Goal: Task Accomplishment & Management: Manage account settings

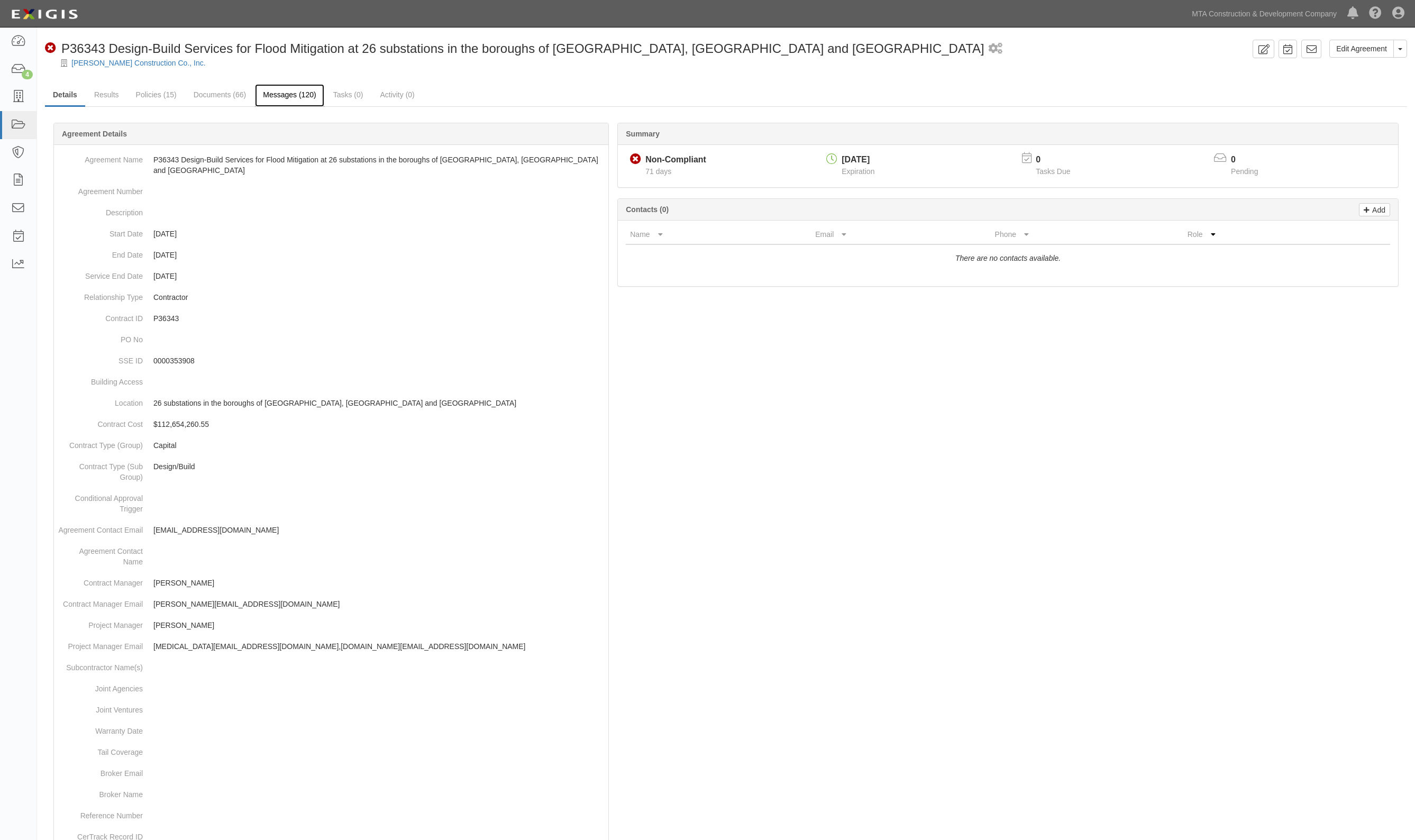
click at [297, 94] on link "Messages (120)" at bounding box center [290, 95] width 69 height 23
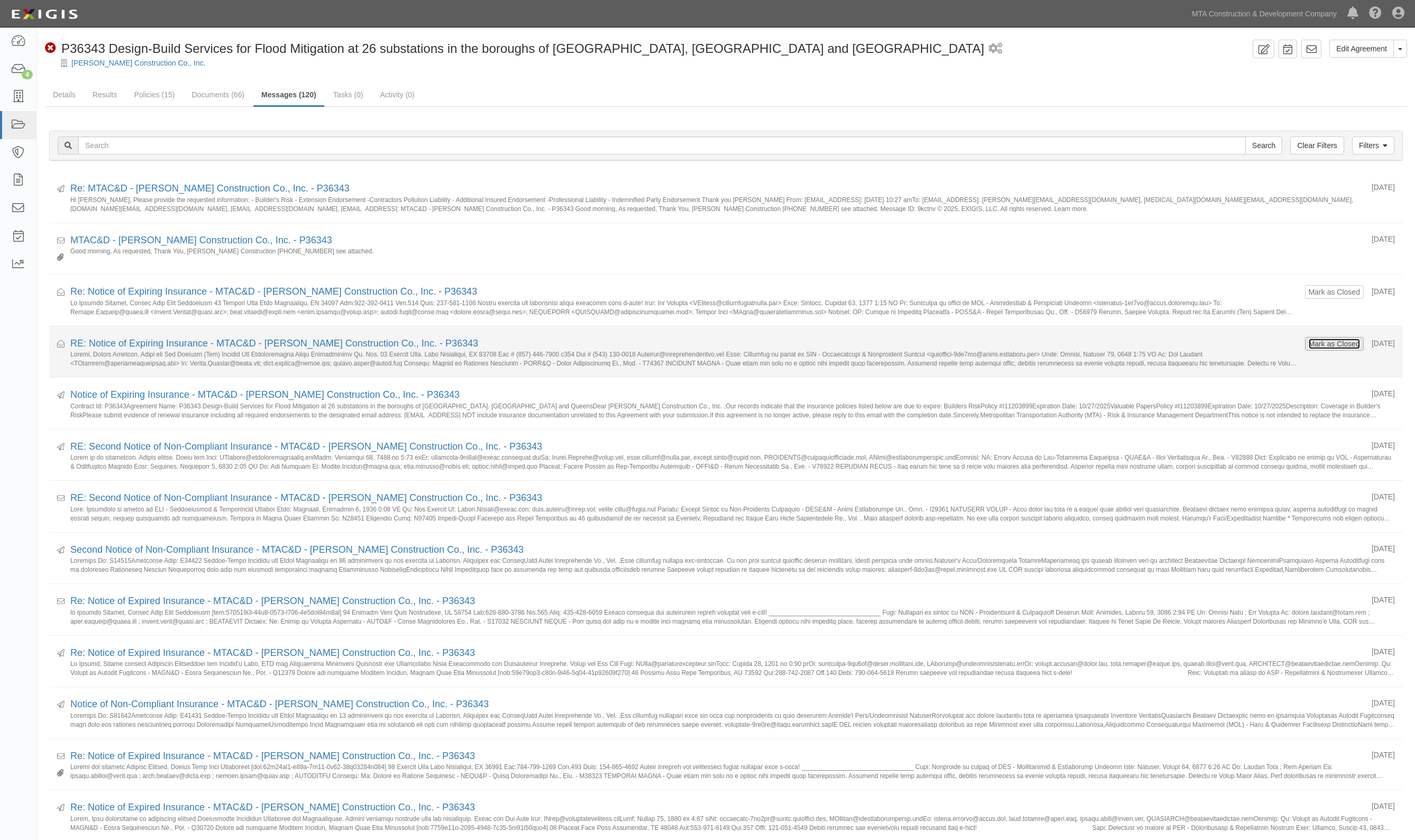
click at [1320, 341] on button "Mark as Closed" at bounding box center [1335, 343] width 53 height 12
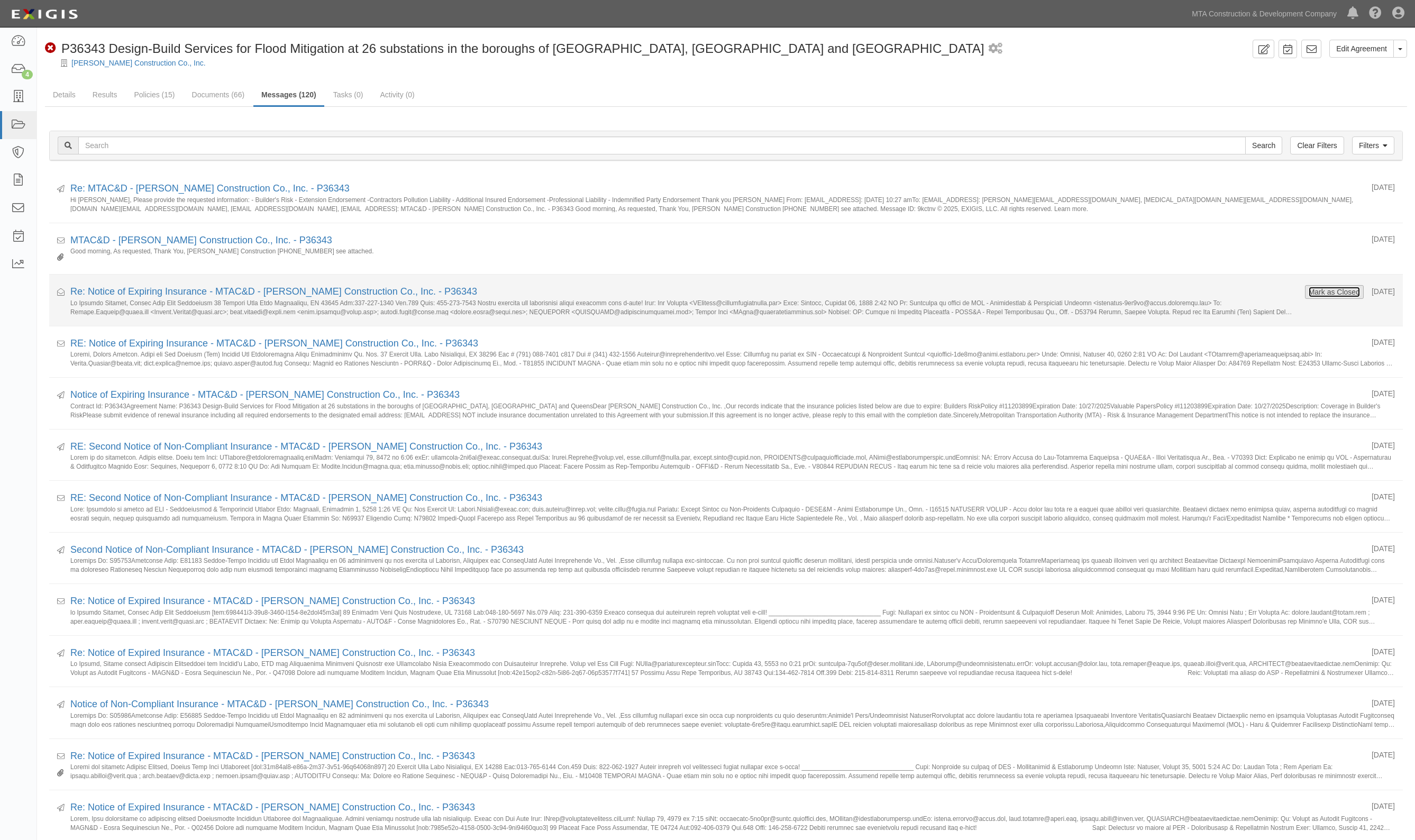
drag, startPoint x: 0, startPoint y: 0, endPoint x: 1315, endPoint y: 290, distance: 1346.6
click at [1315, 290] on button "Mark as Closed" at bounding box center [1335, 292] width 53 height 12
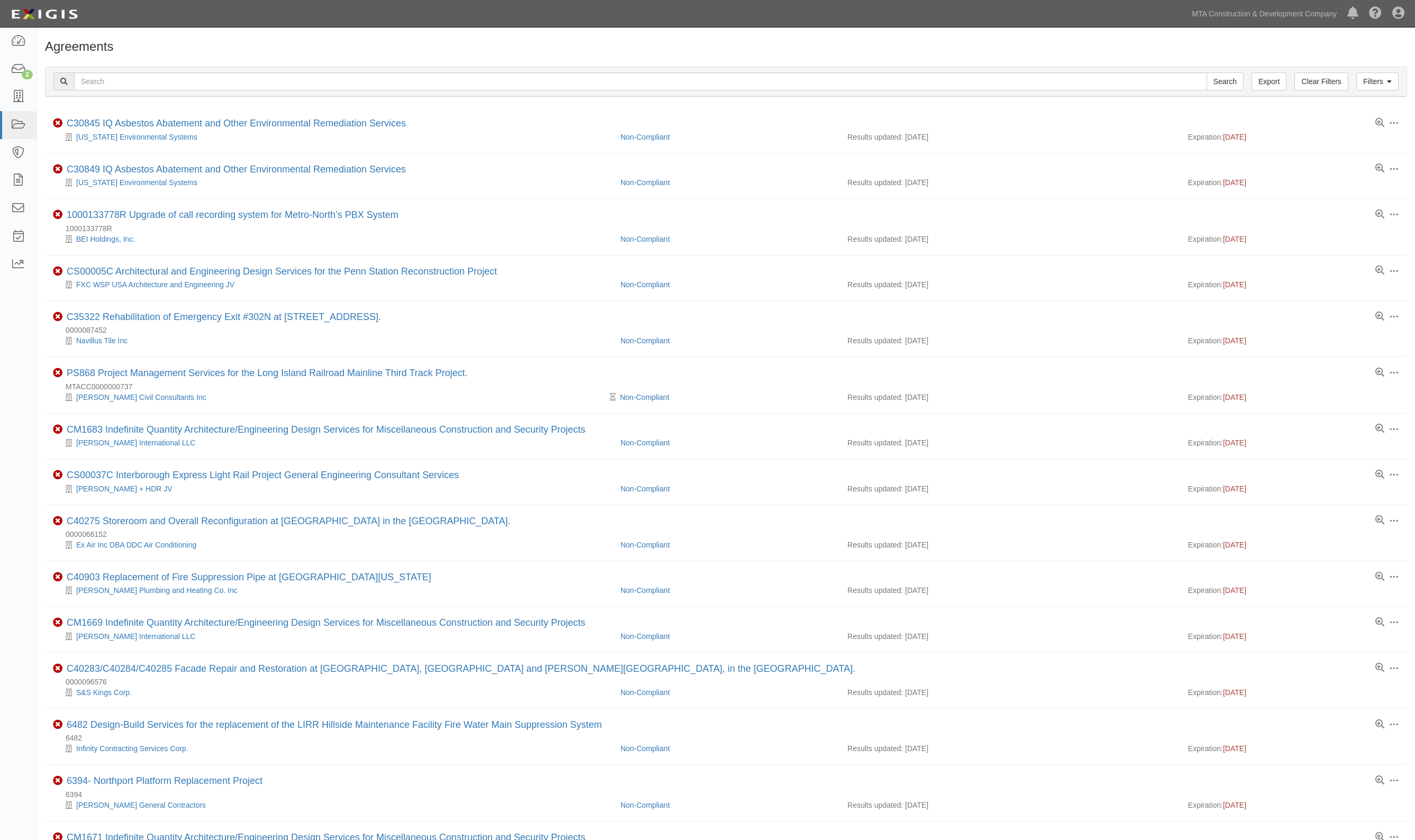
scroll to position [352, 0]
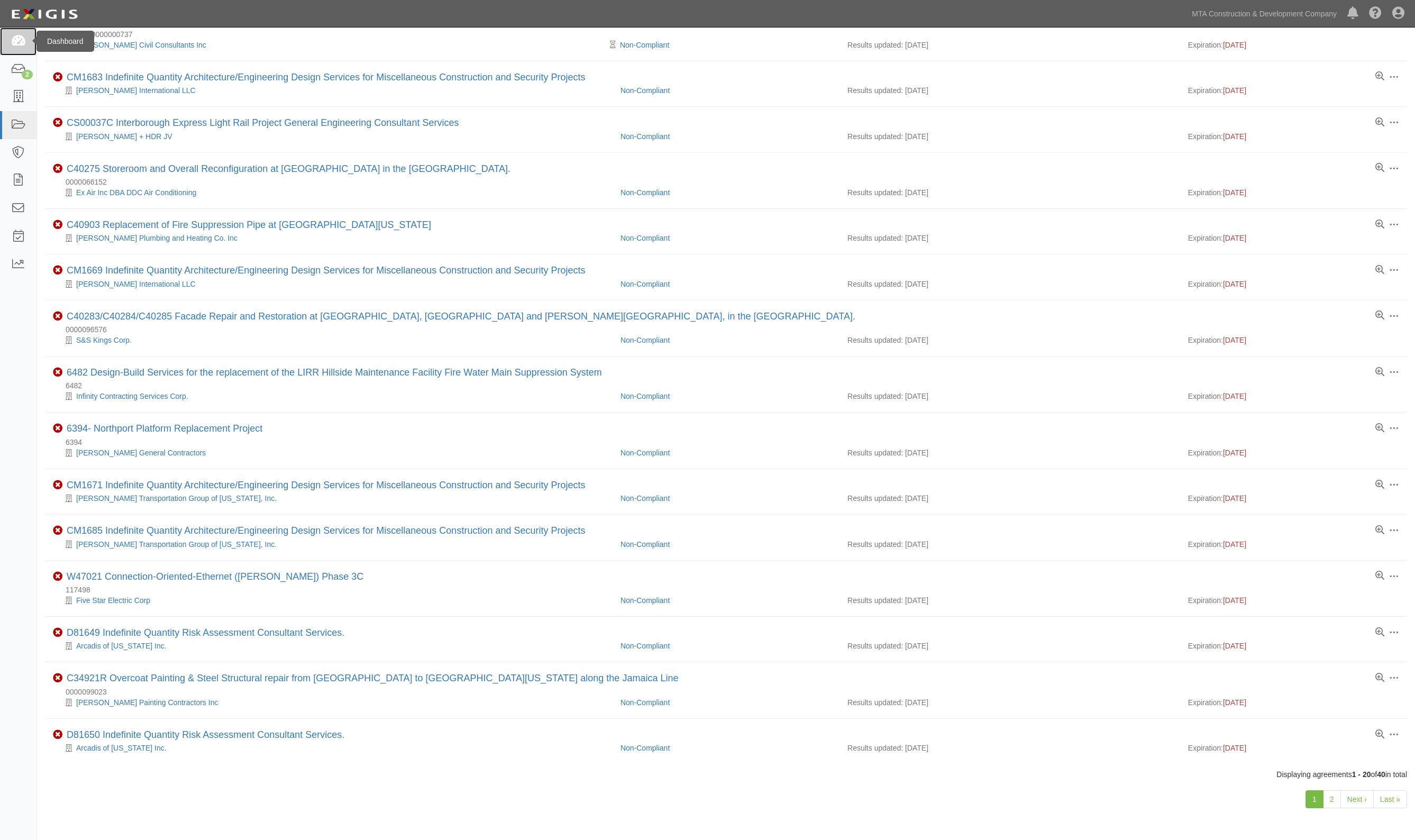
click at [21, 39] on icon at bounding box center [18, 41] width 15 height 12
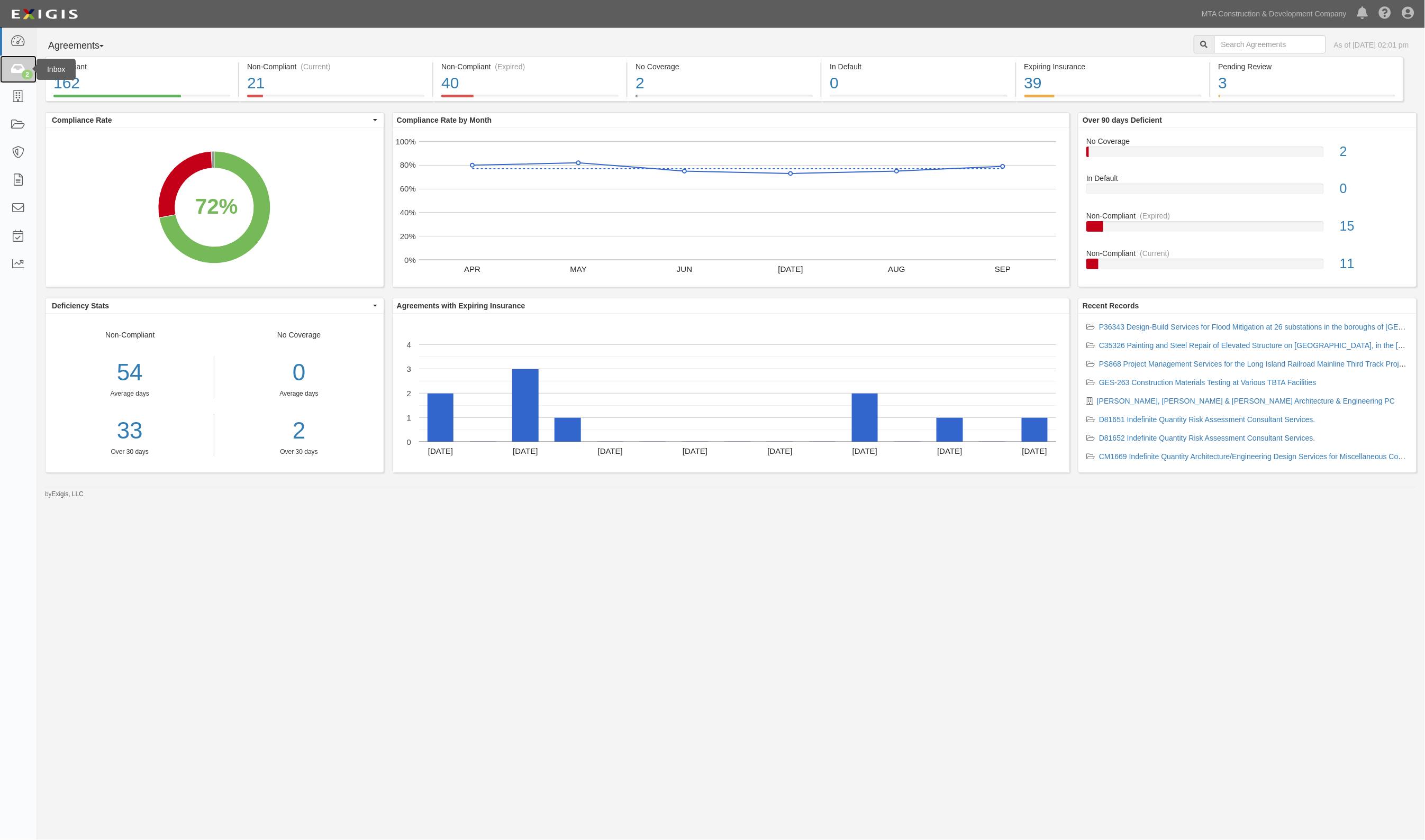
click at [17, 68] on icon at bounding box center [18, 69] width 15 height 12
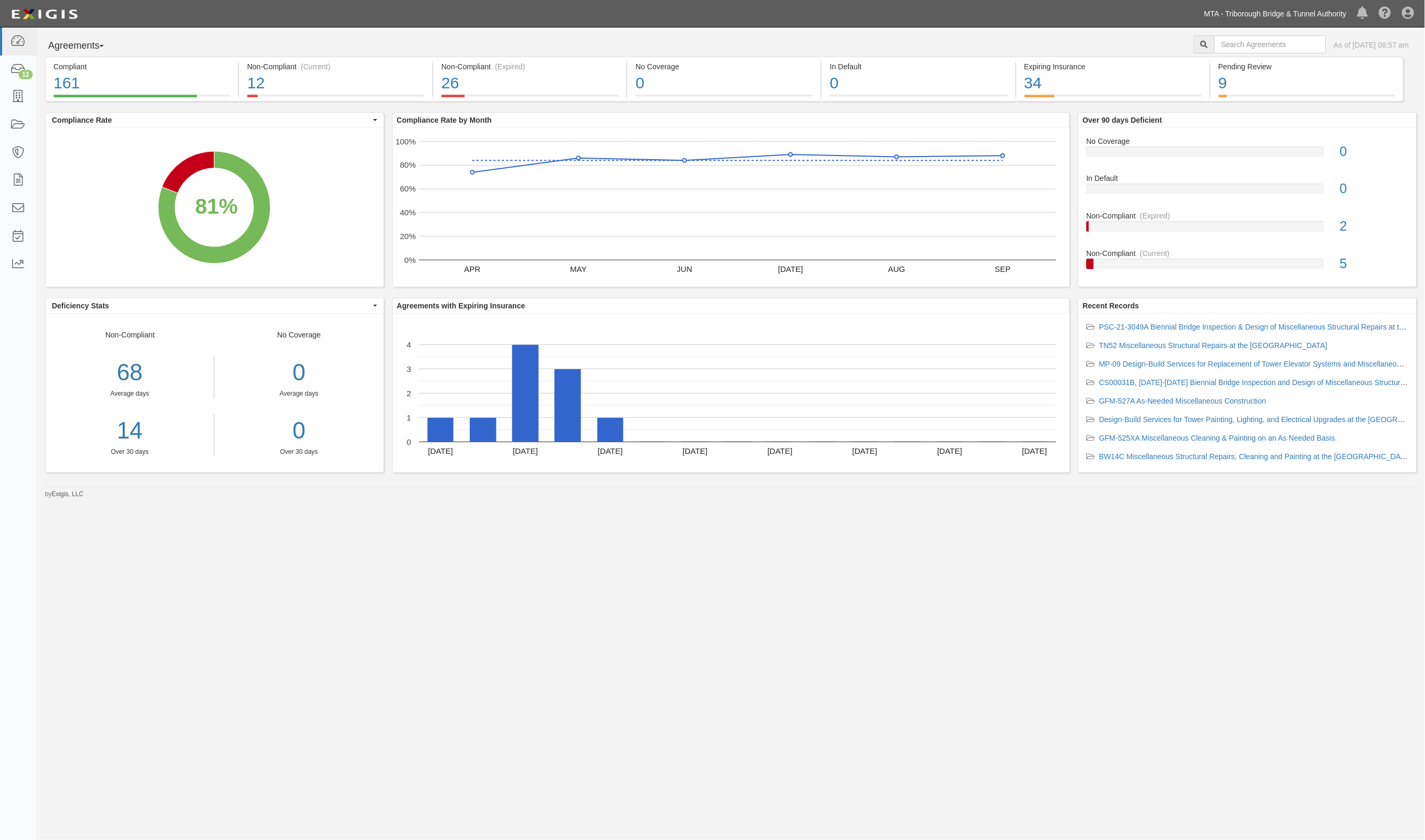
click at [1316, 15] on link "MTA - Triborough Bridge & Tunnel Authority" at bounding box center [1275, 13] width 153 height 21
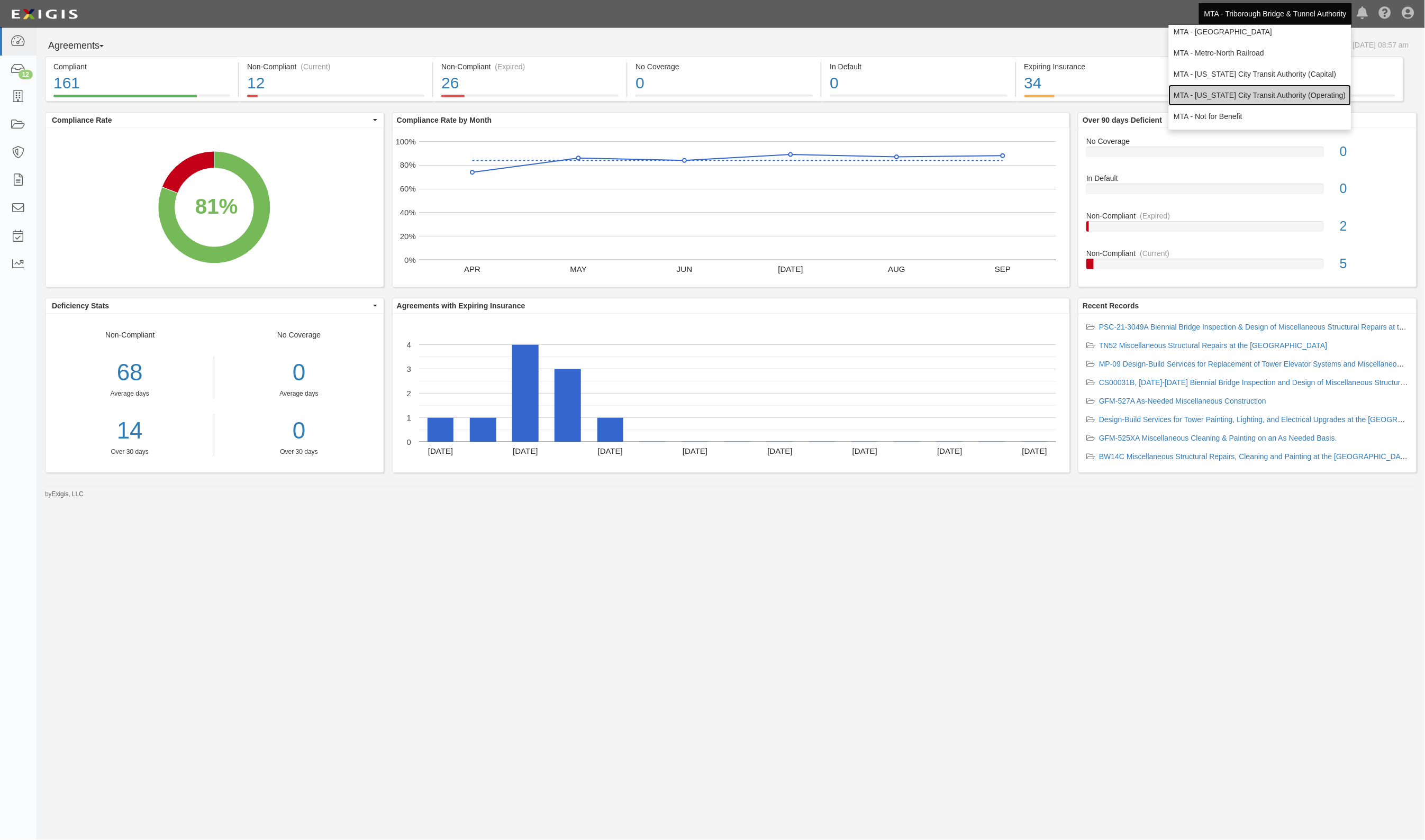
click at [1276, 94] on link "MTA - [US_STATE] City Transit Authority (Operating)" at bounding box center [1260, 94] width 183 height 21
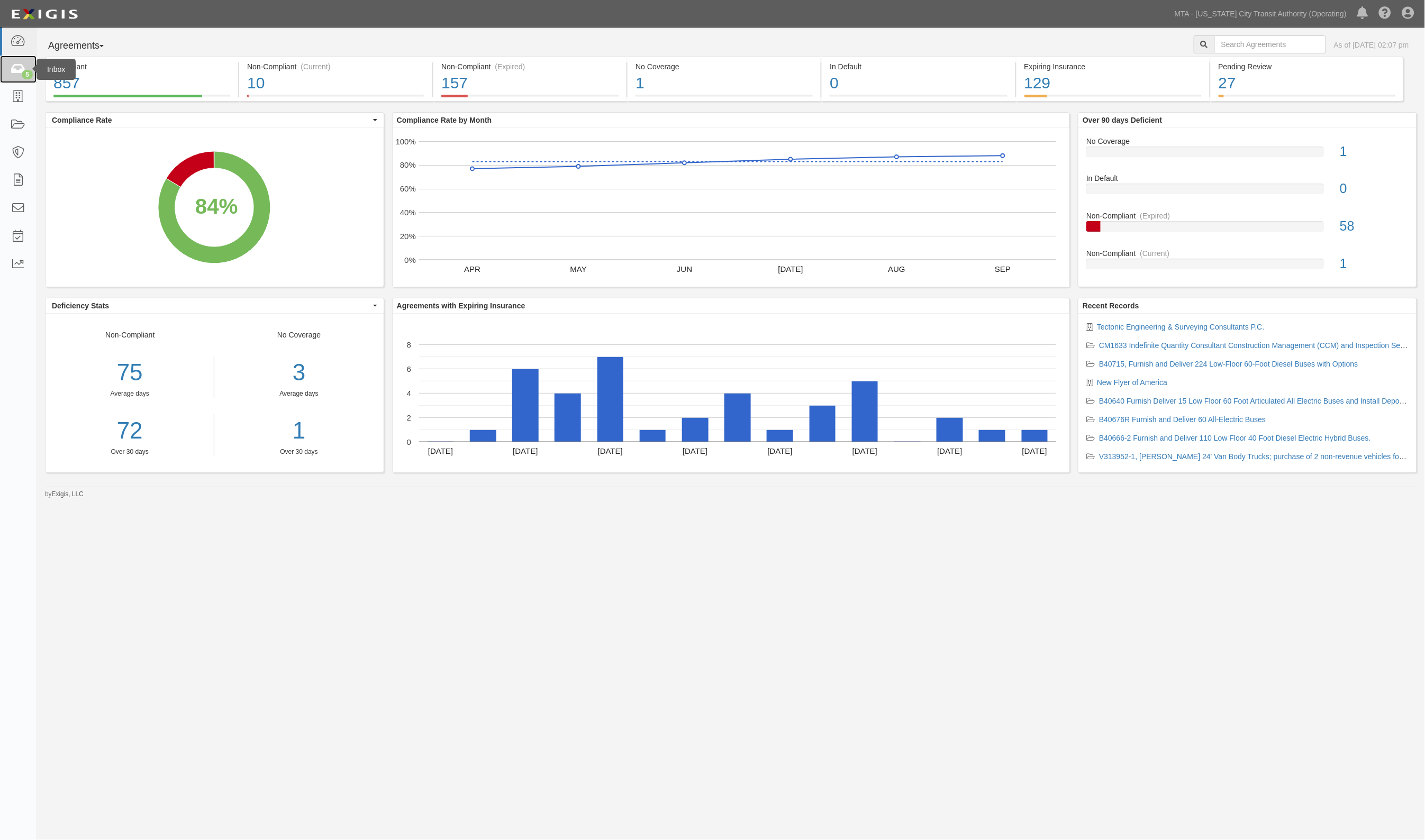
click at [19, 66] on icon at bounding box center [18, 69] width 15 height 12
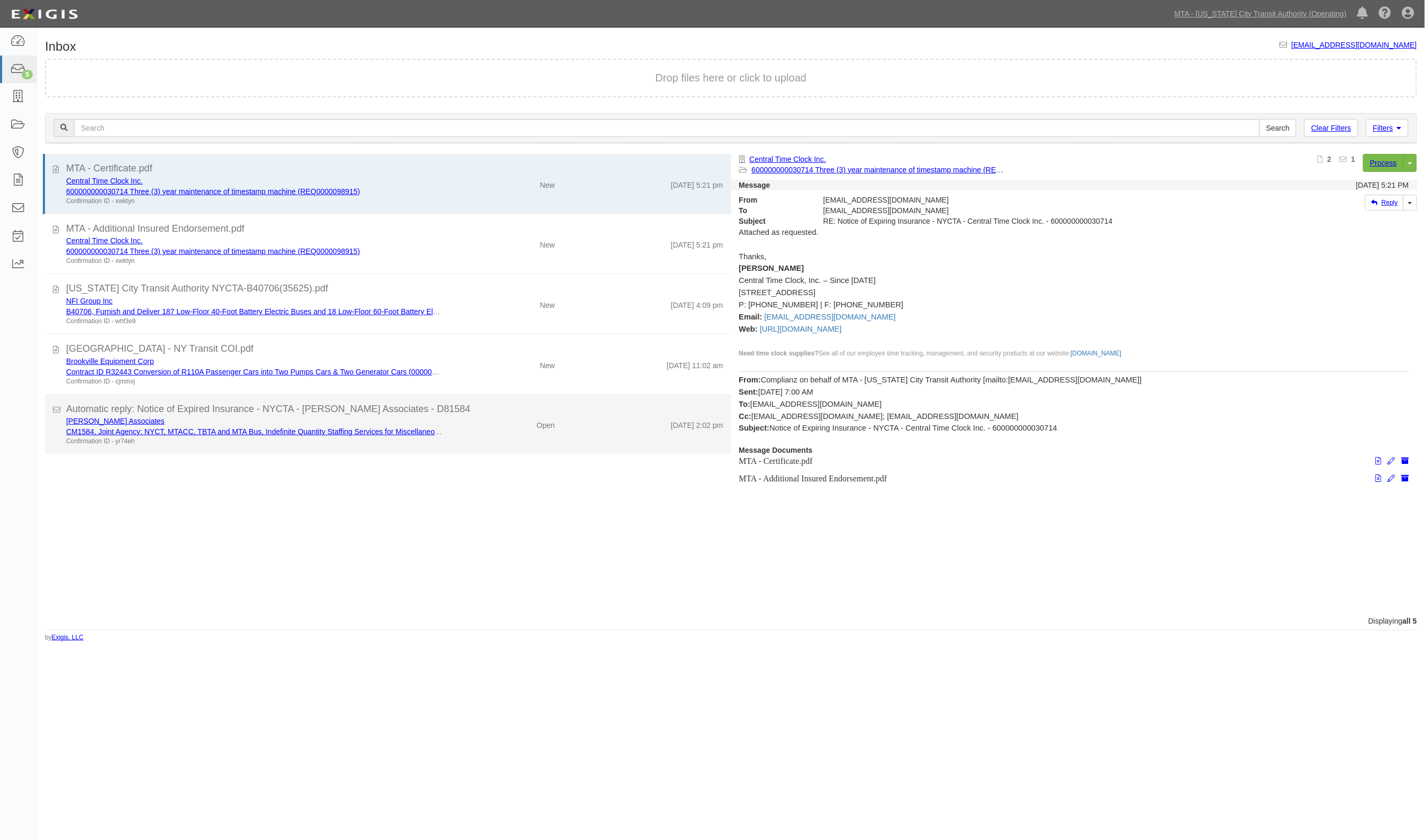
click at [200, 423] on div "LJ Gonzer Associates" at bounding box center [254, 421] width 377 height 11
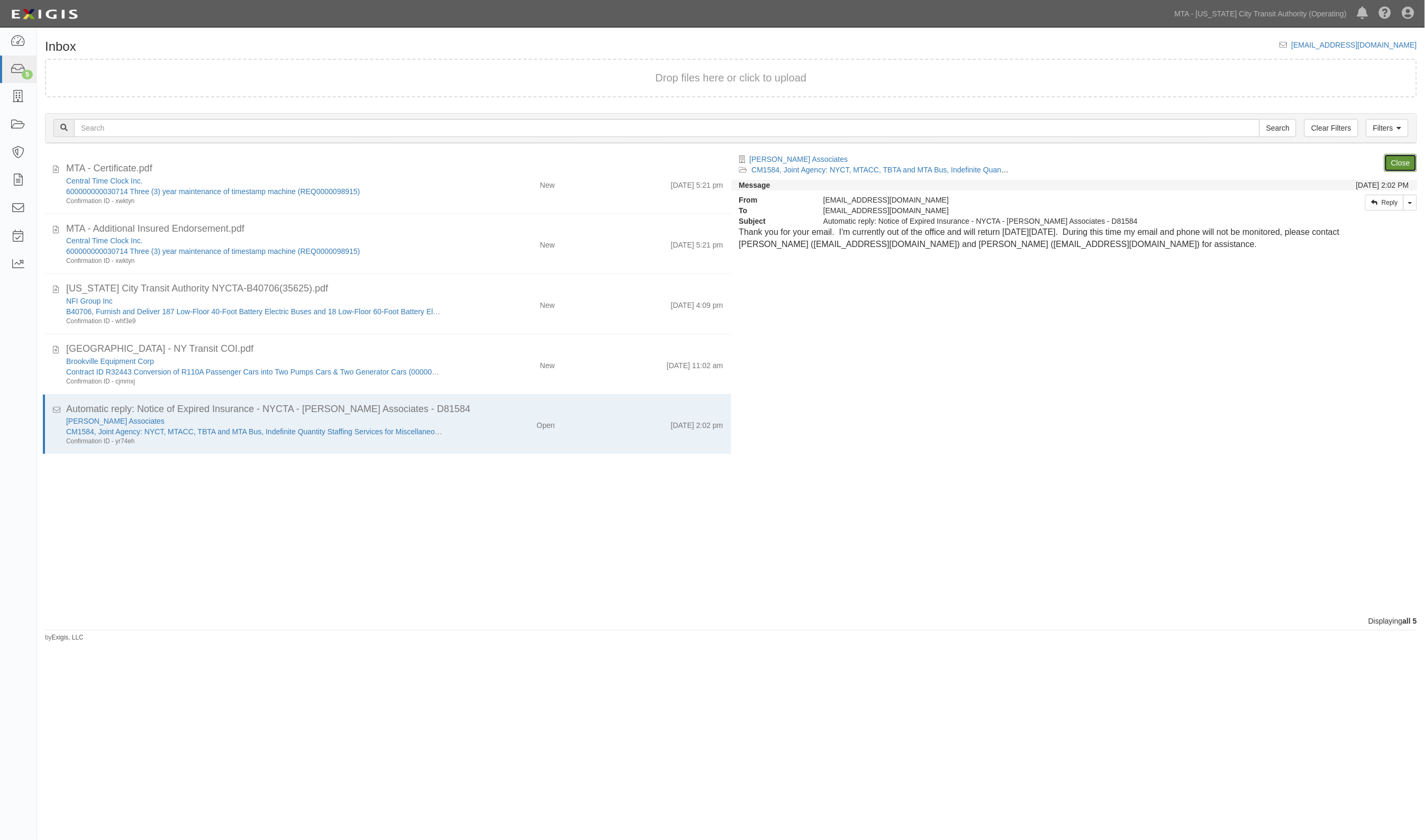
drag, startPoint x: 1406, startPoint y: 162, endPoint x: 794, endPoint y: 202, distance: 613.3
click at [1406, 162] on link "Close" at bounding box center [1400, 163] width 33 height 18
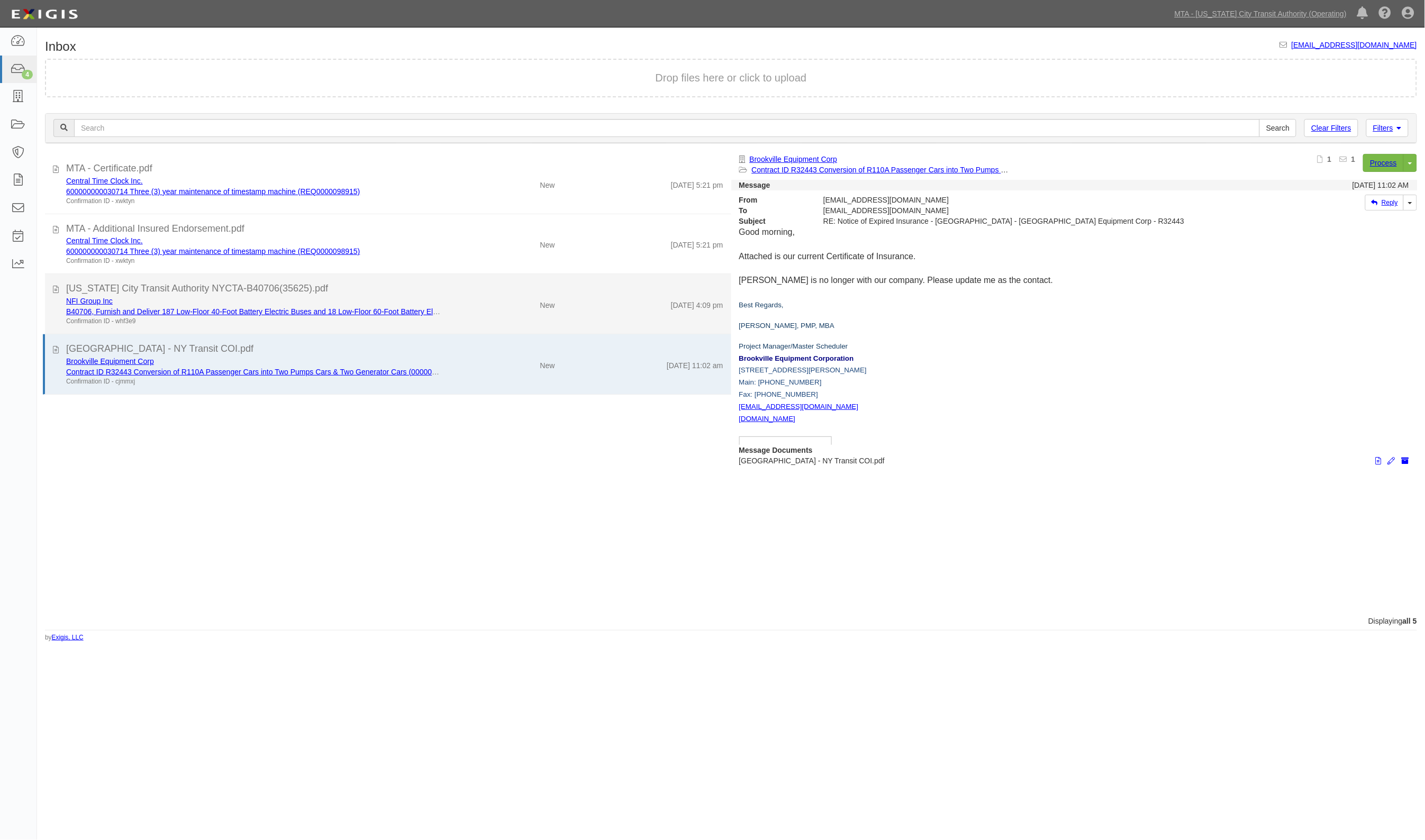
click at [302, 296] on div "NFI Group Inc" at bounding box center [254, 301] width 377 height 11
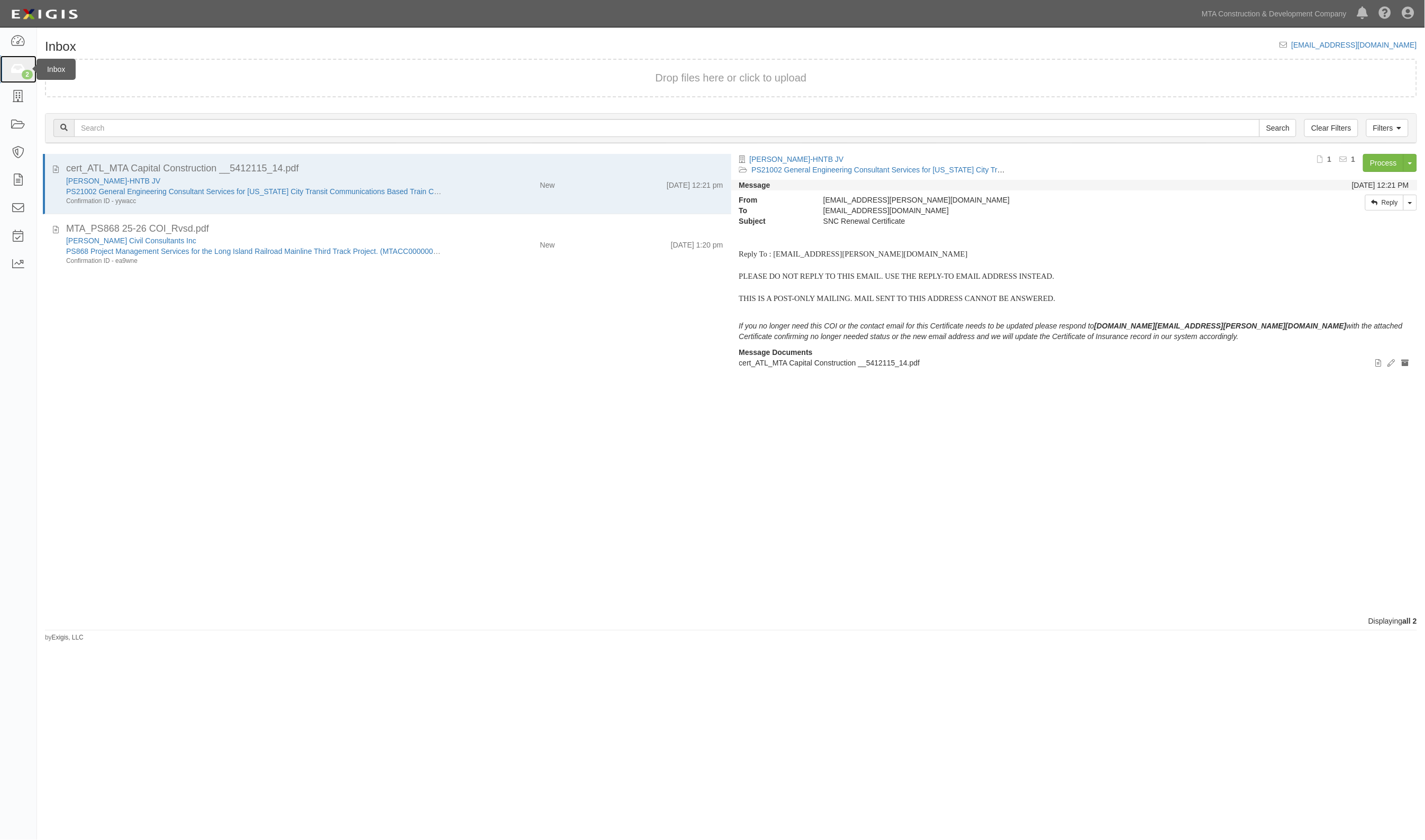
click at [14, 64] on icon at bounding box center [18, 69] width 15 height 12
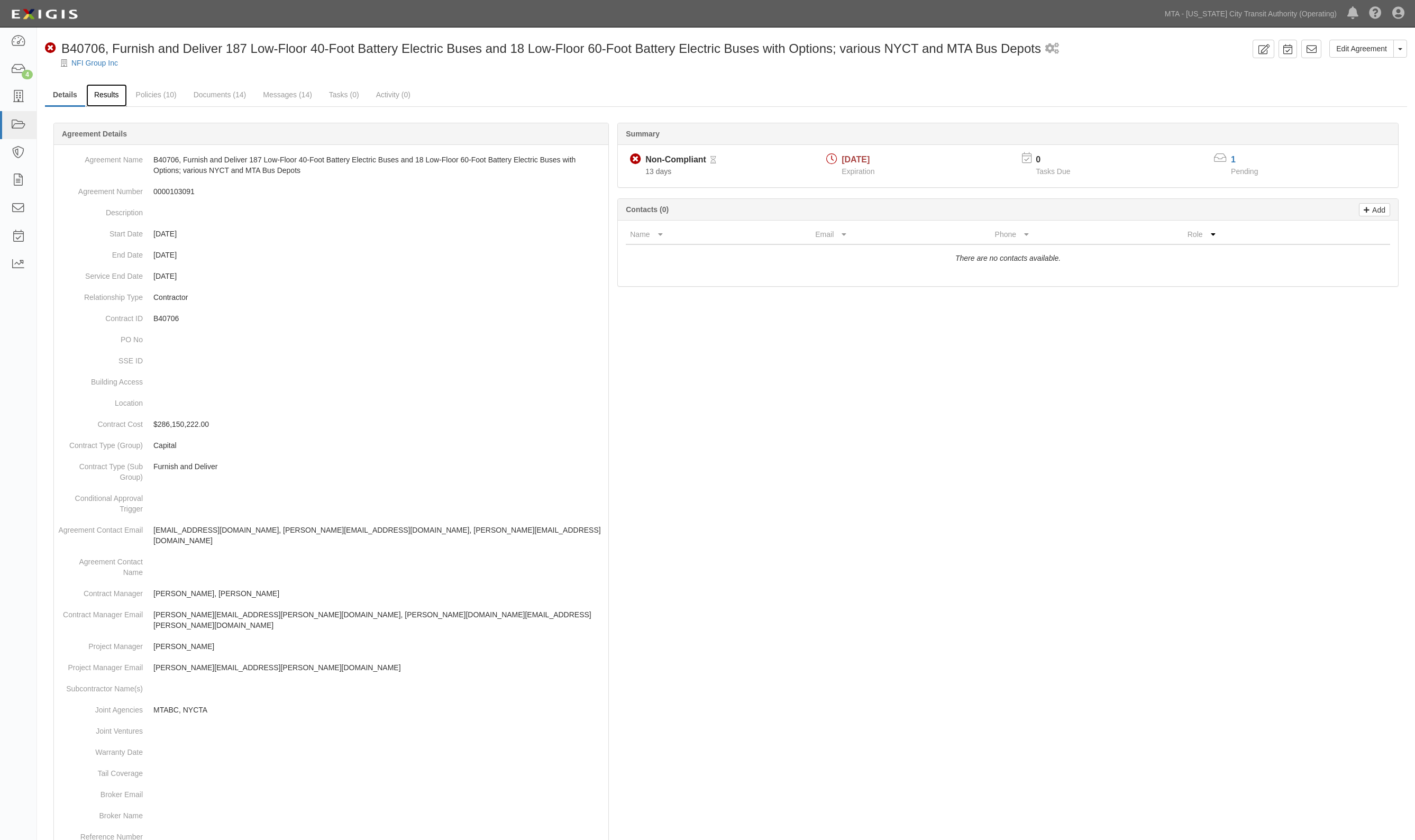
click at [101, 101] on link "Results" at bounding box center [106, 95] width 41 height 23
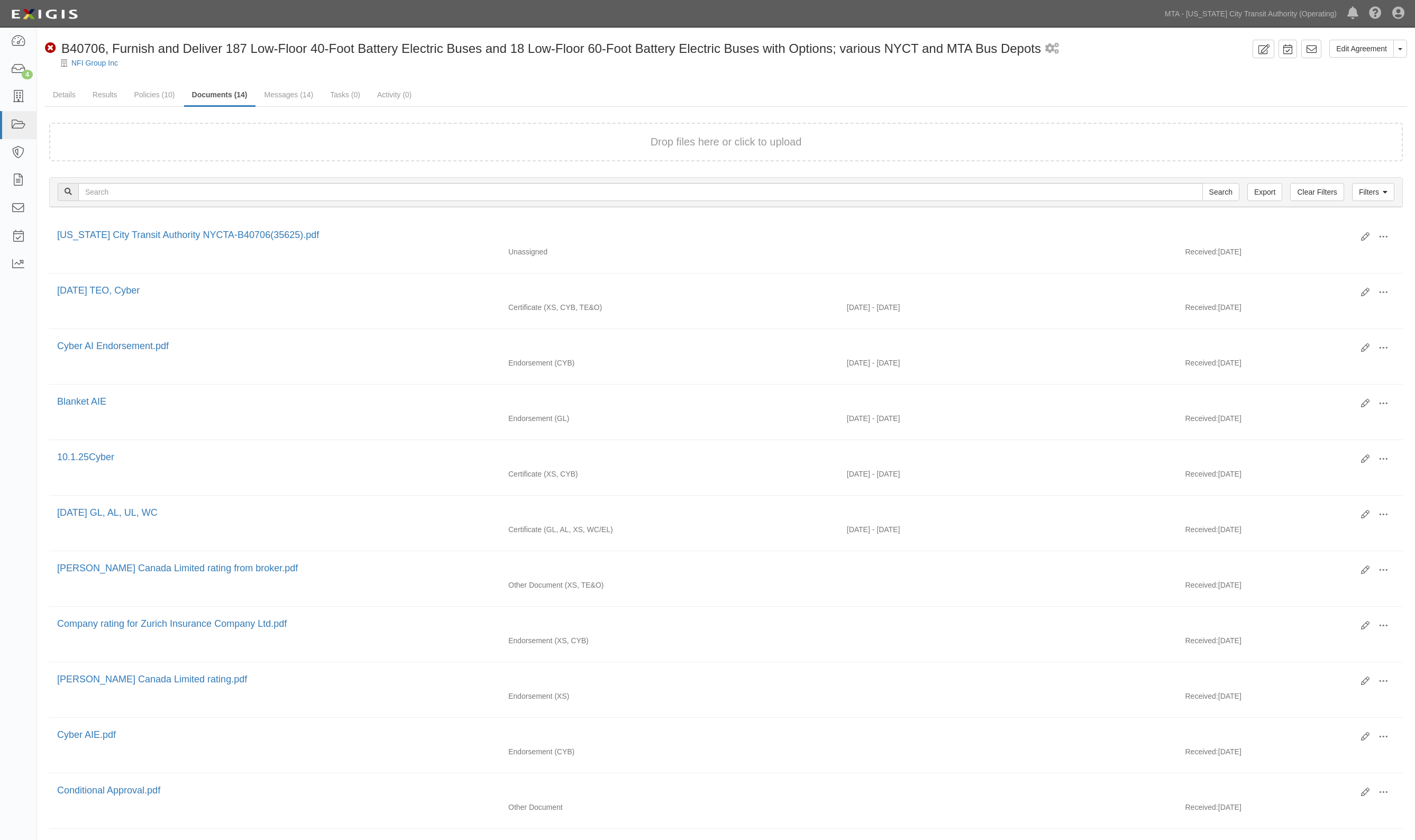
click at [1136, 89] on ul "Details Results Policies (10) Documents (14) Messages (14) Tasks (0) Activity (…" at bounding box center [727, 95] width 1362 height 23
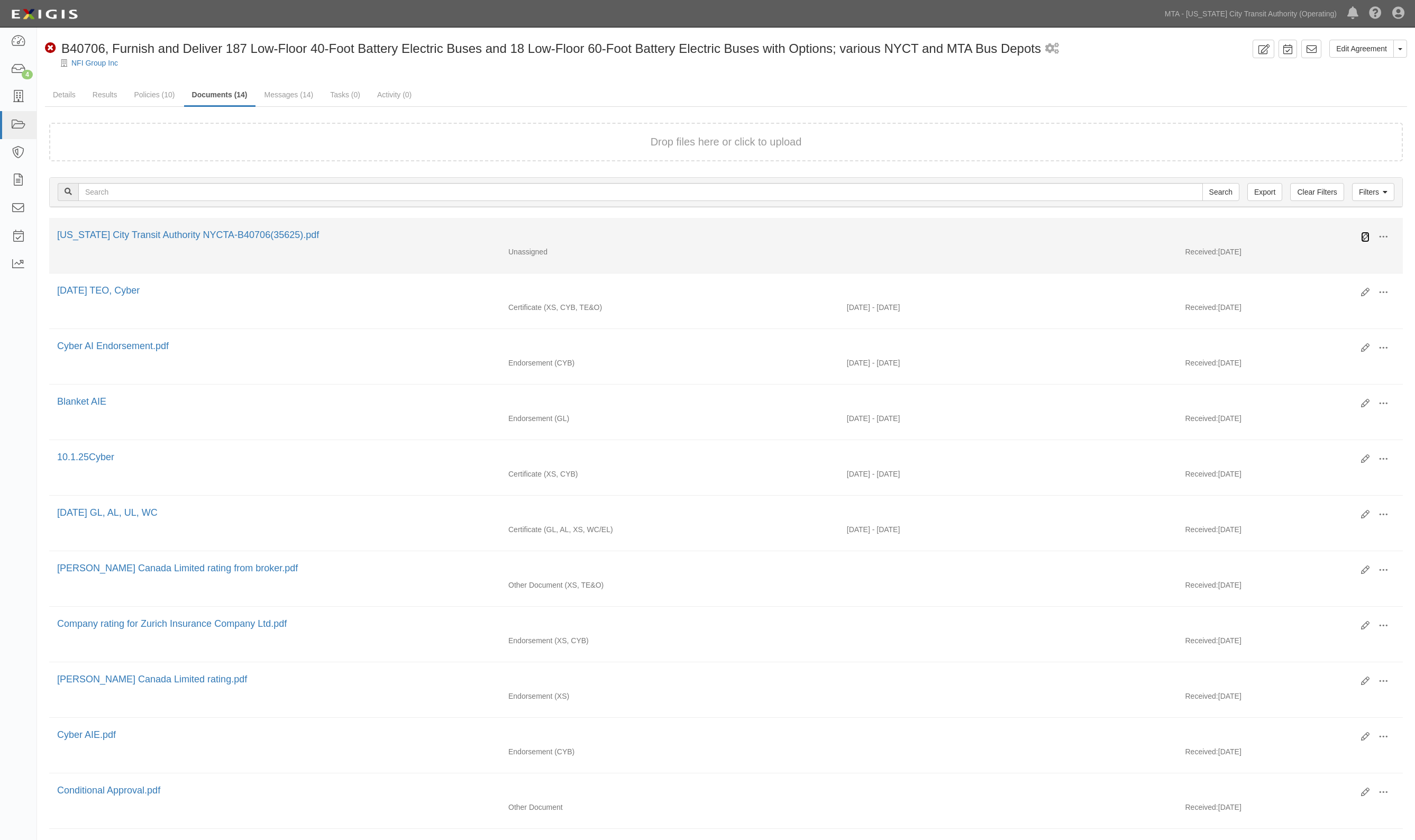
click at [1361, 236] on icon at bounding box center [1365, 236] width 8 height 8
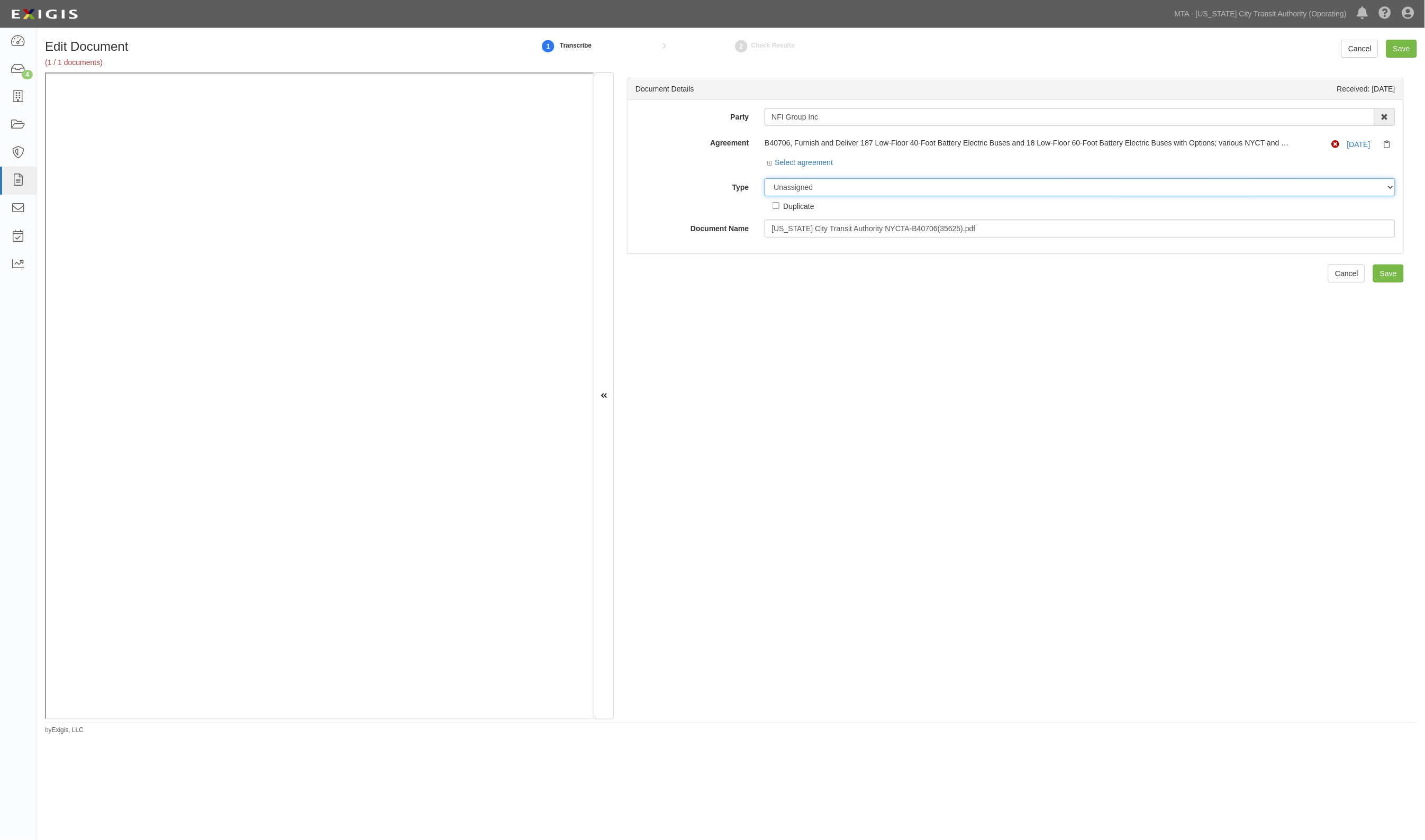
click at [828, 189] on select "Unassigned Binder Cancellation Notice Certificate Contract Endorsement Insuranc…" at bounding box center [1080, 187] width 630 height 18
select select "CertificateDetail"
click at [765, 178] on select "Unassigned Binder Cancellation Notice Certificate Contract Endorsement Insuranc…" at bounding box center [1080, 187] width 630 height 18
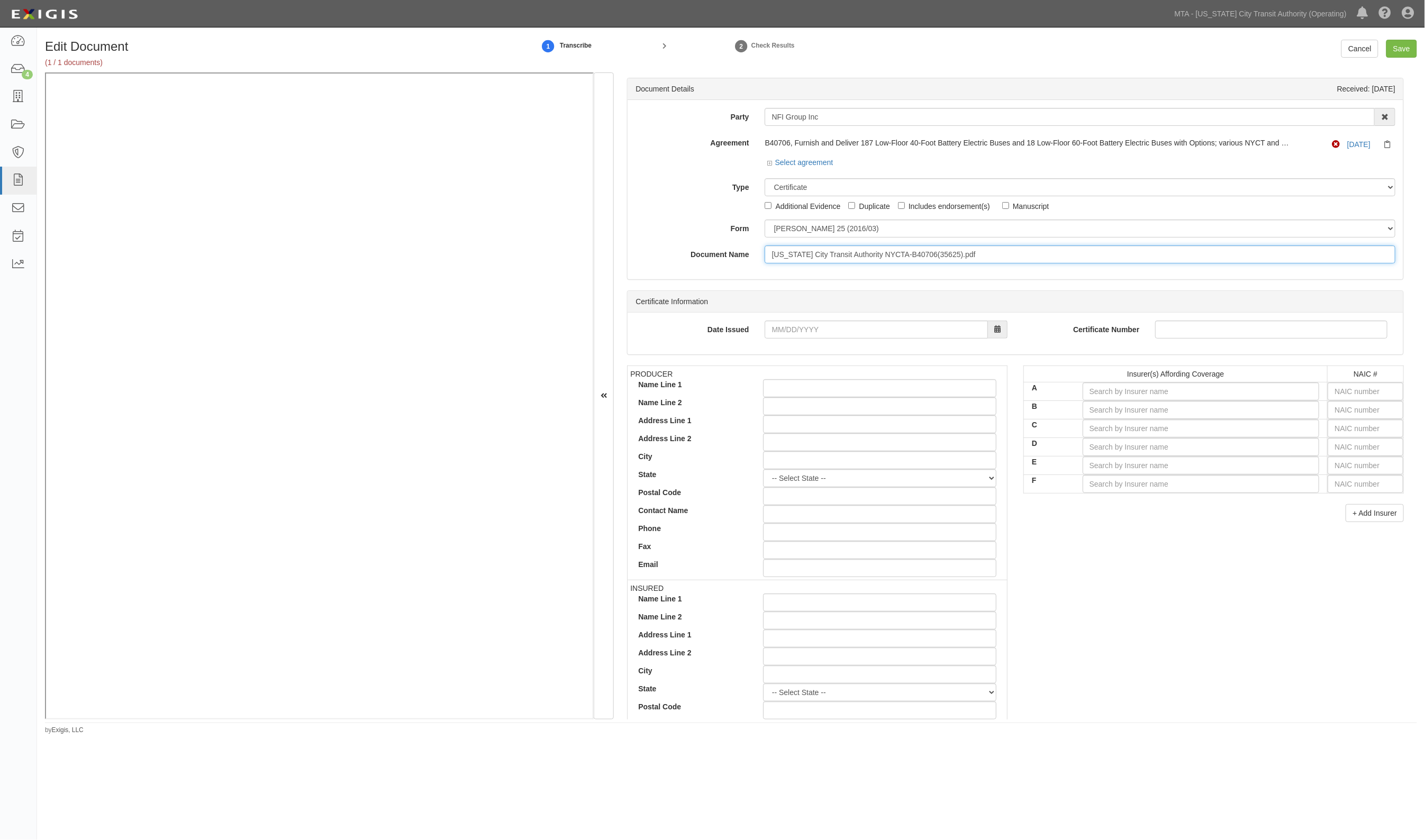
click at [890, 258] on input "New York City Transit Authority NYCTA-B40706(35625).pdf" at bounding box center [1080, 254] width 630 height 18
drag, startPoint x: 1004, startPoint y: 257, endPoint x: 622, endPoint y: 243, distance: 382.3
click at [622, 243] on div "Document Details Received: 10/13/2025 Party NFI Group Inc 10-21 TO 10-23TH 38TH…" at bounding box center [1015, 396] width 803 height 647
type input "10.1.26"
click at [1377, 398] on input "text" at bounding box center [1365, 391] width 75 height 18
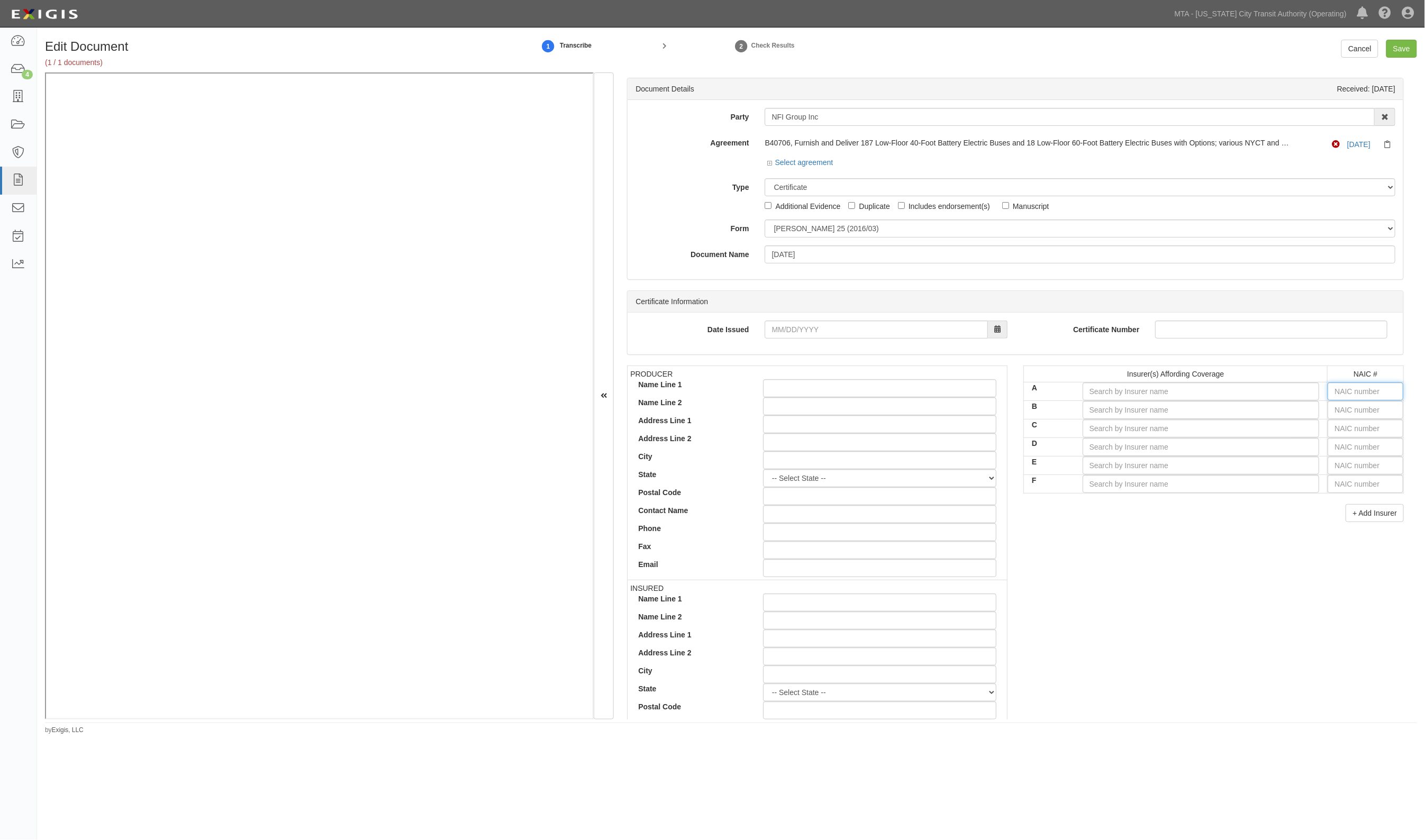
type input "16862"
type input "16"
type input "16561"
type input "165"
type input "16535"
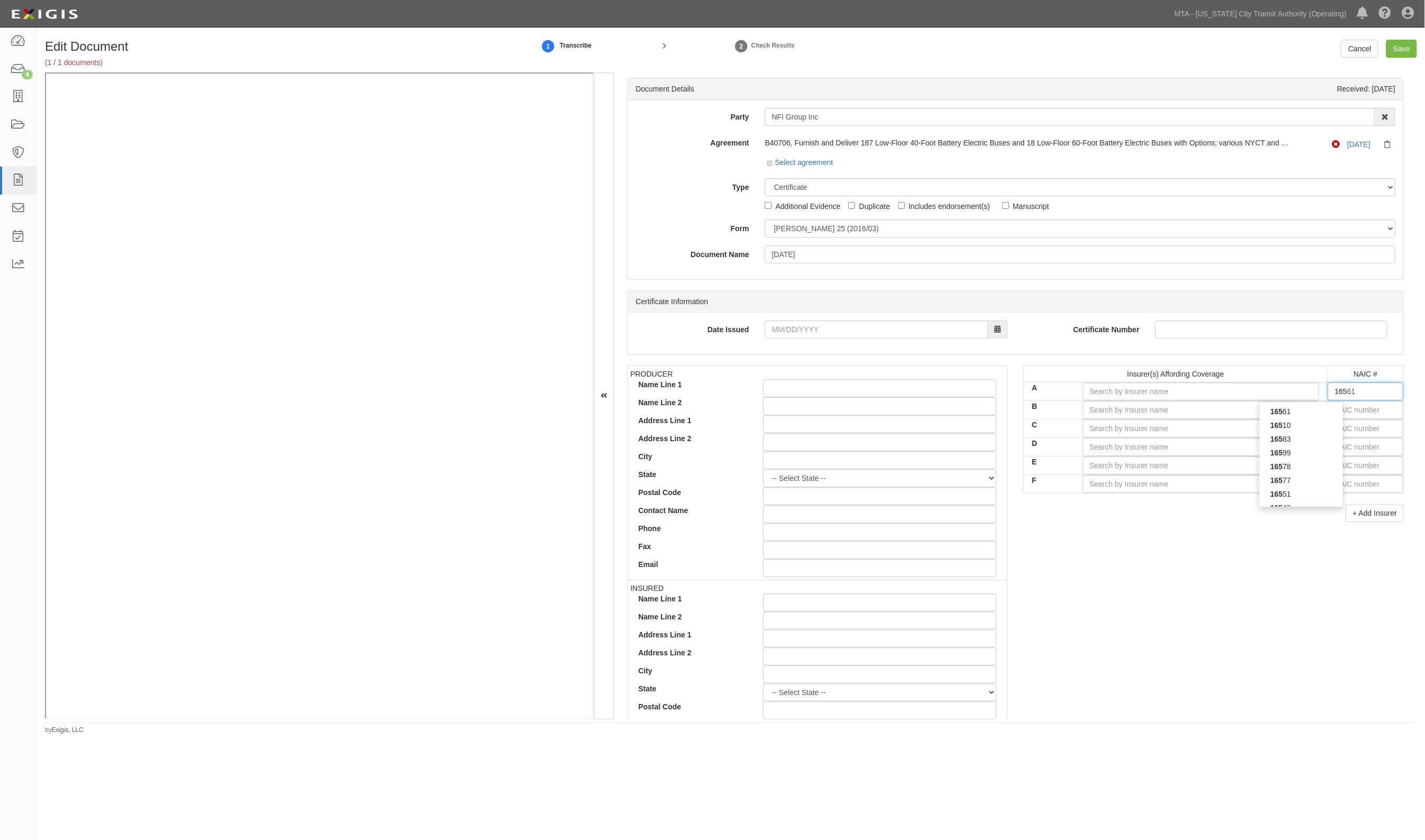
type input "1653"
type input "16535"
click at [1281, 430] on div "16535" at bounding box center [1301, 425] width 84 height 14
type input "Zurich American Insurance Company (A+ XV Rating)"
type input "16535"
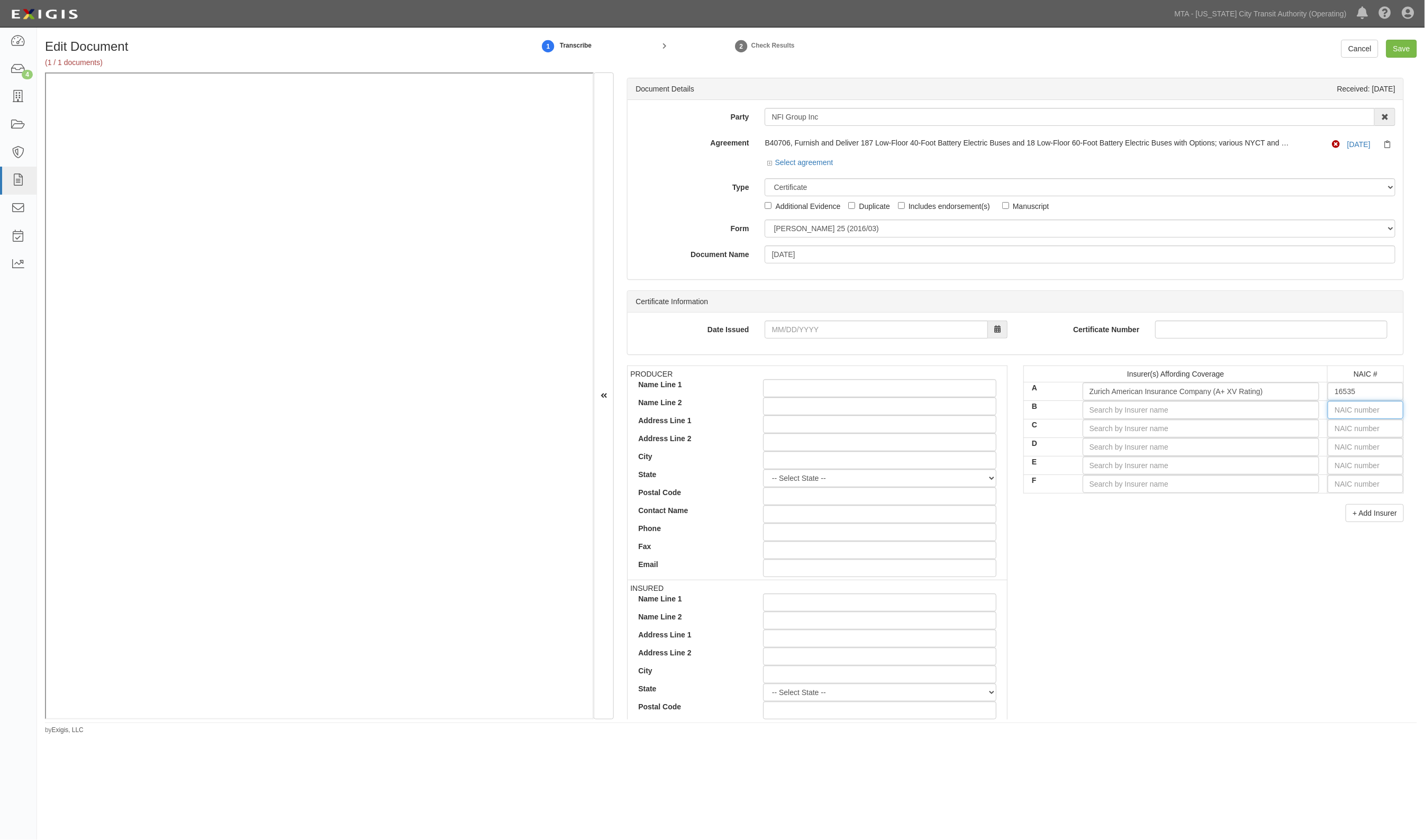
click at [1345, 409] on input "text" at bounding box center [1365, 410] width 75 height 18
type input "16862"
type input "1"
type input "19984"
type input "19"
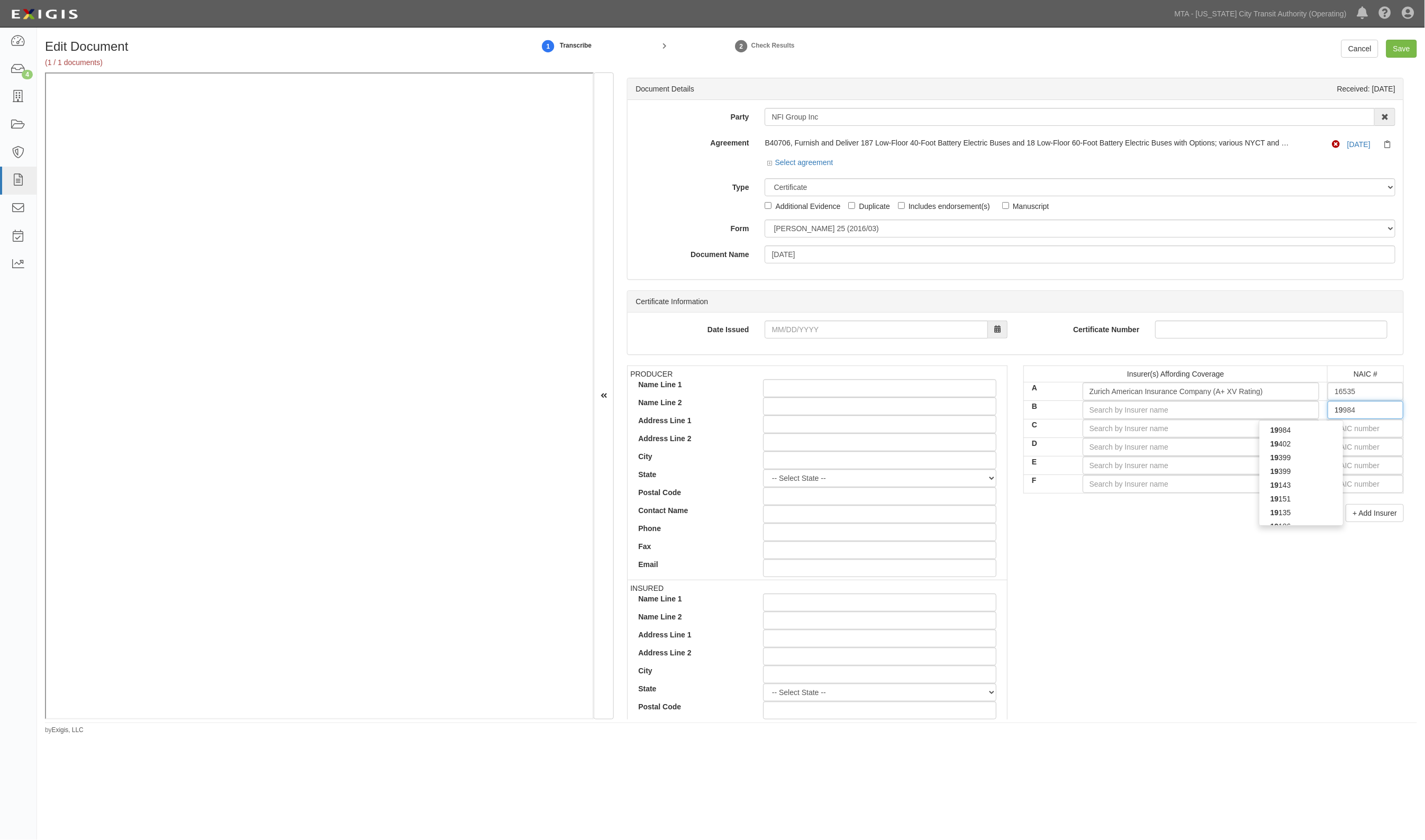
type input "19402"
type input "194"
type input "19445"
type input "1944"
type input "19445"
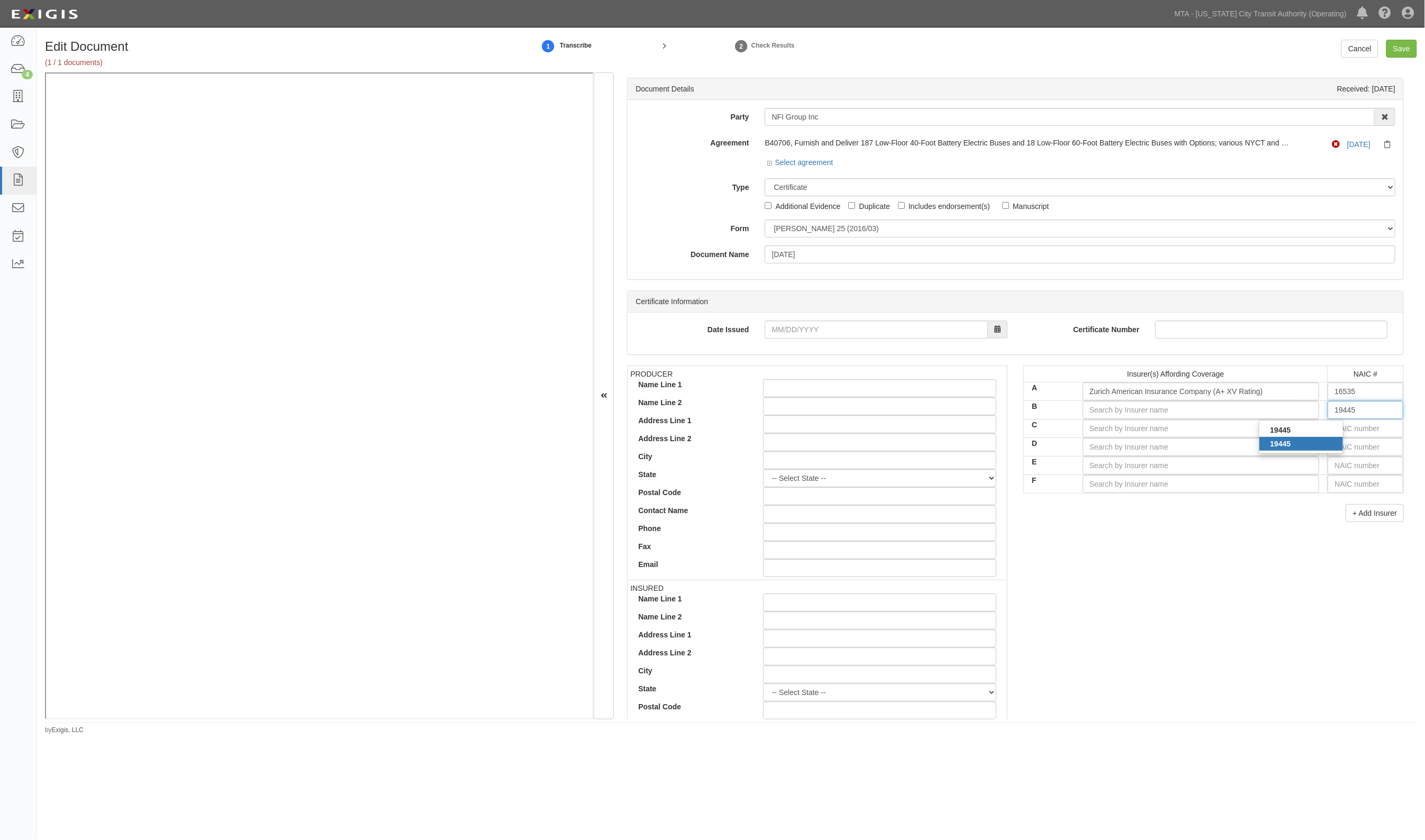
click at [1316, 440] on div "19445" at bounding box center [1301, 443] width 84 height 14
type input "National Union Fire Ins Co Pittsburgh PA (A XV Rating)"
type input "19445"
click at [1328, 427] on input "text" at bounding box center [1365, 429] width 75 height 18
type input "25232"
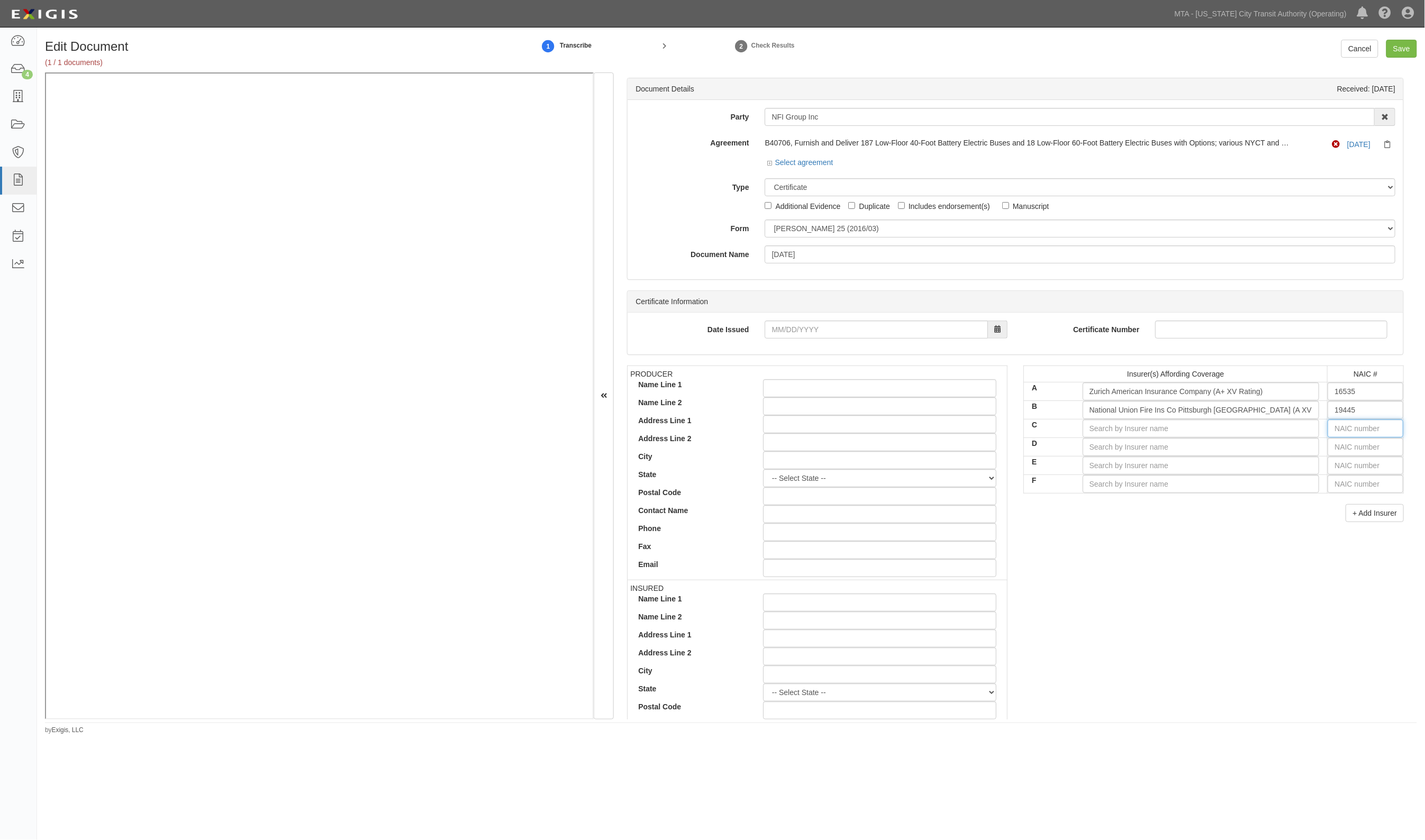
type input "2"
type input "26379"
type input "26"
type input "26247"
type input "2624"
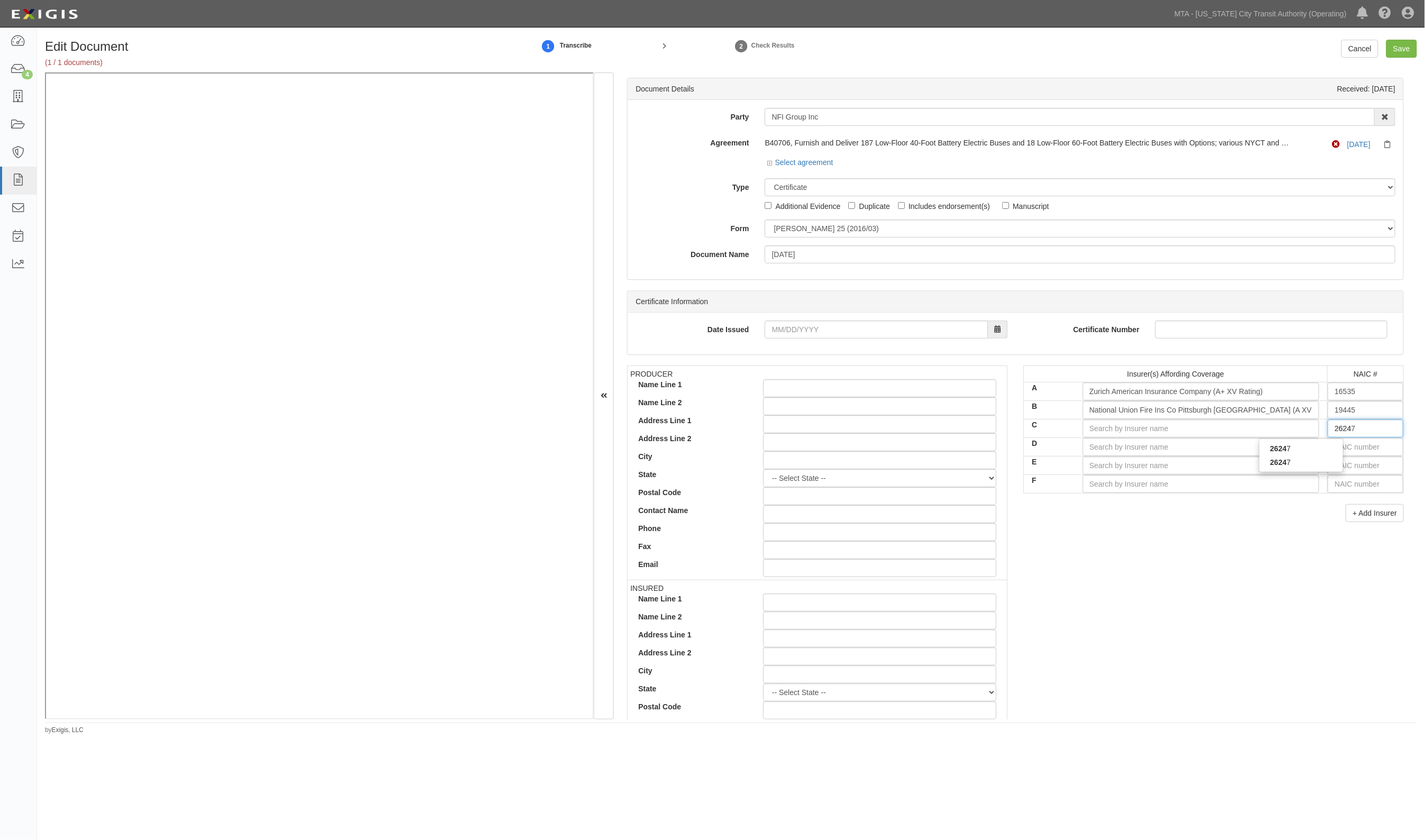
type input "26247"
click at [1301, 461] on div "26247" at bounding box center [1301, 462] width 84 height 14
type input "American Guarantee and Liability Ins Co (A+ XV Rating)"
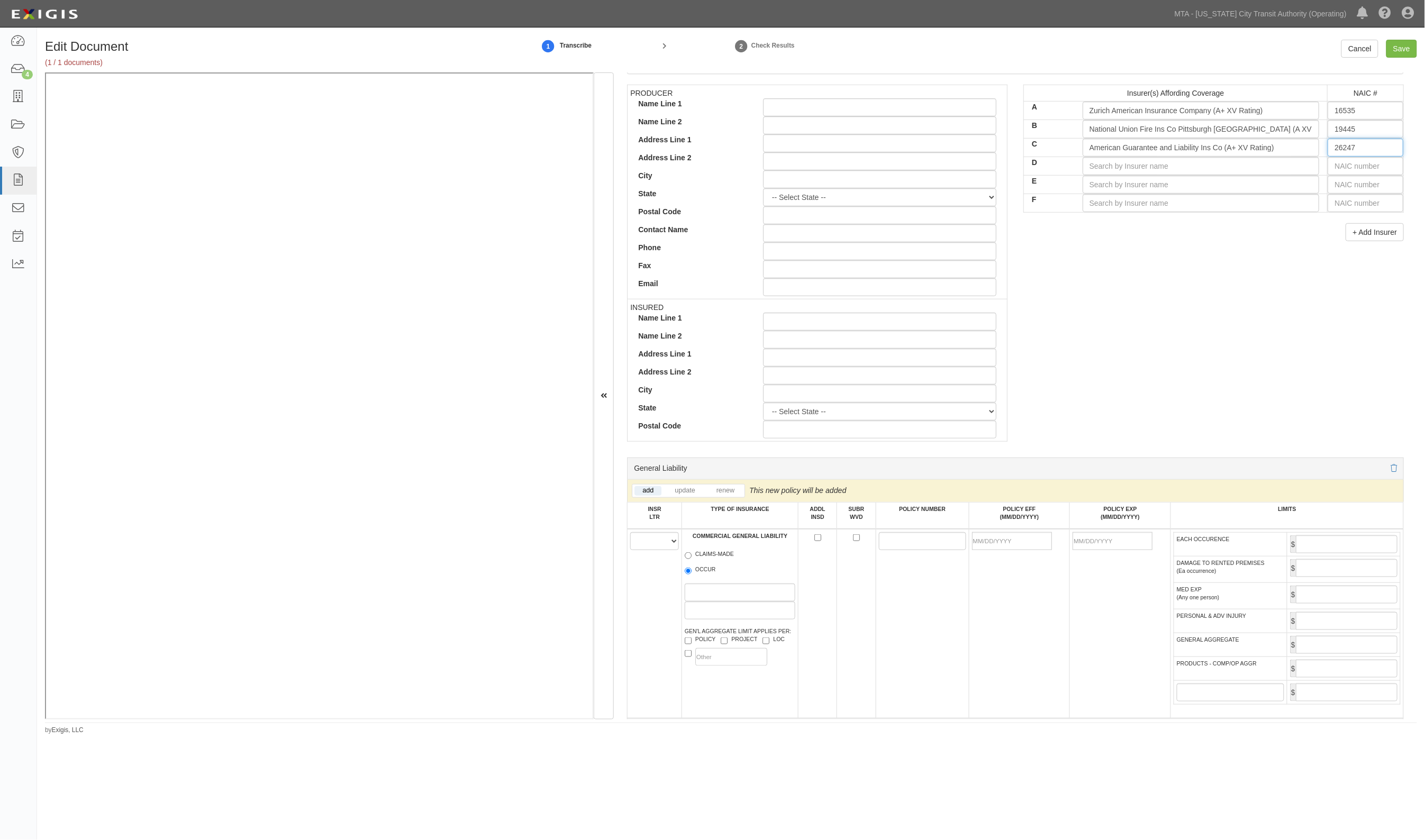
scroll to position [463, 0]
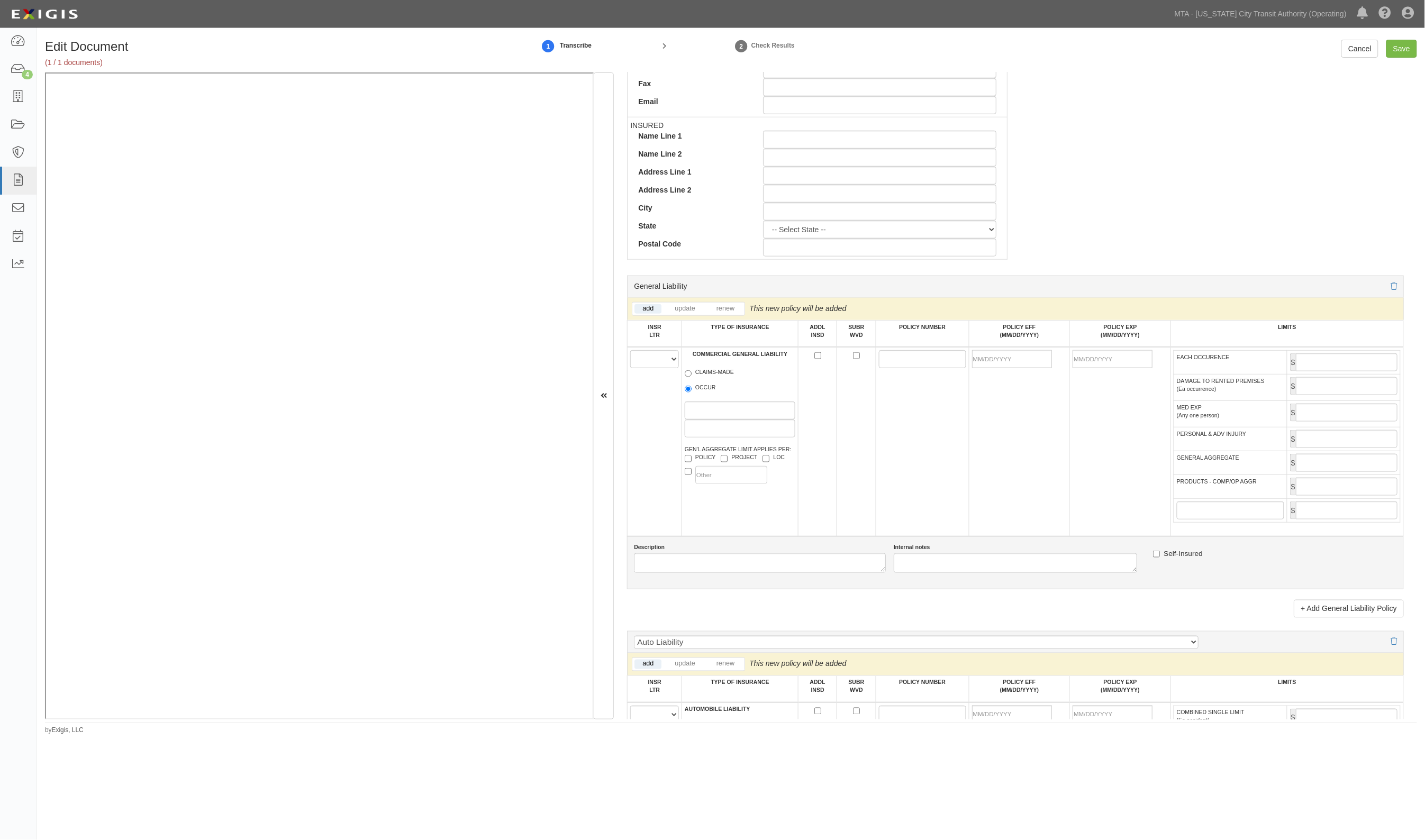
type input "26247"
click at [659, 355] on select "A B C D E F" at bounding box center [655, 360] width 49 height 18
select select "A"
click at [630, 351] on select "A B C D E F" at bounding box center [655, 360] width 49 height 18
click at [694, 390] on label "OCCUR" at bounding box center [700, 389] width 31 height 11
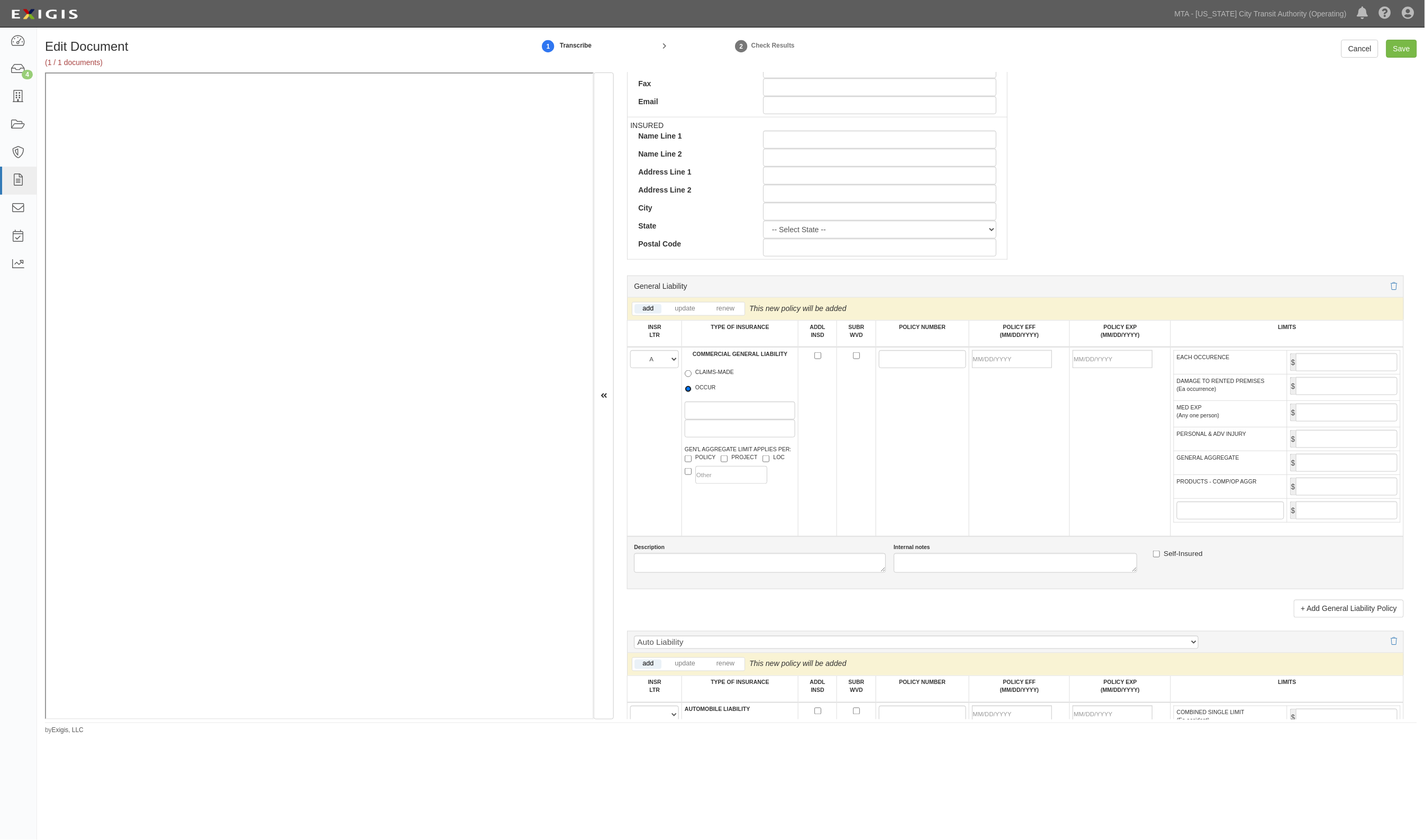
click at [691, 390] on input "OCCUR" at bounding box center [688, 390] width 7 height 7
radio input "true"
drag, startPoint x: 919, startPoint y: 362, endPoint x: 823, endPoint y: 338, distance: 99.0
click at [919, 362] on input "POLICY NUMBER" at bounding box center [923, 360] width 87 height 18
paste input "GLO020611508"
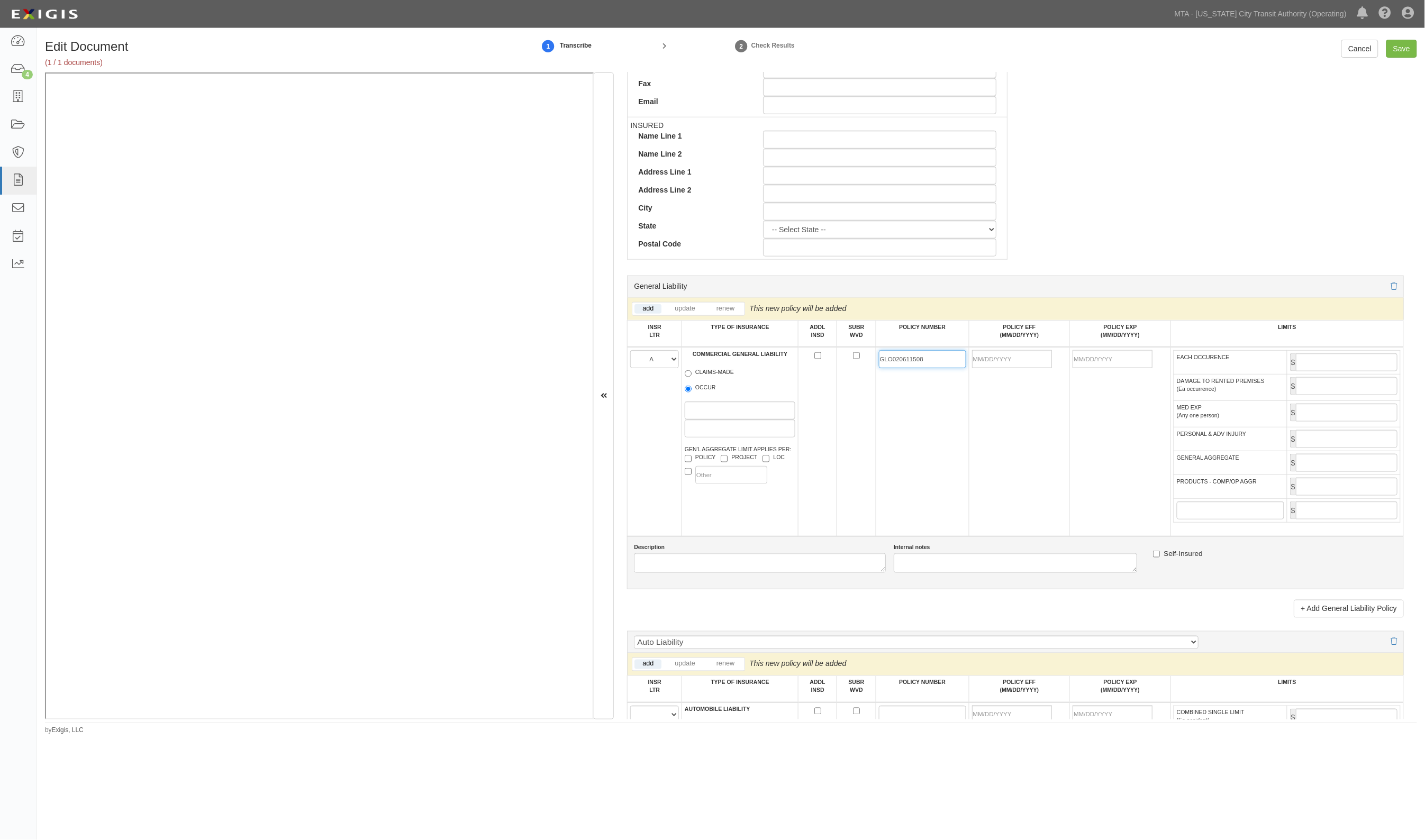
type input "GLO020611508"
click at [1044, 358] on input "POLICY EFF (MM/DD/YYYY)" at bounding box center [1012, 360] width 80 height 18
click at [1016, 356] on input "POLICY EFF (MM/DD/YYYY)" at bounding box center [1012, 360] width 80 height 18
type input "[DATE]"
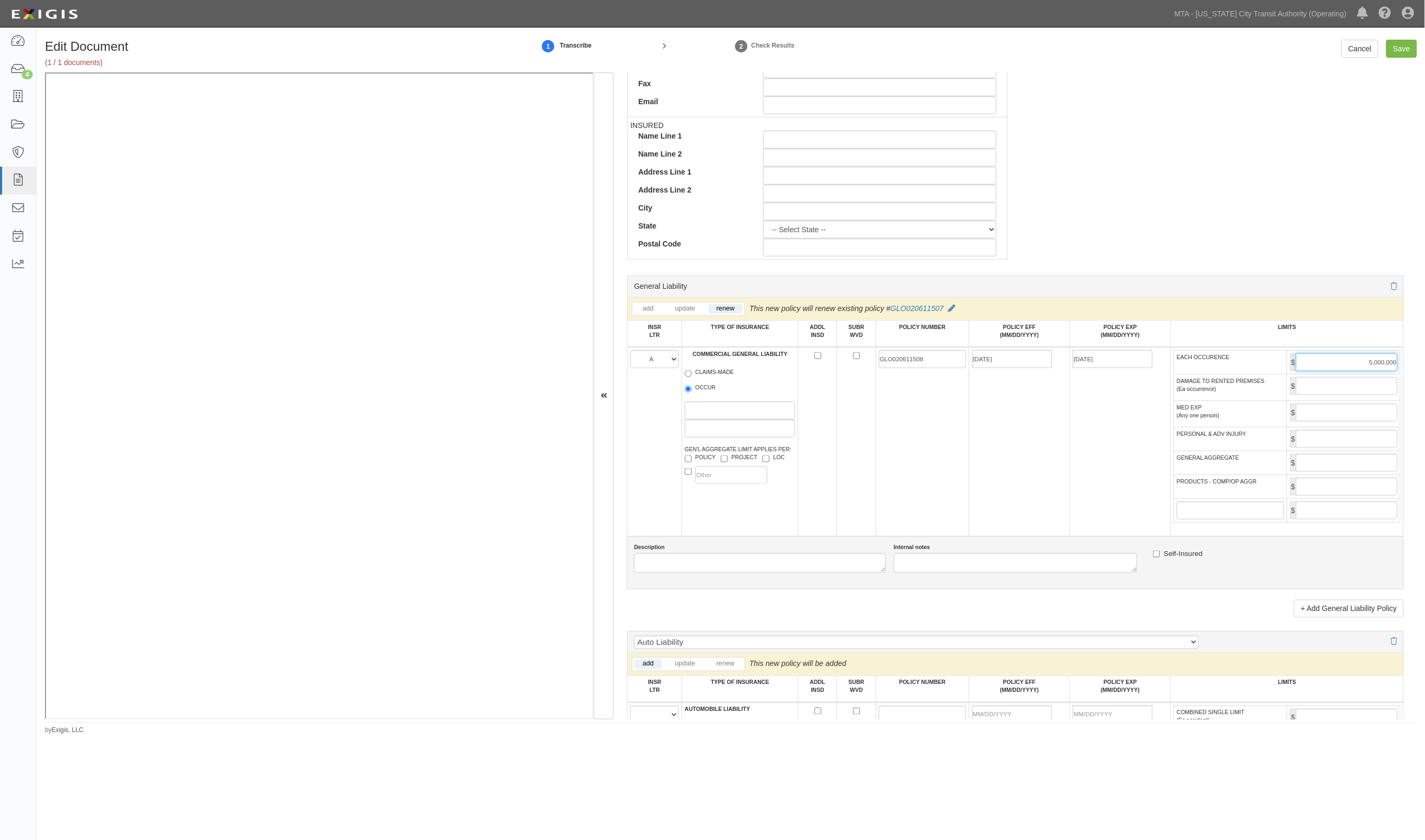
type input "5,000,000"
click at [1318, 464] on input "GENERAL AGGREGATE" at bounding box center [1347, 463] width 102 height 18
type input "30,000,000"
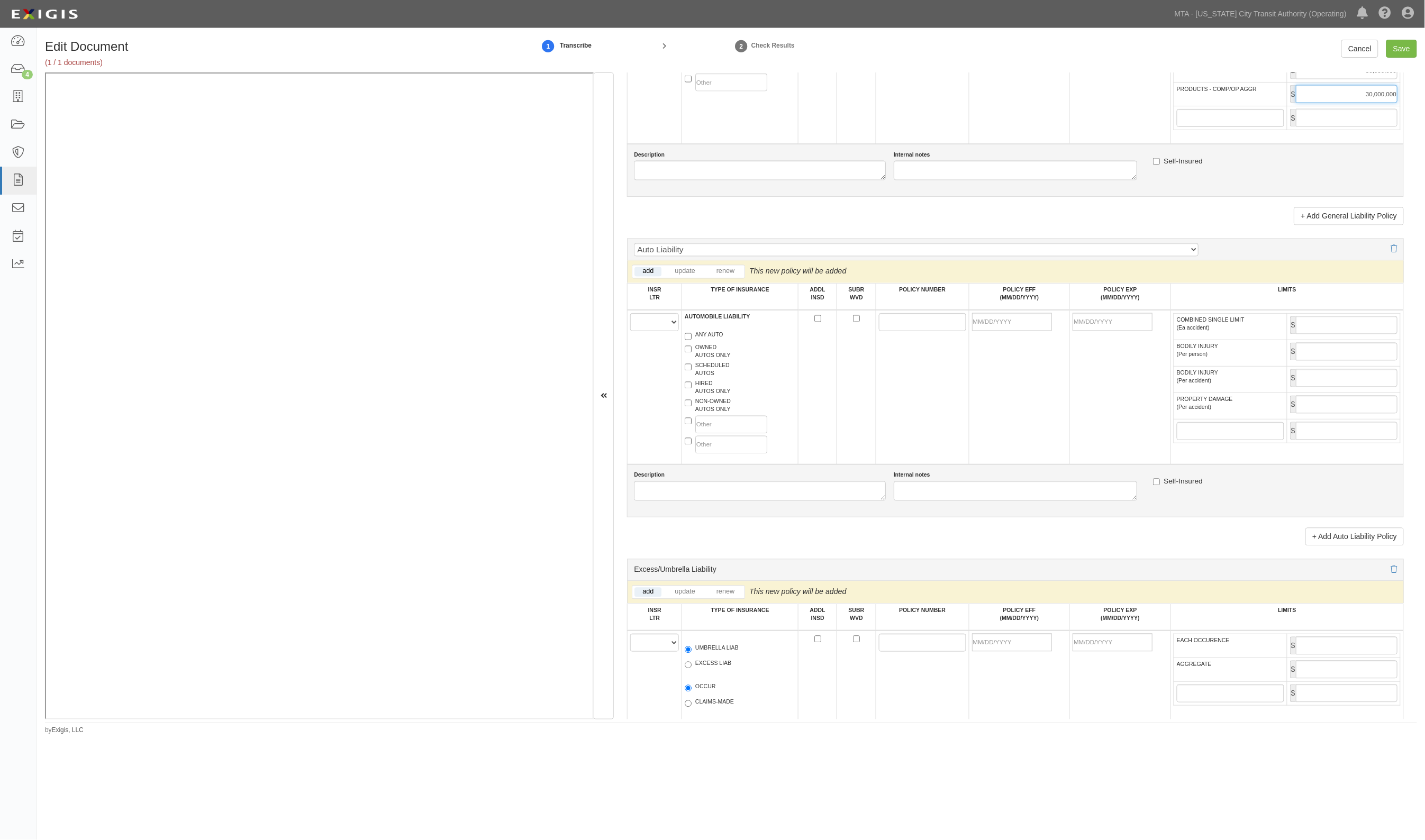
scroll to position [860, 0]
type input "30,000,000"
click at [659, 318] on select "A B C D E F" at bounding box center [655, 318] width 49 height 18
select select "A"
click at [630, 310] on select "A B C D E F" at bounding box center [655, 318] width 49 height 18
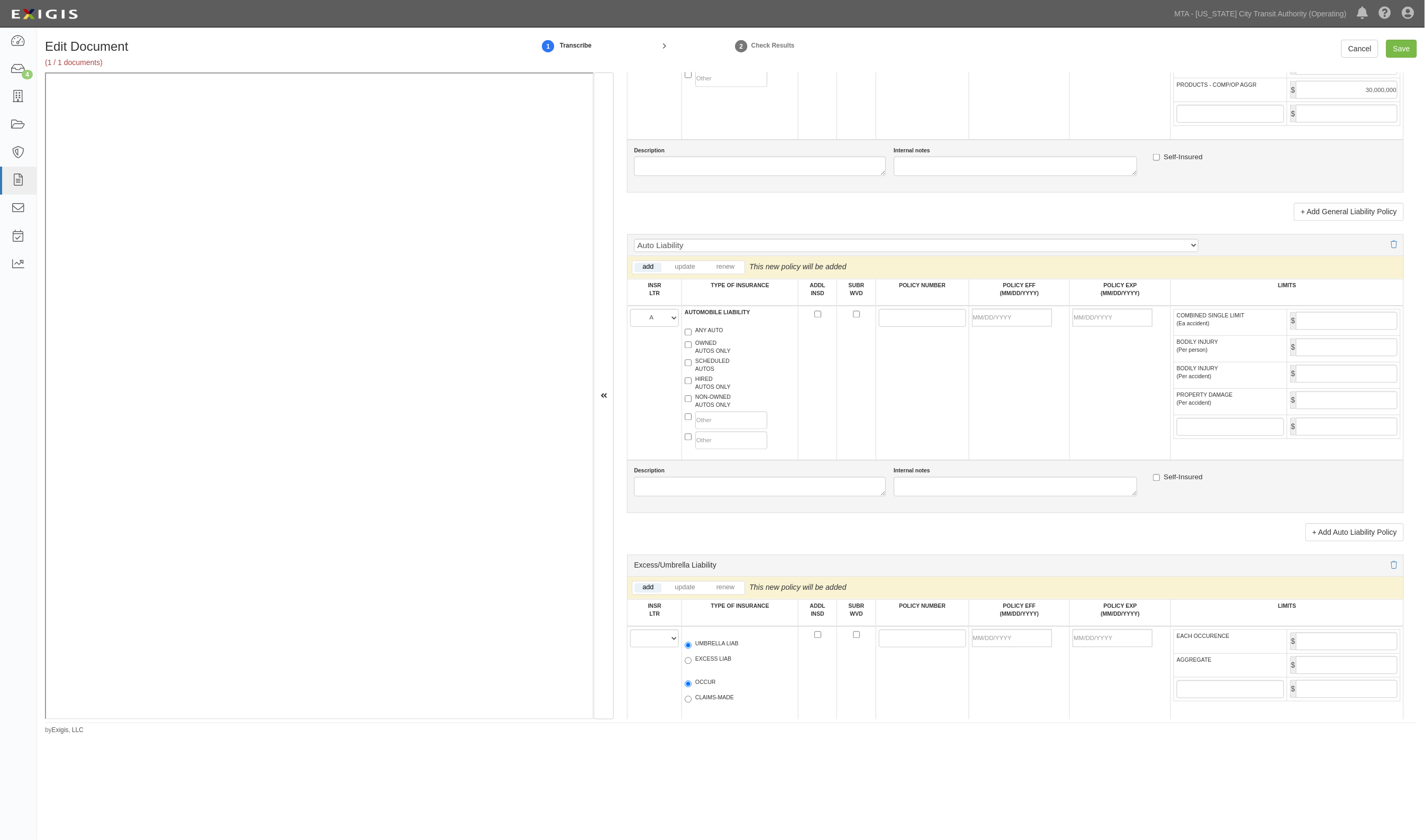
click at [716, 335] on label "ANY AUTO" at bounding box center [704, 332] width 39 height 11
click at [691, 335] on input "ANY AUTO" at bounding box center [688, 332] width 7 height 7
checkbox input "true"
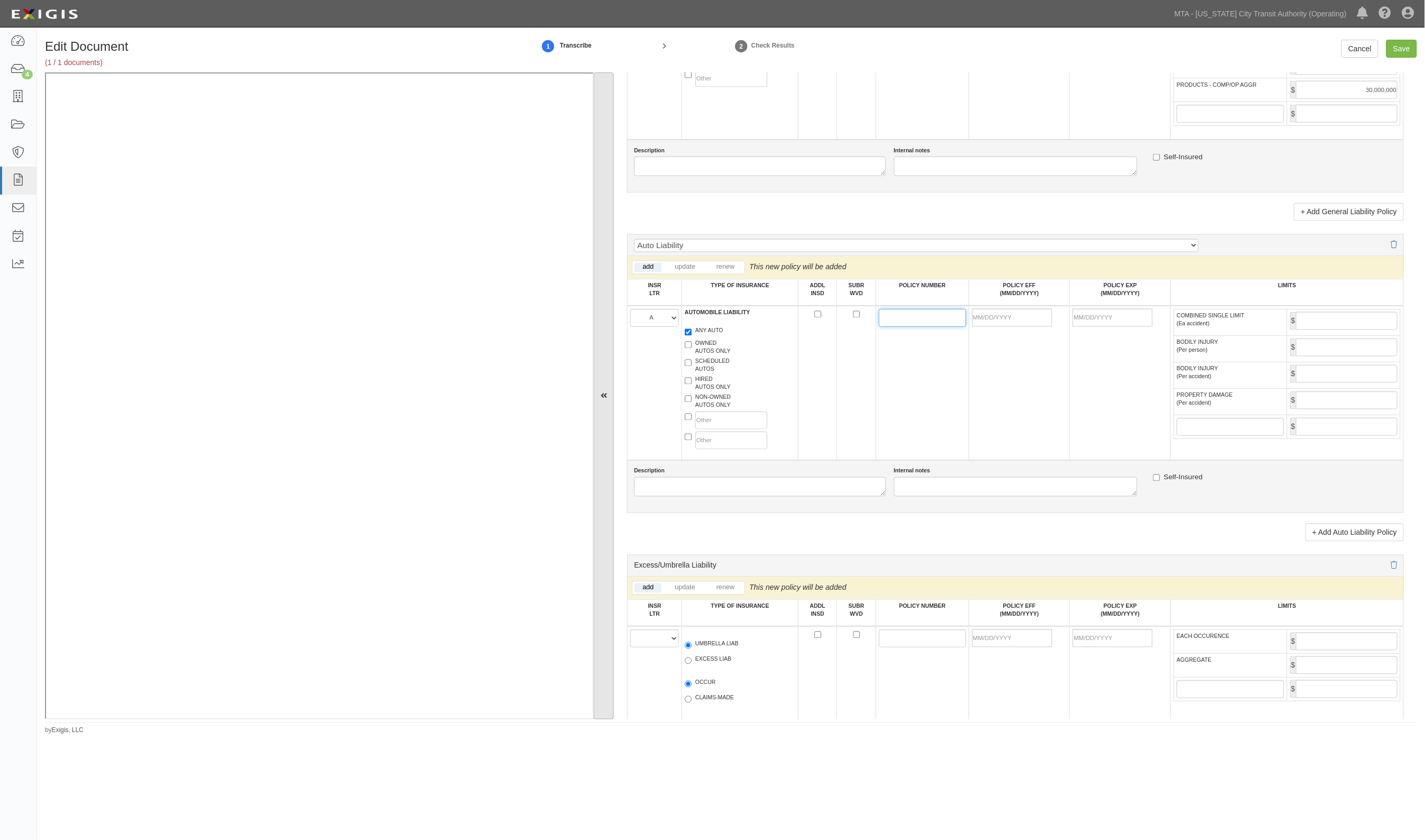
drag, startPoint x: 879, startPoint y: 324, endPoint x: 610, endPoint y: 316, distance: 269.1
click at [879, 323] on input "POLICY NUMBER" at bounding box center [923, 318] width 87 height 18
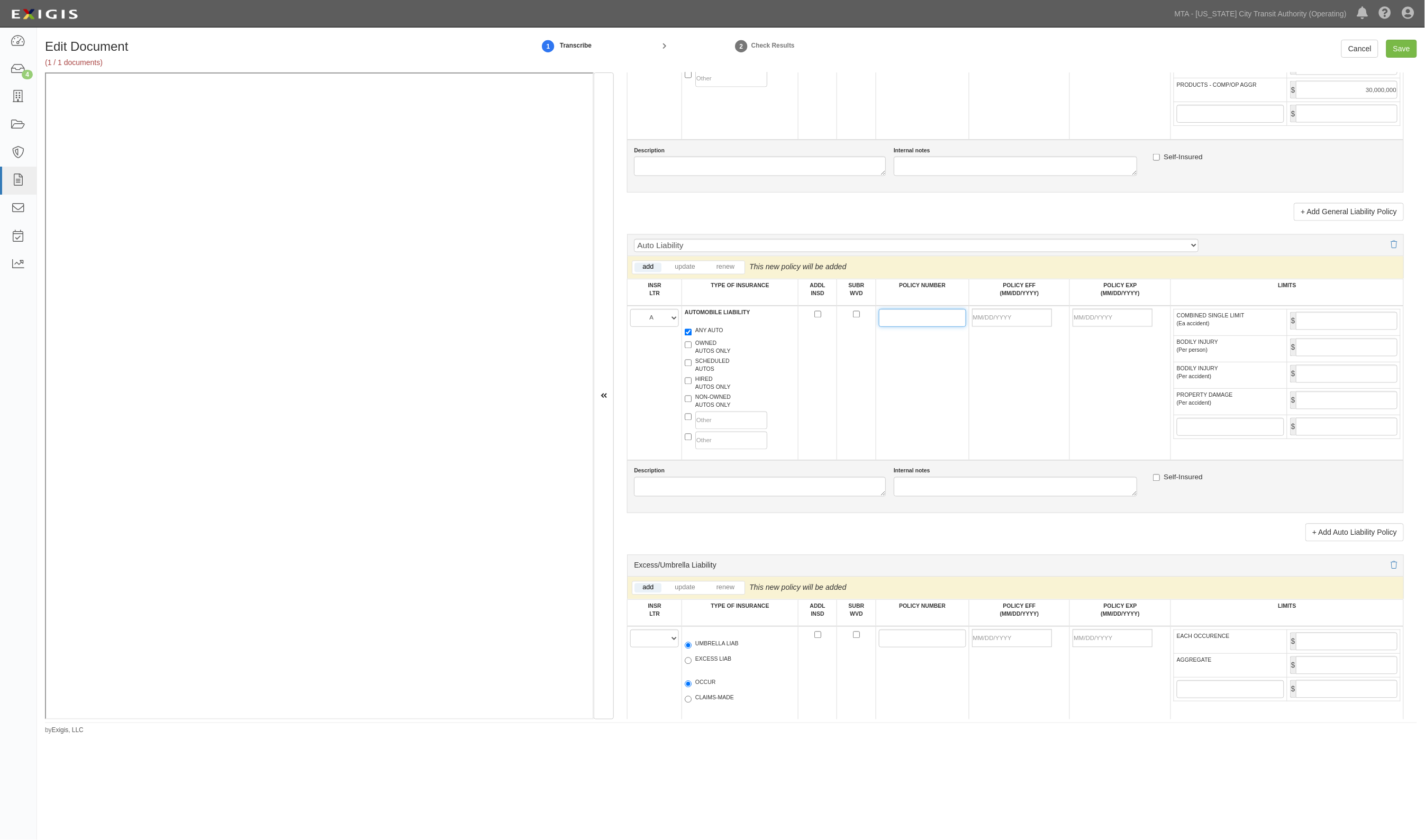
paste input "BAP 9259162 19"
type input "BAP 9259162 19"
click at [985, 322] on input "POLICY EFF (MM/DD/YYYY)" at bounding box center [1012, 318] width 80 height 18
type input "[DATE]"
type input "10/01/2026"
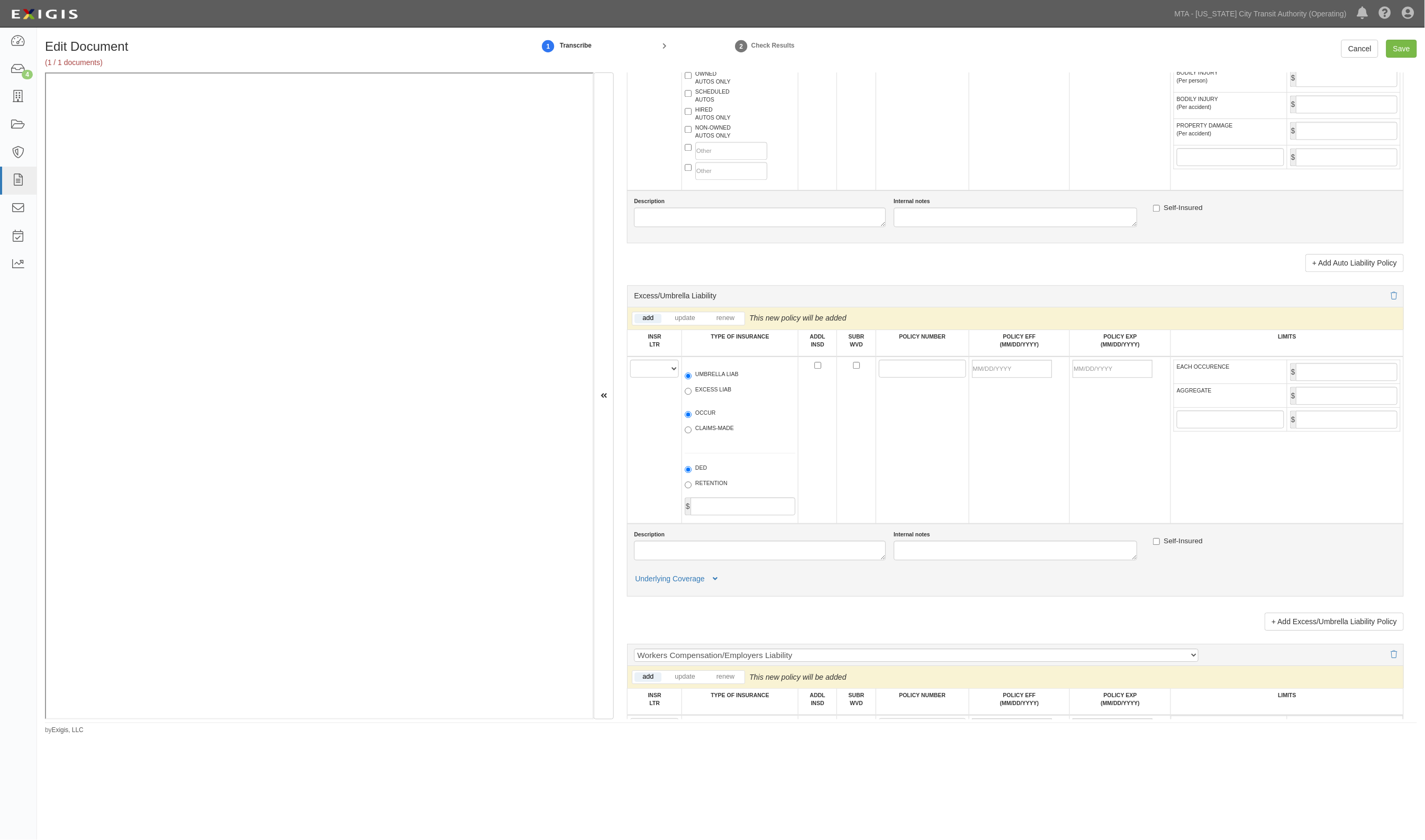
scroll to position [1191, 0]
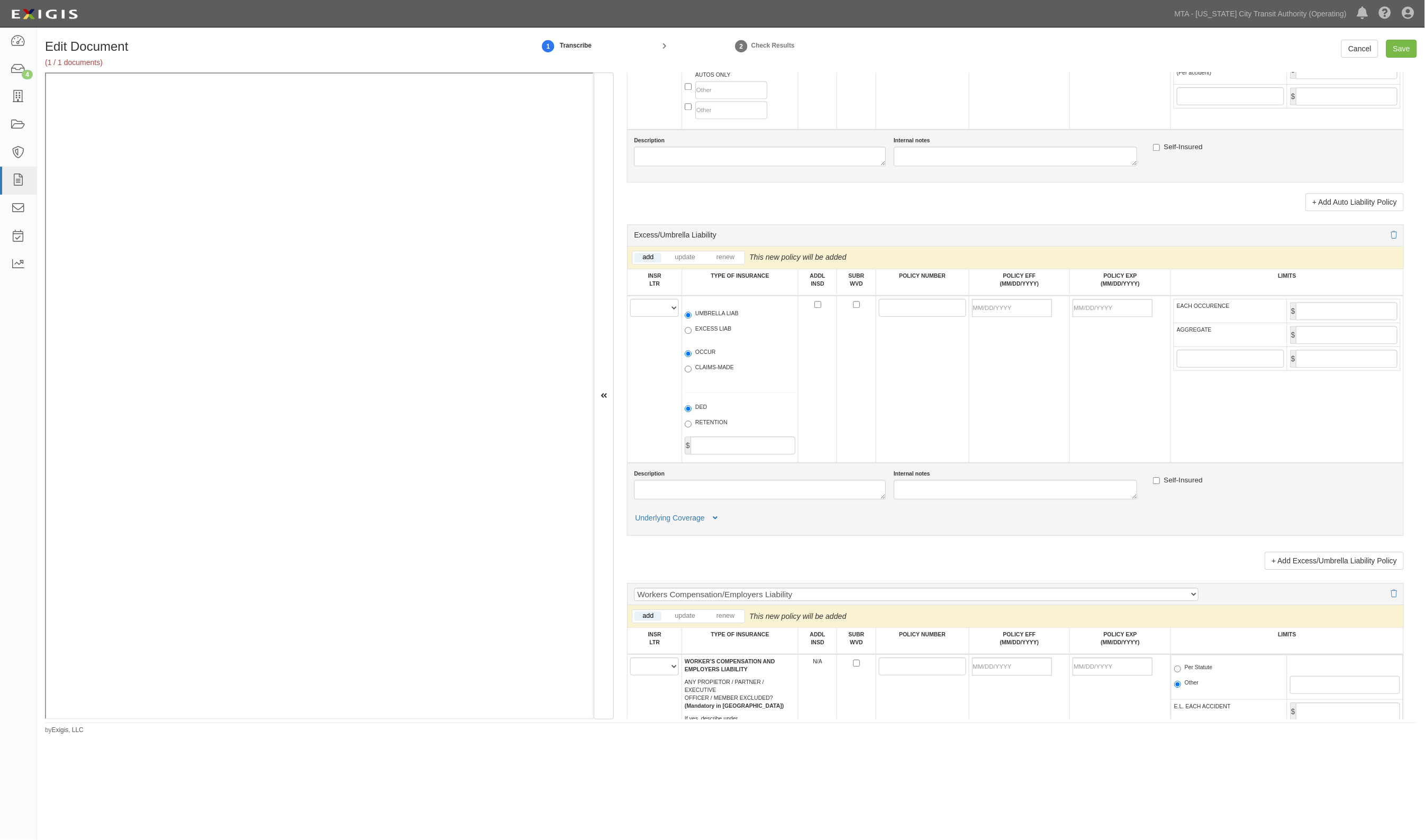
type input "2,000,000"
click at [663, 306] on select "A B C D E F" at bounding box center [655, 308] width 49 height 18
select select "B"
click at [630, 299] on select "A B C D E F" at bounding box center [655, 308] width 49 height 18
click at [709, 315] on label "UMBRELLA LIAB" at bounding box center [711, 315] width 54 height 11
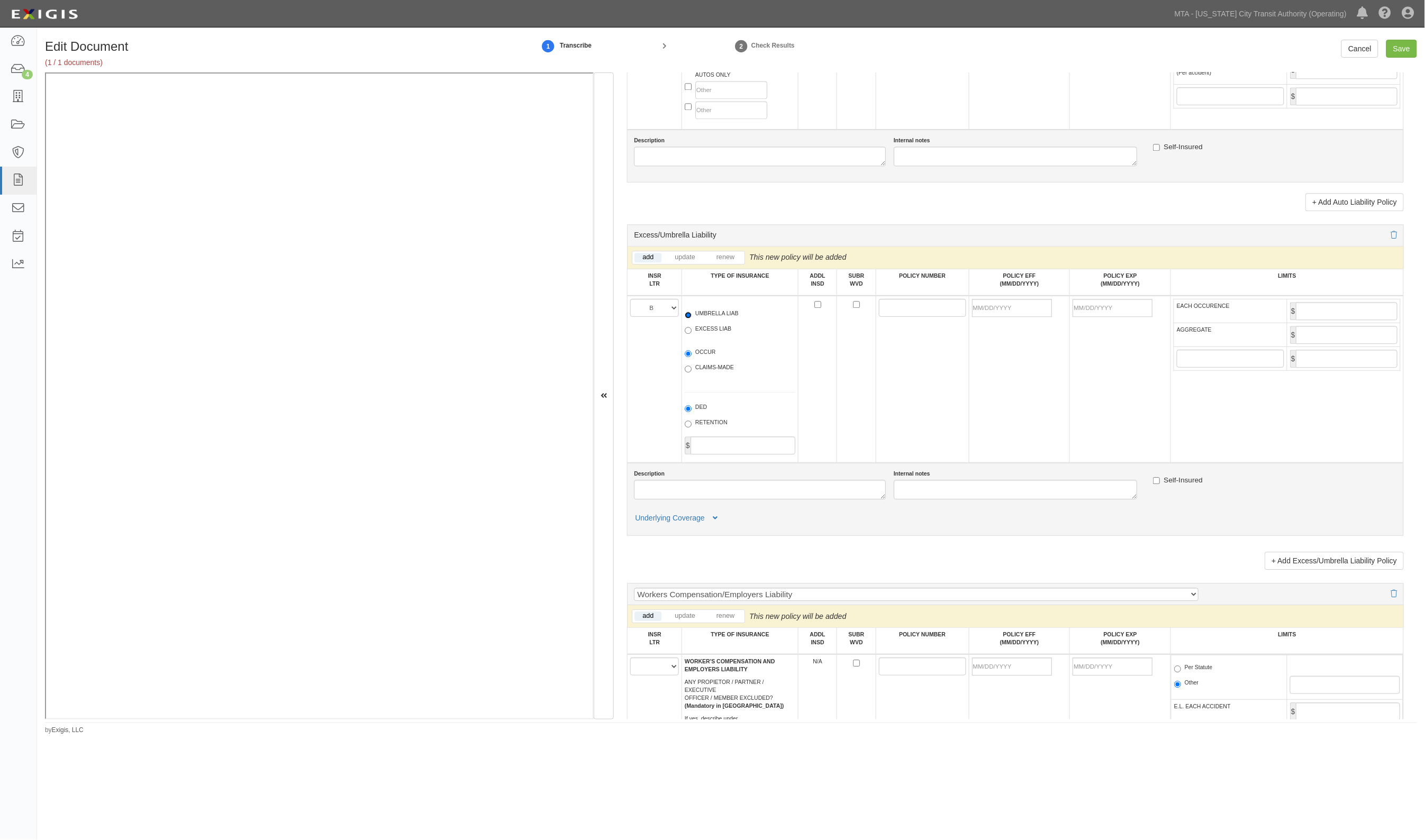
click at [691, 315] on input "UMBRELLA LIAB" at bounding box center [688, 315] width 7 height 7
radio input "true"
drag, startPoint x: 905, startPoint y: 311, endPoint x: 883, endPoint y: 311, distance: 22.0
click at [905, 311] on input "POLICY NUMBER" at bounding box center [923, 308] width 87 height 18
paste input "5582304"
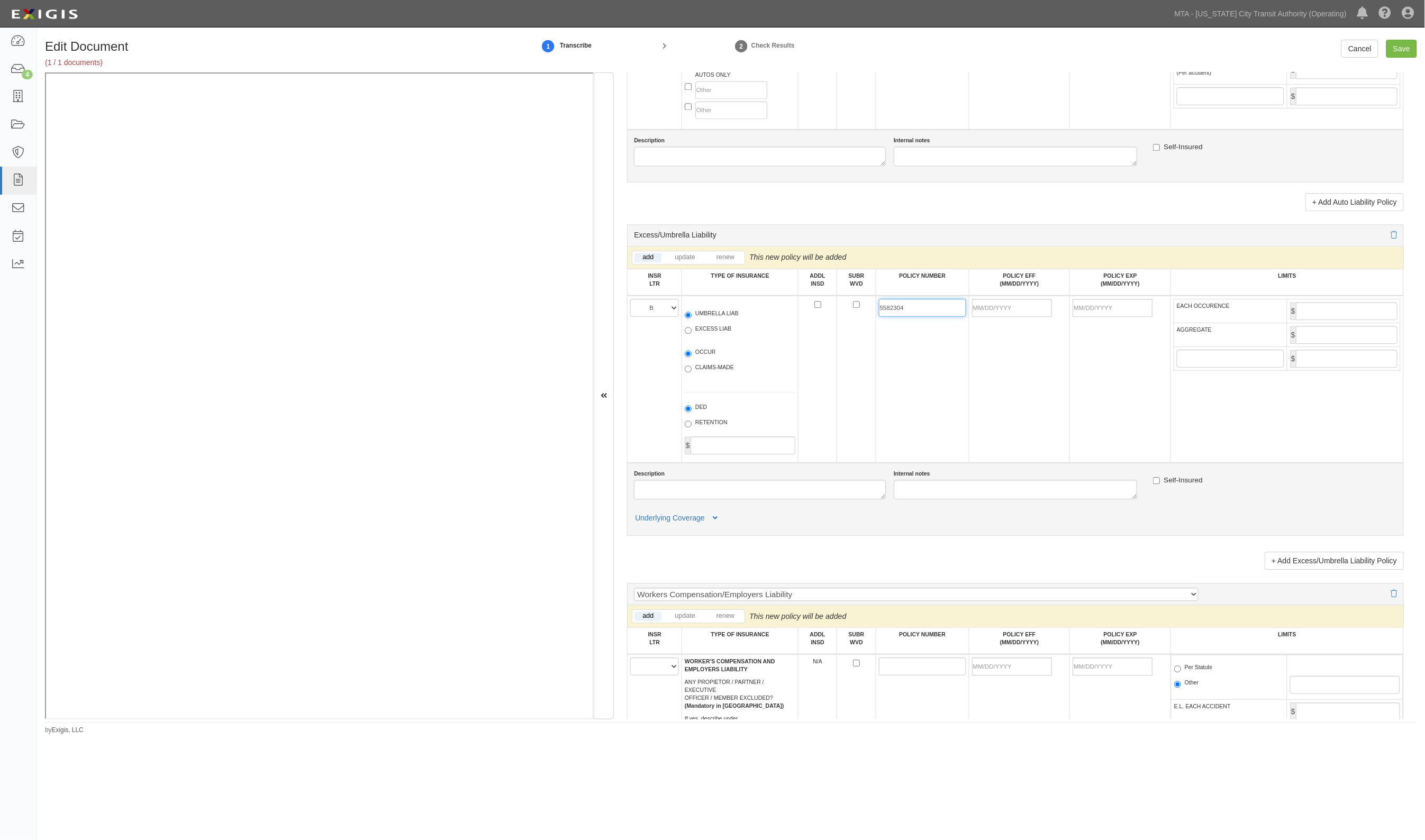
type input "5582304"
click at [997, 310] on input "POLICY EFF (MM/DD/YYYY)" at bounding box center [1012, 308] width 80 height 18
type input "[DATE]"
type input "10/01/2026"
type input "10,000,000"
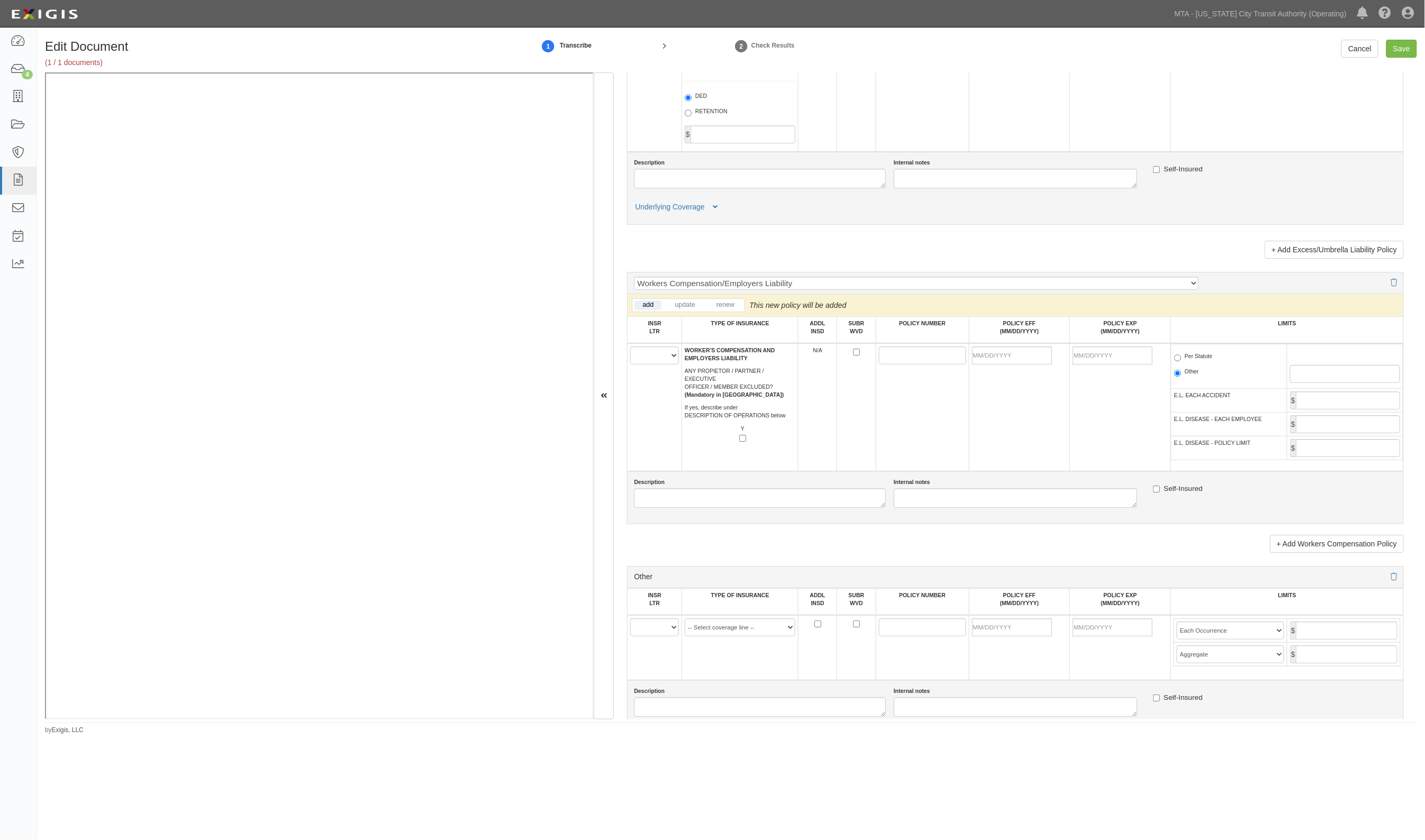
scroll to position [1521, 0]
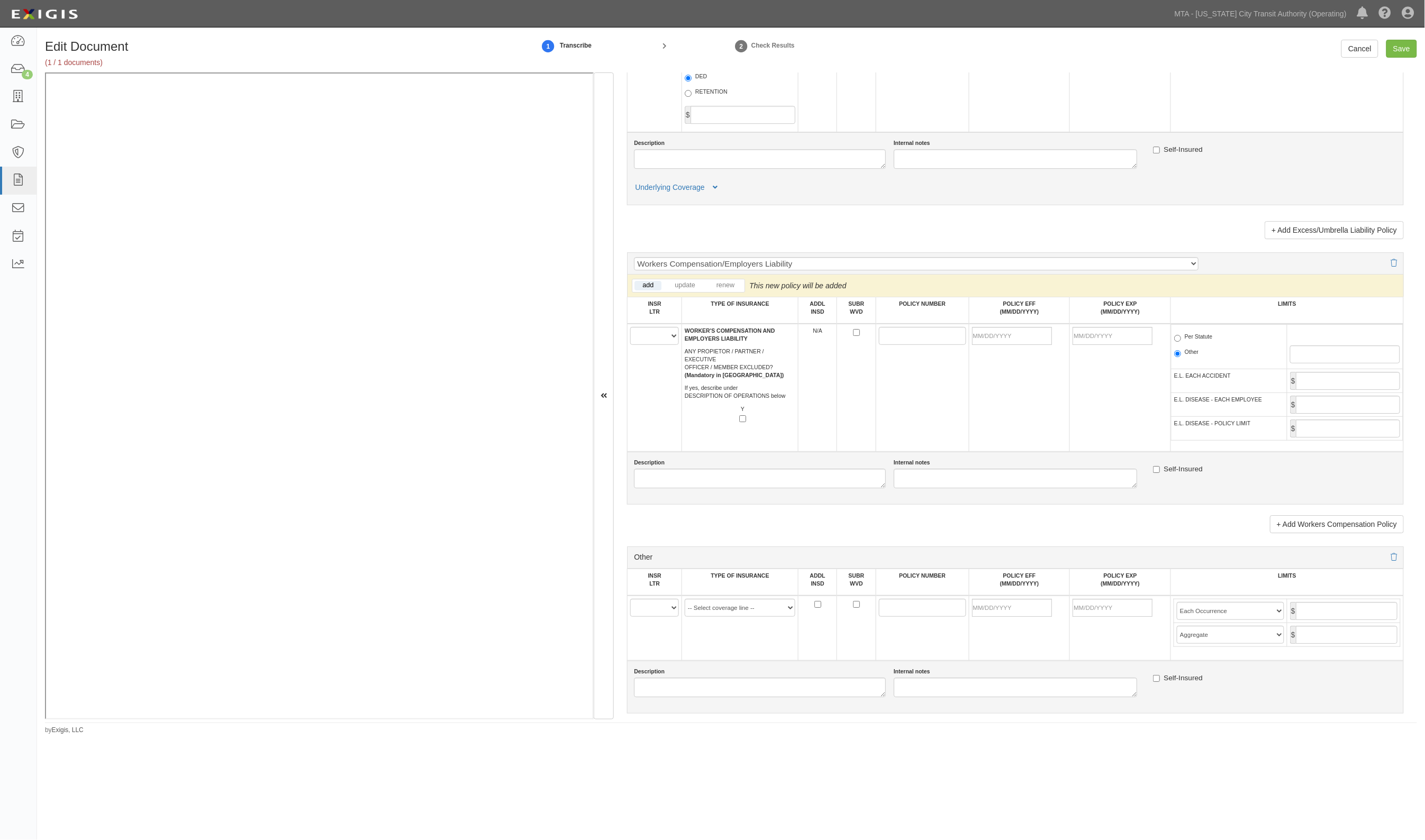
type input "10,000,000"
drag, startPoint x: 664, startPoint y: 334, endPoint x: 662, endPoint y: 341, distance: 7.3
click at [662, 339] on select "A B C D E F" at bounding box center [655, 336] width 49 height 18
select select "A"
click at [630, 327] on select "A B C D E F" at bounding box center [655, 336] width 49 height 18
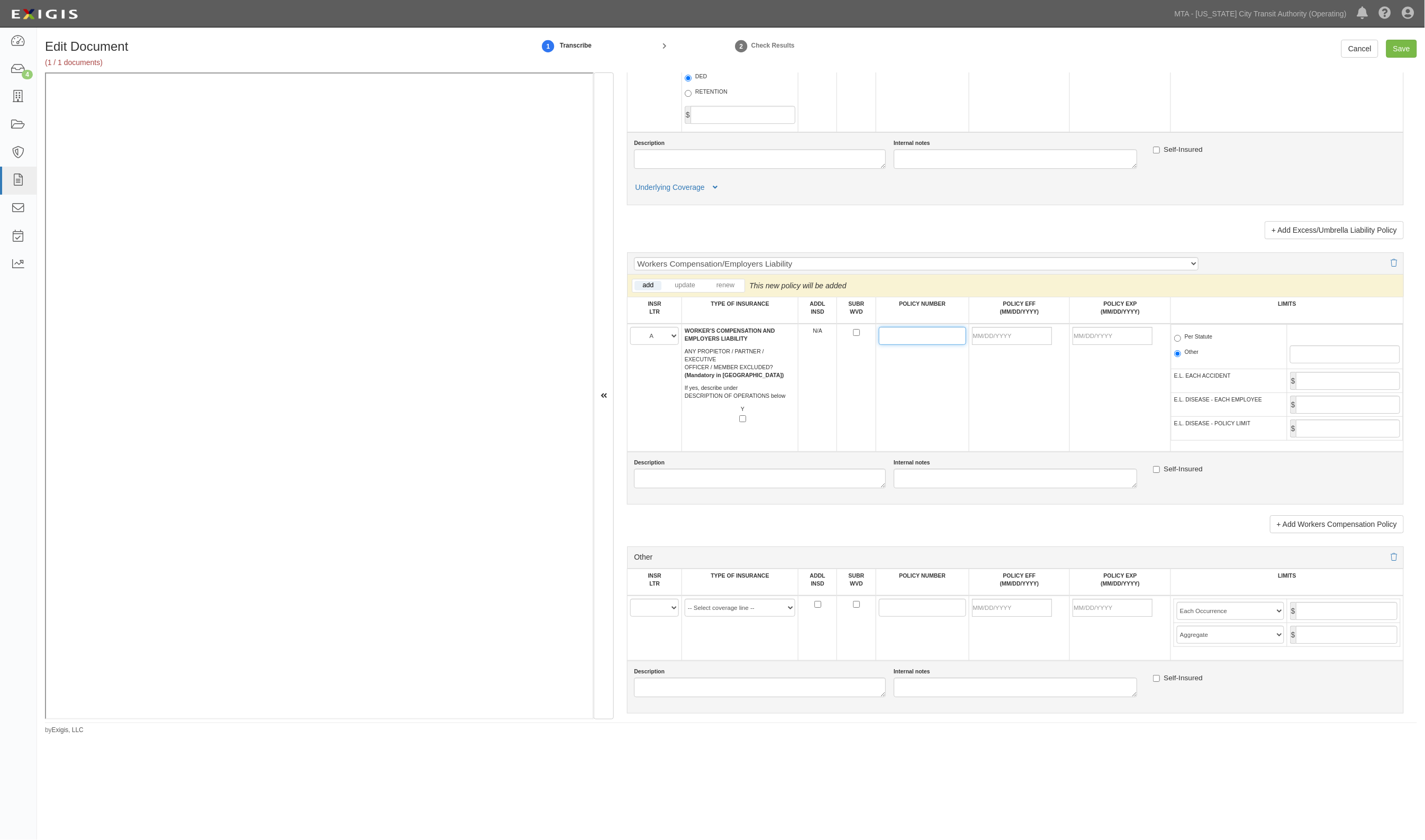
click at [879, 336] on input "POLICY NUMBER" at bounding box center [923, 336] width 87 height 18
click at [935, 338] on input "POLICY NUMBER" at bounding box center [923, 336] width 87 height 18
paste input "WC930318524"
type input "WC930318524"
click at [998, 336] on input "POLICY EFF (MM/DD/YYYY)" at bounding box center [1012, 336] width 80 height 18
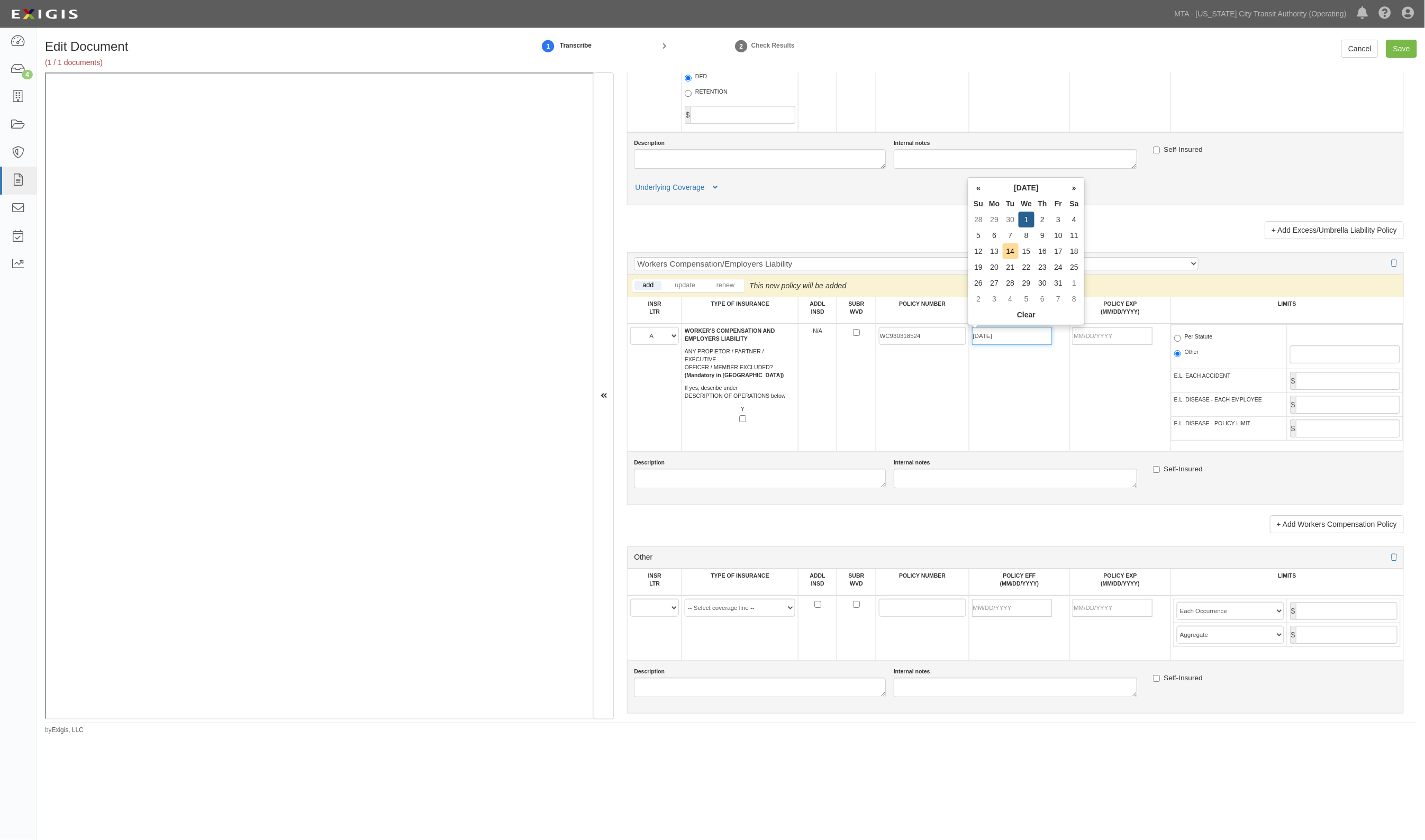
type input "[DATE]"
type input "10/01/2026"
click at [1183, 334] on label "Per Statute" at bounding box center [1193, 338] width 39 height 11
click at [1181, 335] on input "Per Statute" at bounding box center [1178, 339] width 7 height 7
radio input "true"
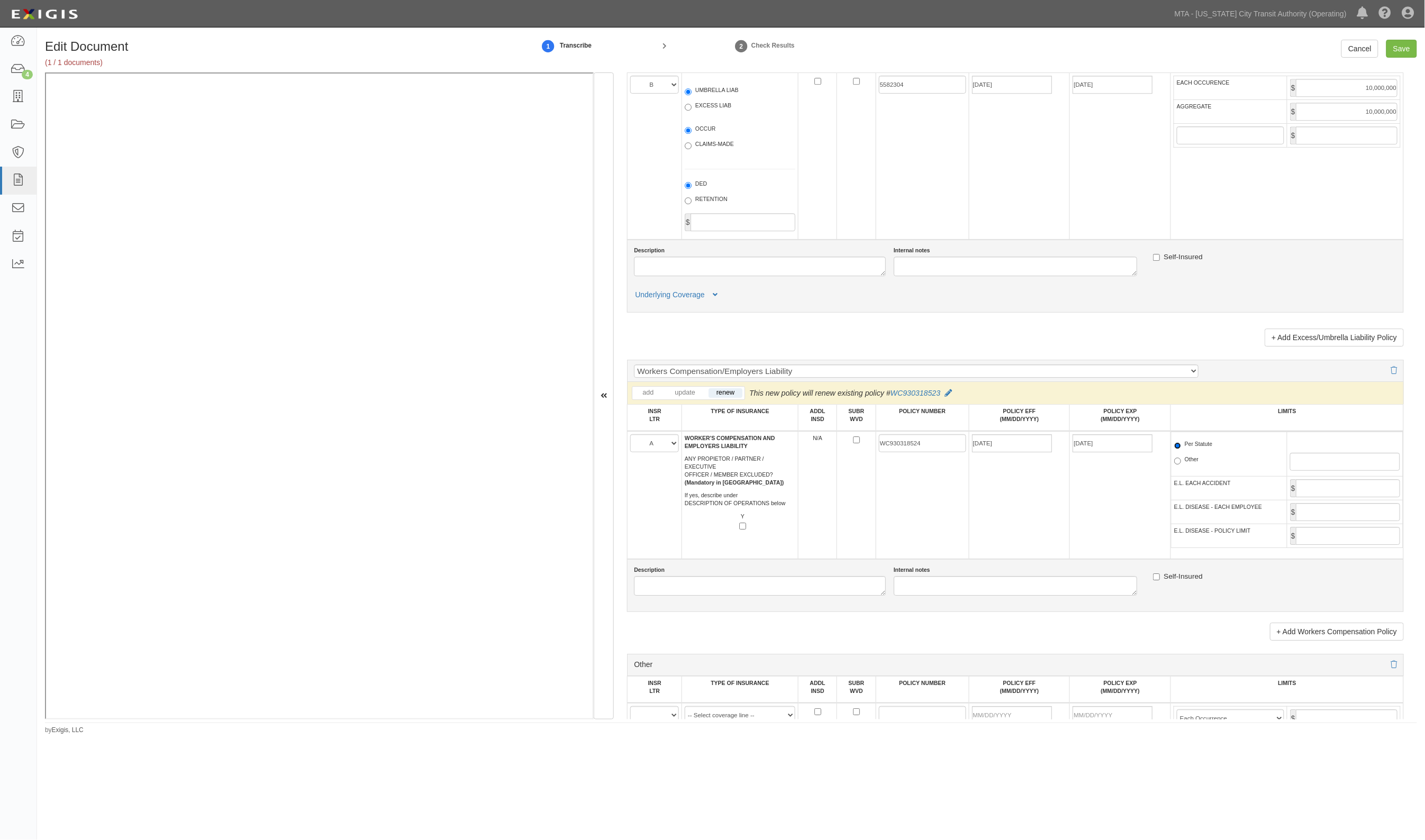
scroll to position [1388, 0]
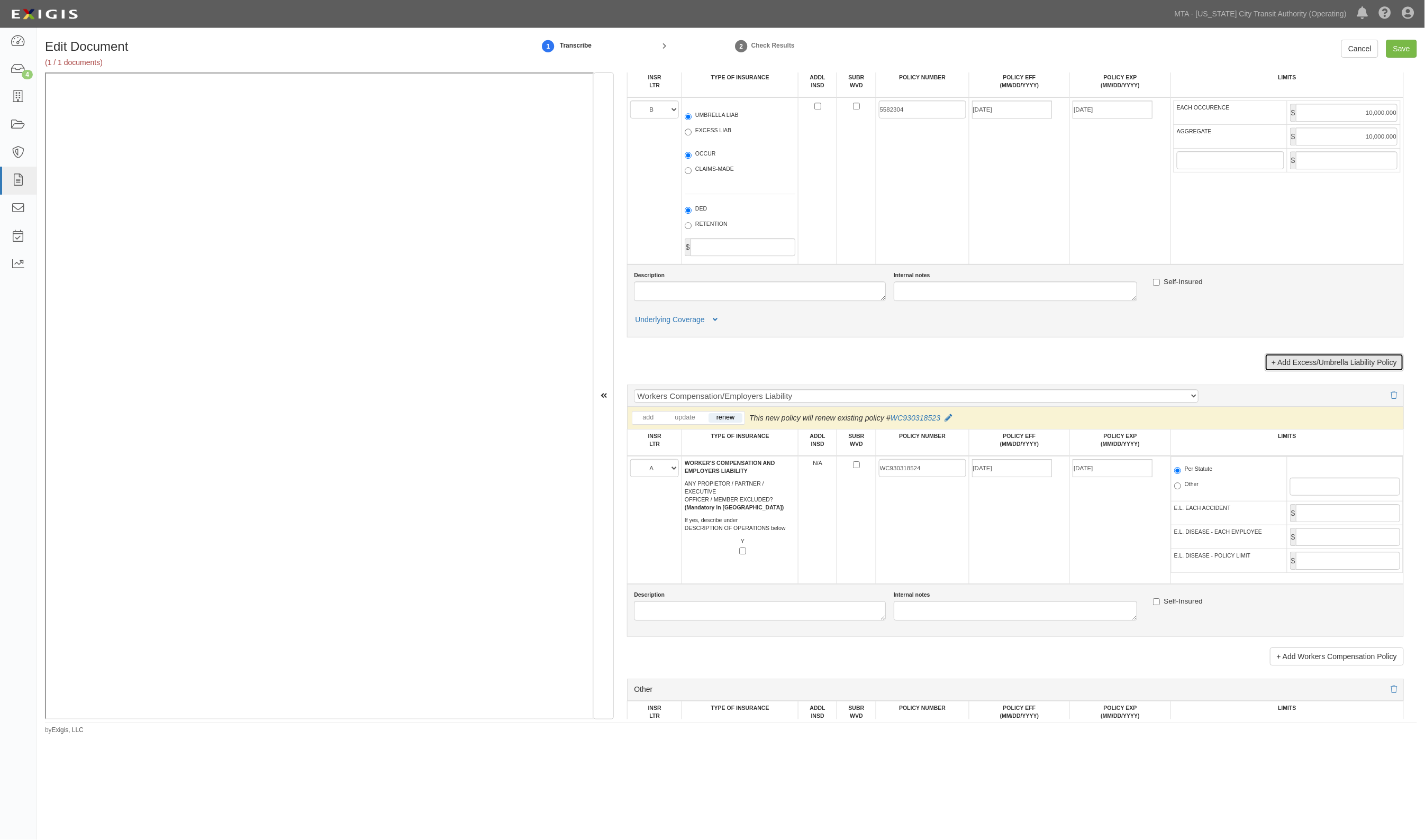
click at [1331, 353] on link "+ Add Excess/Umbrella Liability Policy" at bounding box center [1333, 362] width 139 height 18
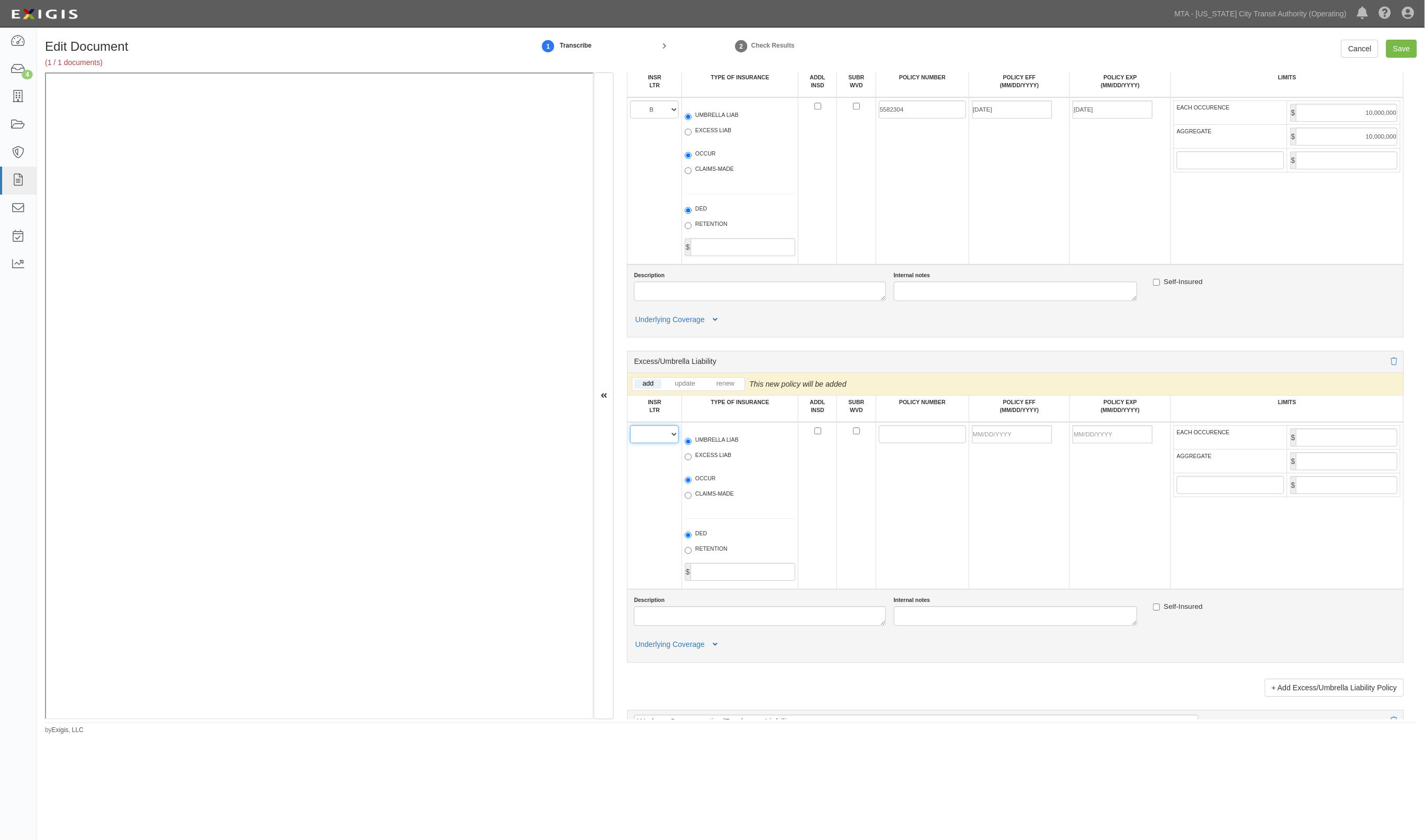
click at [660, 430] on select "A B C D E F" at bounding box center [655, 434] width 49 height 18
select select "C"
click at [630, 425] on select "A B C D E F" at bounding box center [655, 434] width 49 height 18
click at [705, 460] on label "EXCESS LIAB" at bounding box center [708, 457] width 46 height 11
click at [691, 460] on input "EXCESS LIAB" at bounding box center [688, 457] width 7 height 7
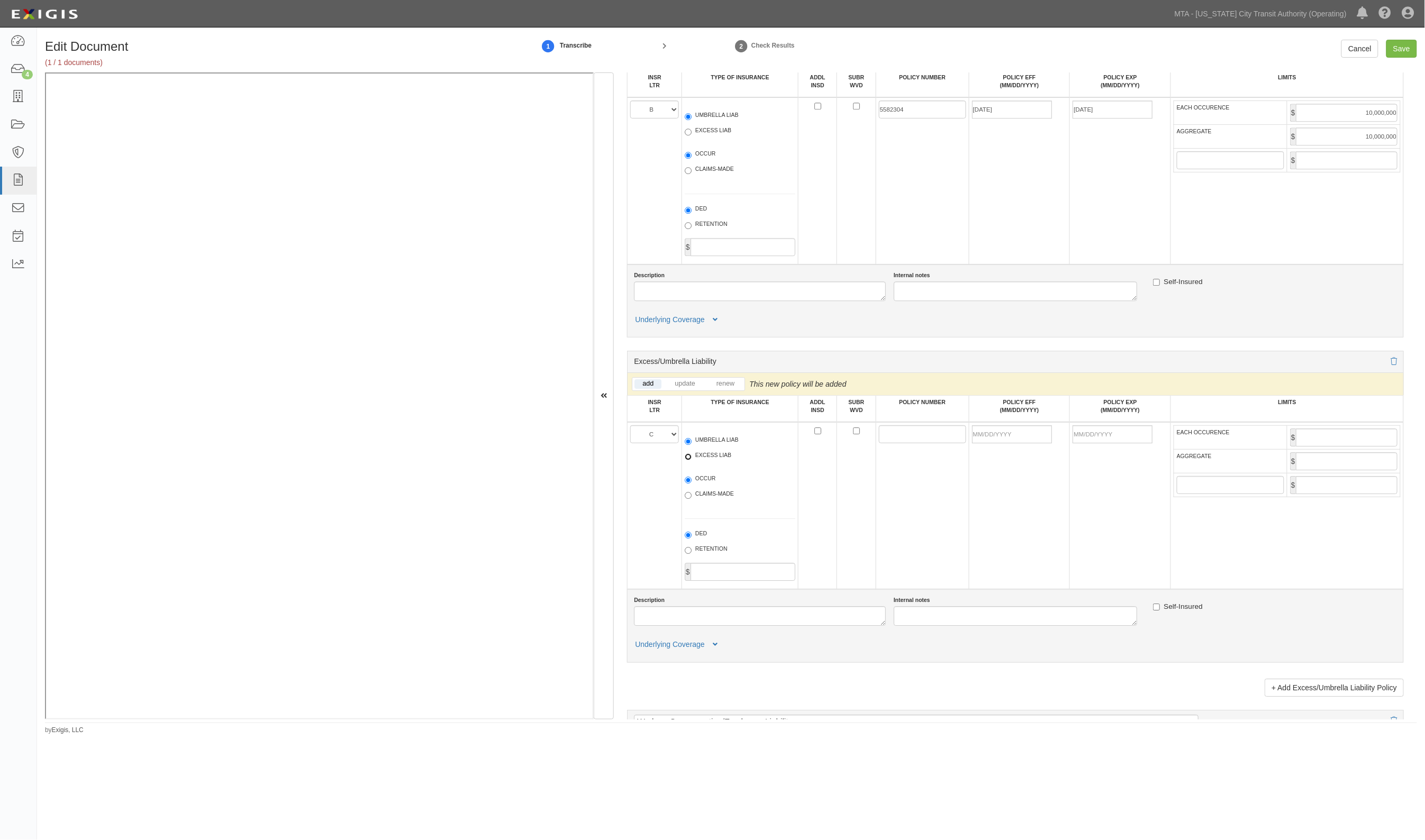
radio input "true"
click at [896, 441] on input "POLICY NUMBER" at bounding box center [923, 434] width 87 height 18
drag, startPoint x: 912, startPoint y: 421, endPoint x: 897, endPoint y: 437, distance: 21.9
paste input "SXS020611708"
type input "SXS020611708"
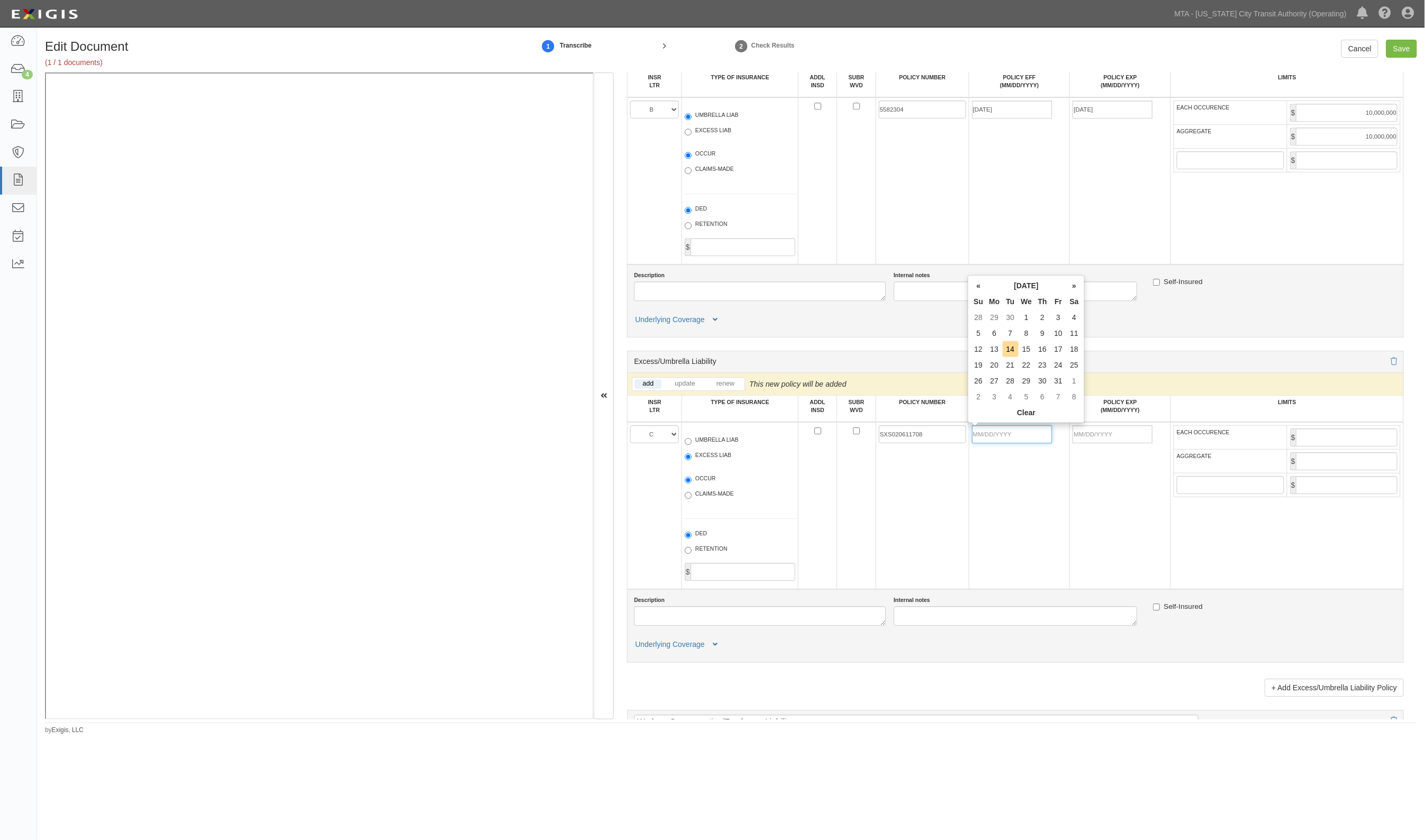
click at [993, 435] on input "POLICY EFF (MM/DD/YYYY)" at bounding box center [1012, 434] width 80 height 18
type input "[DATE]"
type input "10/01/2026"
type input "5m"
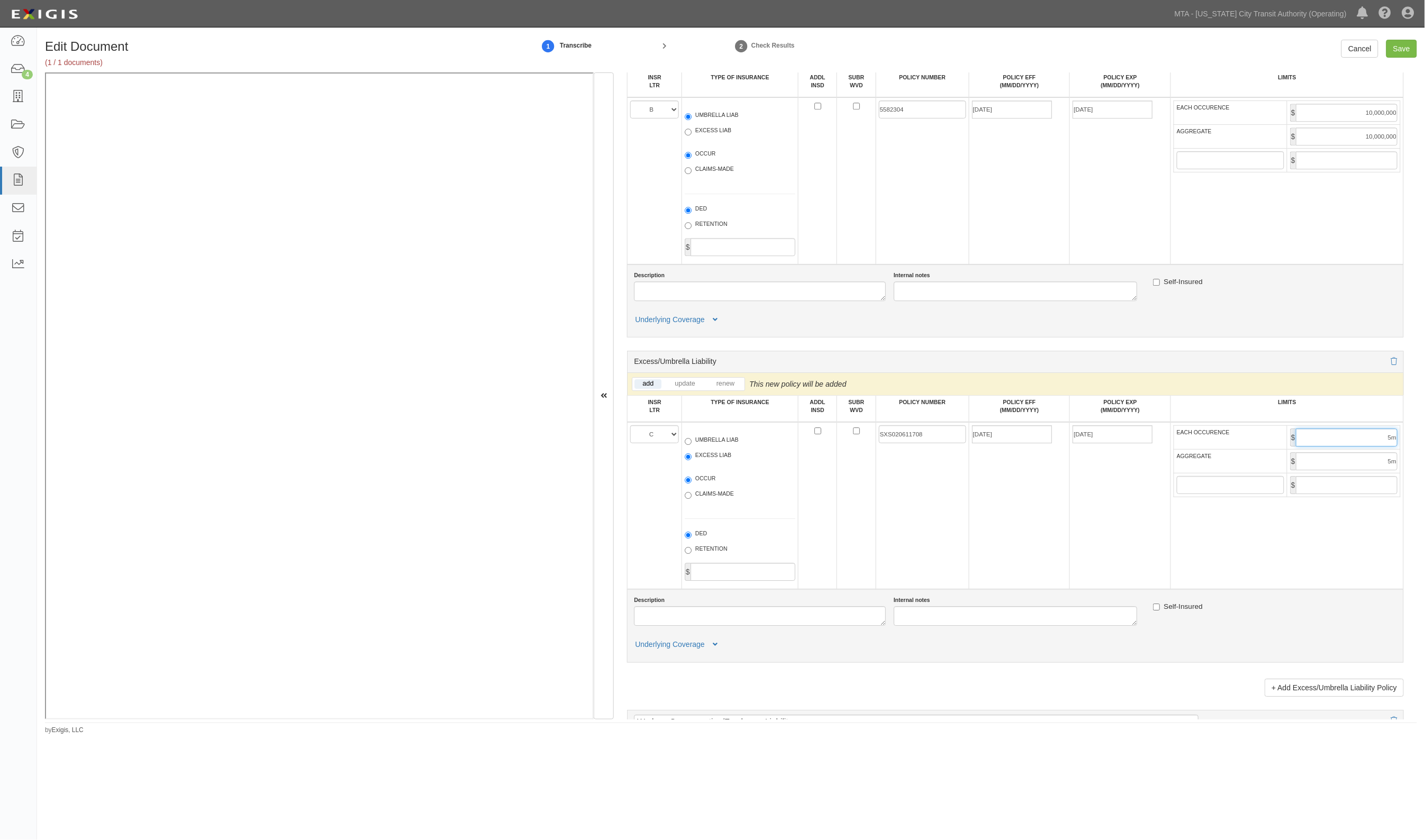
drag, startPoint x: 1372, startPoint y: 435, endPoint x: 1431, endPoint y: 433, distance: 59.0
click at [1424, 433] on html "Toggle navigation Dashboard 4 Inbox Parties Agreements Coverages Documents Mess…" at bounding box center [712, 393] width 1425 height 787
type input "5000000"
drag, startPoint x: 1361, startPoint y: 464, endPoint x: 1415, endPoint y: 466, distance: 54.0
click at [1415, 466] on div "Document Details Received: 10/13/2025 Party NFI Group Inc 10-21 TO 10-23TH 38TH…" at bounding box center [1015, 396] width 803 height 647
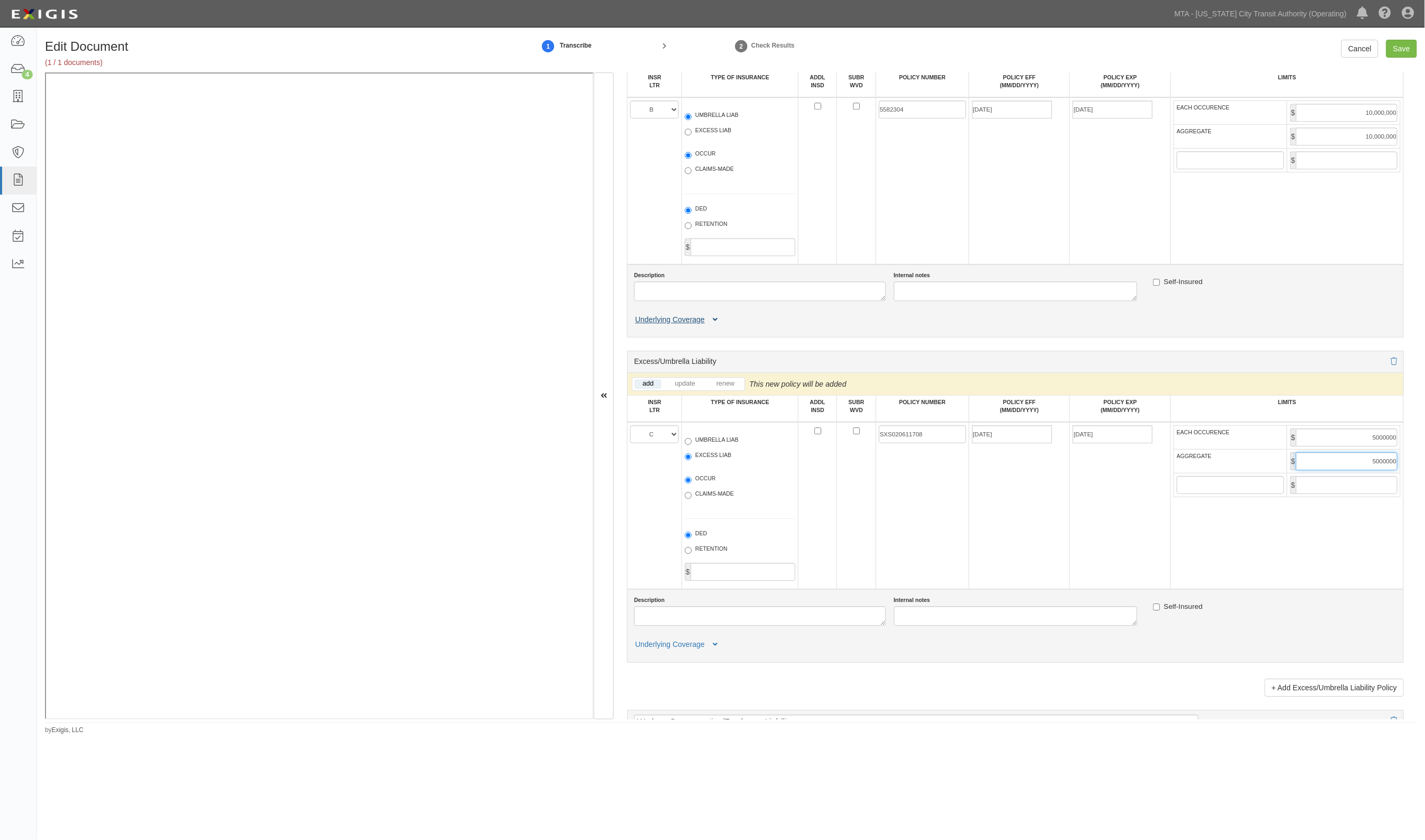
type input "5000000"
click at [710, 319] on button "Underlying Coverage" at bounding box center [678, 320] width 88 height 11
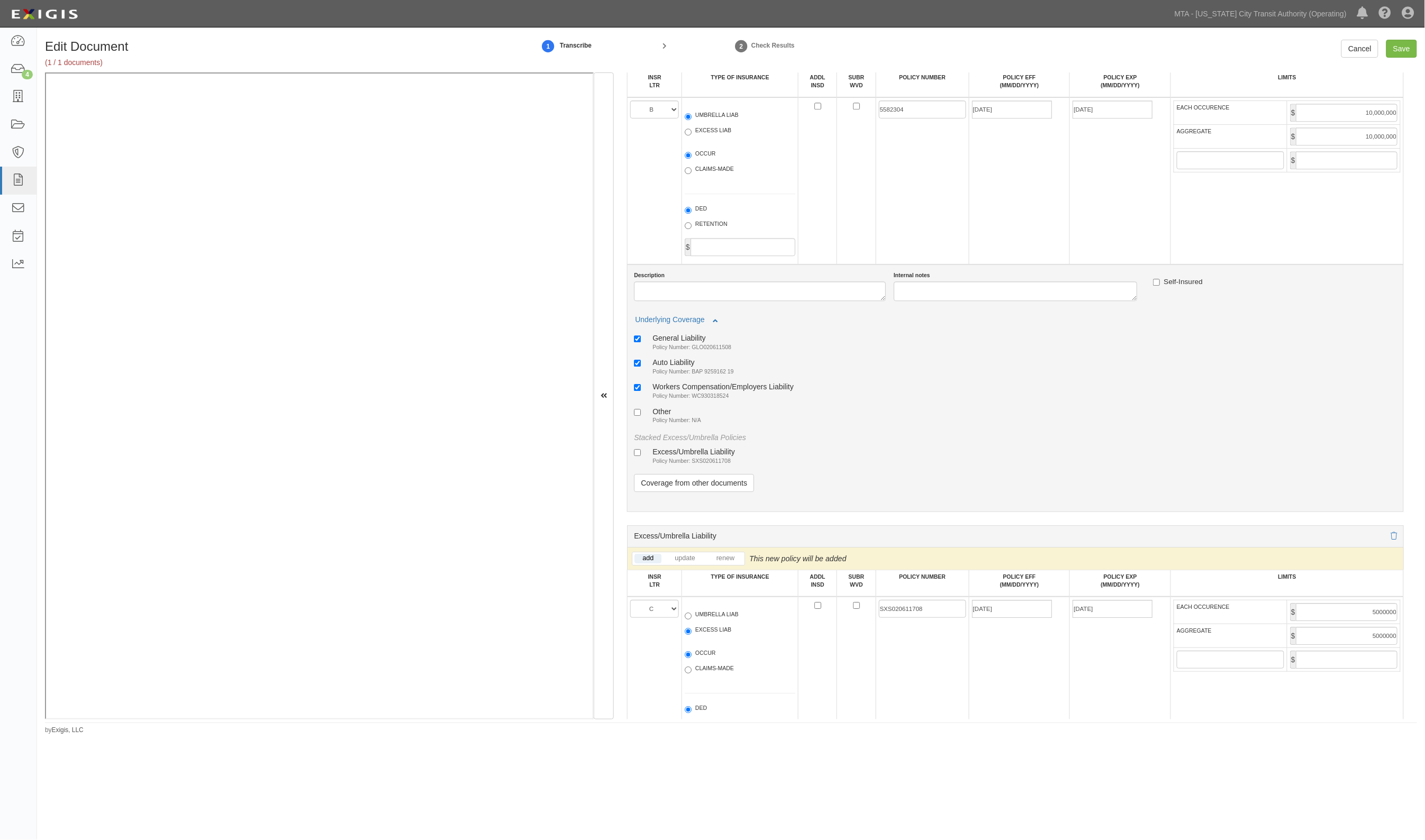
click at [683, 453] on div "Excess/Umbrella Liability" at bounding box center [693, 451] width 83 height 9
click at [640, 453] on input "Excess/Umbrella Liability Policy Number: SXS020611708" at bounding box center [638, 453] width 7 height 7
checkbox input "true"
click at [1406, 50] on input "Save" at bounding box center [1401, 49] width 31 height 18
type input "5000000"
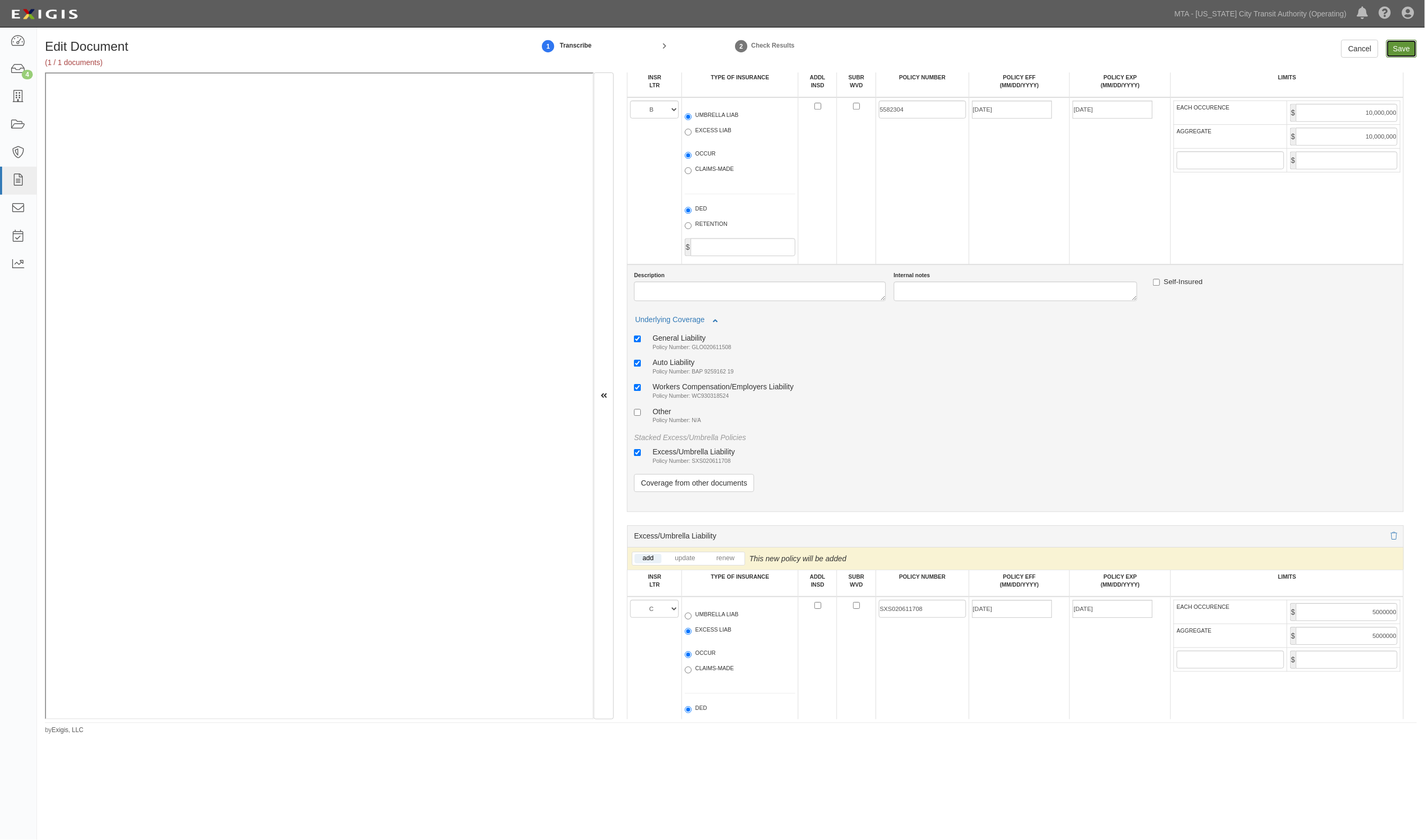
type input "30000000"
type input "2000000"
type input "10000000"
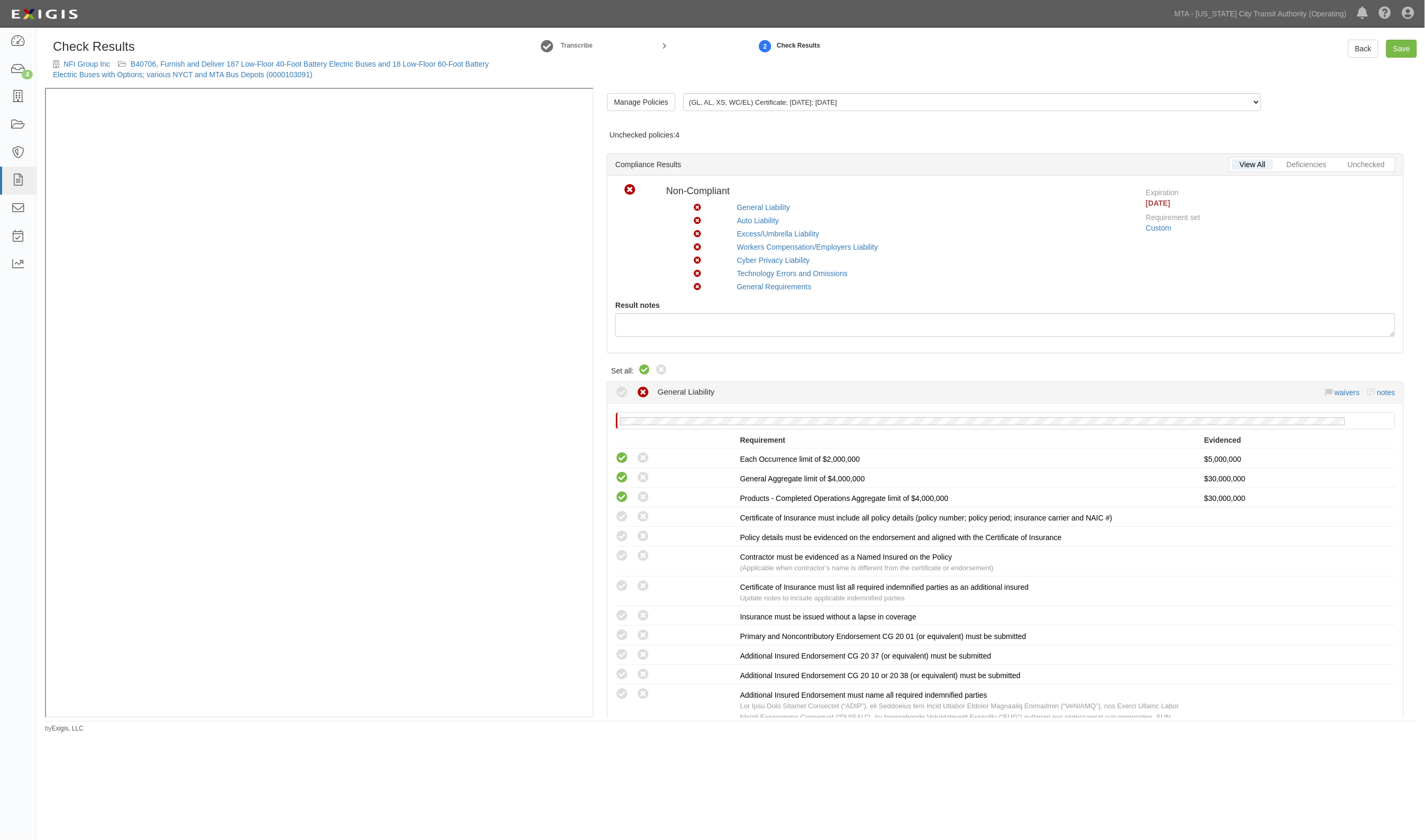
click at [646, 369] on icon at bounding box center [645, 371] width 13 height 13
radio input "true"
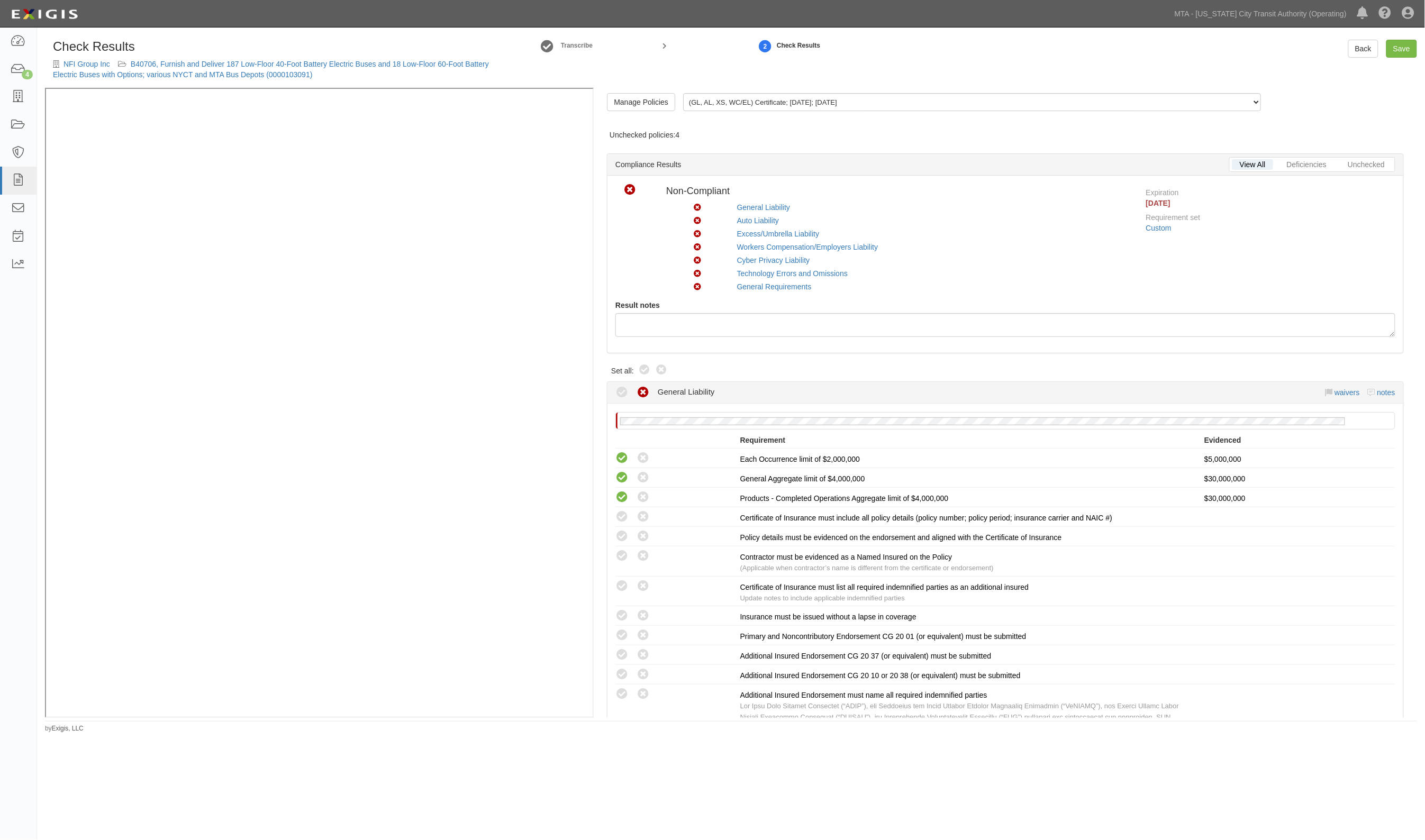
radio input "true"
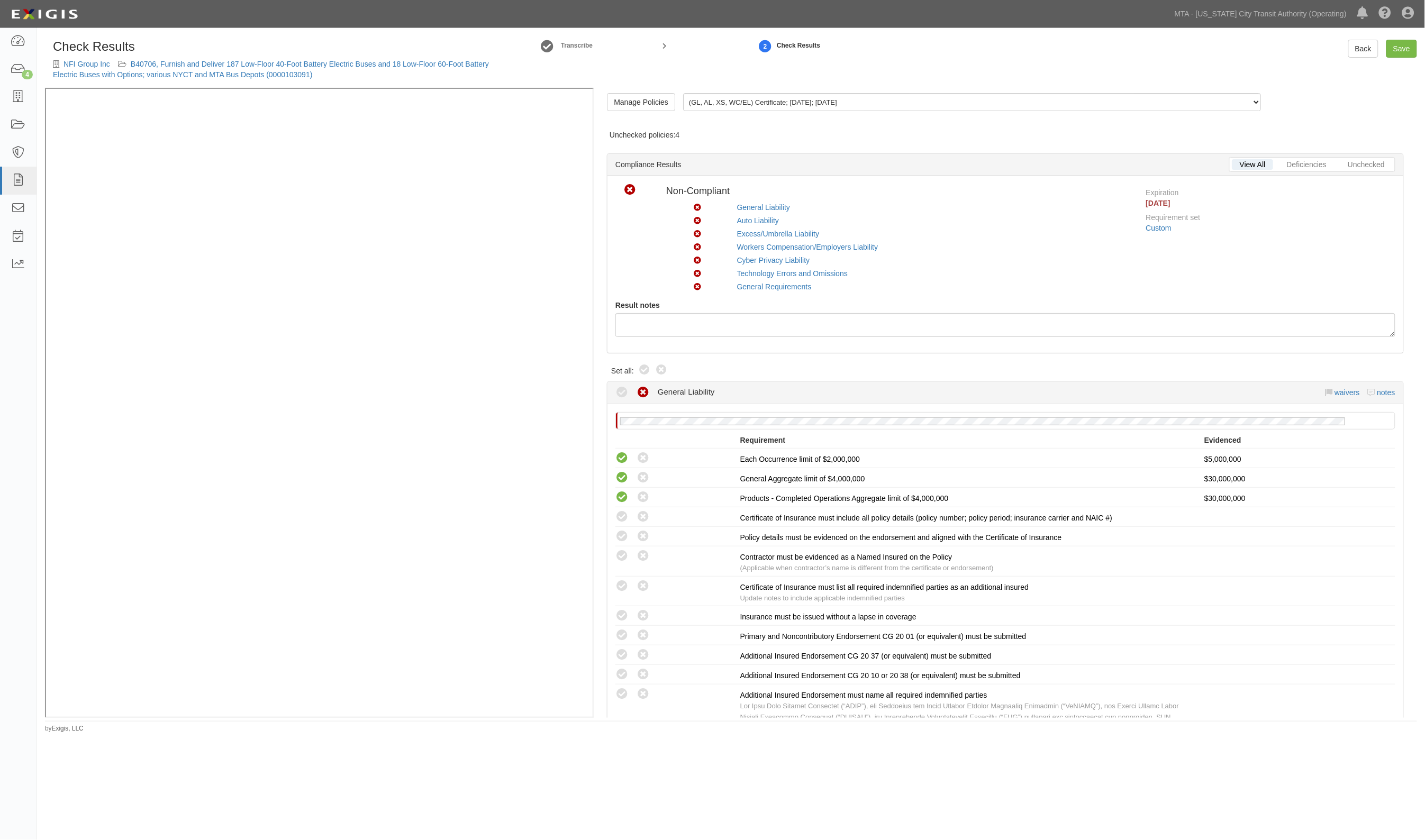
radio input "true"
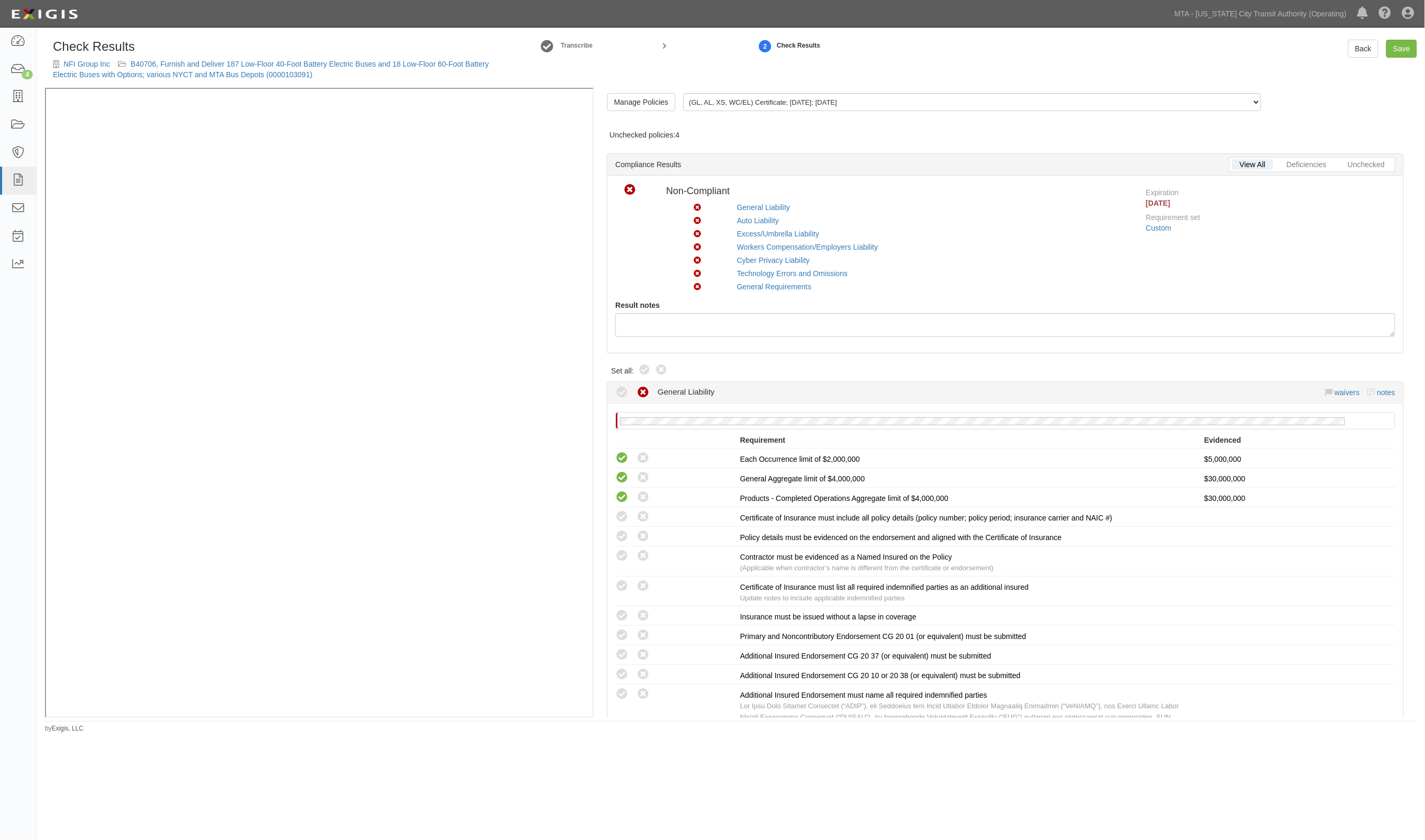
radio input "true"
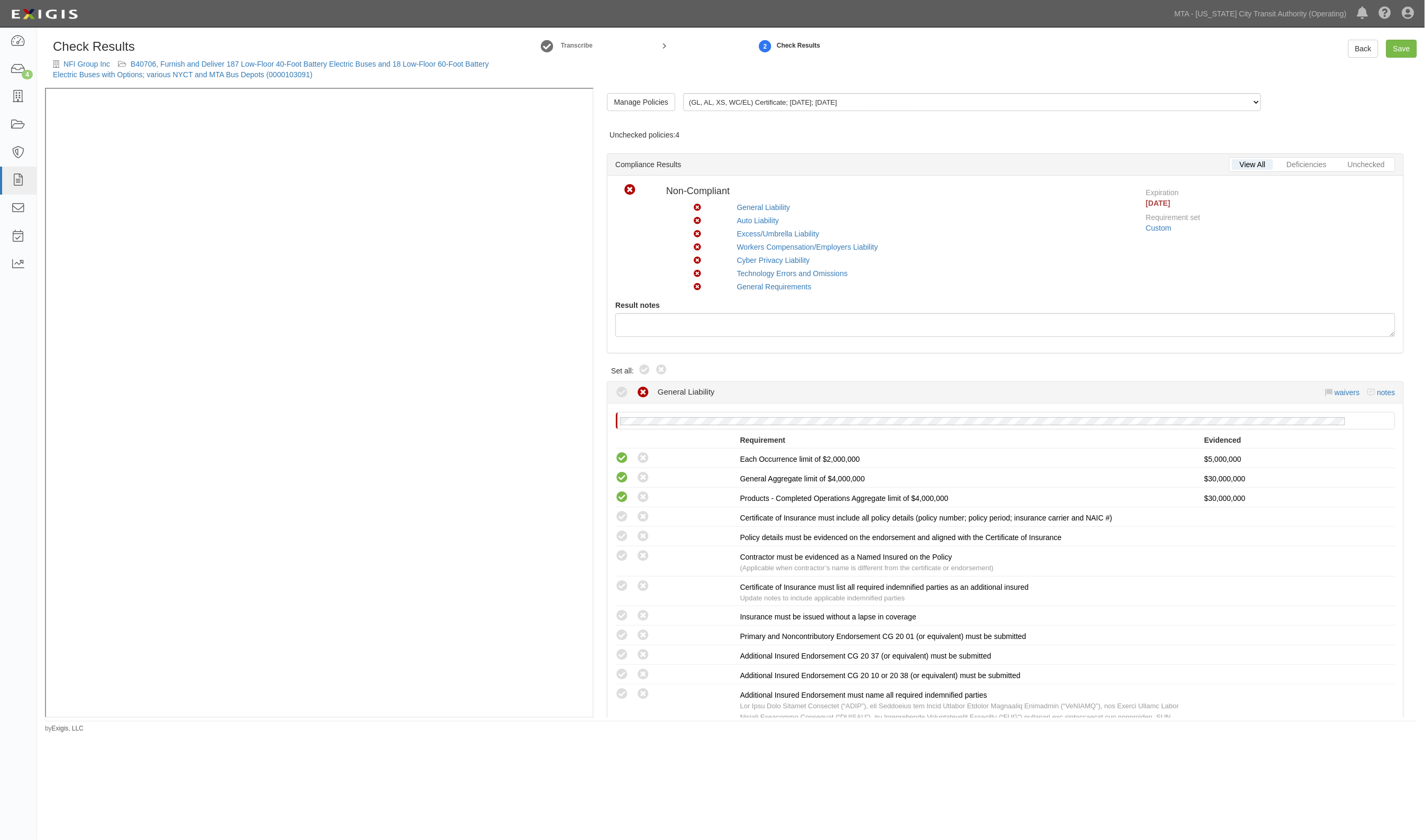
radio input "true"
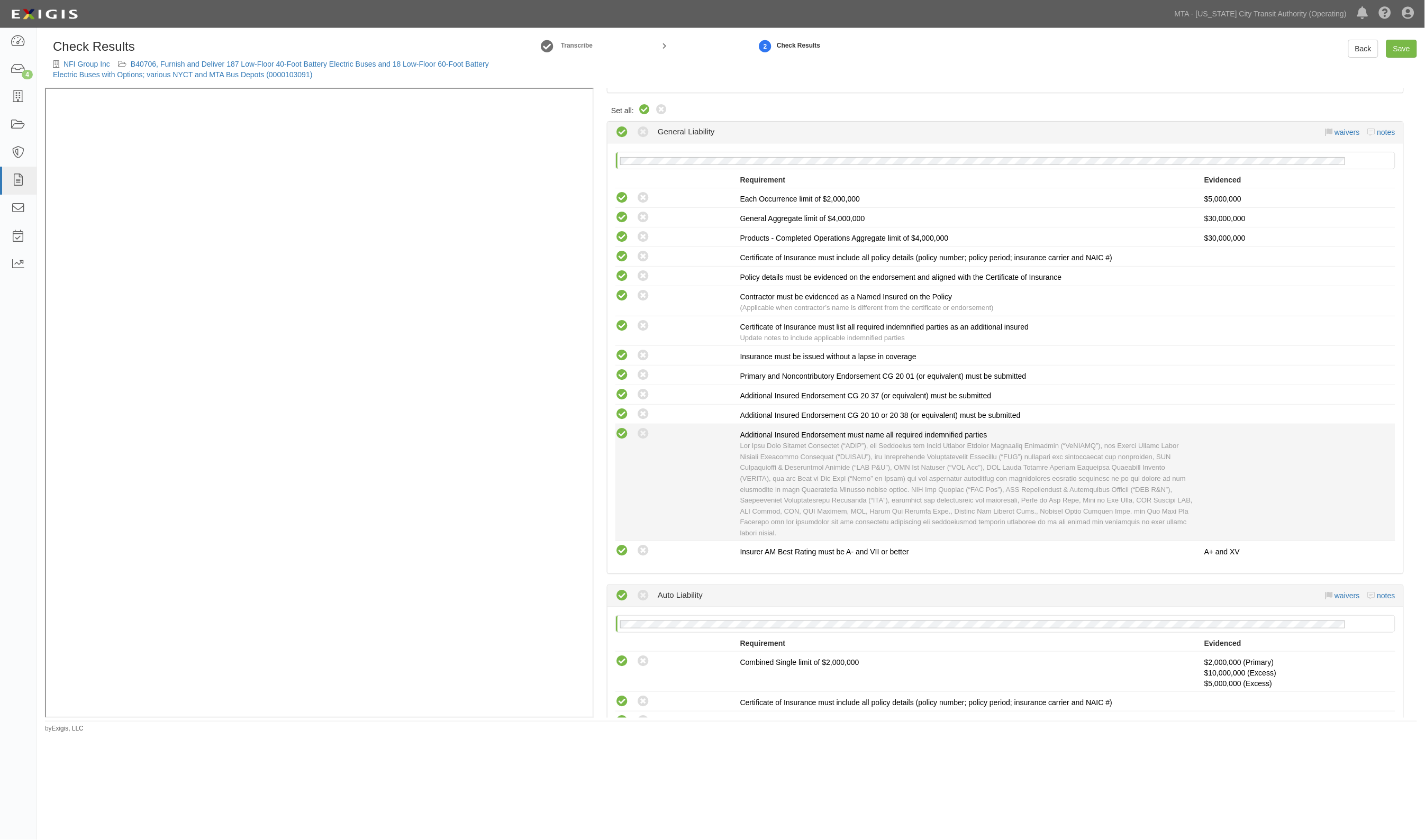
scroll to position [264, 0]
drag, startPoint x: 638, startPoint y: 424, endPoint x: 638, endPoint y: 409, distance: 15.0
click at [638, 423] on icon at bounding box center [643, 430] width 14 height 14
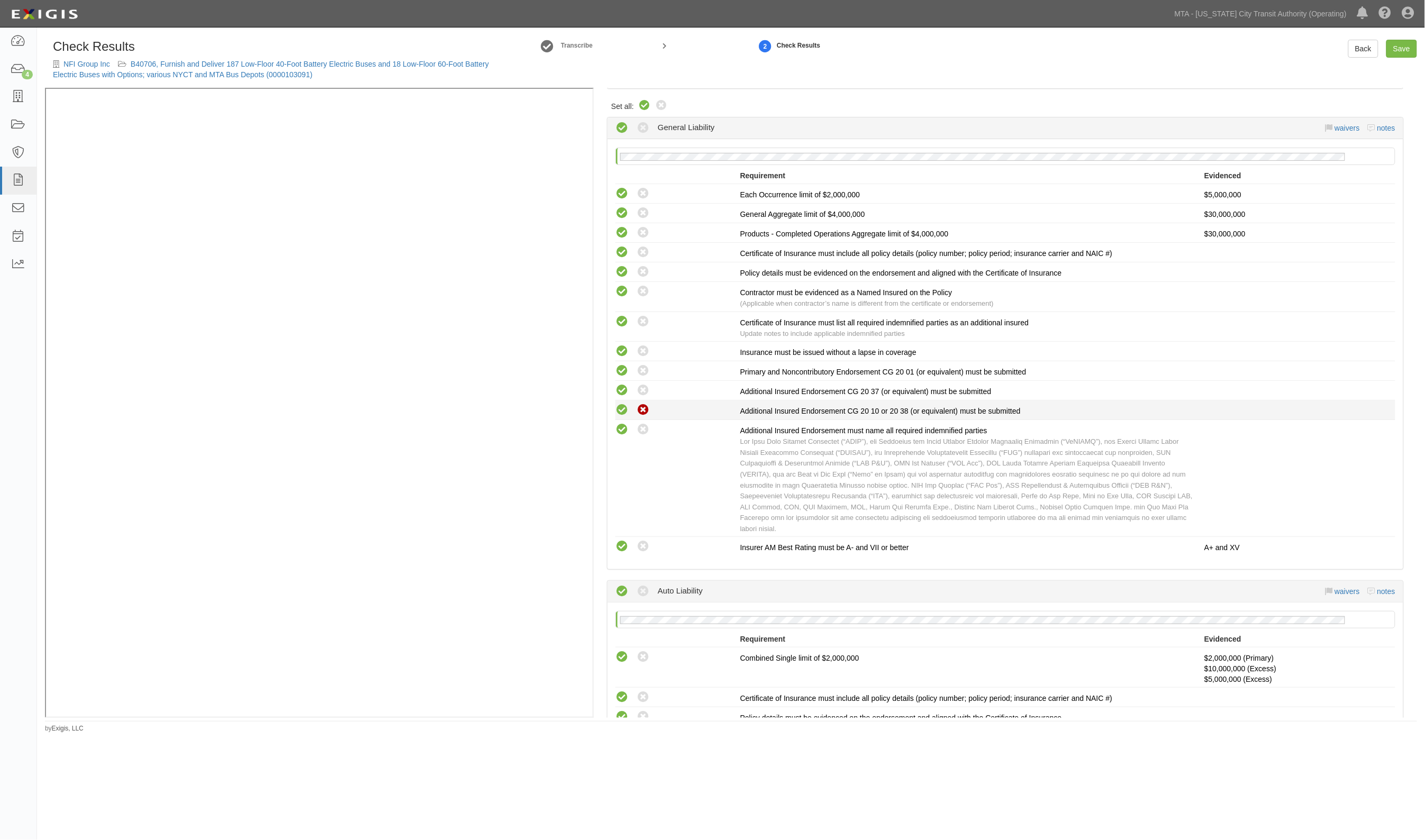
radio input "true"
radio input "false"
radio input "true"
click at [638, 409] on icon at bounding box center [643, 410] width 14 height 14
radio input "false"
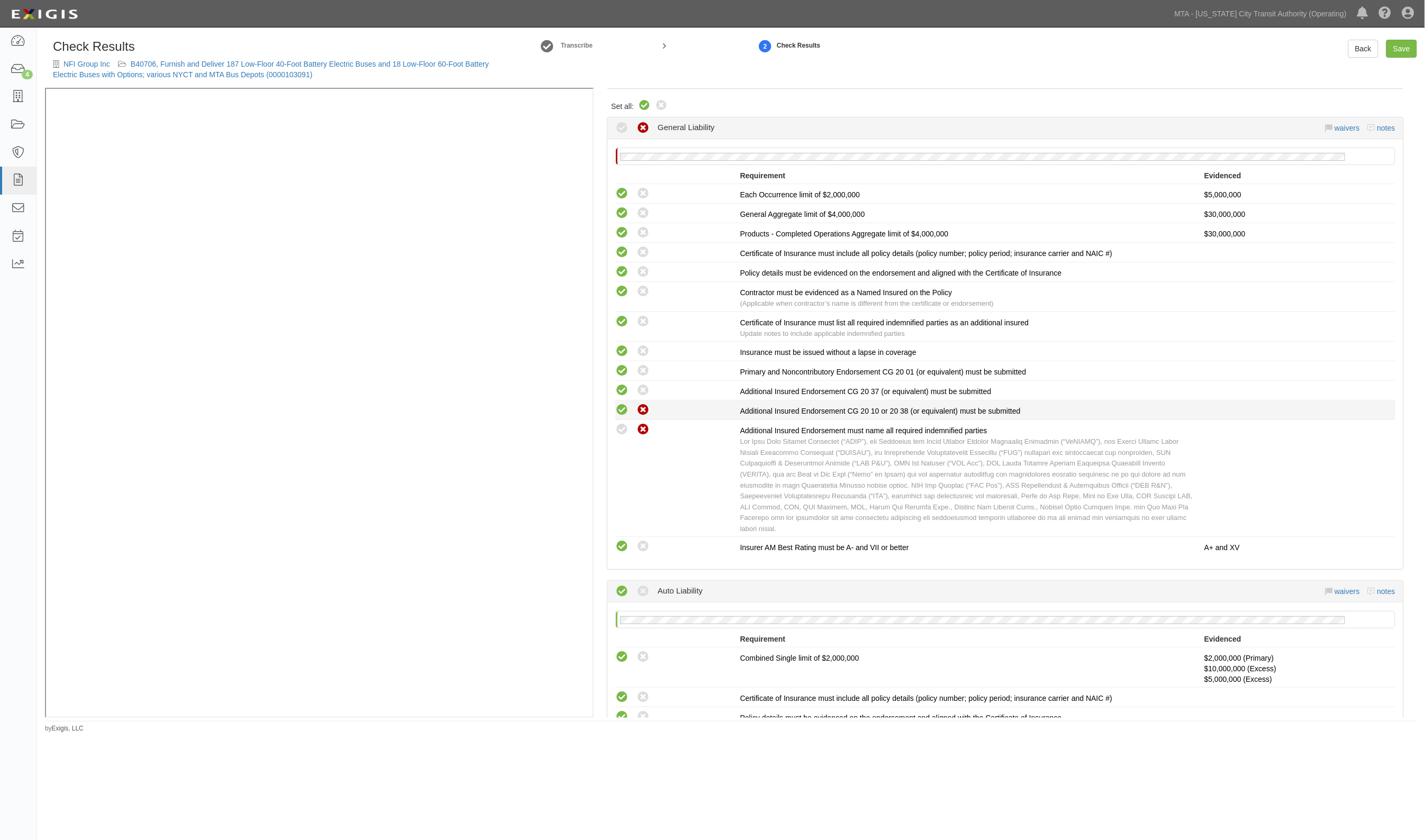
radio input "true"
click at [640, 387] on icon at bounding box center [643, 390] width 14 height 14
radio input "false"
radio input "true"
click at [645, 371] on icon at bounding box center [643, 371] width 14 height 14
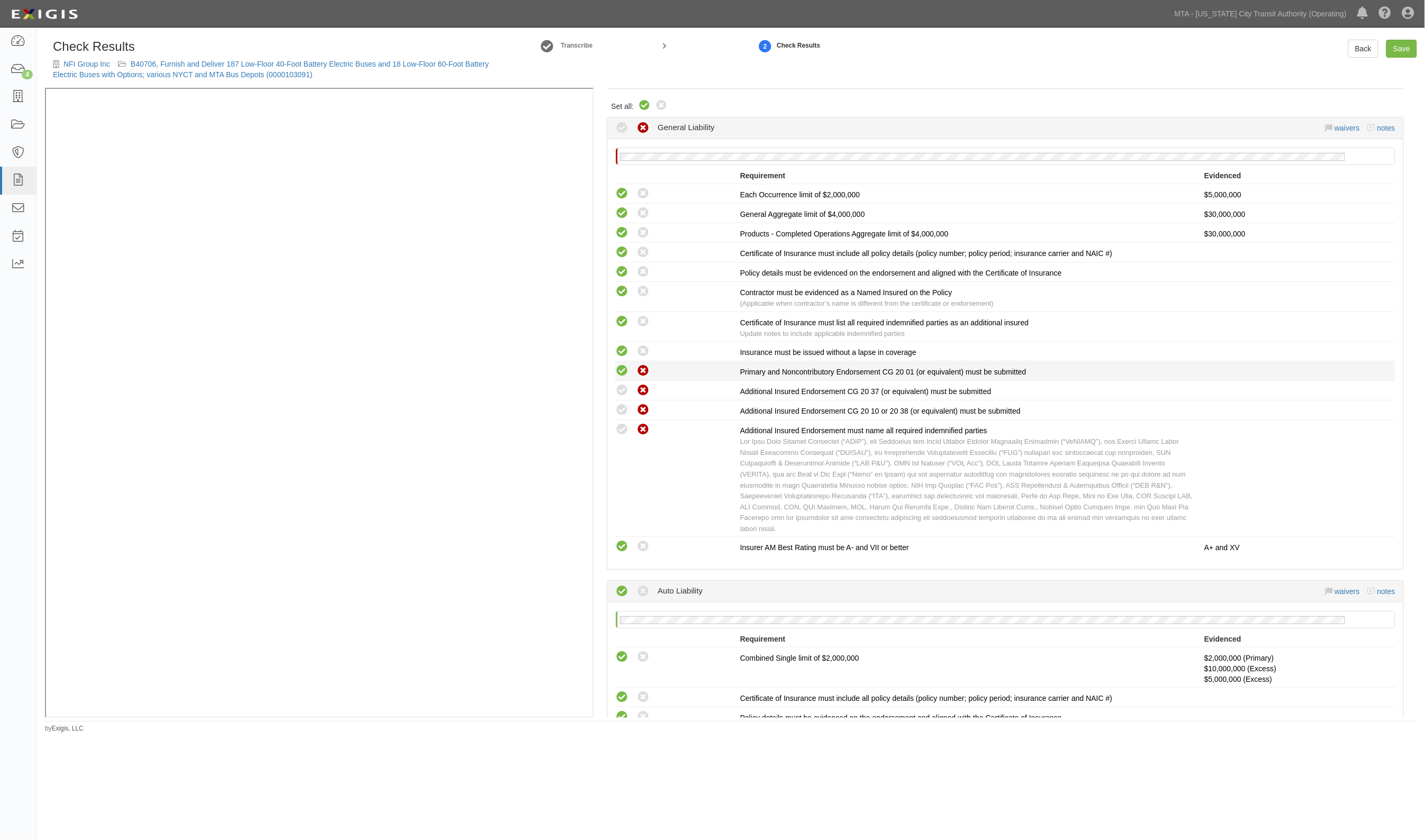
radio input "false"
radio input "true"
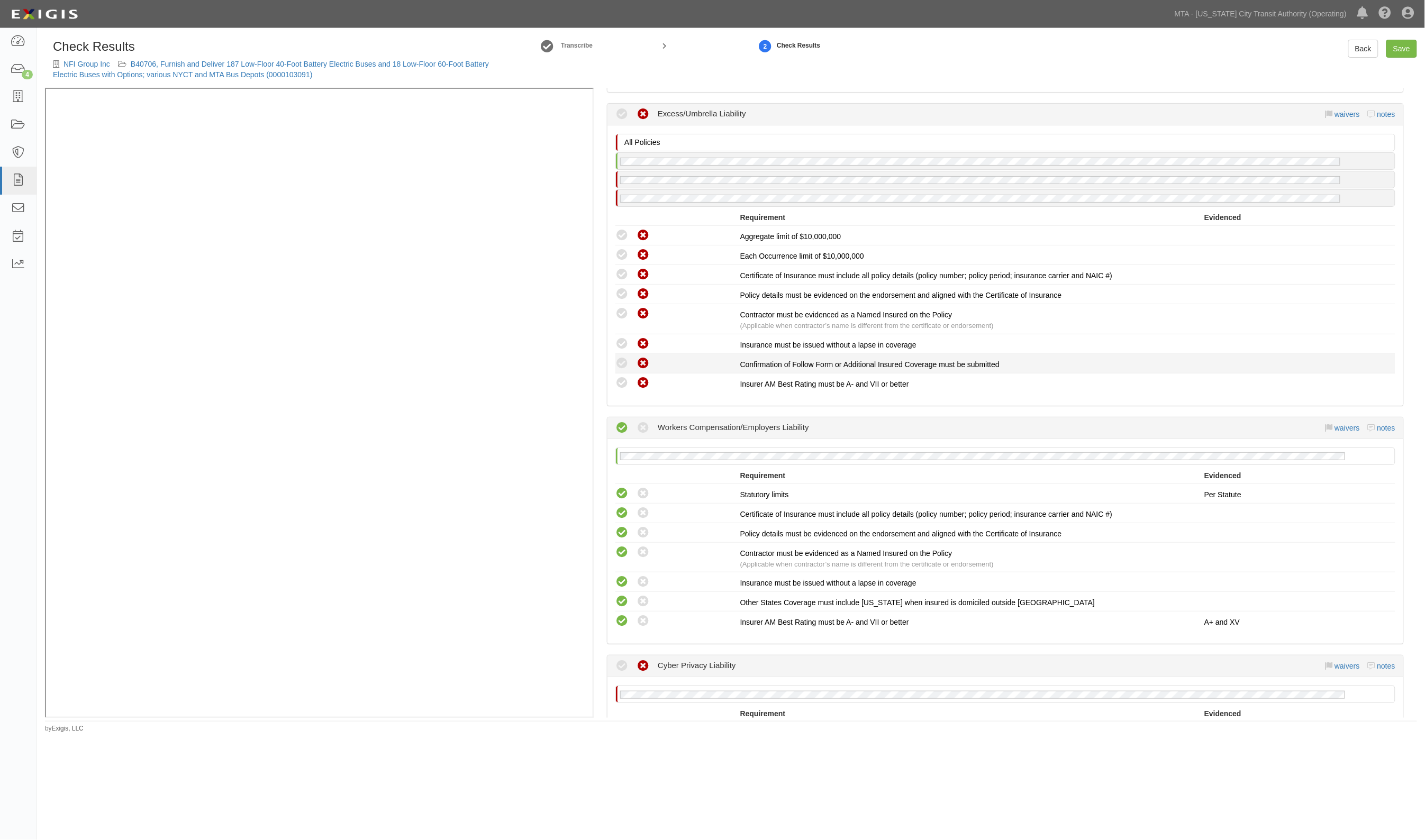
scroll to position [1058, 0]
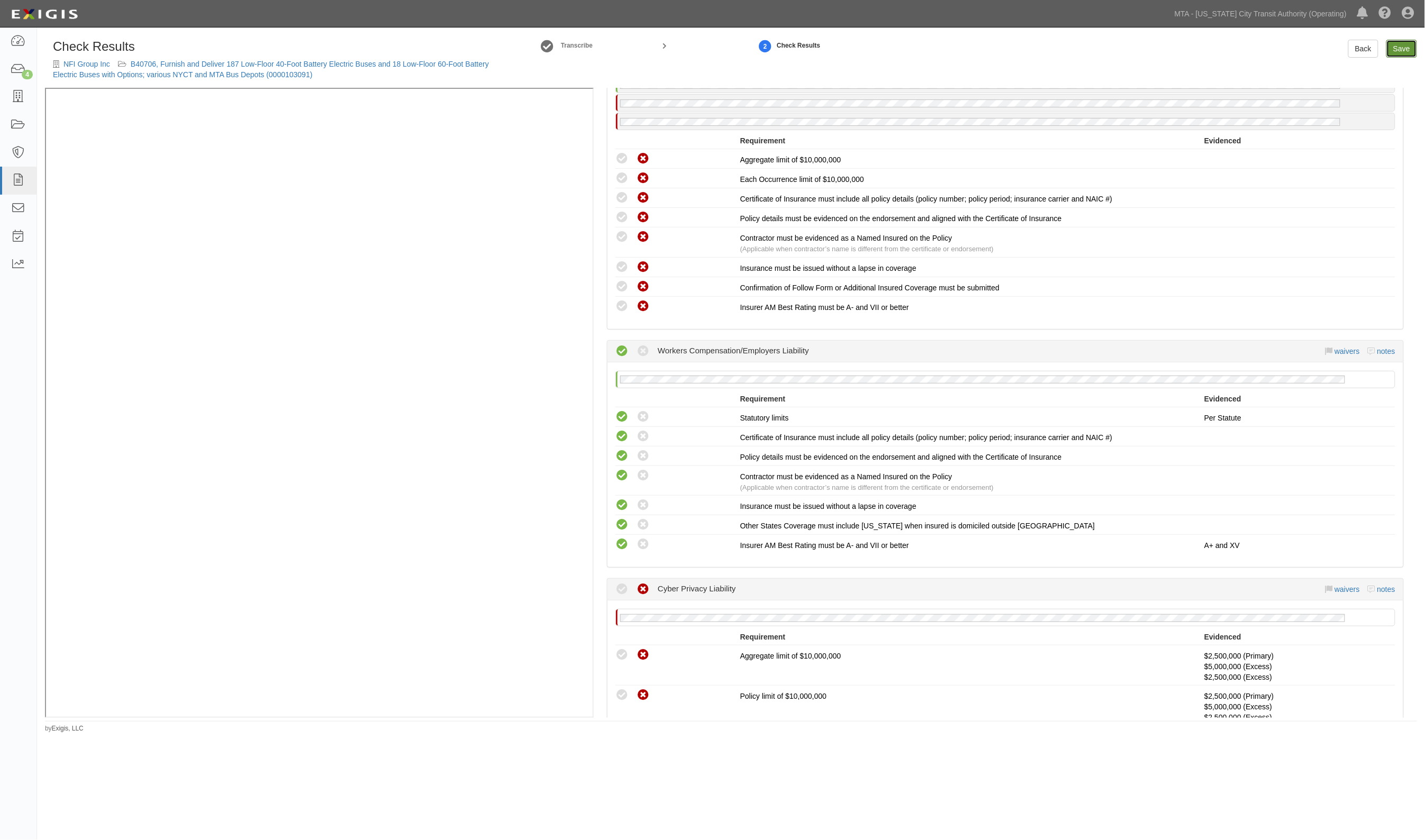
click at [1410, 49] on link "Save" at bounding box center [1401, 49] width 31 height 18
radio input "true"
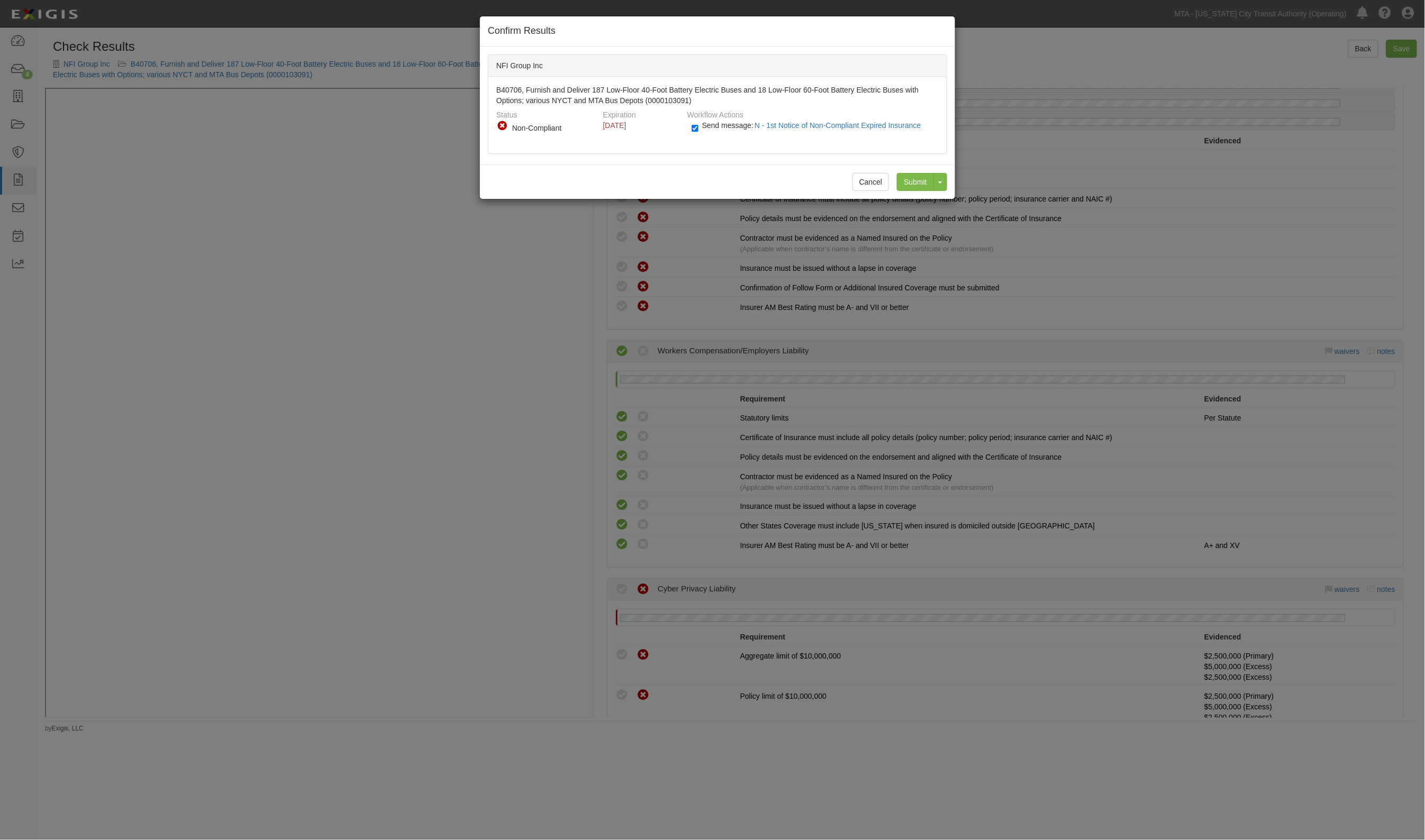
click at [723, 127] on span "Send message: N - 1st Notice of Non-Compliant Expired Insurance" at bounding box center [814, 124] width 223 height 8
click at [698, 127] on input "Send message: N - 1st Notice of Non-Compliant Expired Insurance" at bounding box center [695, 128] width 7 height 12
checkbox input "false"
click at [904, 183] on input "Submit" at bounding box center [915, 182] width 37 height 18
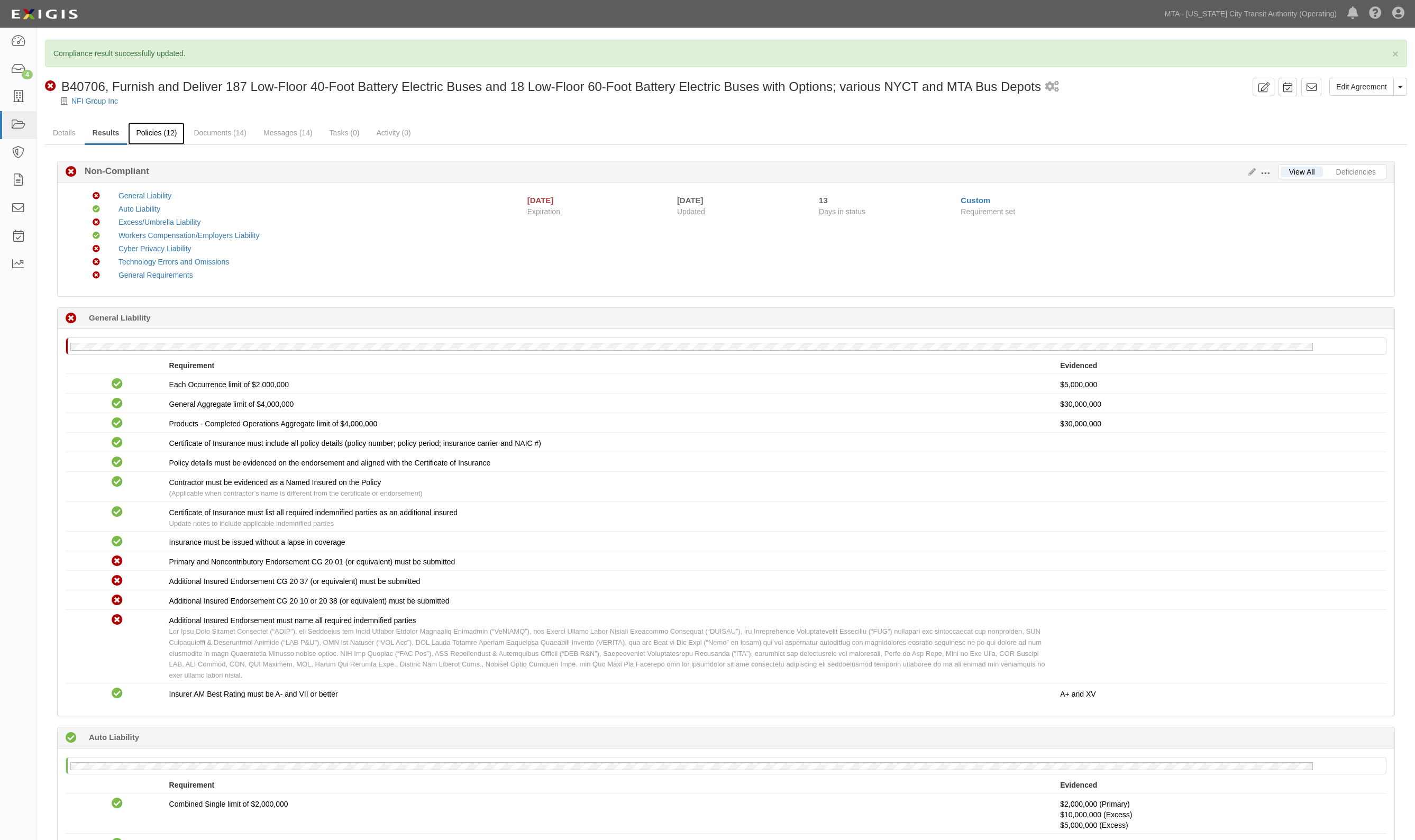
click at [159, 125] on link "Policies (12)" at bounding box center [156, 133] width 56 height 23
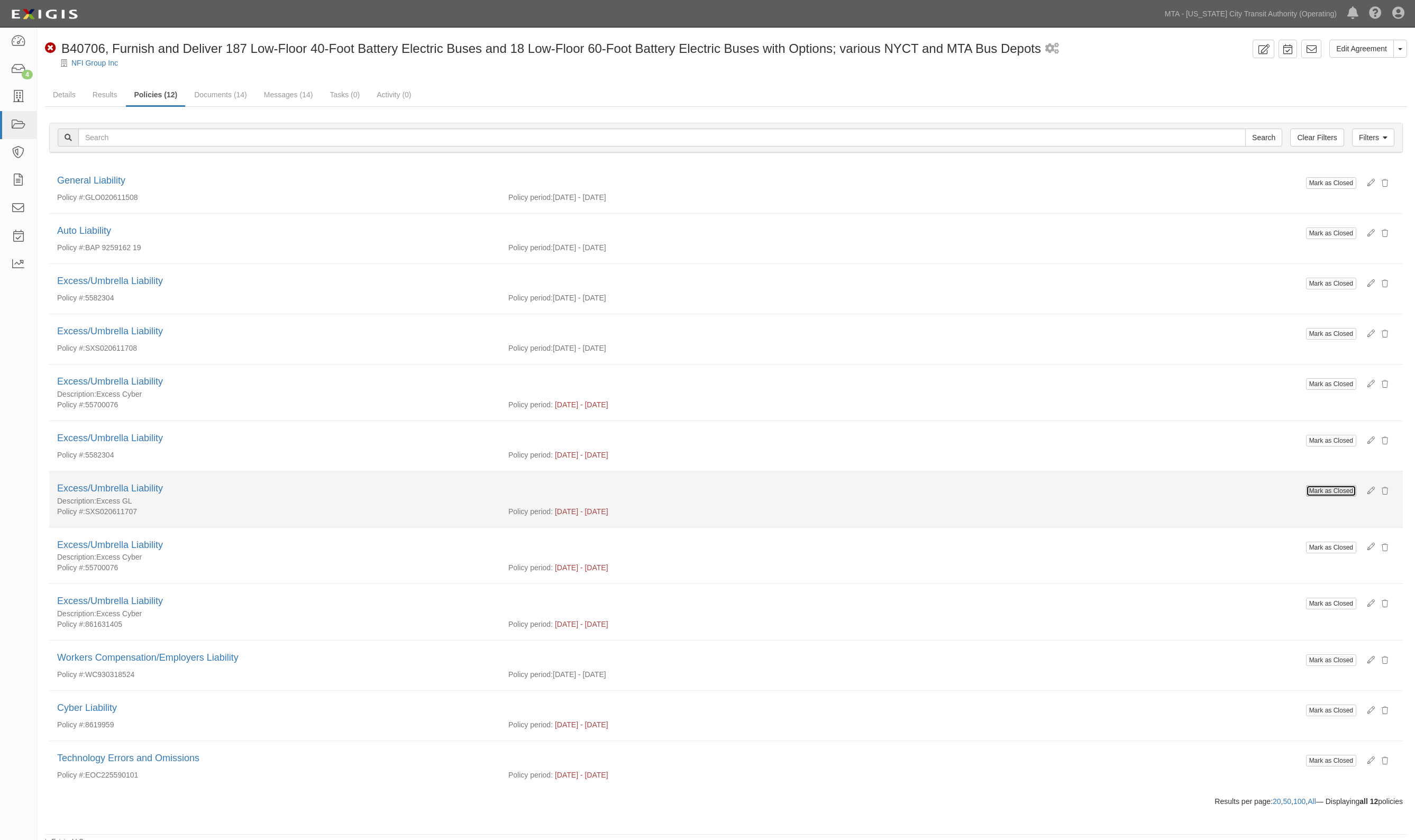
click at [1340, 494] on button "Mark as Closed" at bounding box center [1331, 490] width 50 height 12
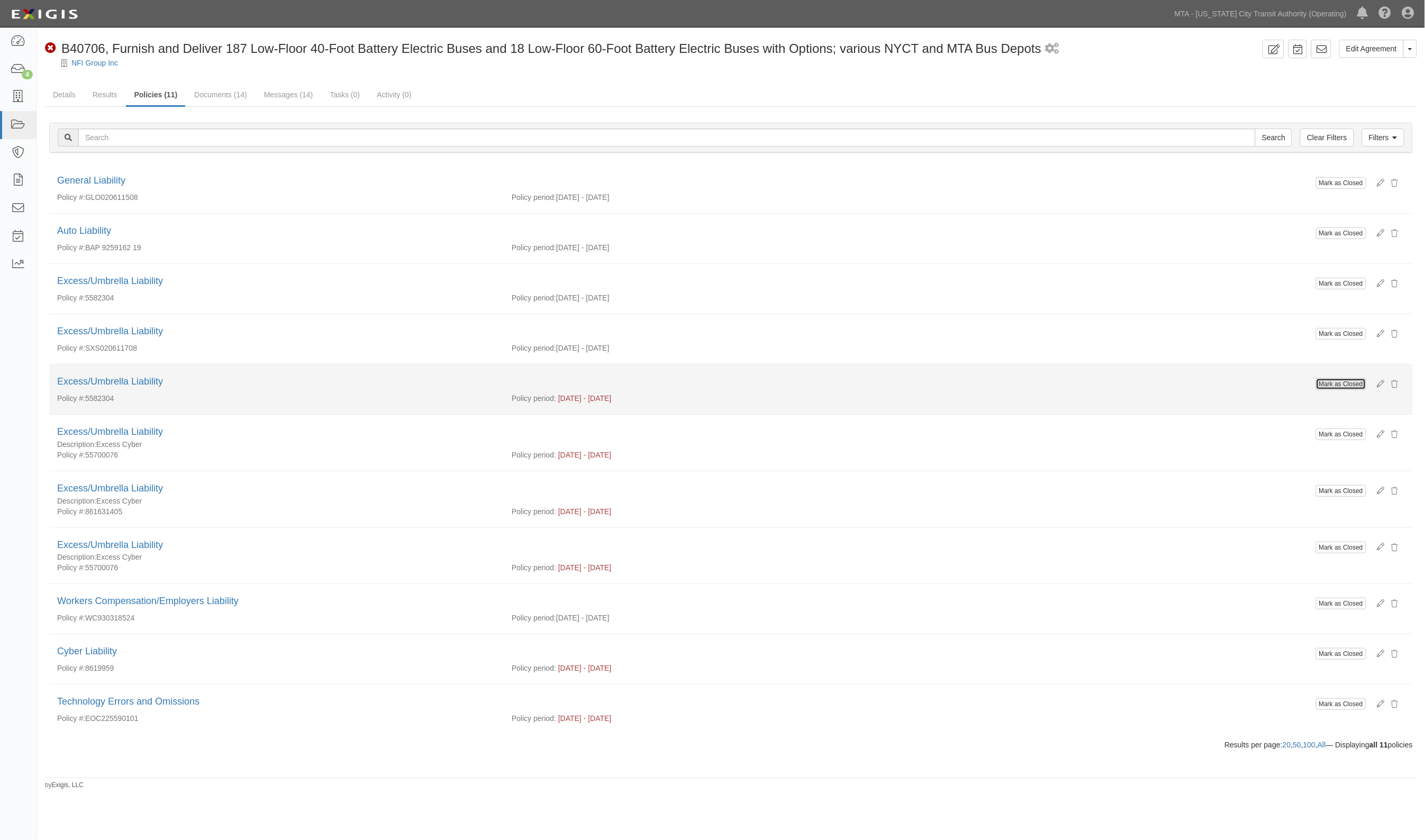
click at [1344, 387] on button "Mark as Closed" at bounding box center [1341, 384] width 50 height 12
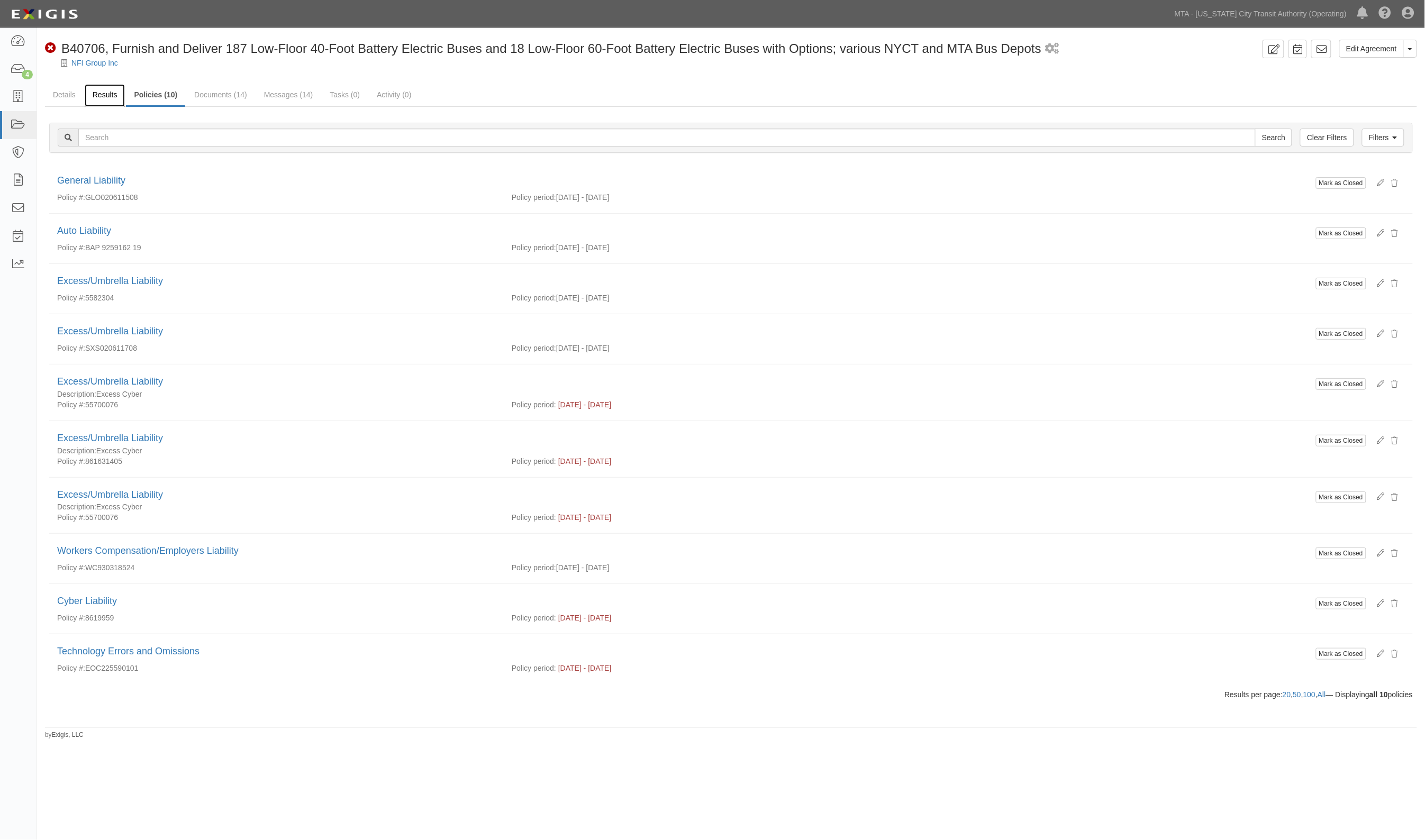
click at [107, 98] on link "Results" at bounding box center [104, 95] width 41 height 23
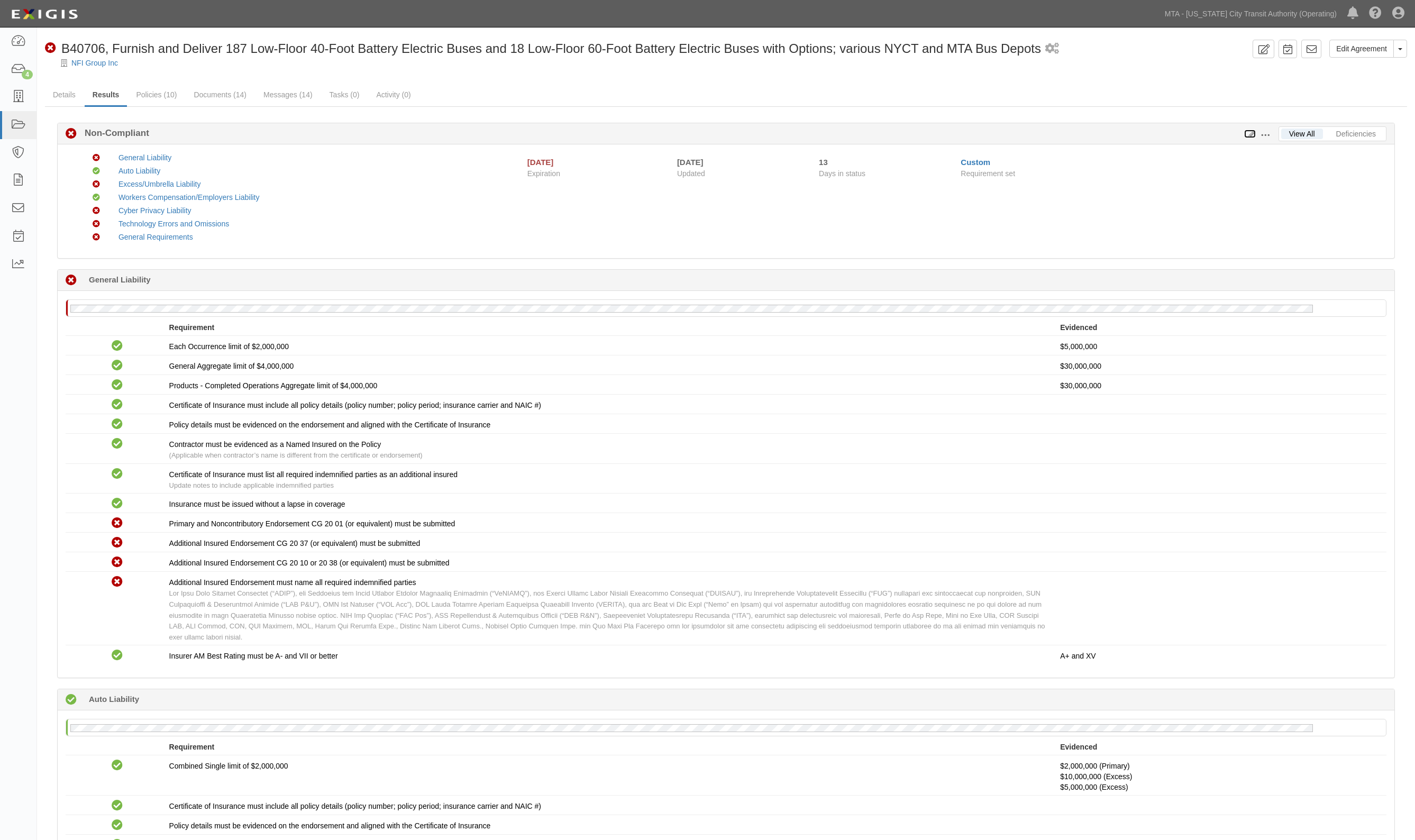
click at [1252, 133] on icon at bounding box center [1250, 134] width 12 height 7
click at [1252, 131] on icon at bounding box center [1250, 134] width 12 height 7
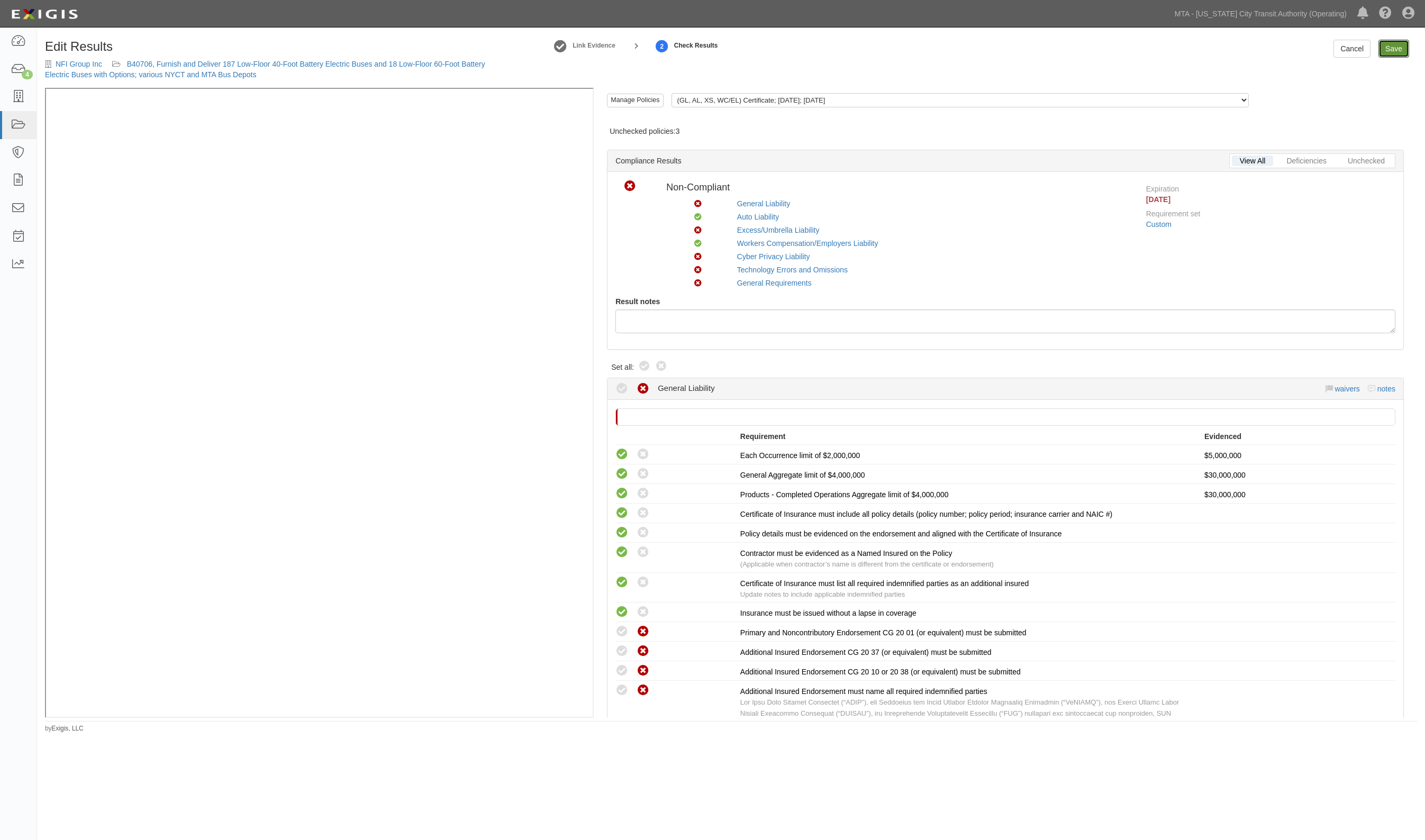
click at [1393, 50] on link "Save" at bounding box center [1394, 49] width 31 height 18
radio input "true"
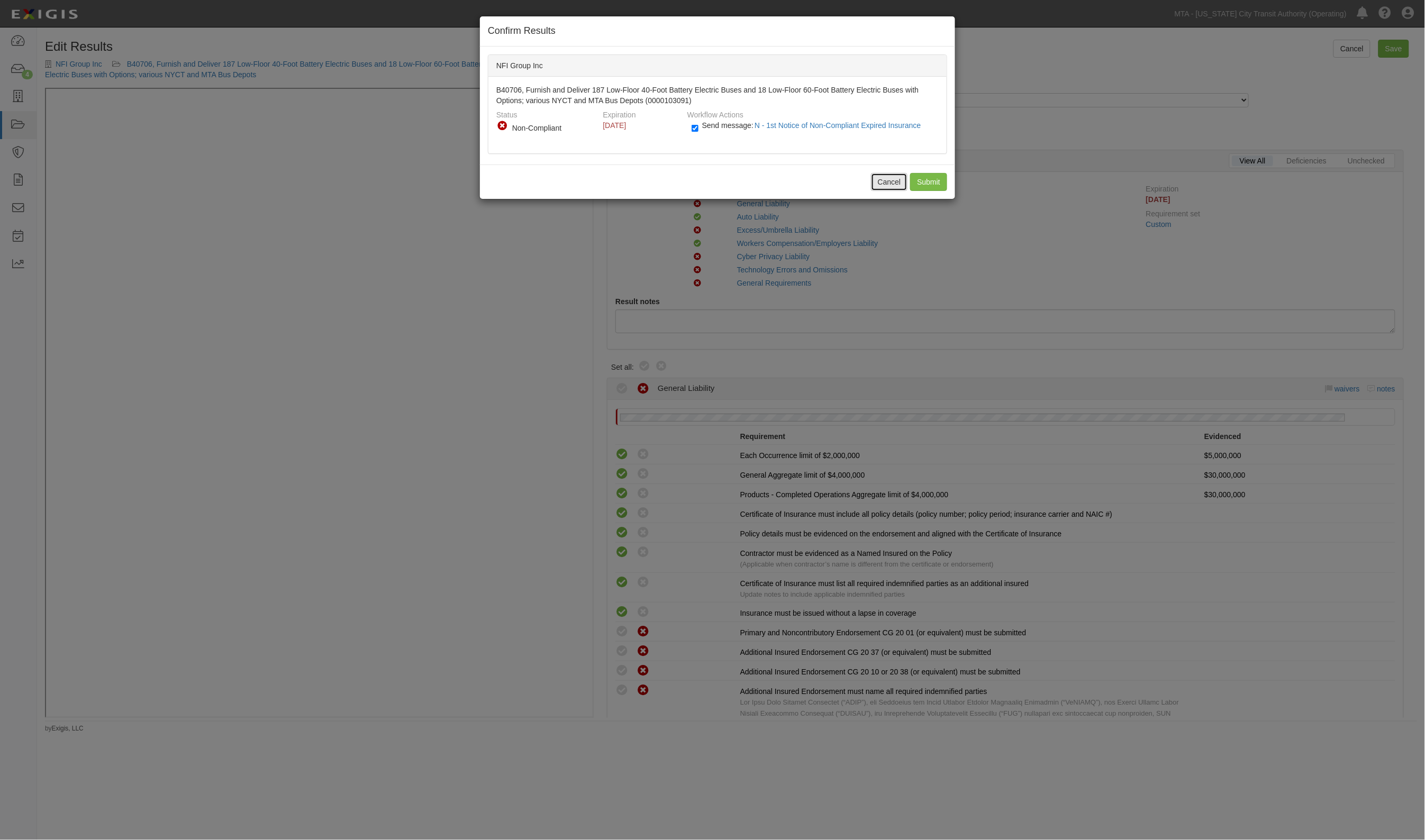
click at [875, 185] on button "Cancel" at bounding box center [889, 182] width 37 height 18
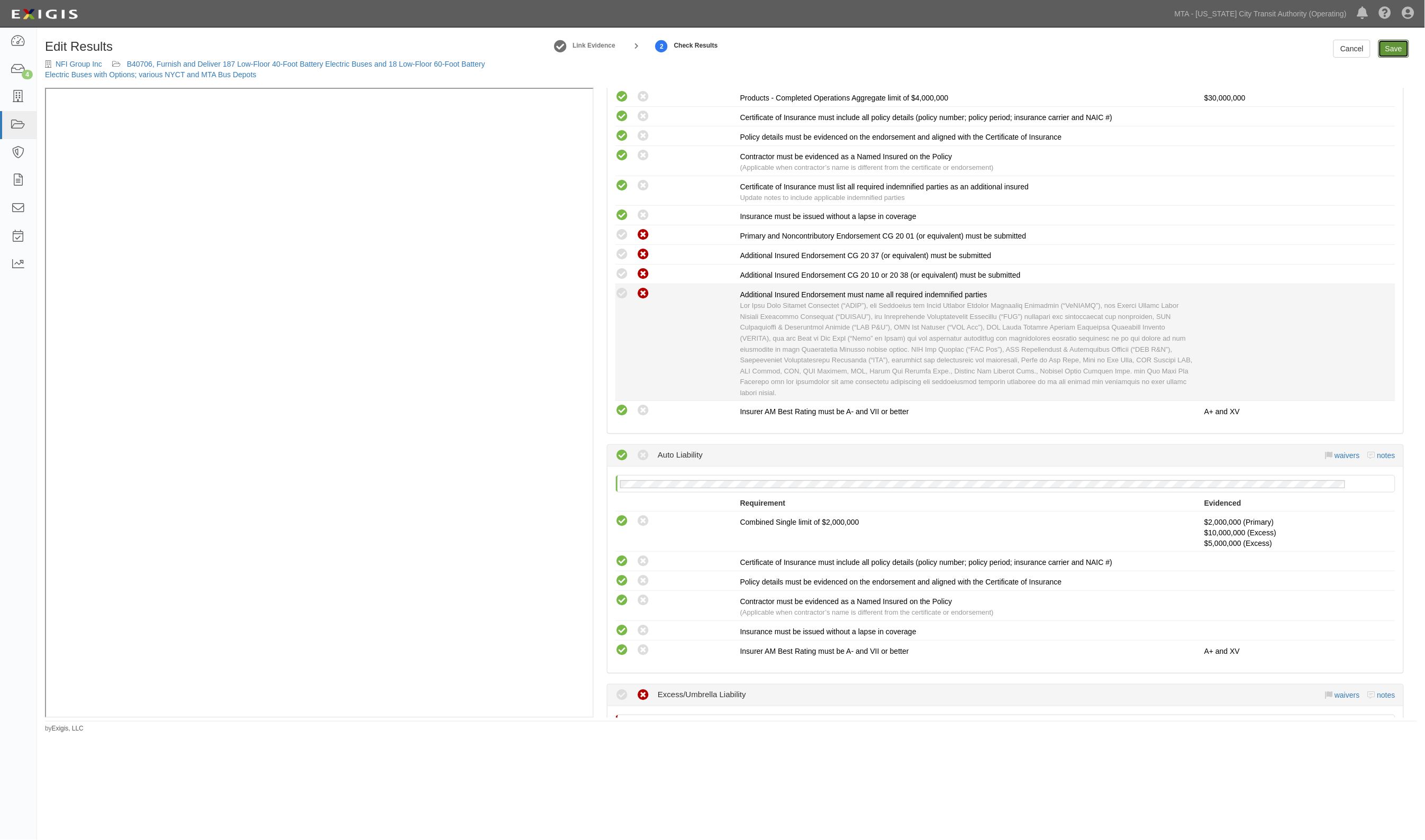
scroll to position [794, 0]
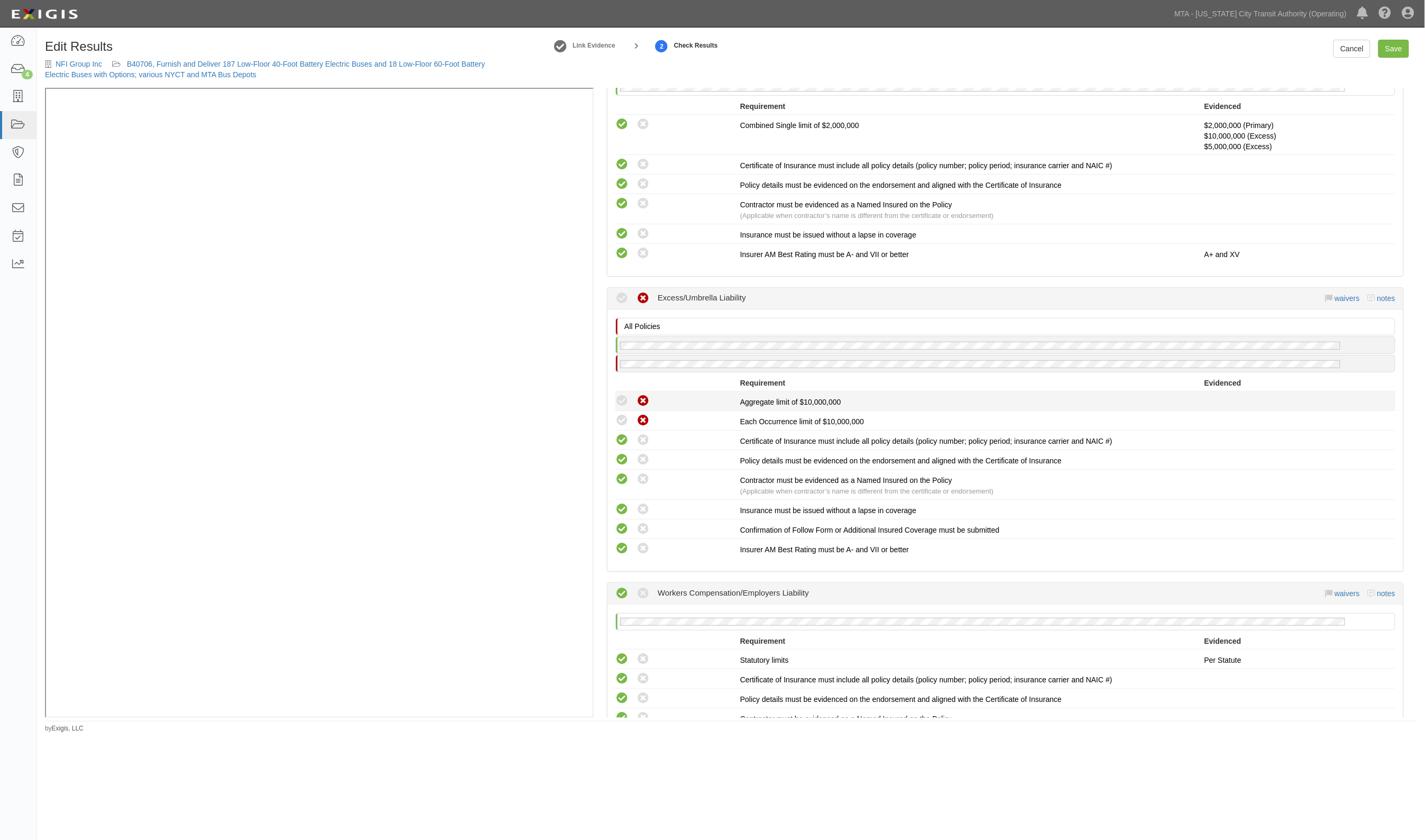
click at [621, 395] on icon at bounding box center [621, 401] width 14 height 14
click at [620, 414] on icon at bounding box center [621, 420] width 14 height 14
click at [1392, 48] on link "Save" at bounding box center [1394, 49] width 31 height 18
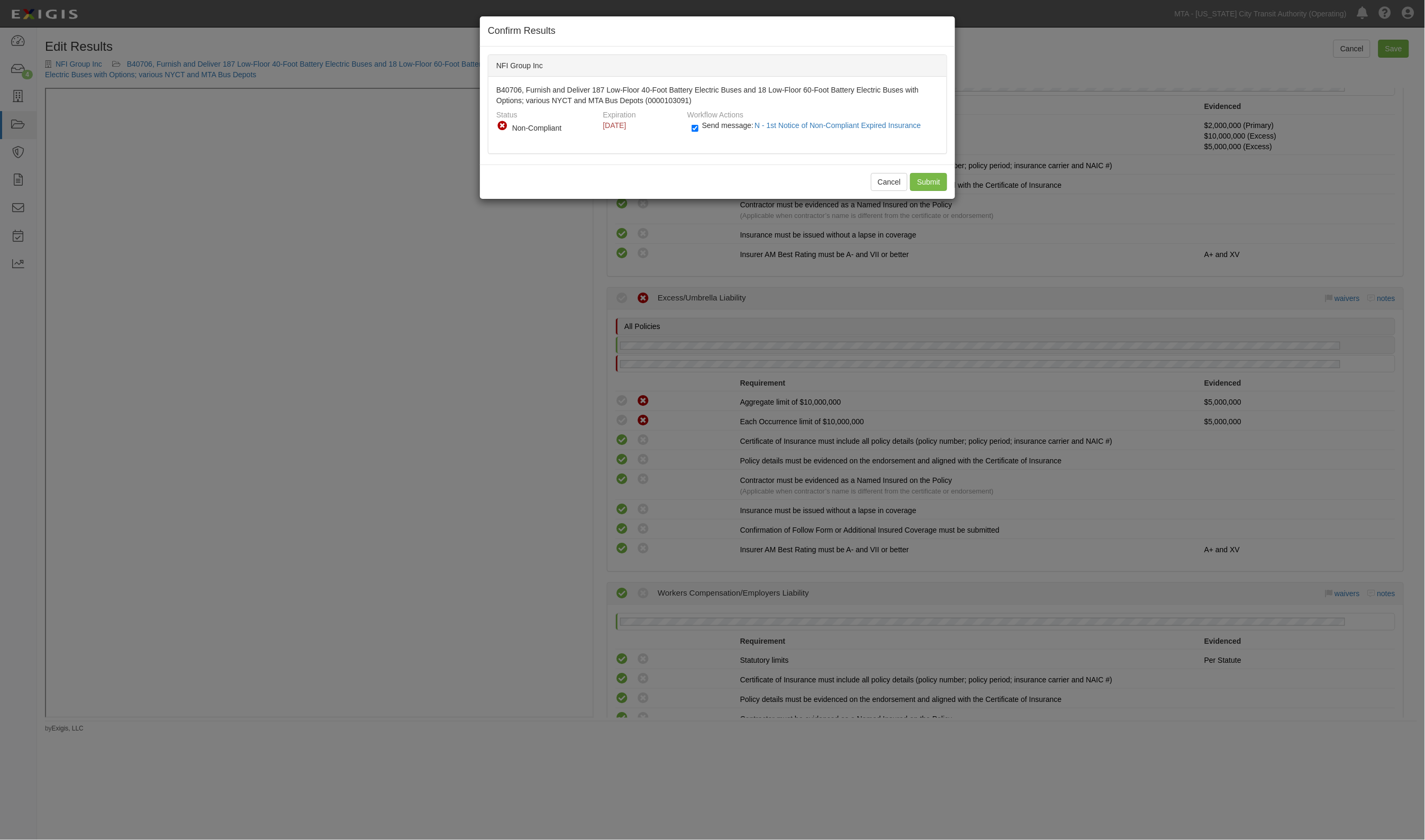
click at [688, 124] on div "Send message: N - 1st Notice of Non-Compliant Expired Insurance" at bounding box center [811, 128] width 255 height 17
click at [699, 124] on label "Send message: N - 1st Notice of Non-Compliant Expired Insurance" at bounding box center [807, 130] width 233 height 14
click at [698, 124] on input "Send message: N - 1st Notice of Non-Compliant Expired Insurance" at bounding box center [695, 128] width 7 height 12
checkbox input "false"
click at [926, 178] on input "Submit" at bounding box center [928, 182] width 37 height 18
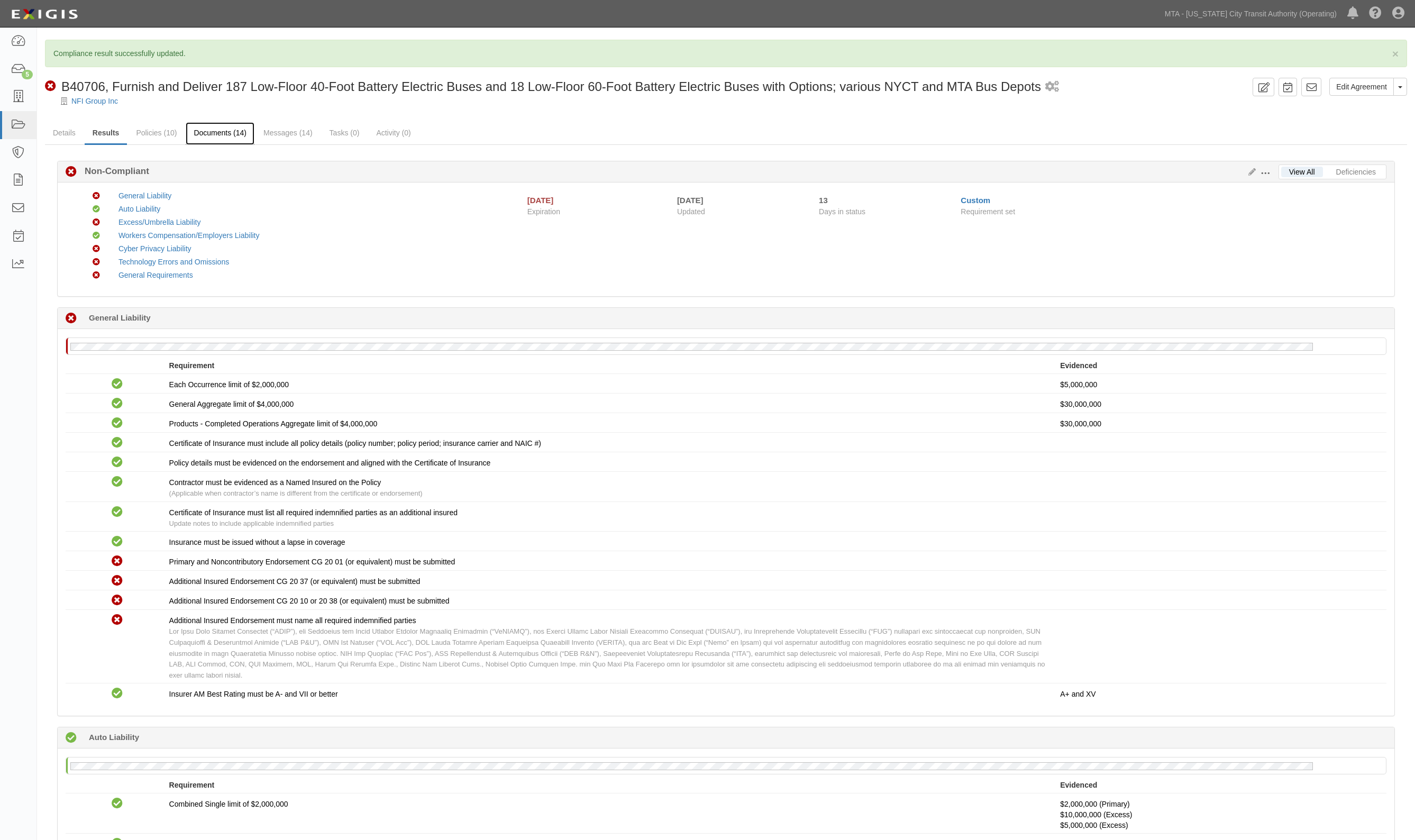
click at [209, 133] on link "Documents (14)" at bounding box center [220, 133] width 69 height 23
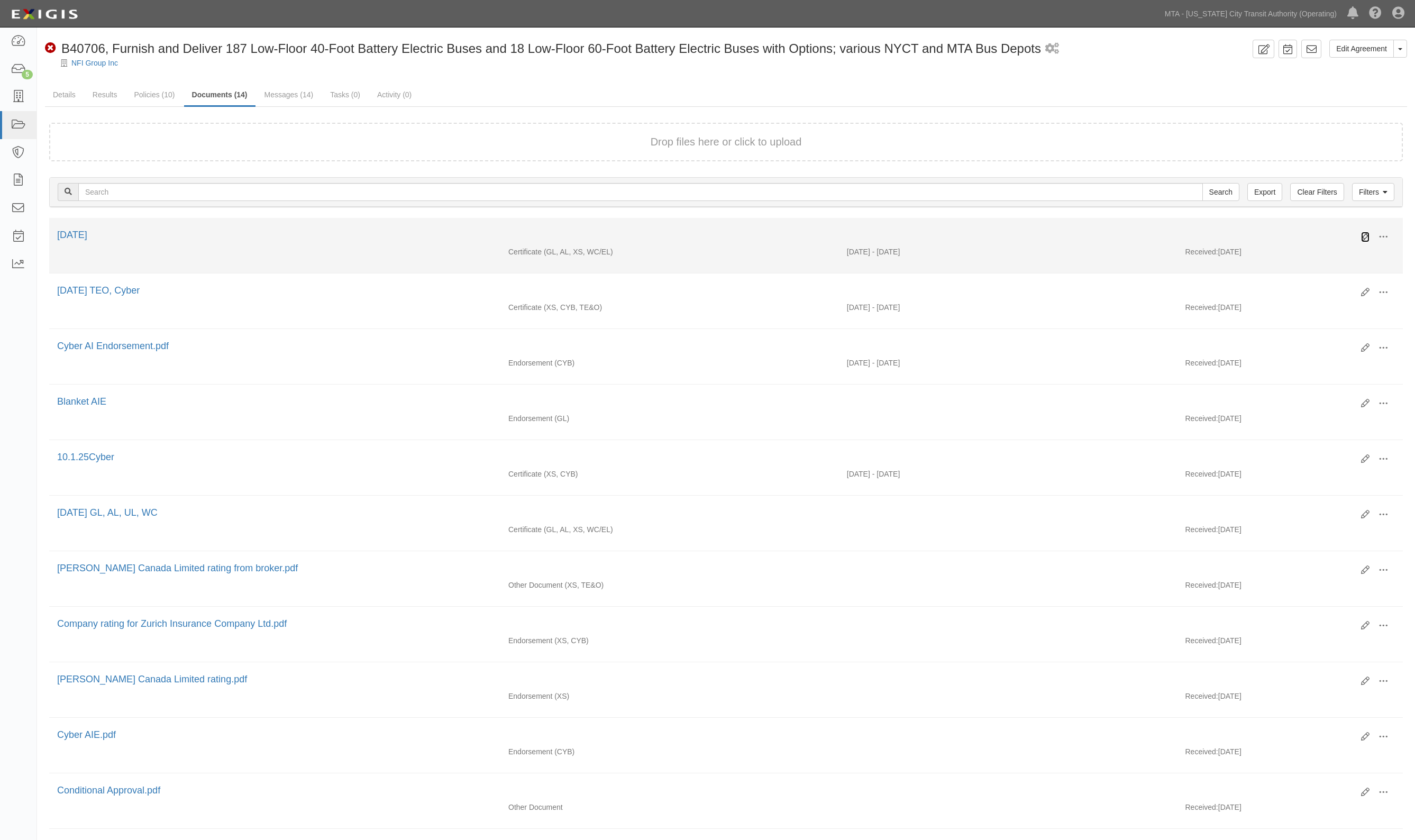
click at [1361, 232] on link at bounding box center [1365, 237] width 8 height 11
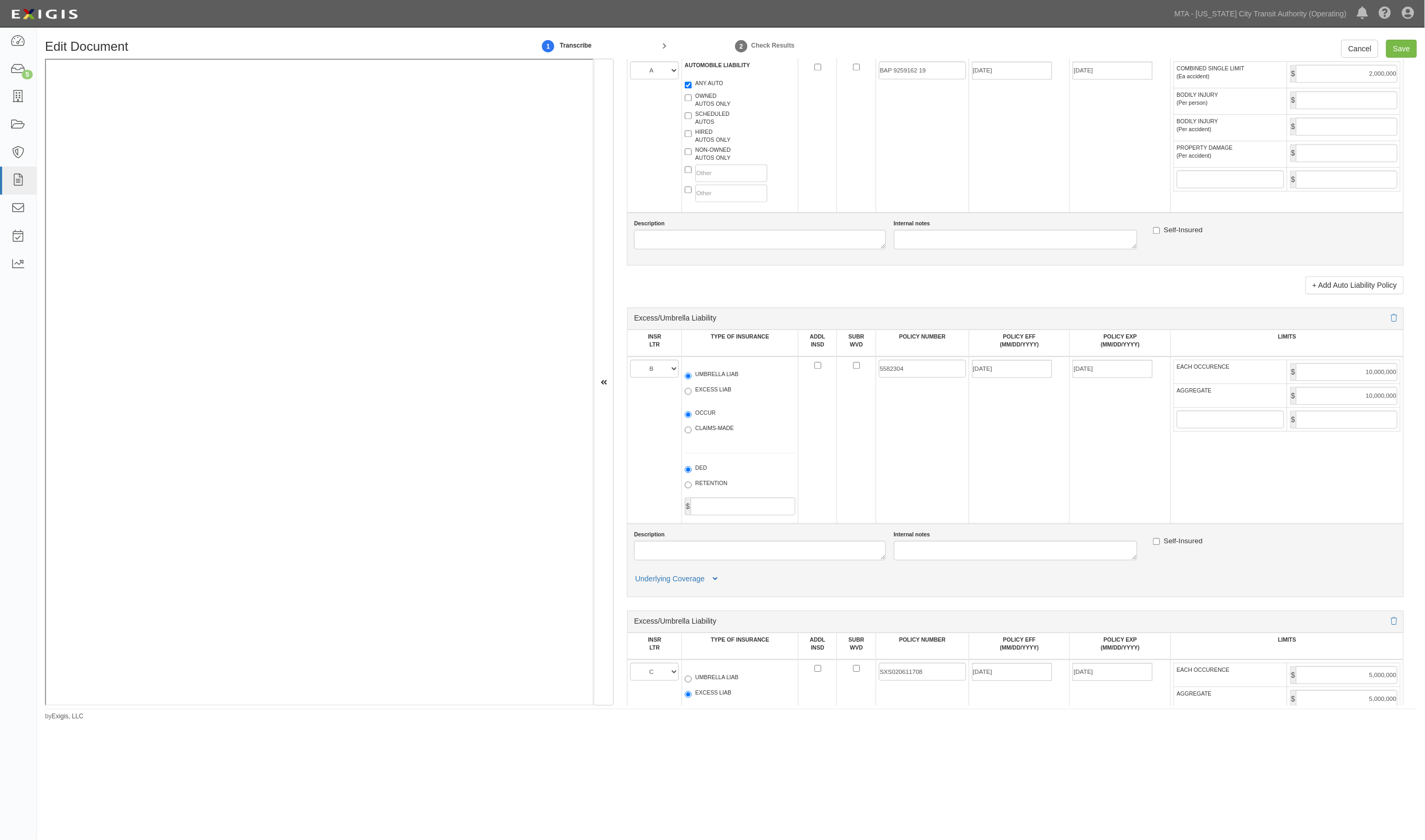
scroll to position [1124, 0]
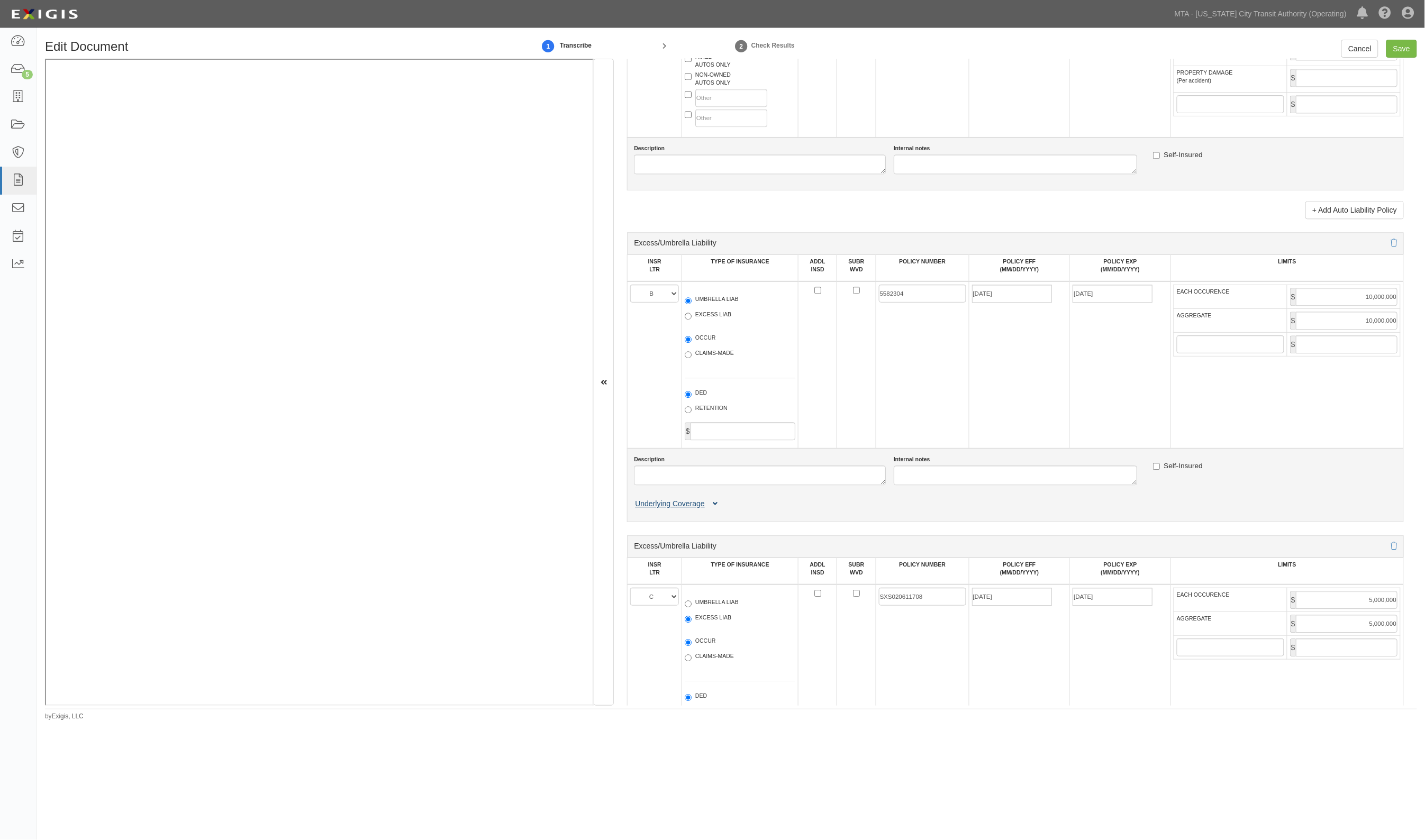
click at [715, 504] on icon at bounding box center [715, 504] width 5 height 7
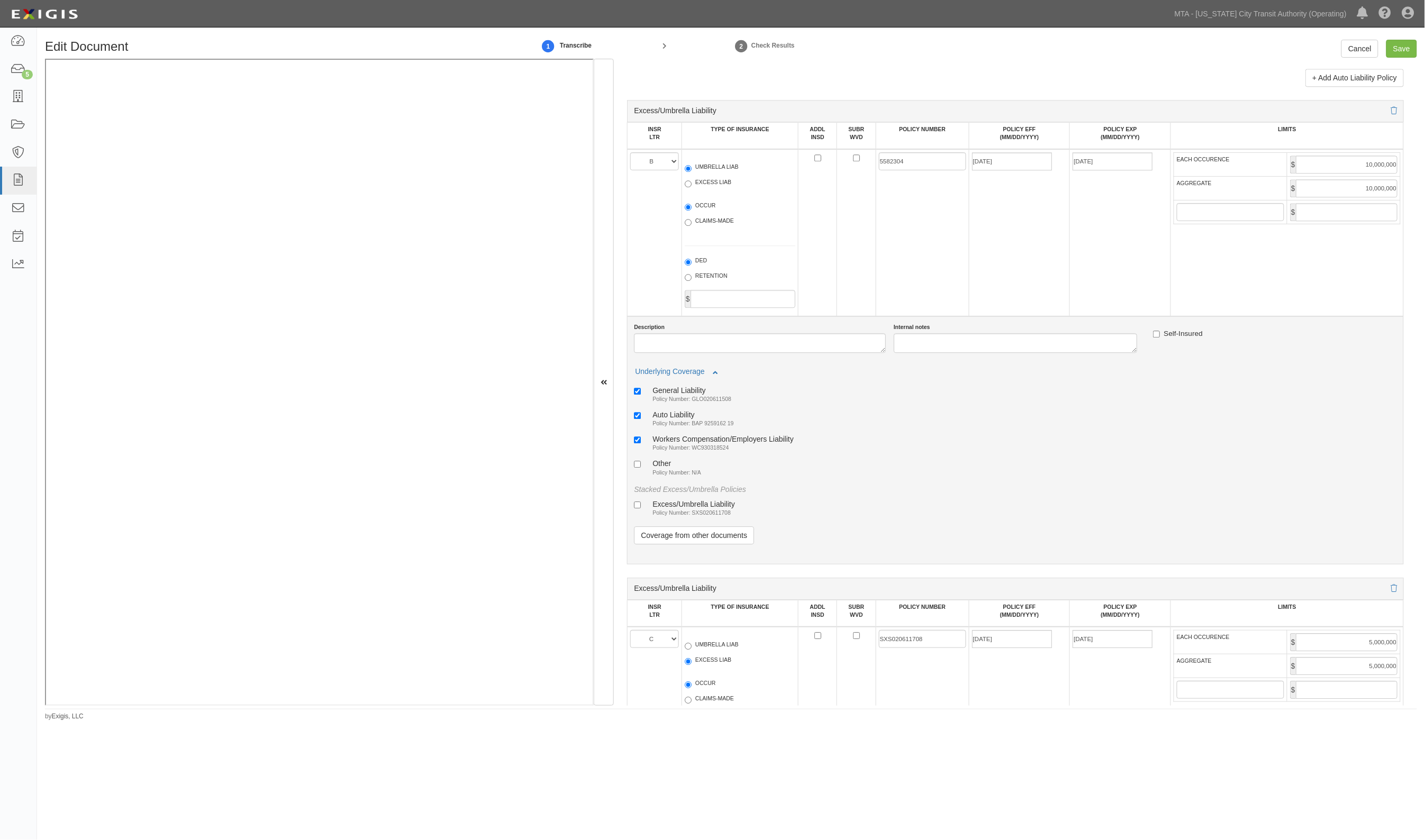
click at [698, 509] on small "Policy Number: SXS020611708" at bounding box center [691, 512] width 78 height 6
click at [640, 508] on input "Excess/Umbrella Liability Policy Number: SXS020611708" at bounding box center [638, 505] width 7 height 7
checkbox input "true"
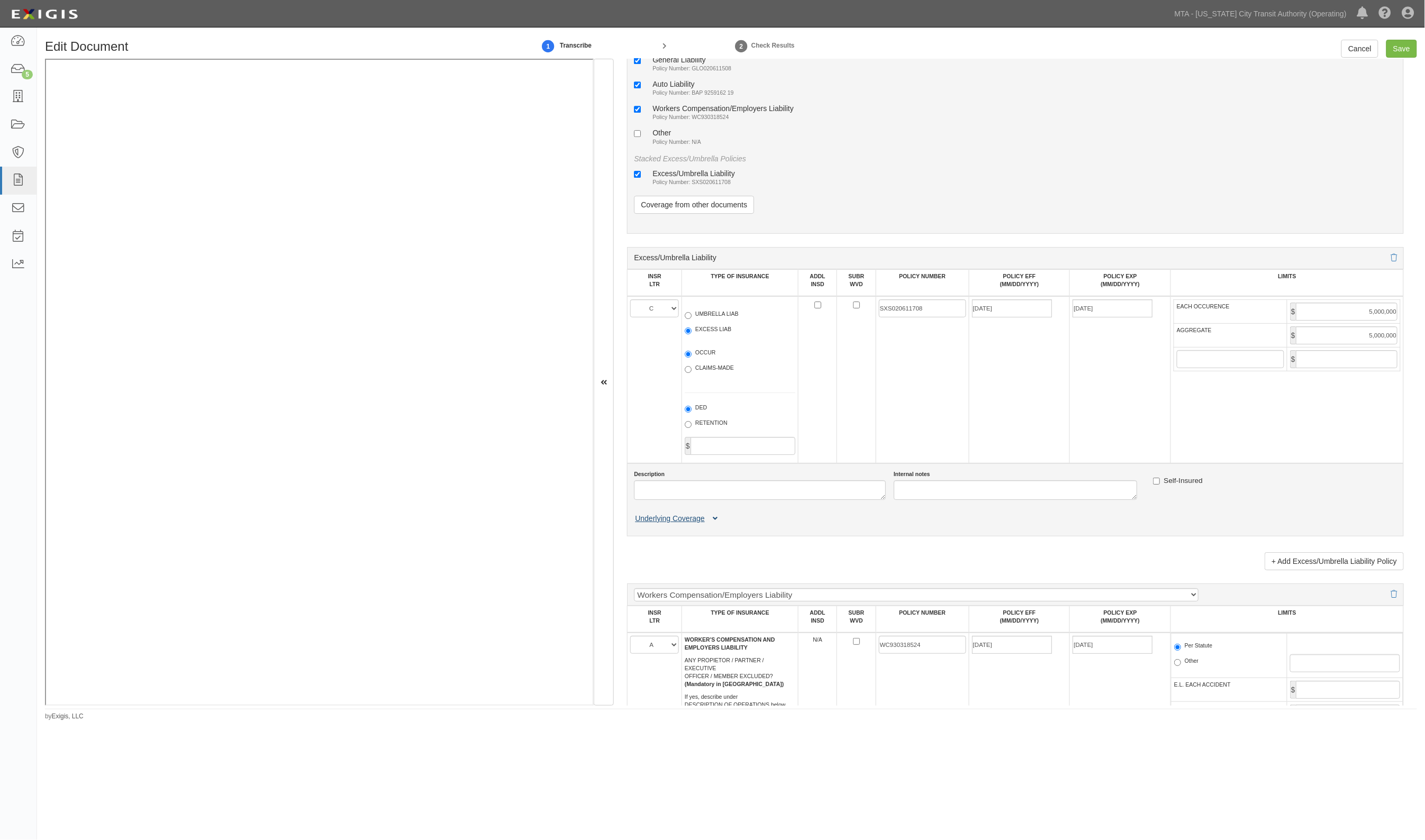
click at [713, 515] on icon at bounding box center [715, 519] width 5 height 7
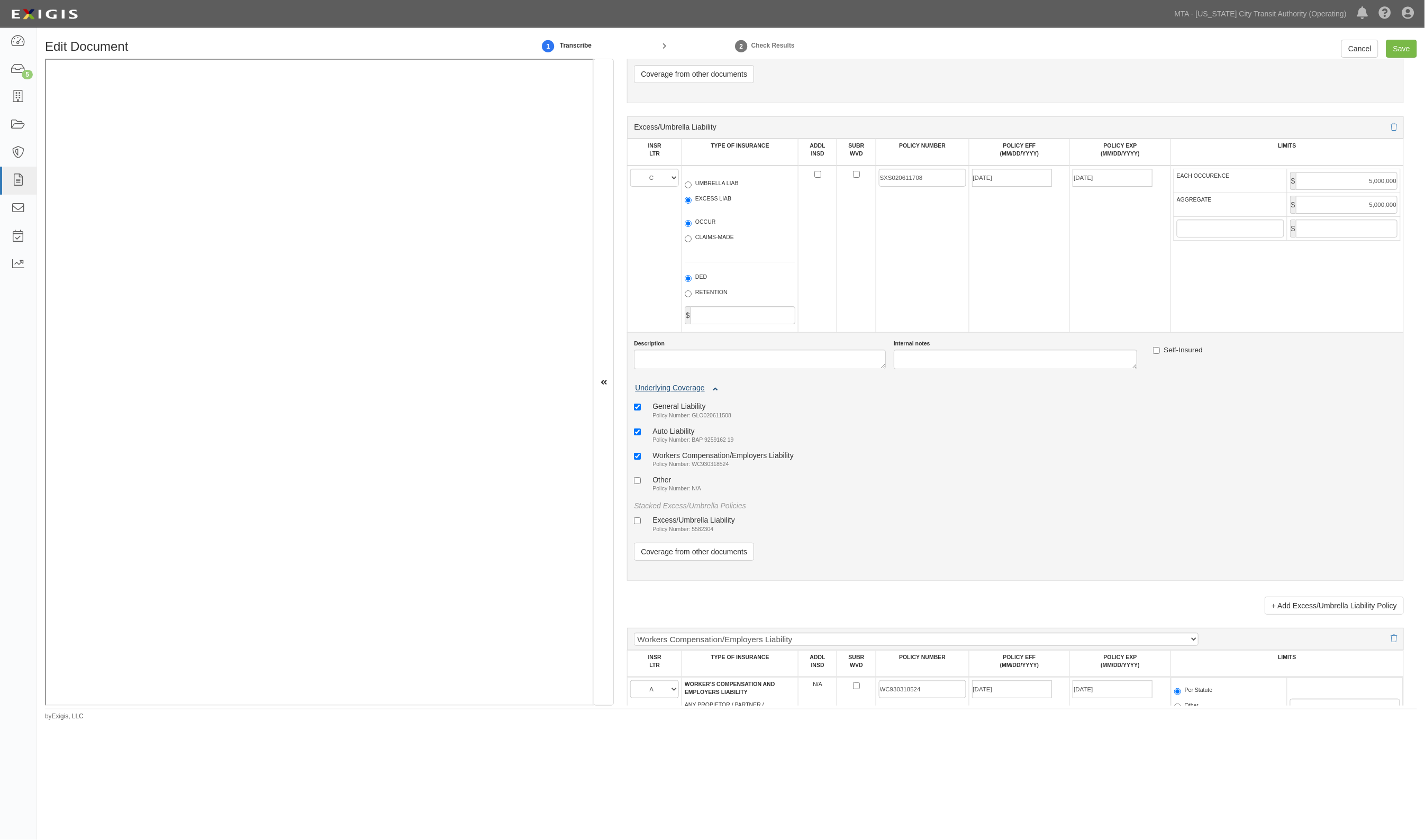
scroll to position [1719, 0]
click at [707, 514] on div "Excess/Umbrella Liability" at bounding box center [693, 519] width 83 height 9
click at [640, 516] on input "Excess/Umbrella Liability Policy Number: 5582304" at bounding box center [638, 519] width 7 height 7
checkbox input "true"
click at [1402, 54] on input "Save" at bounding box center [1401, 49] width 31 height 18
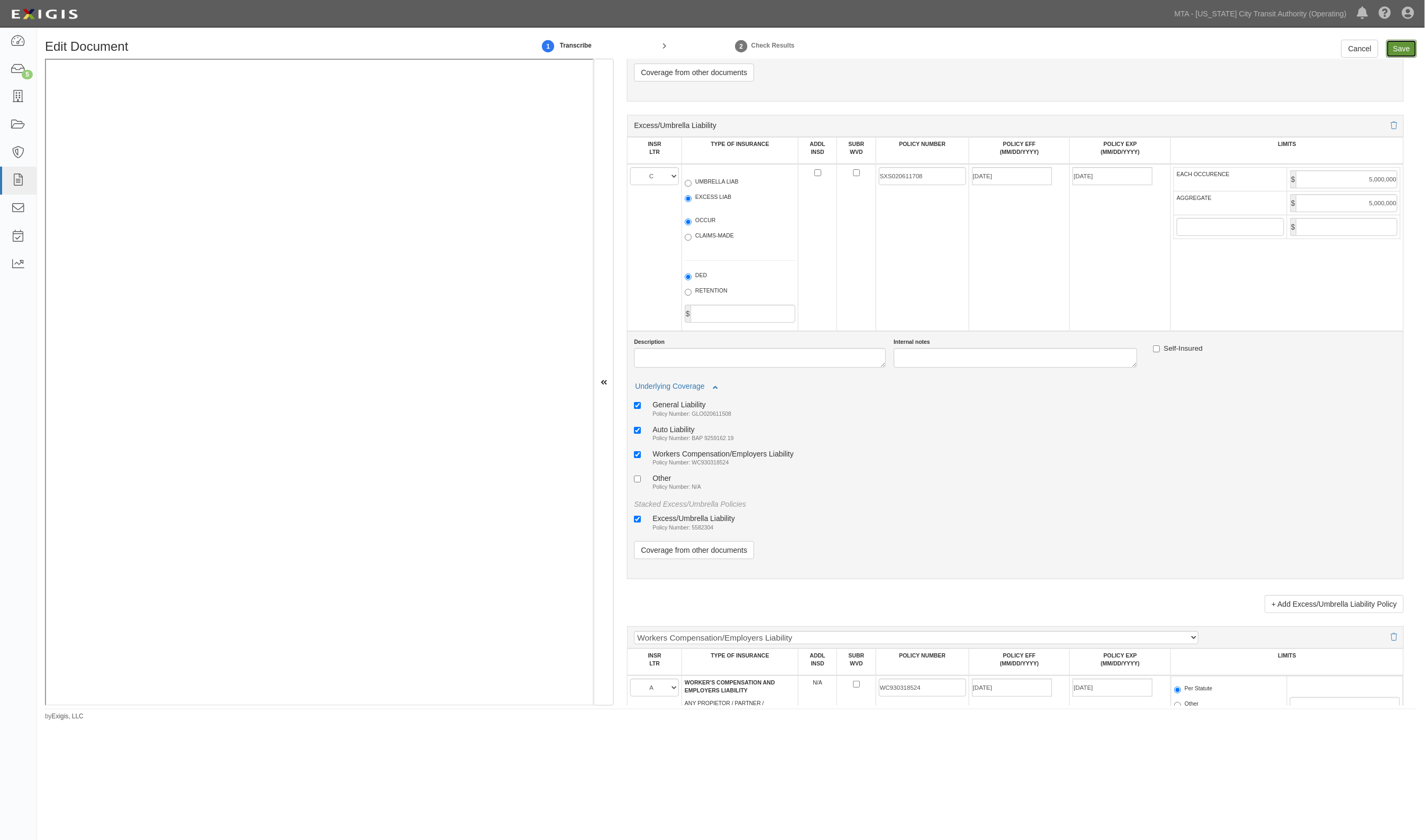
type input "5000000"
type input "30000000"
type input "2000000"
type input "10000000"
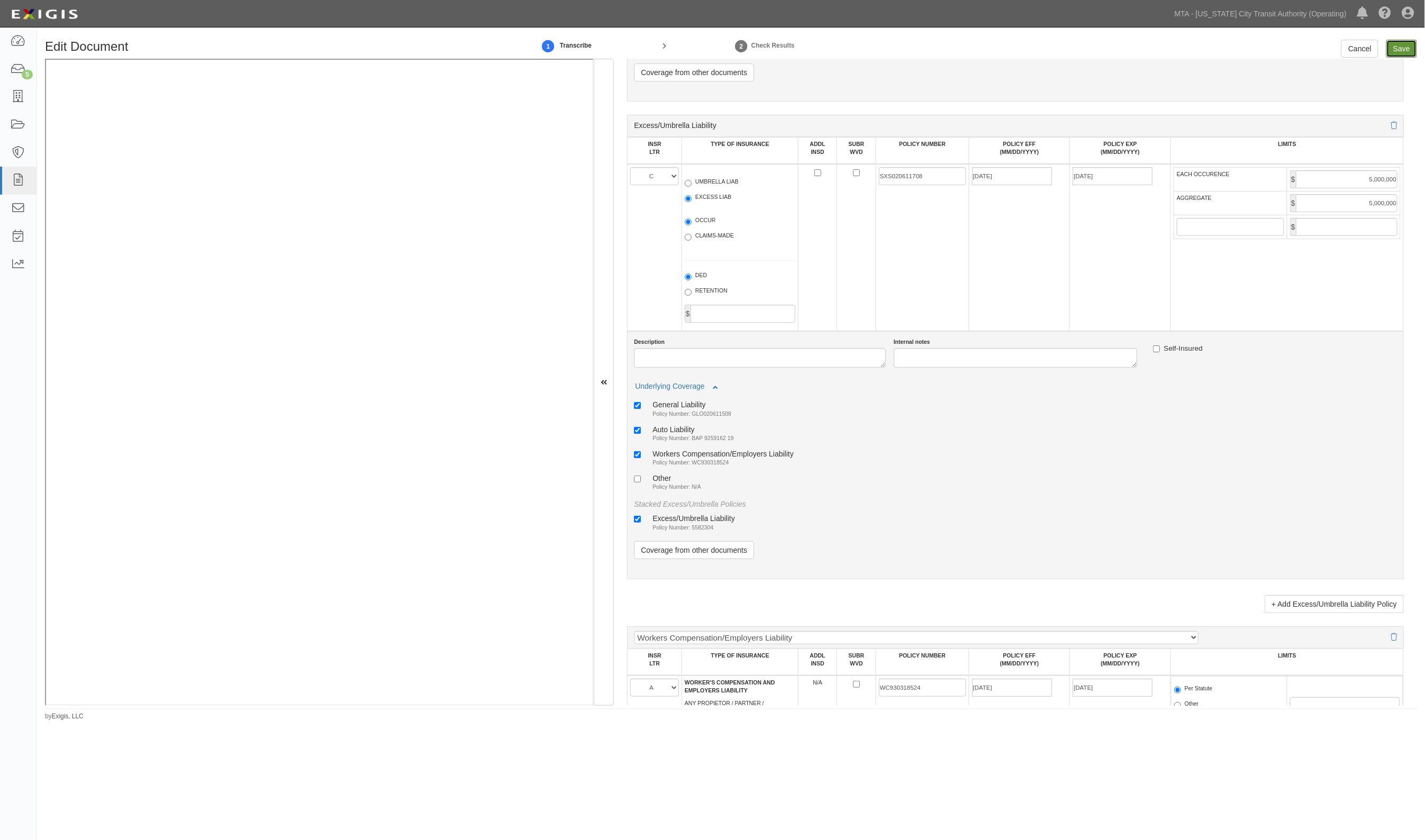
type input "10000000"
type input "5000000"
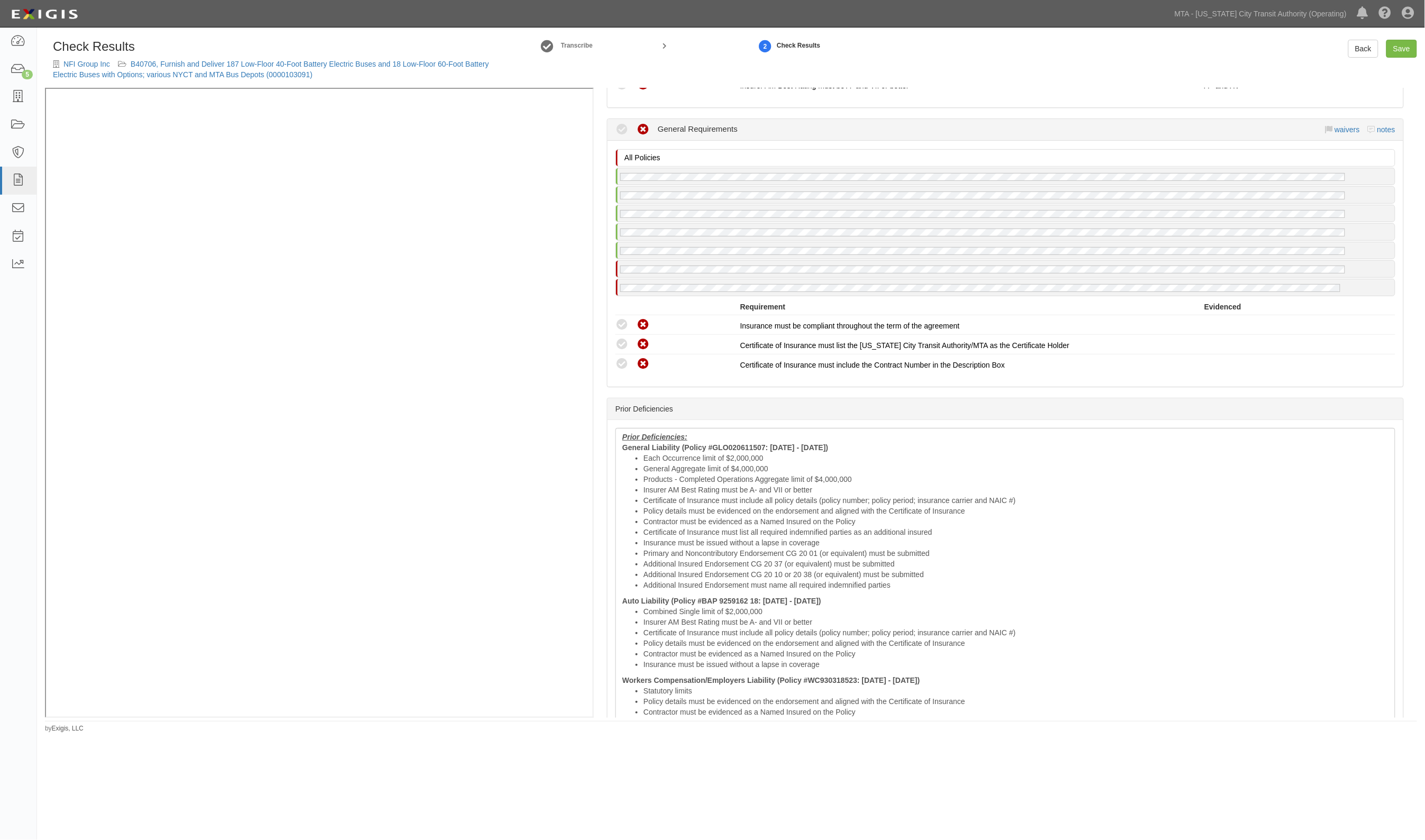
scroll to position [2116, 0]
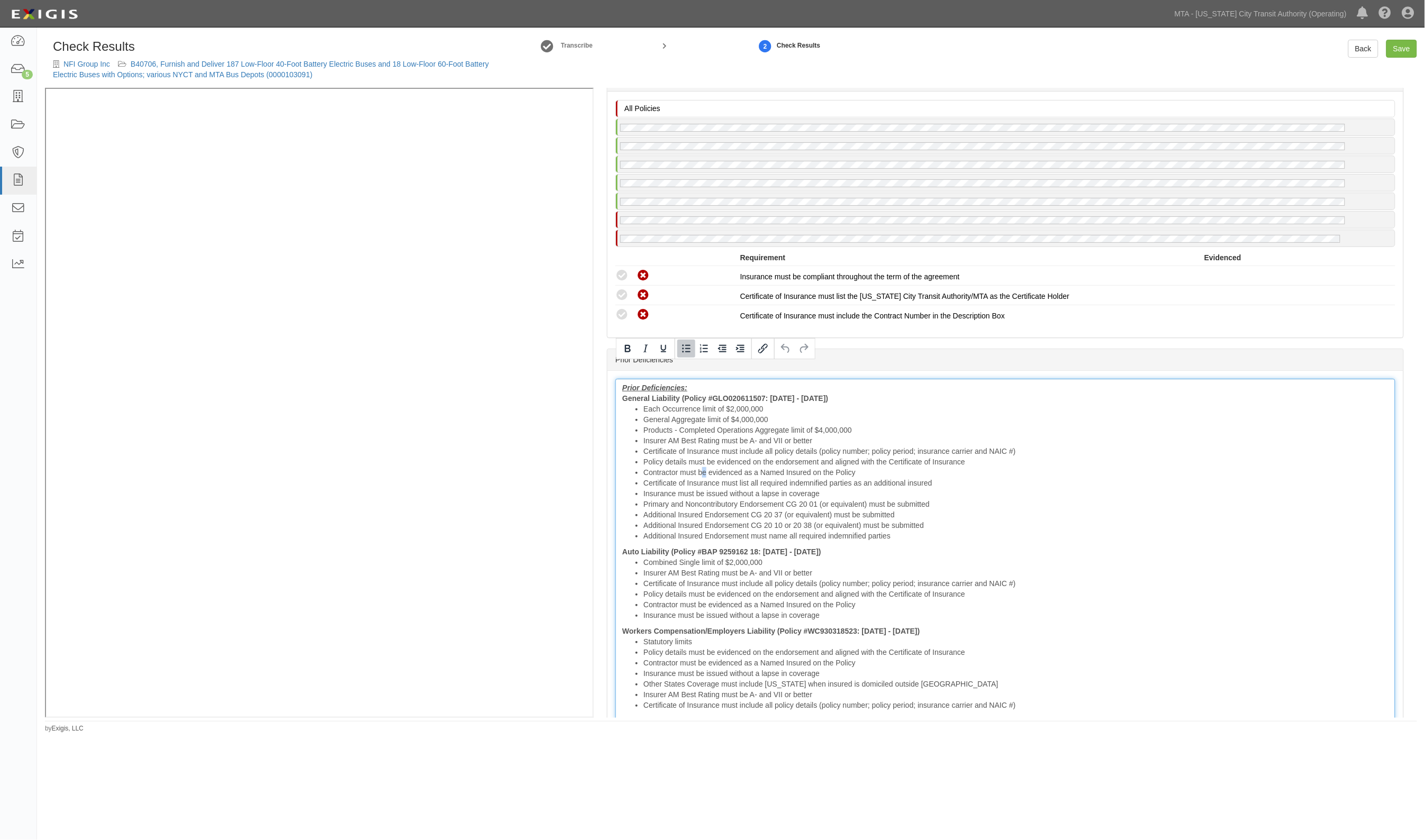
click at [704, 467] on li "Contractor must be evidenced as a Named Insured on the Policy" at bounding box center [1015, 472] width 745 height 11
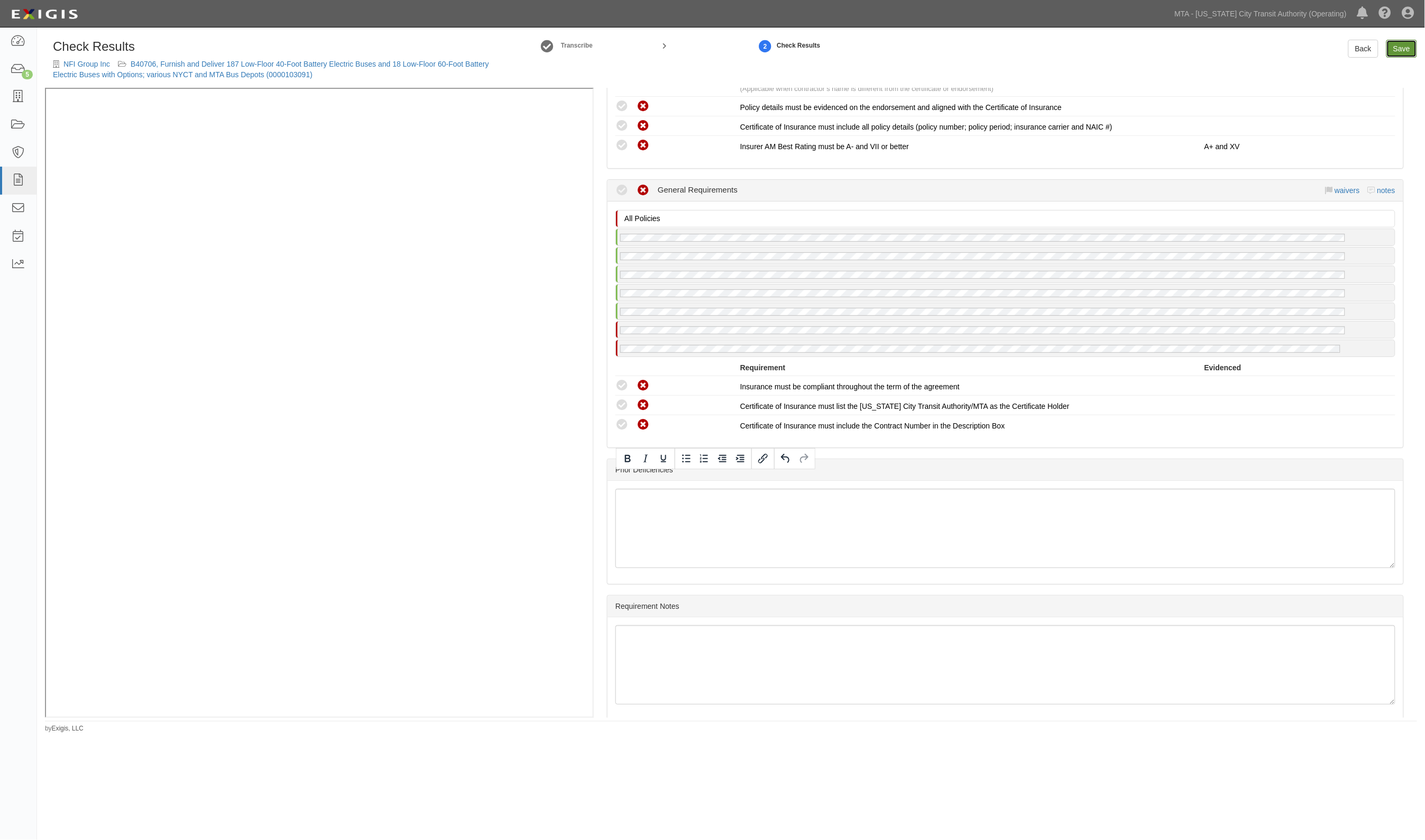
click at [1402, 50] on link "Save" at bounding box center [1401, 49] width 31 height 18
radio input "true"
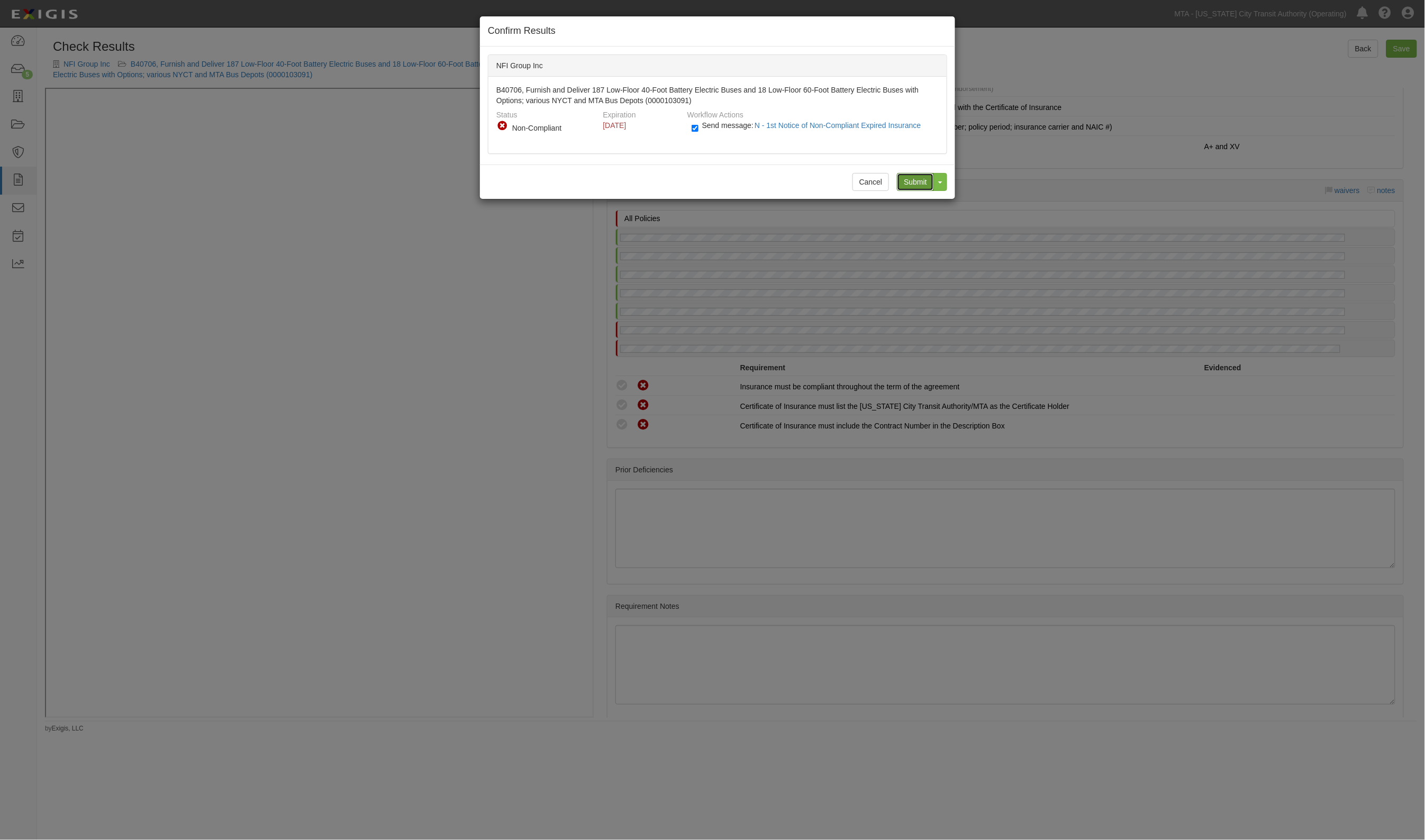
click at [919, 181] on input "Submit" at bounding box center [915, 182] width 37 height 18
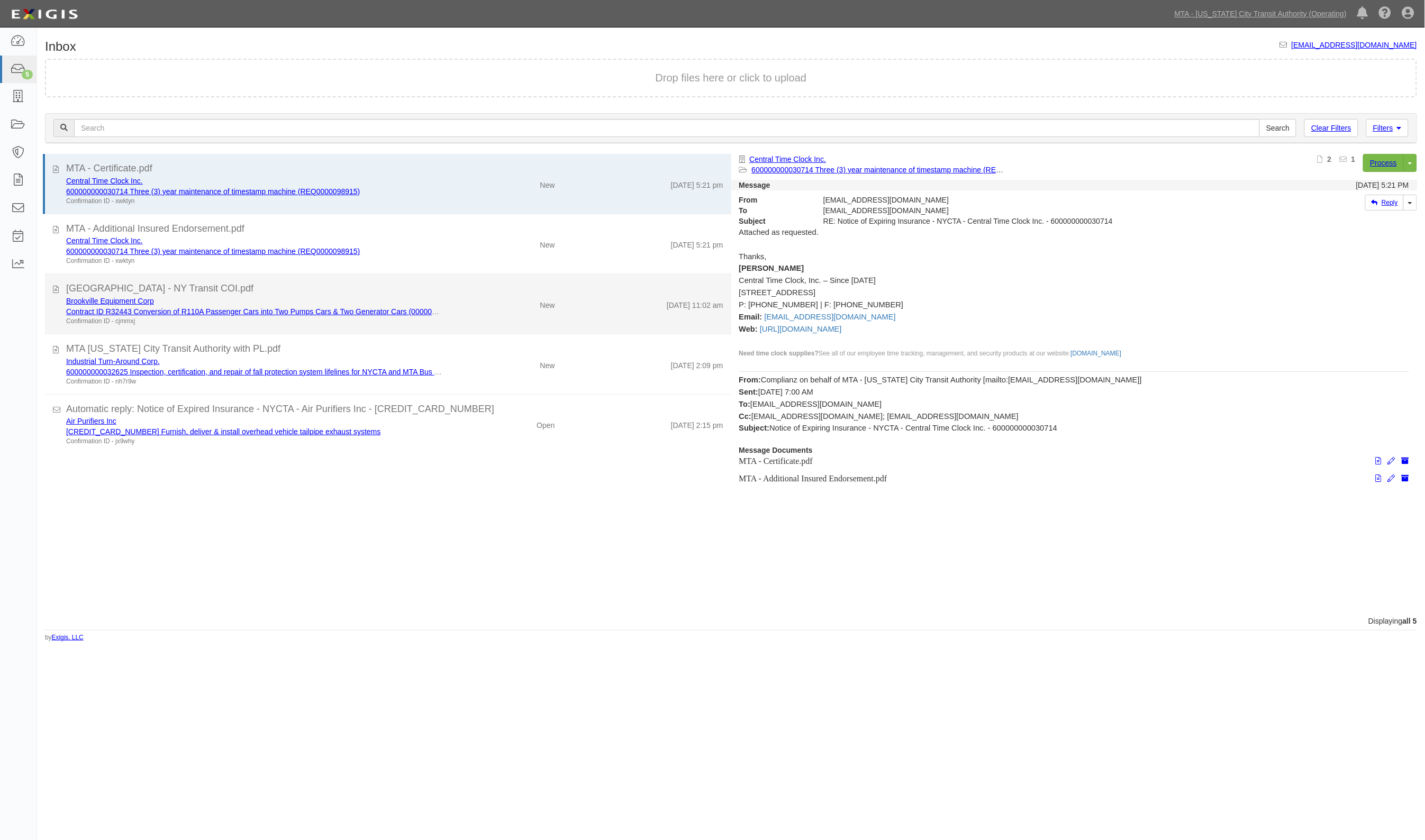
click at [301, 286] on div "[GEOGRAPHIC_DATA] - NY Transit COI.pdf" at bounding box center [395, 288] width 658 height 14
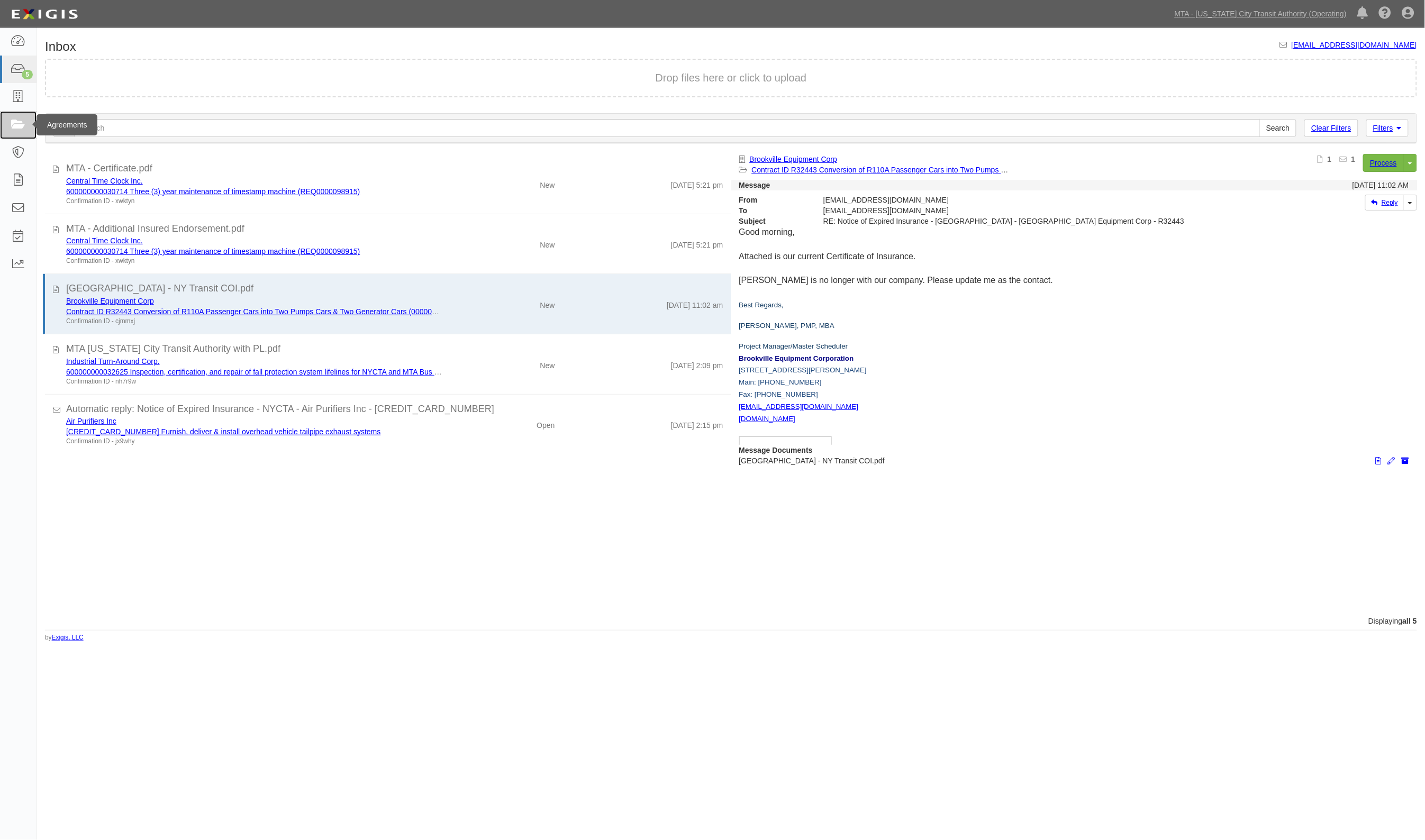
click at [25, 123] on icon at bounding box center [18, 124] width 15 height 12
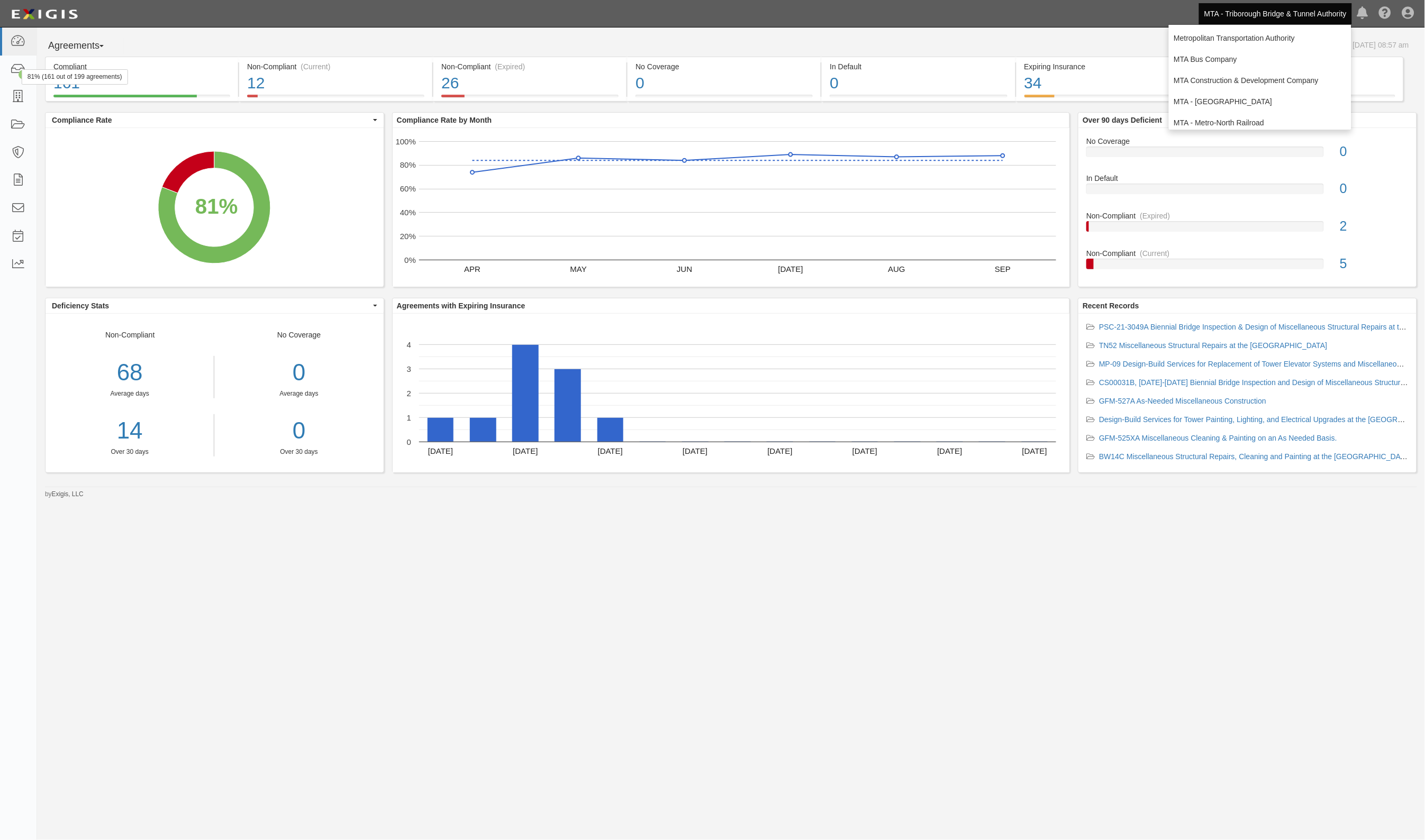
scroll to position [70, 0]
click at [19, 69] on icon at bounding box center [18, 69] width 15 height 12
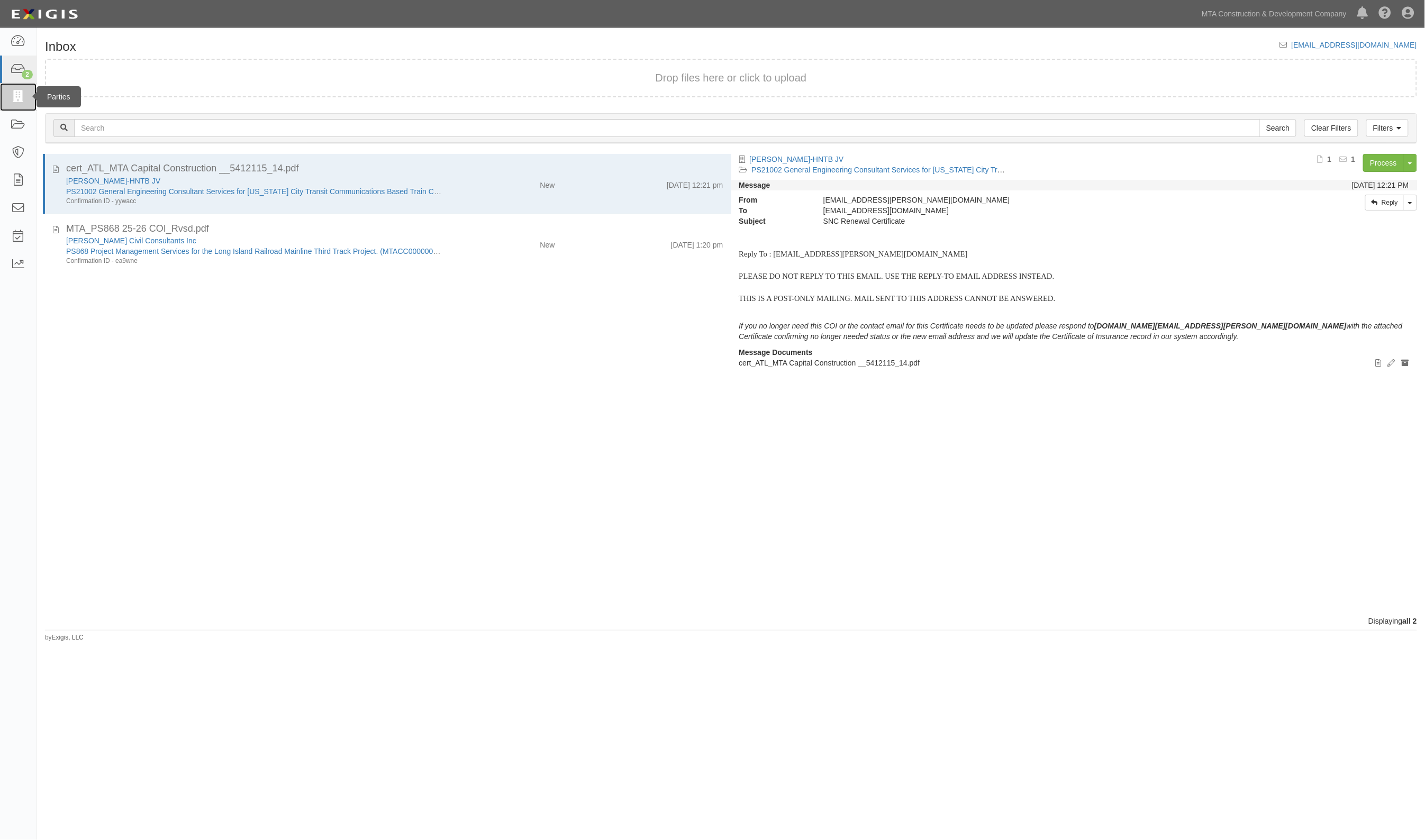
click at [14, 99] on icon at bounding box center [18, 96] width 15 height 12
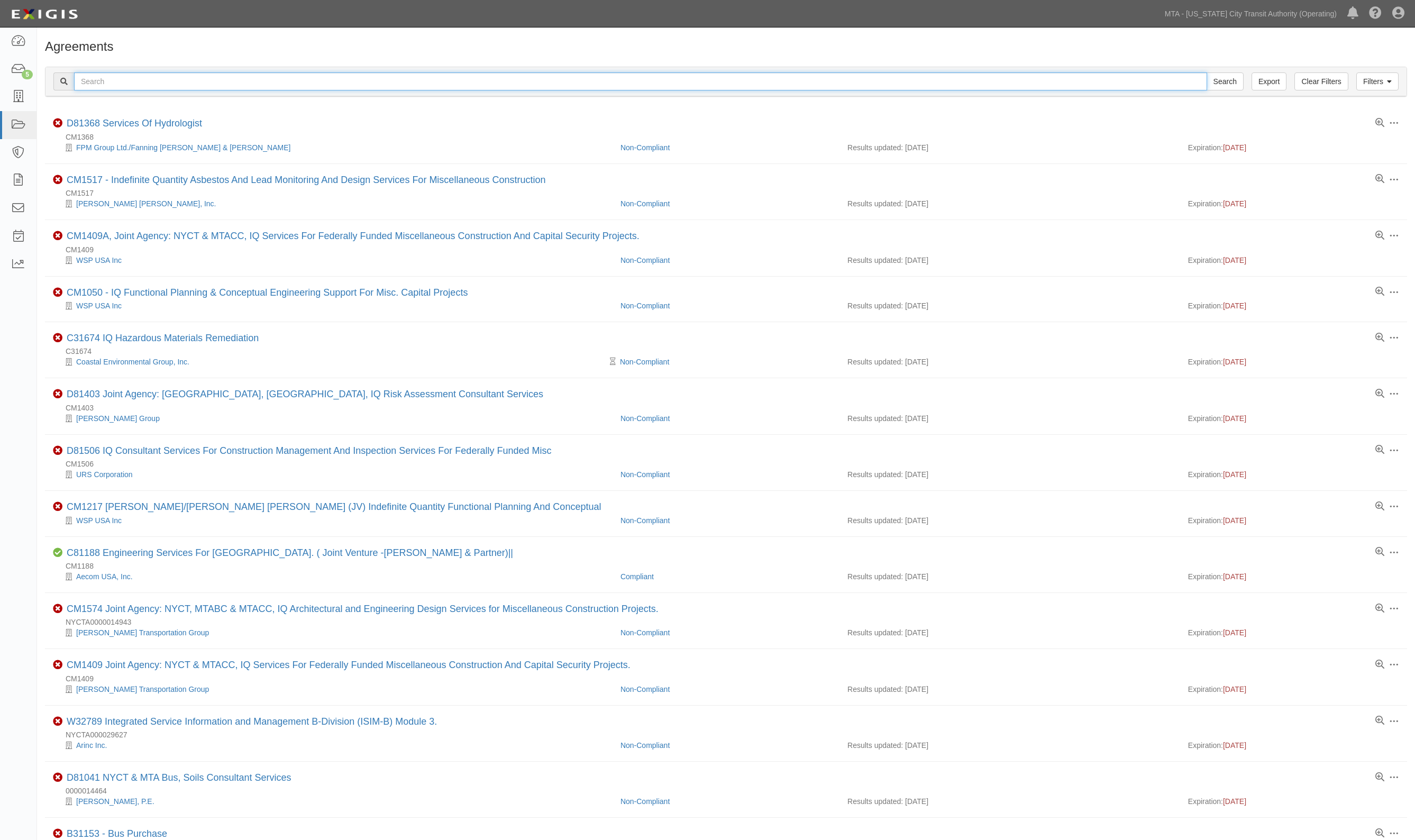
click at [218, 75] on input "text" at bounding box center [641, 82] width 1133 height 18
type input "r34255"
click at [1207, 73] on input "Search" at bounding box center [1225, 82] width 37 height 18
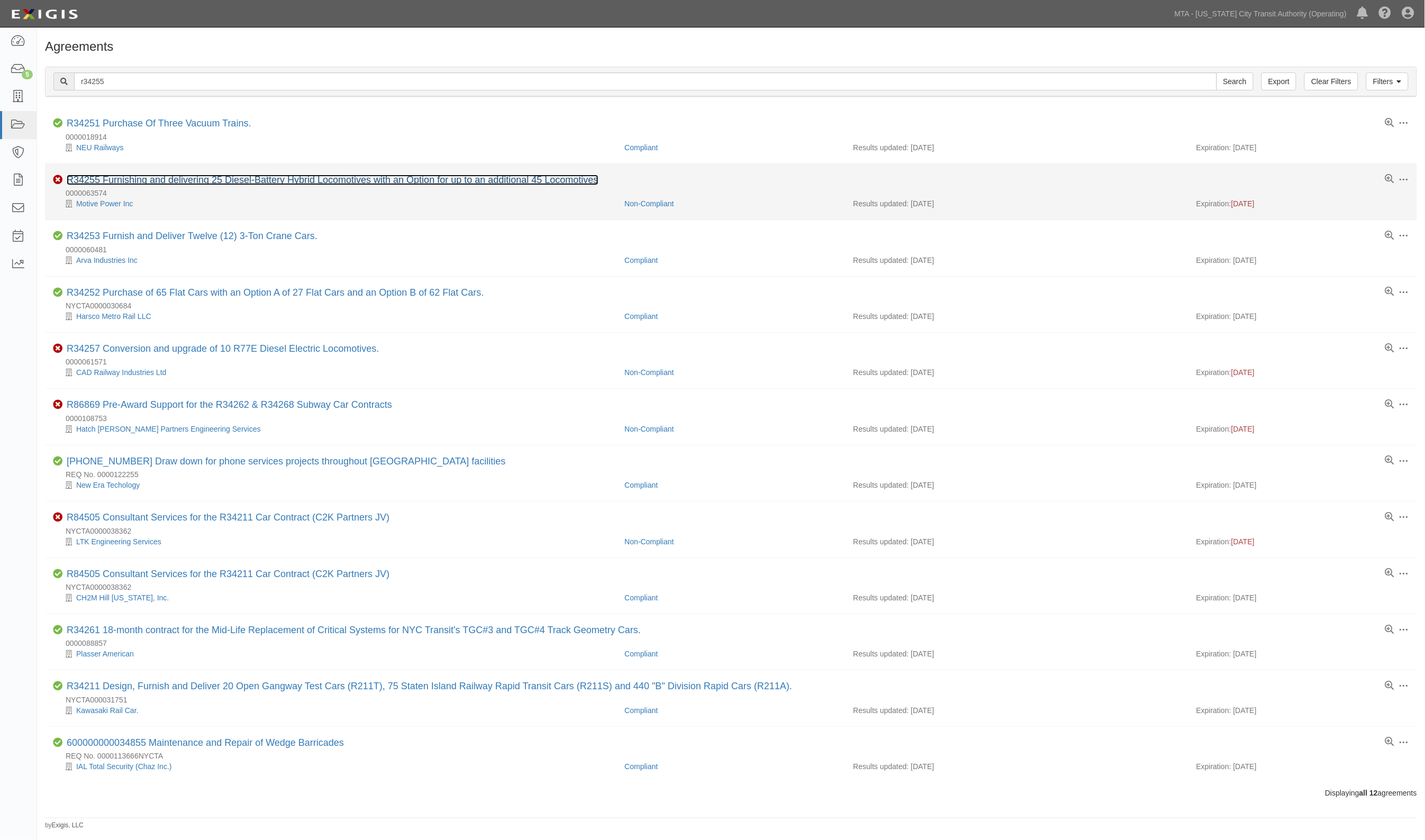
click at [162, 179] on link "R34255 Furnishing and delivering 25 Diesel-Battery Hybrid Locomotives with an O…" at bounding box center [332, 180] width 531 height 11
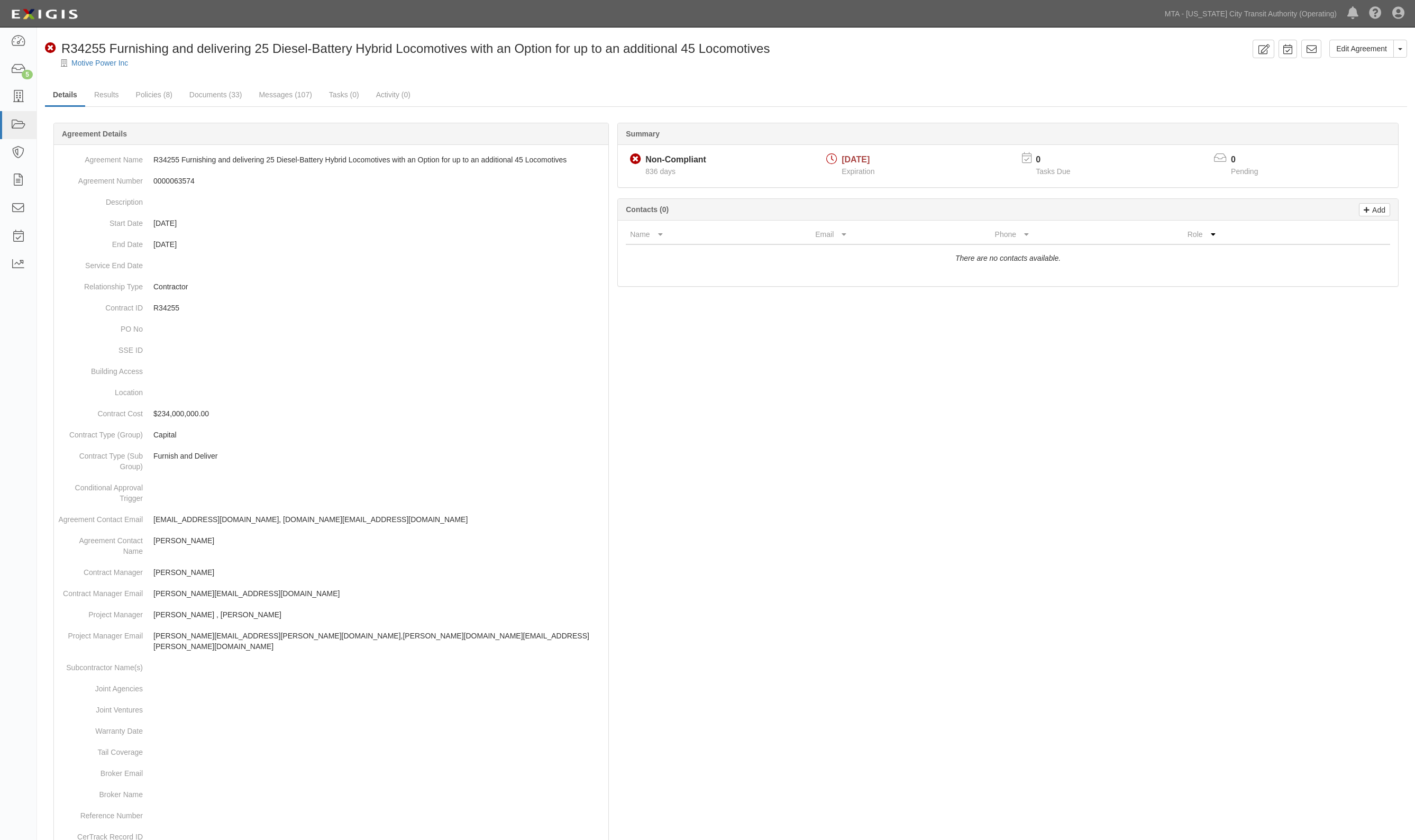
click at [1352, 425] on div at bounding box center [727, 579] width 1362 height 882
drag, startPoint x: 113, startPoint y: 93, endPoint x: 107, endPoint y: 92, distance: 6.1
click at [112, 93] on link "Results" at bounding box center [106, 95] width 41 height 23
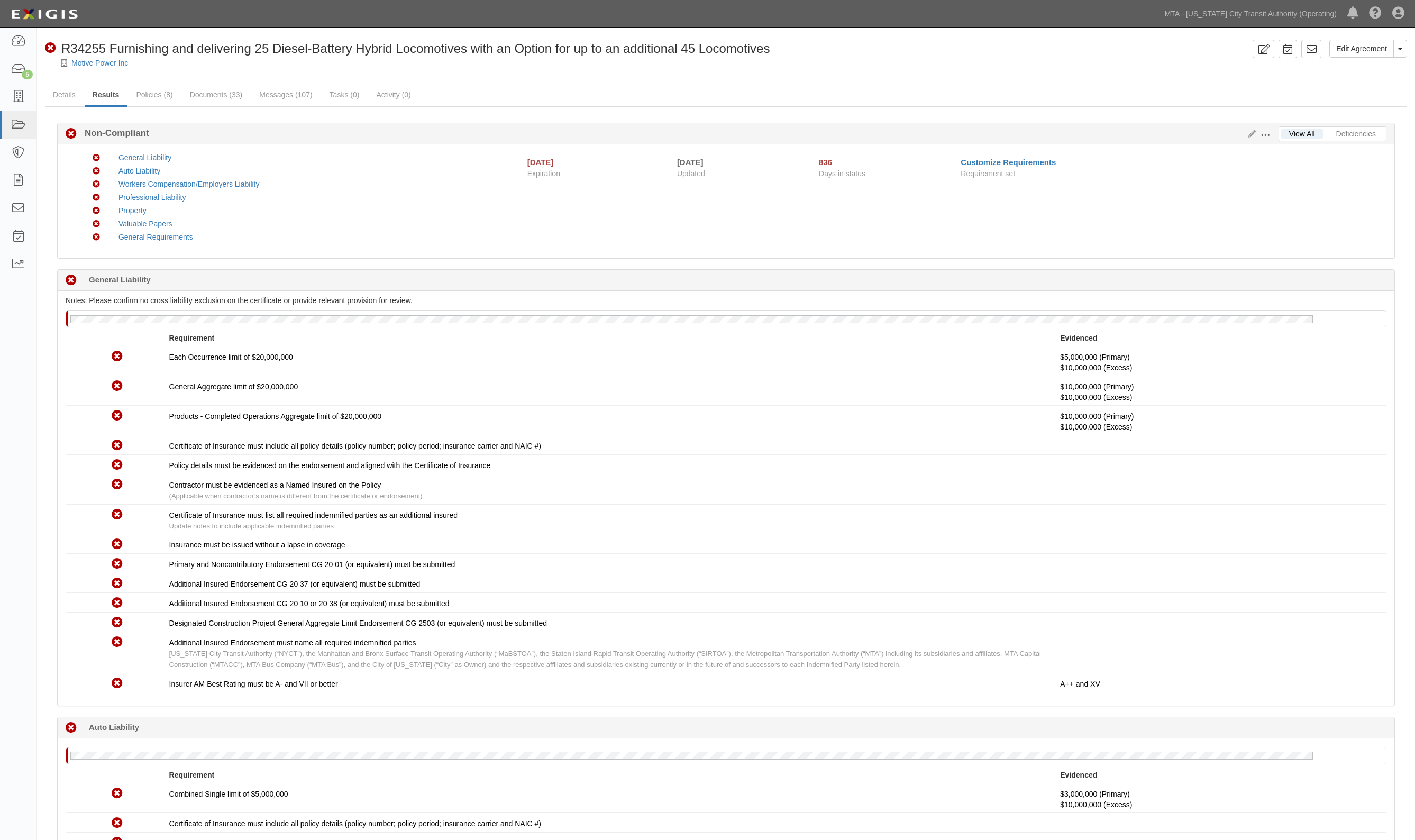
click at [1261, 135] on span at bounding box center [1265, 135] width 9 height 9
click at [1299, 136] on link "Edit Requirements" at bounding box center [1314, 133] width 84 height 19
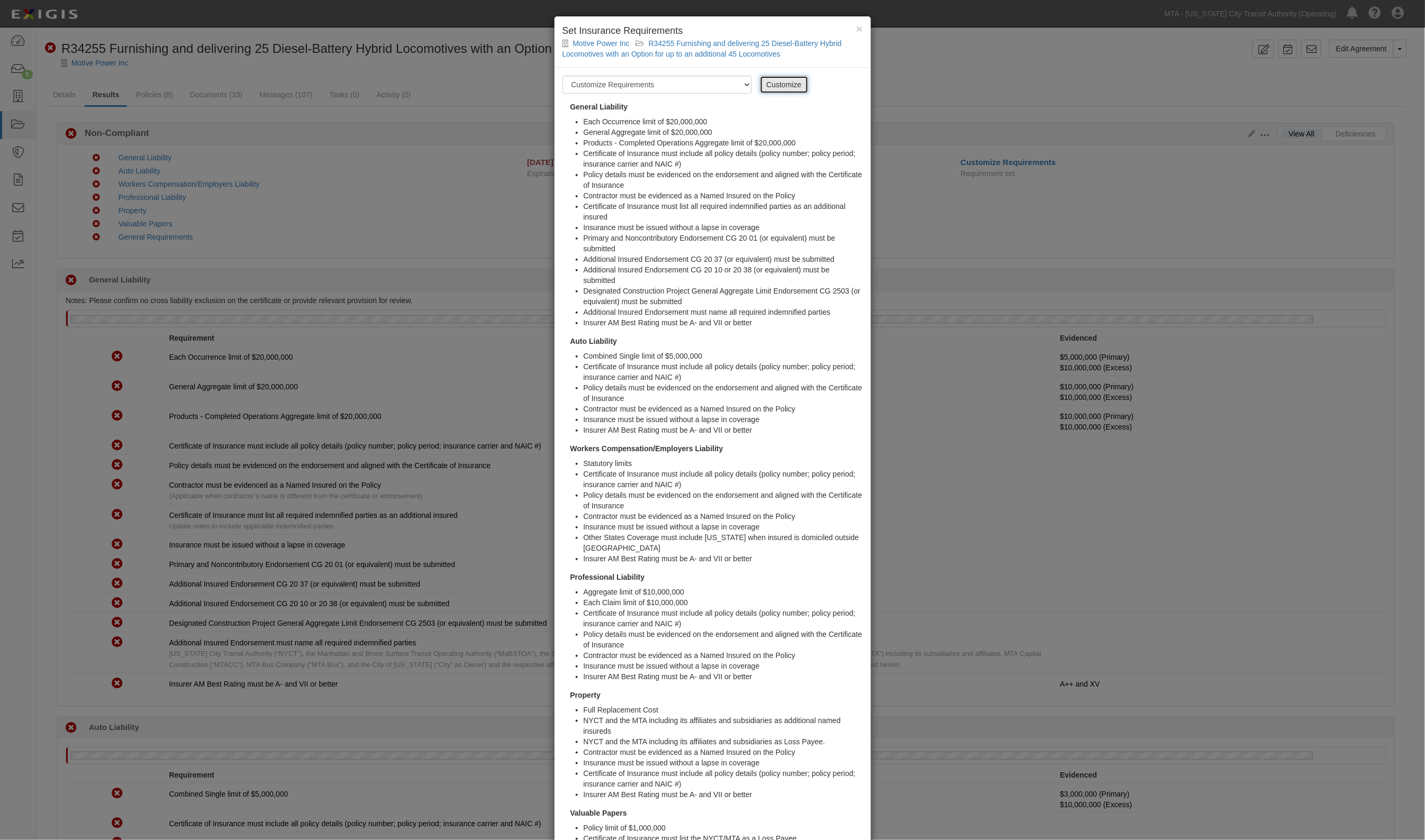
click at [787, 85] on link "Customize" at bounding box center [785, 84] width 49 height 18
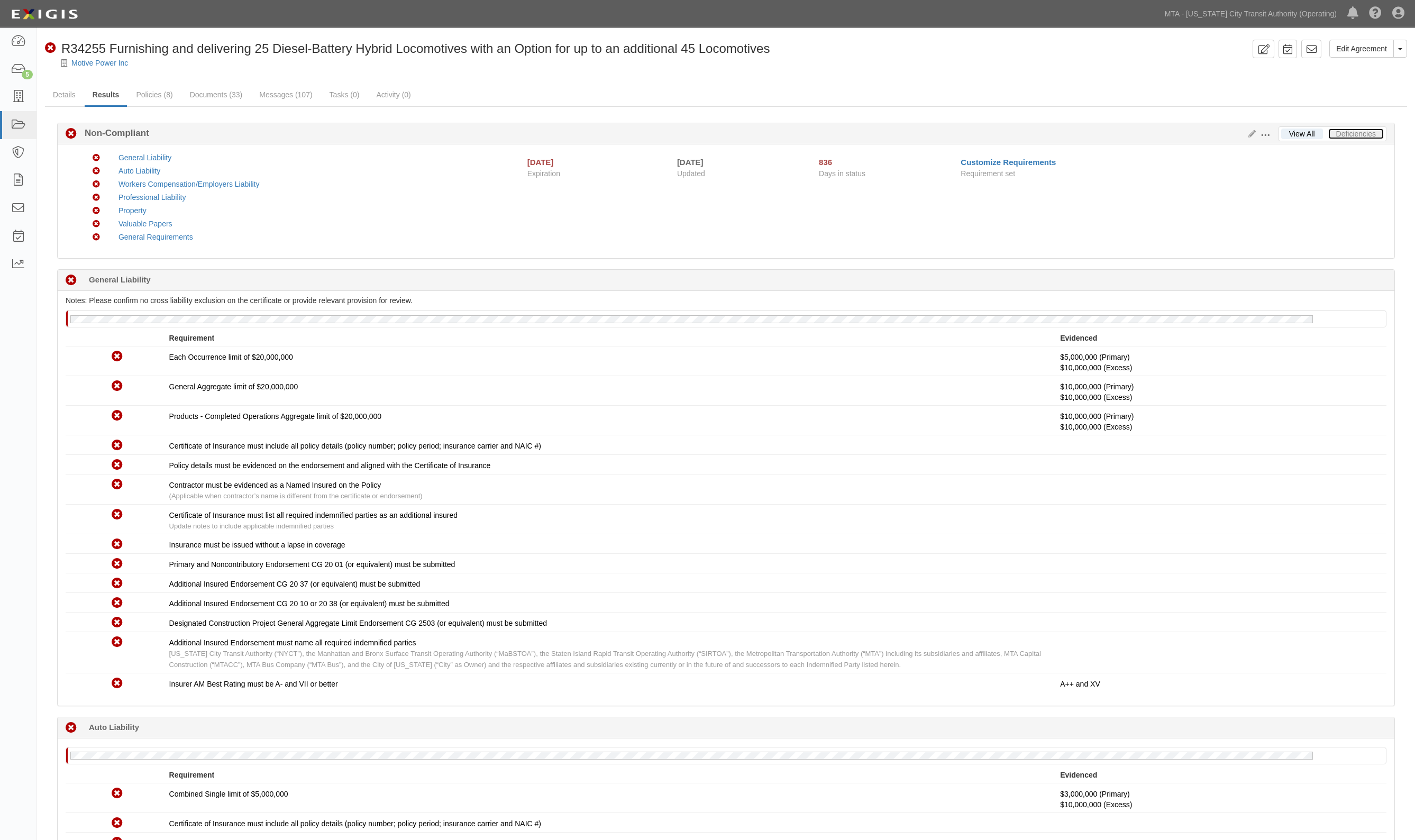
click at [1363, 129] on link "Deficiencies" at bounding box center [1356, 134] width 55 height 11
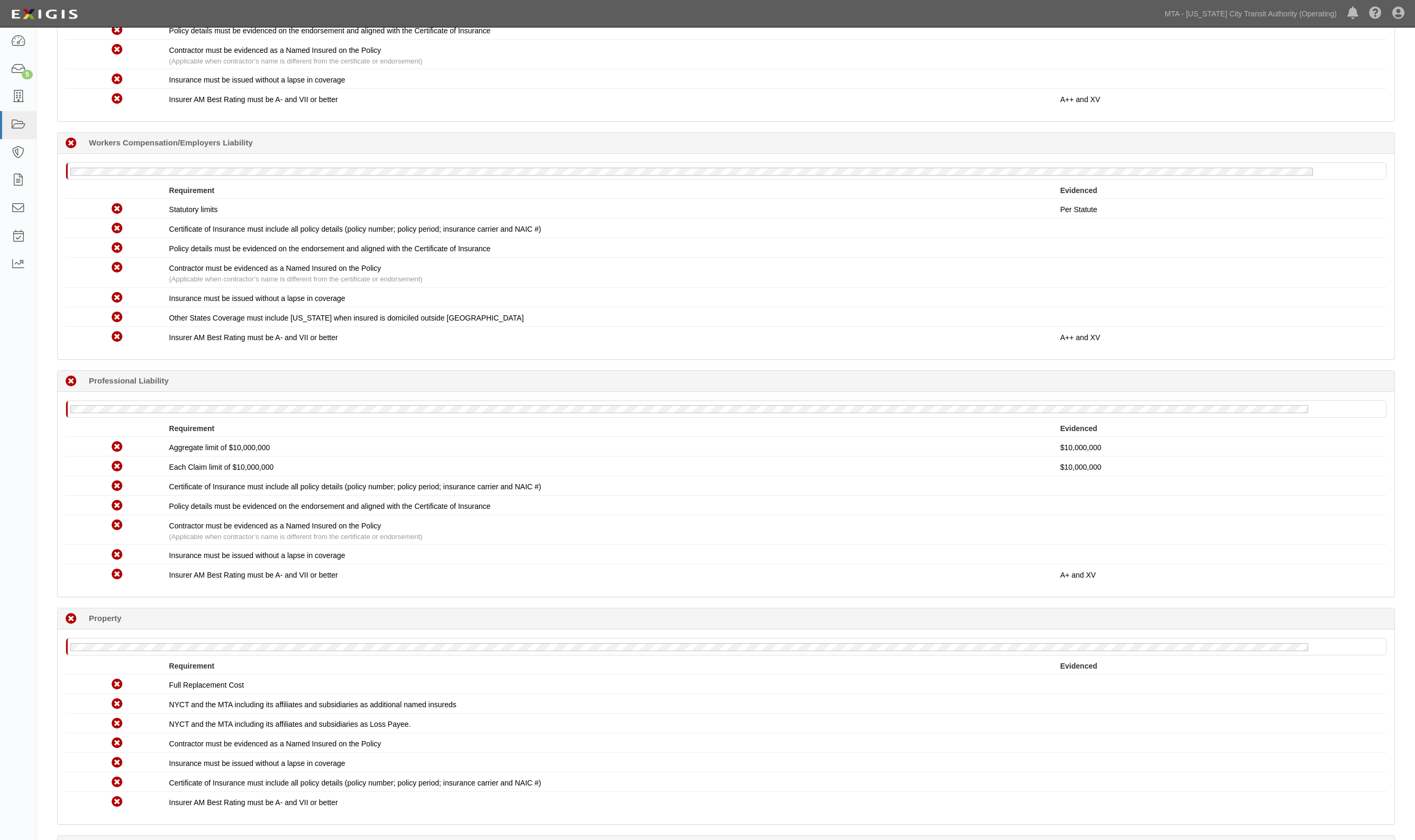
scroll to position [992, 0]
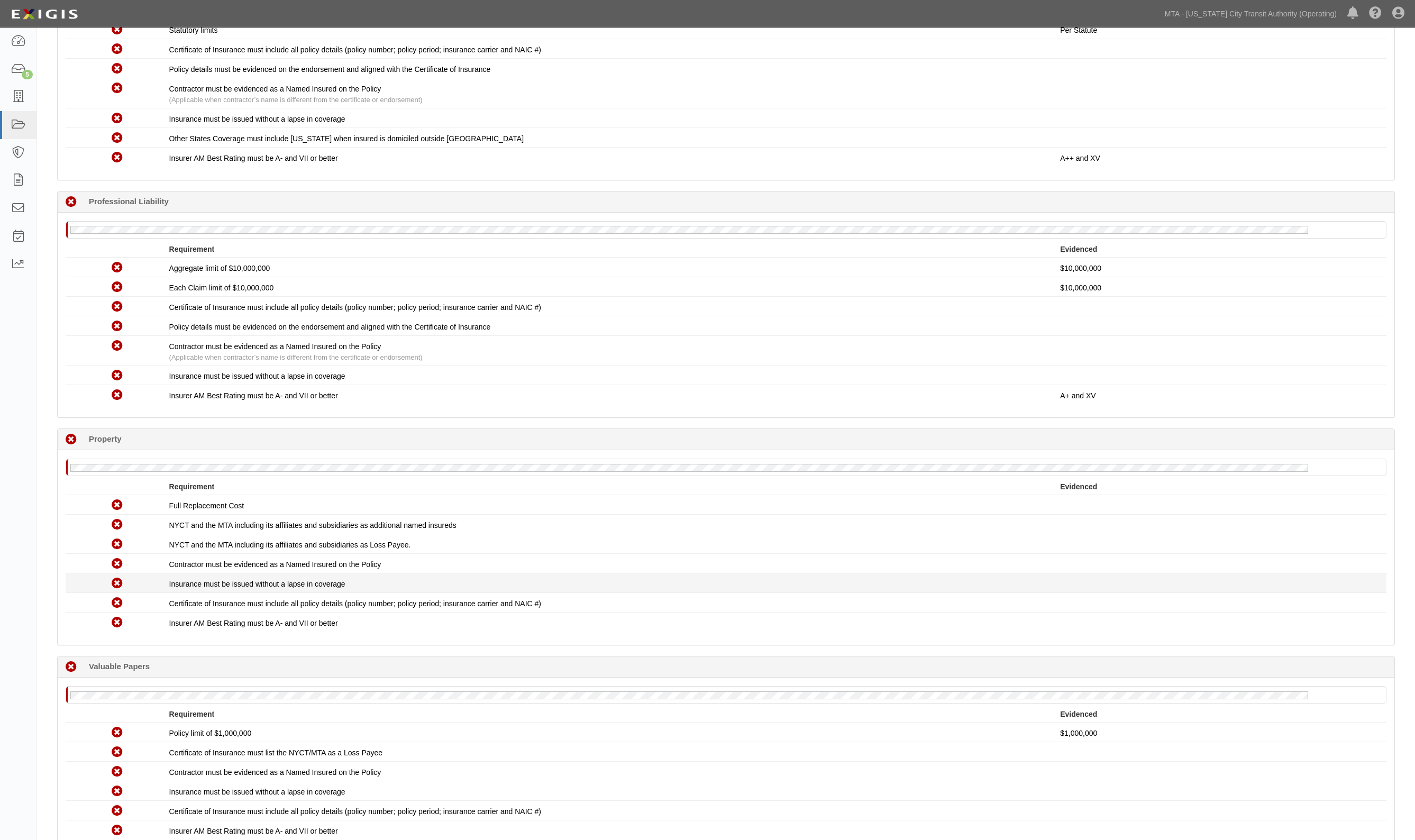
click at [1286, 593] on li "Non-Compliant Certificate of Insurance must include all policy details (policy …" at bounding box center [726, 603] width 1321 height 20
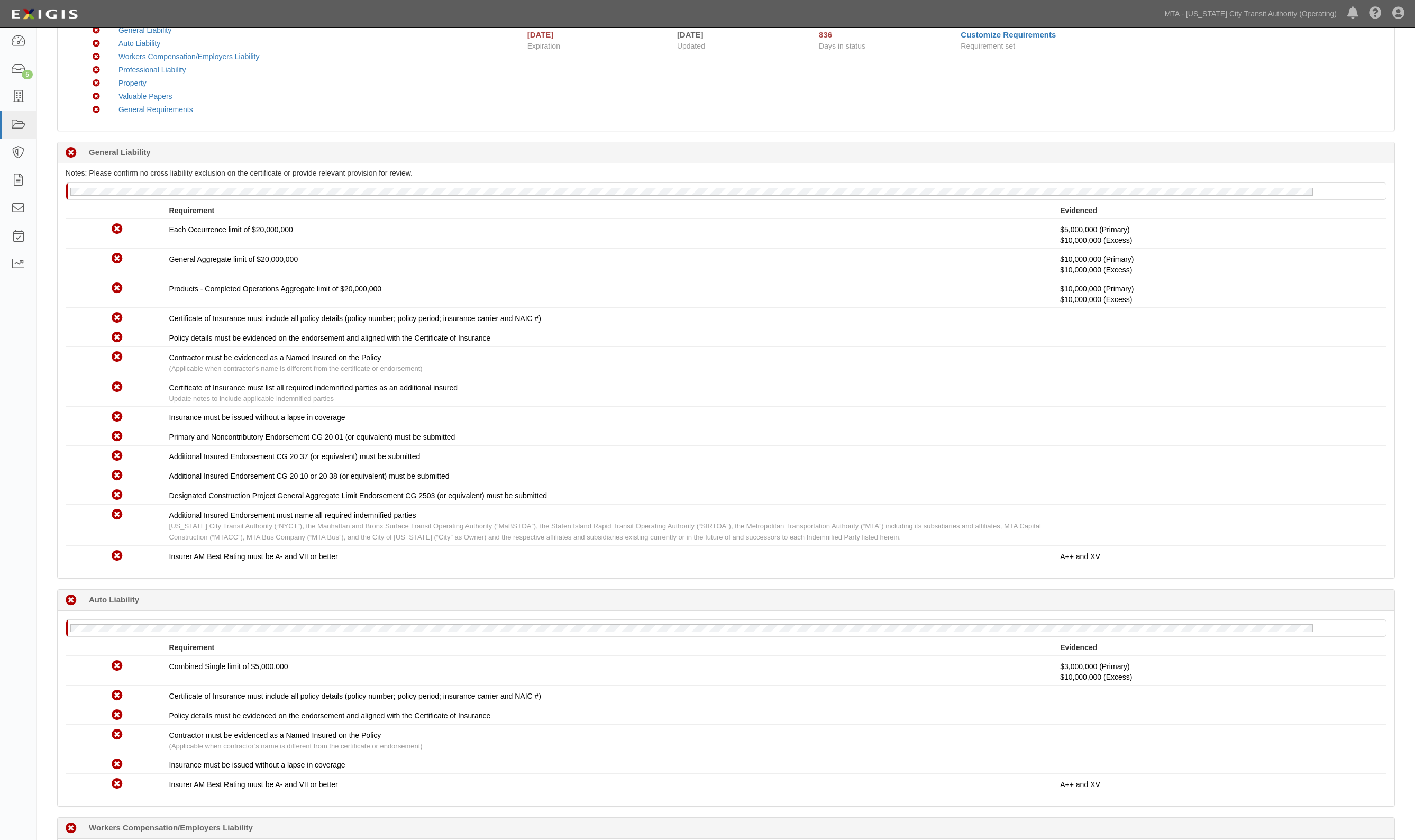
scroll to position [0, 0]
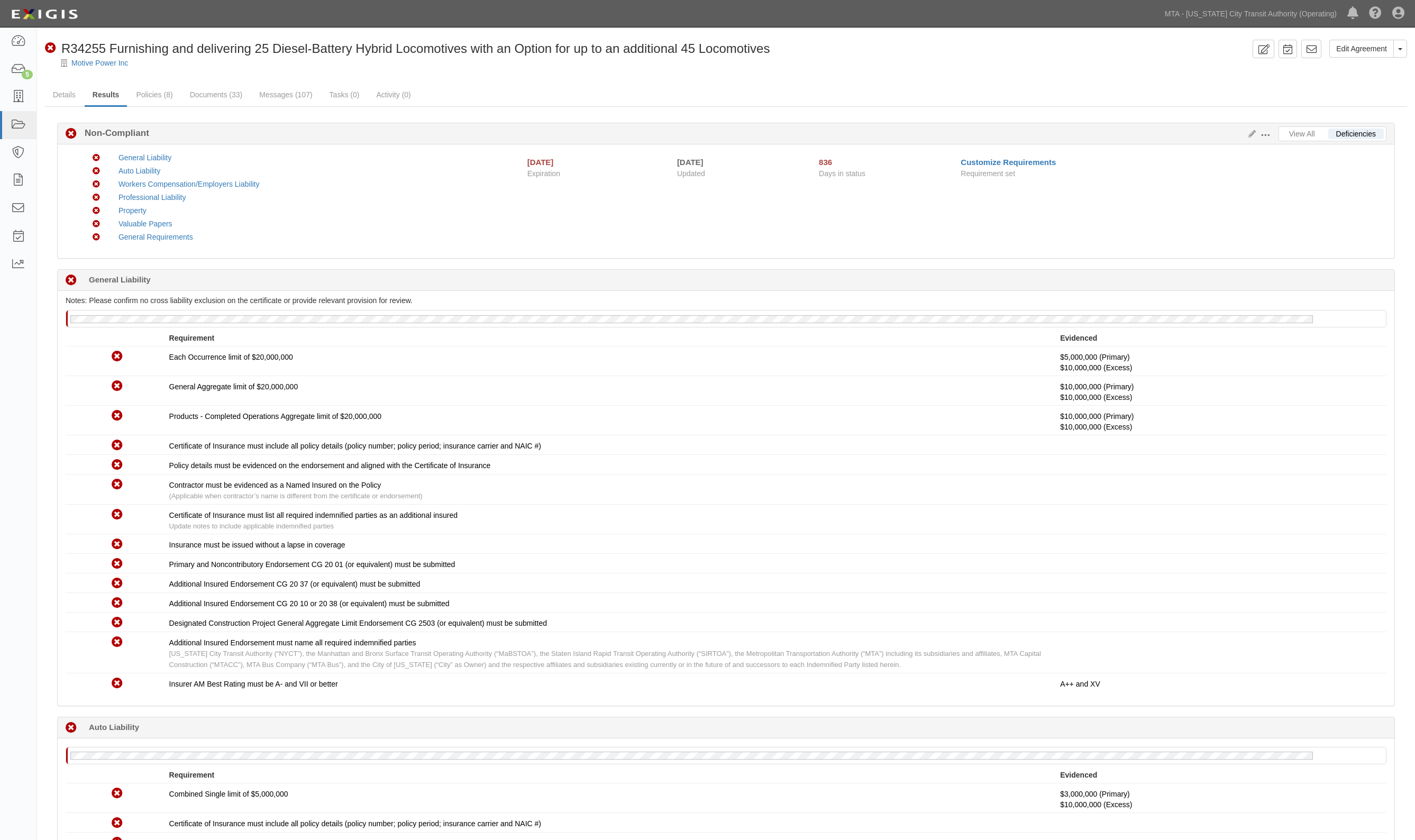
drag, startPoint x: 697, startPoint y: 100, endPoint x: 672, endPoint y: 94, distance: 25.7
click at [693, 98] on ul "Details Results Policies (8) Documents (33) Messages (107) Tasks (0) Activity (…" at bounding box center [727, 95] width 1362 height 23
click at [252, 90] on link "Messages (107)" at bounding box center [286, 95] width 69 height 23
click at [263, 93] on link "Messages (107)" at bounding box center [286, 95] width 69 height 23
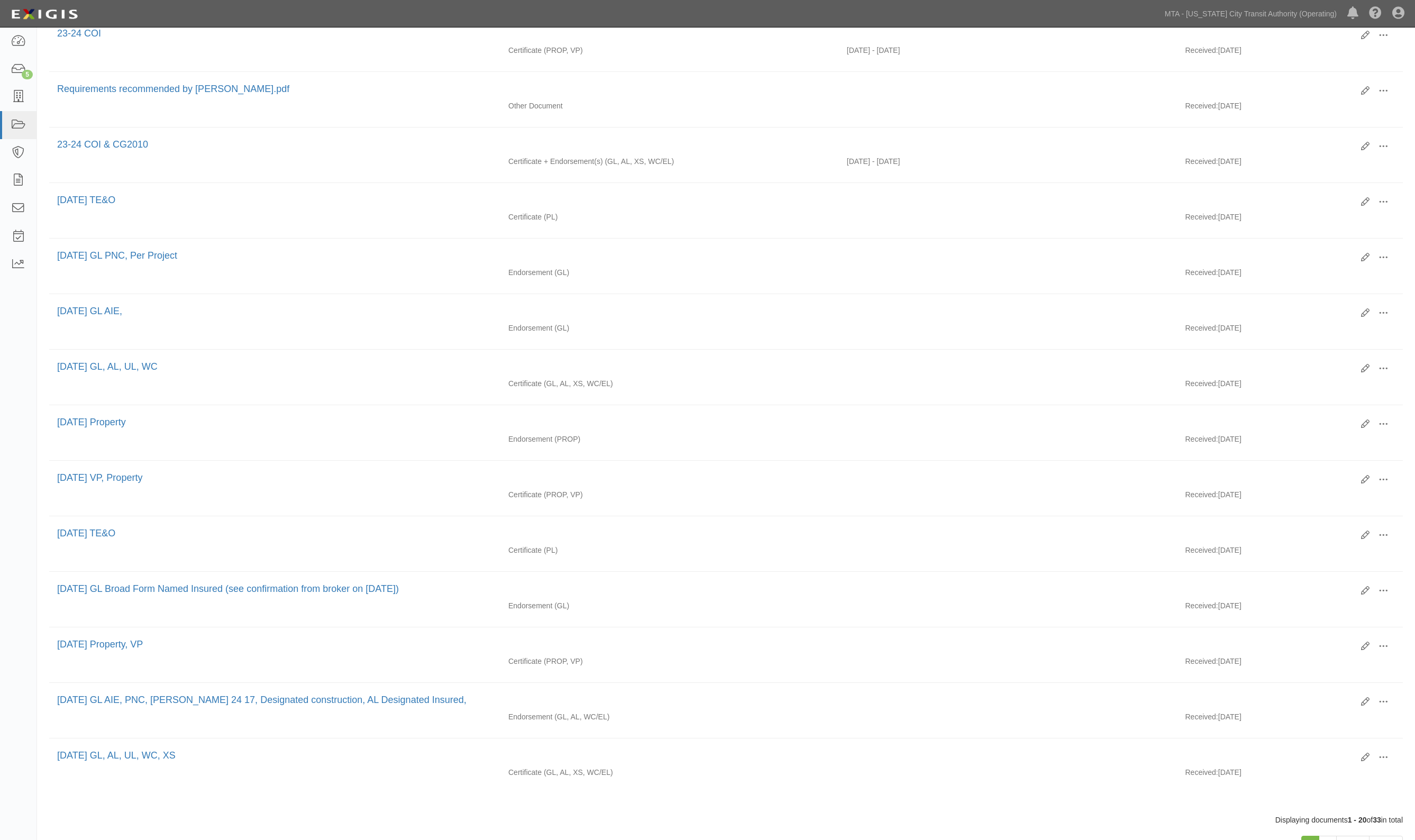
scroll to position [600, 0]
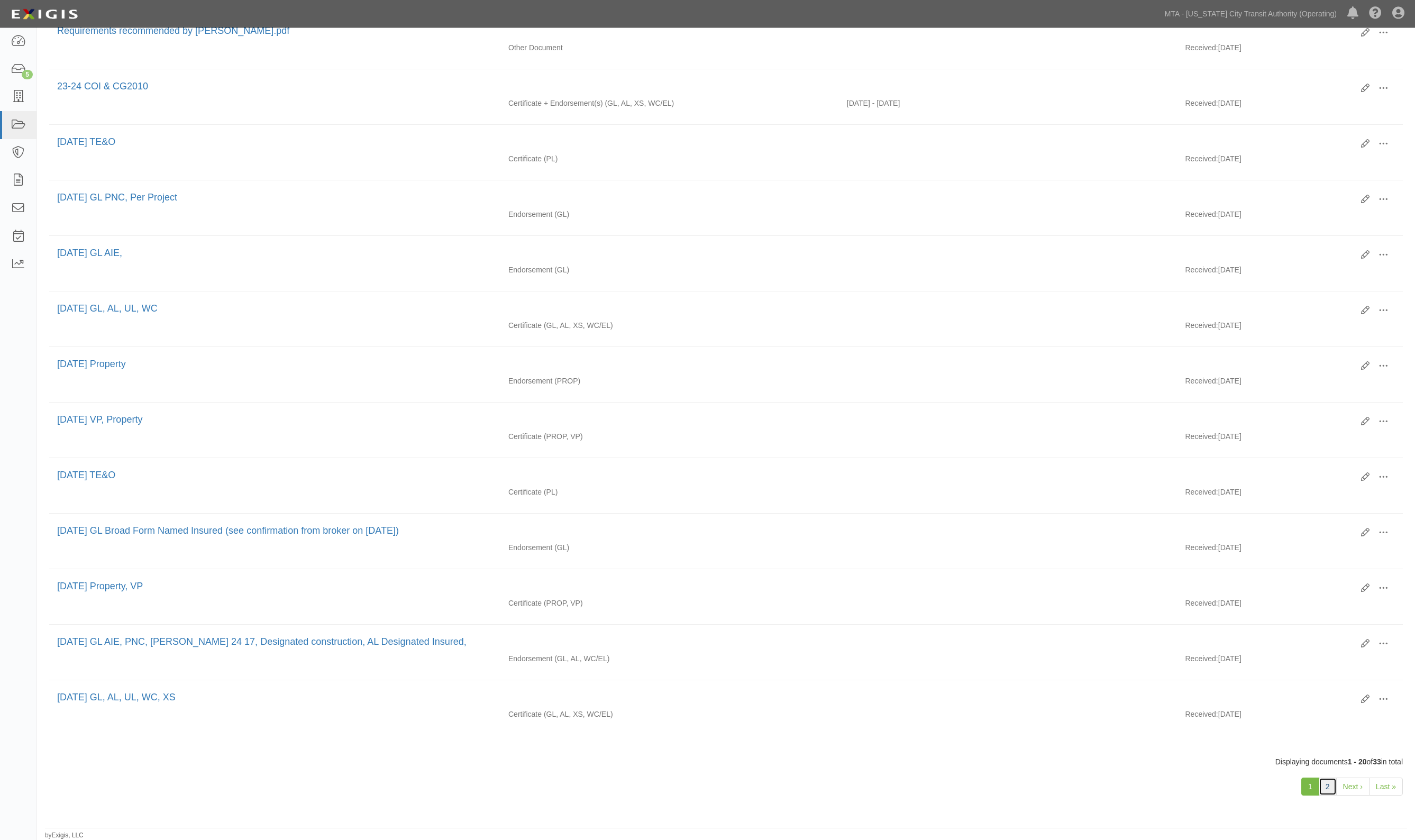
click at [1323, 781] on link "2" at bounding box center [1328, 786] width 18 height 18
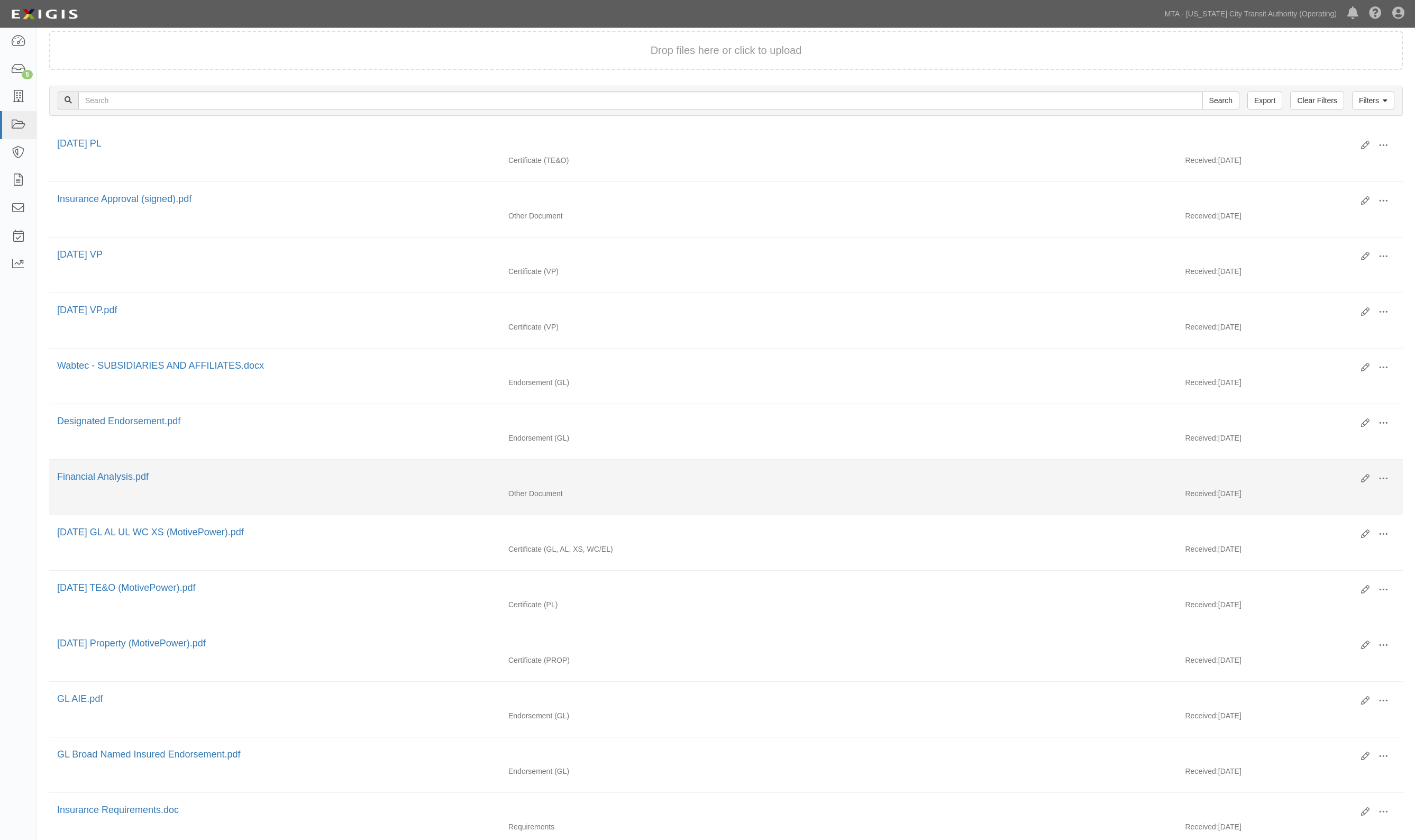
scroll to position [209, 0]
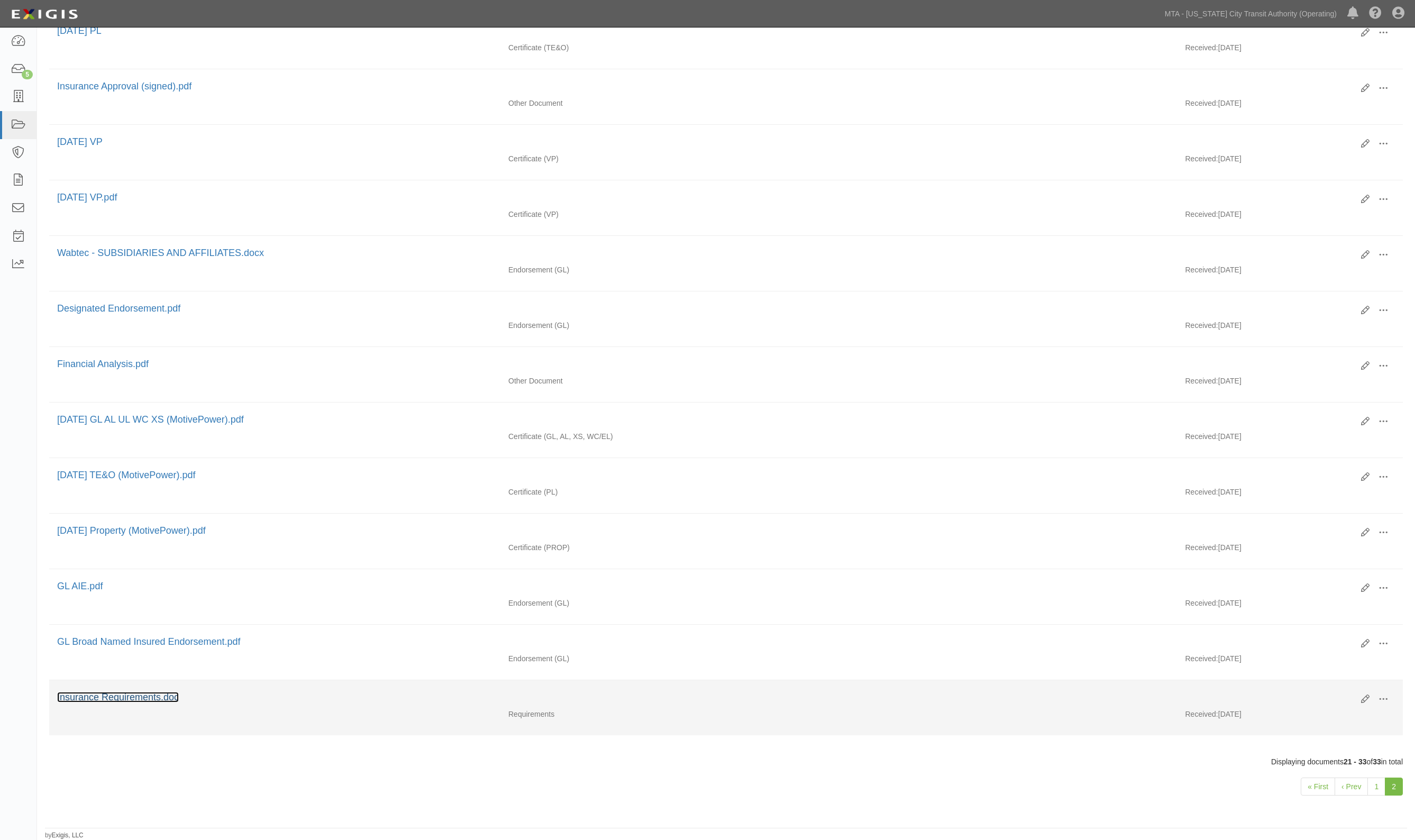
click at [153, 695] on link "Insurance Requirements.doc" at bounding box center [118, 697] width 122 height 11
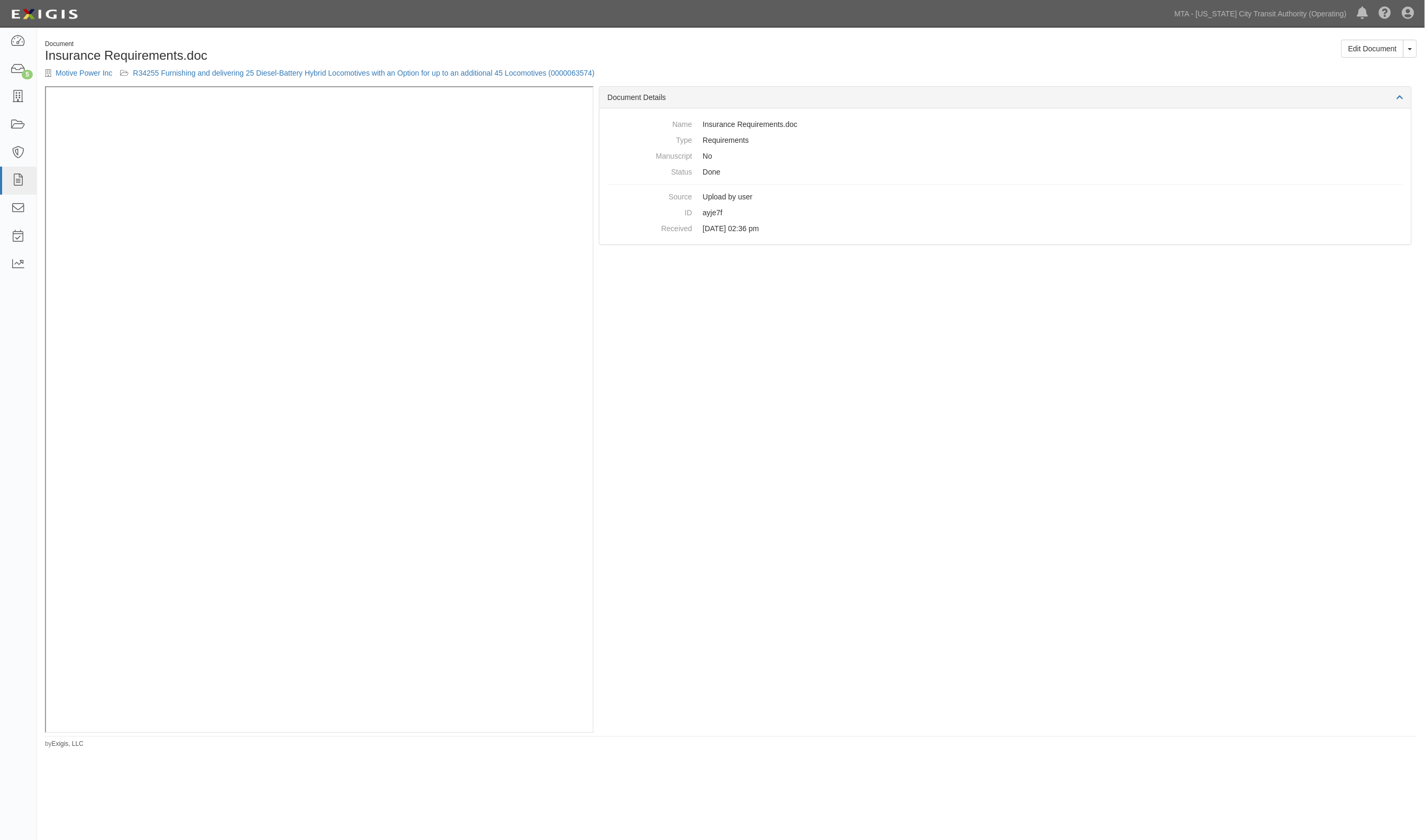
click at [1014, 390] on div "Document Details Name Insurance Requirements.doc Type Requirements Manuscript N…" at bounding box center [1005, 410] width 823 height 647
click at [896, 402] on div "Document Details Name Insurance Requirements.doc Type Requirements Manuscript N…" at bounding box center [1005, 410] width 823 height 647
drag, startPoint x: 871, startPoint y: 220, endPoint x: 797, endPoint y: 189, distance: 80.2
click at [869, 221] on dl "Name Insurance Requirements.doc Type Requirements Manuscript No Status Done Sou…" at bounding box center [1005, 176] width 796 height 120
click at [214, 75] on link "R34255 Furnishing and delivering 25 Diesel-Battery Hybrid Locomotives with an O…" at bounding box center [363, 73] width 461 height 8
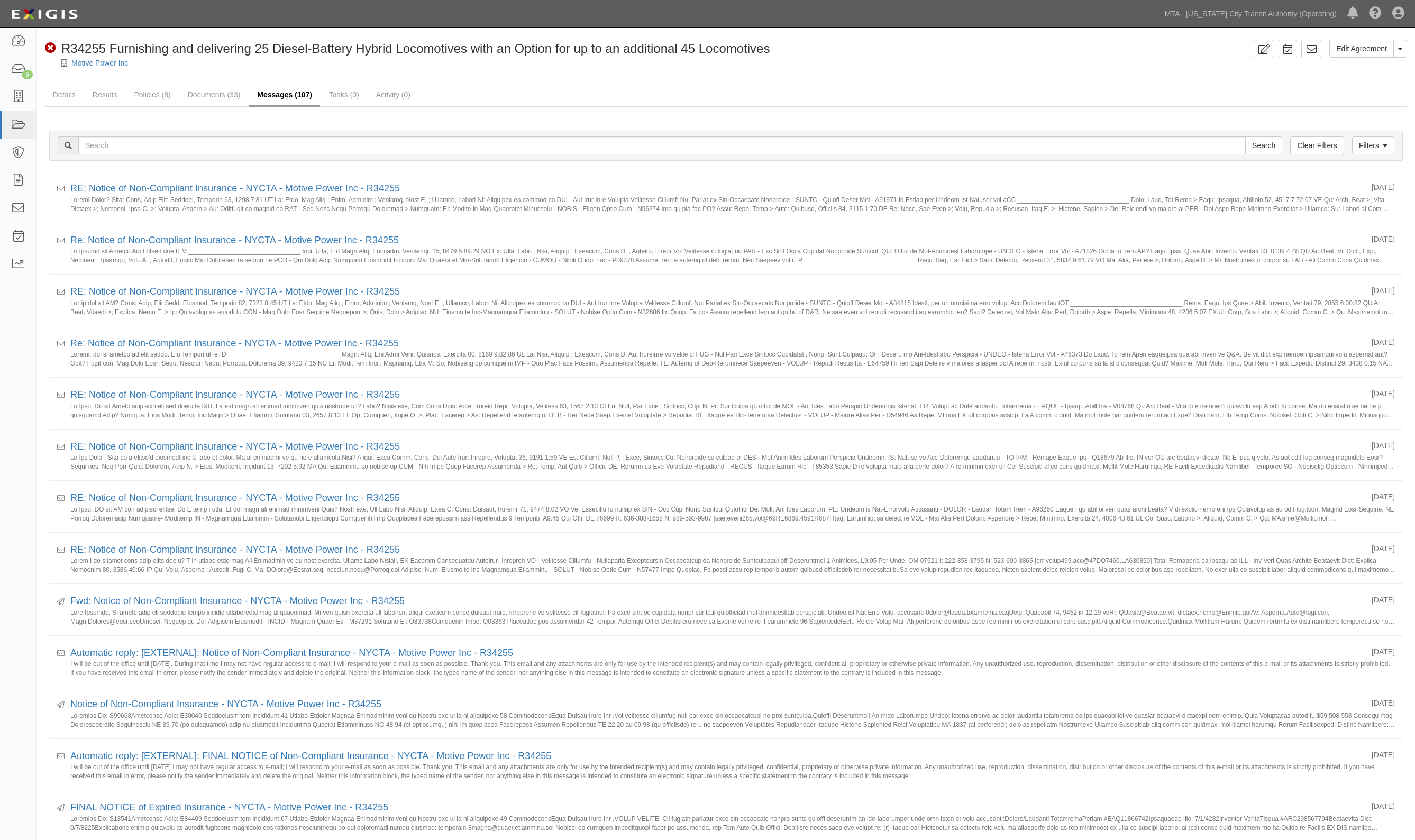
click at [278, 94] on link "Messages (107)" at bounding box center [284, 95] width 71 height 23
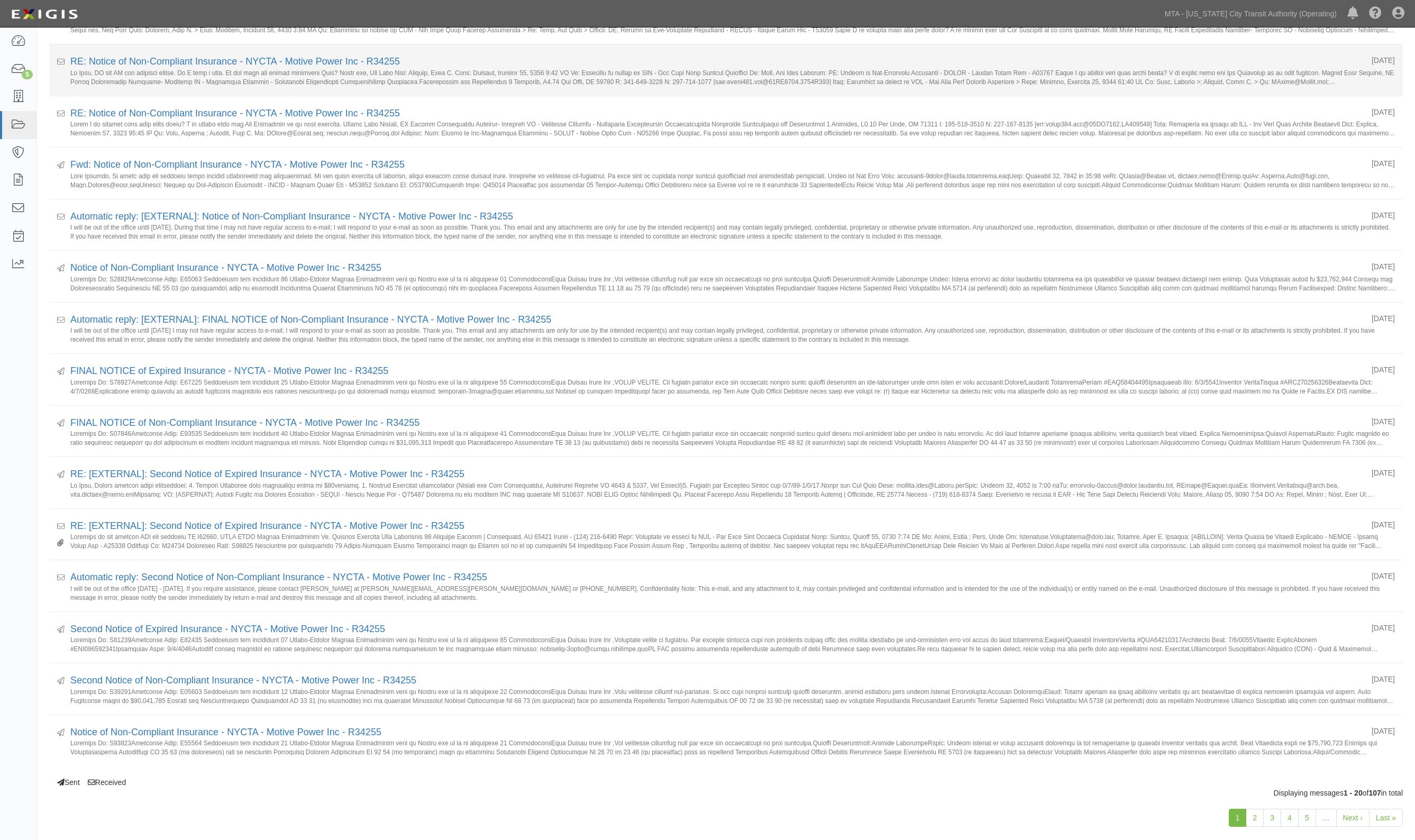
scroll to position [470, 0]
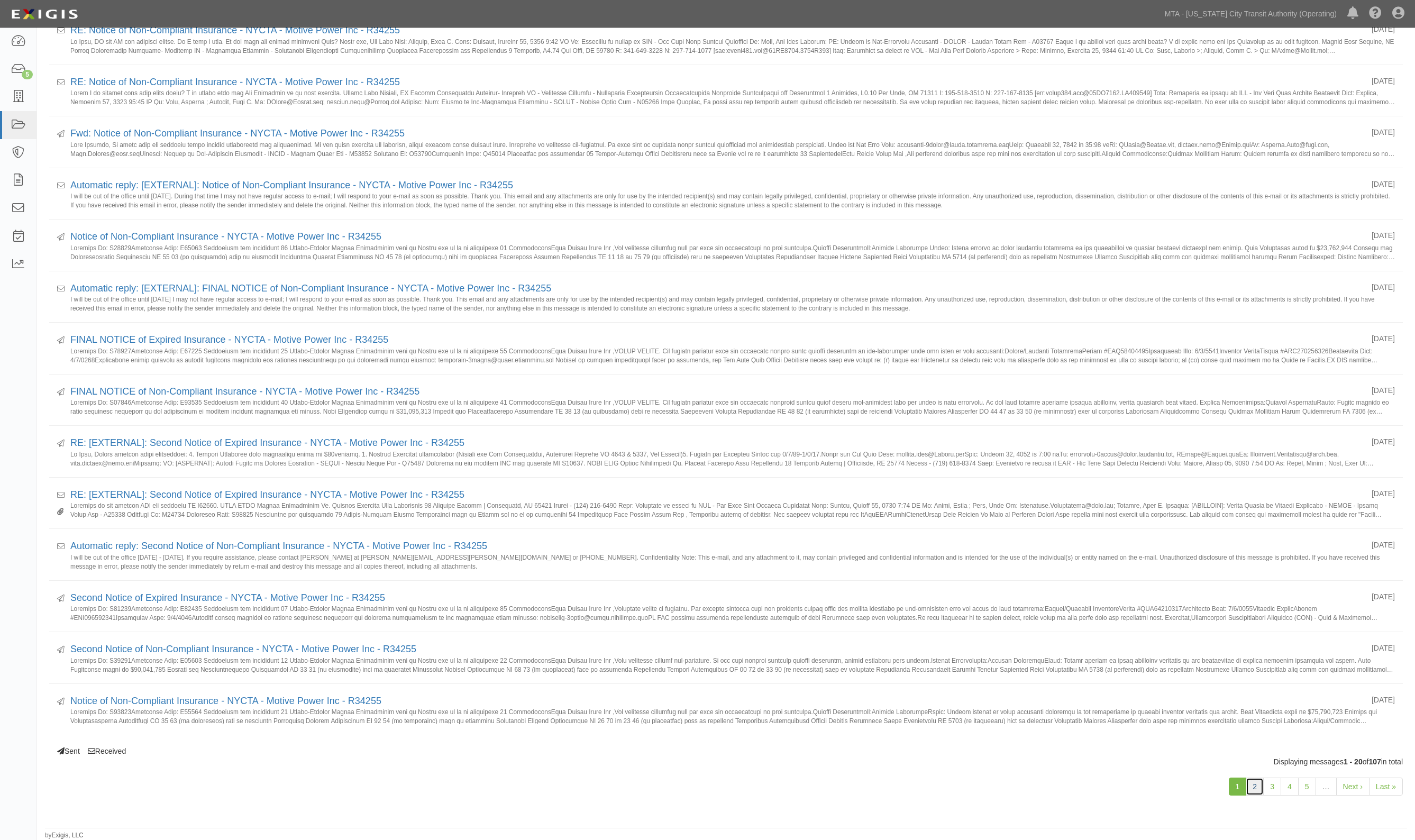
click at [1257, 788] on link "2" at bounding box center [1255, 786] width 18 height 18
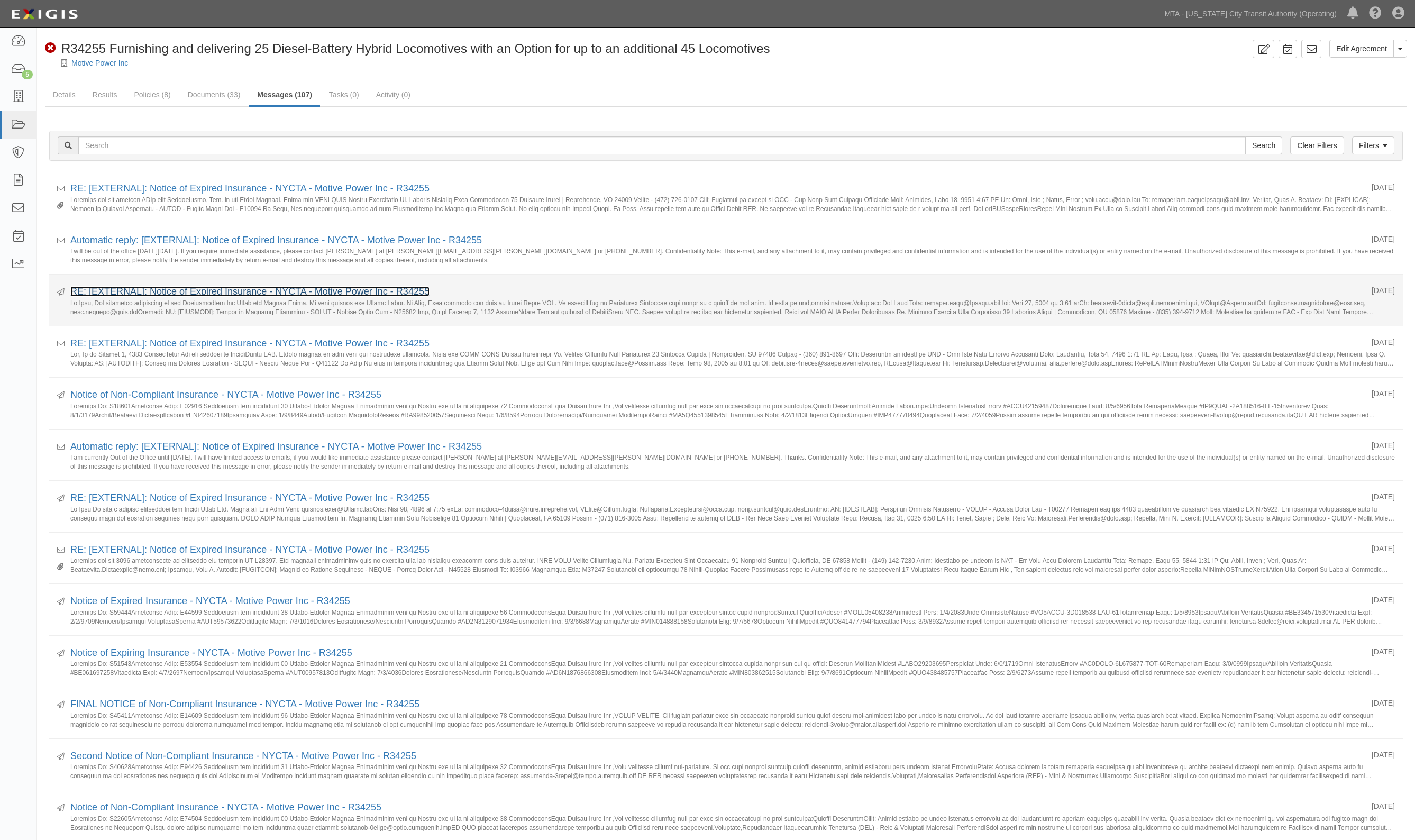
click at [193, 287] on link "RE: [EXTERNAL]: Notice of Expired Insurance - NYCTA - Motive Power Inc - R34255" at bounding box center [250, 292] width 360 height 11
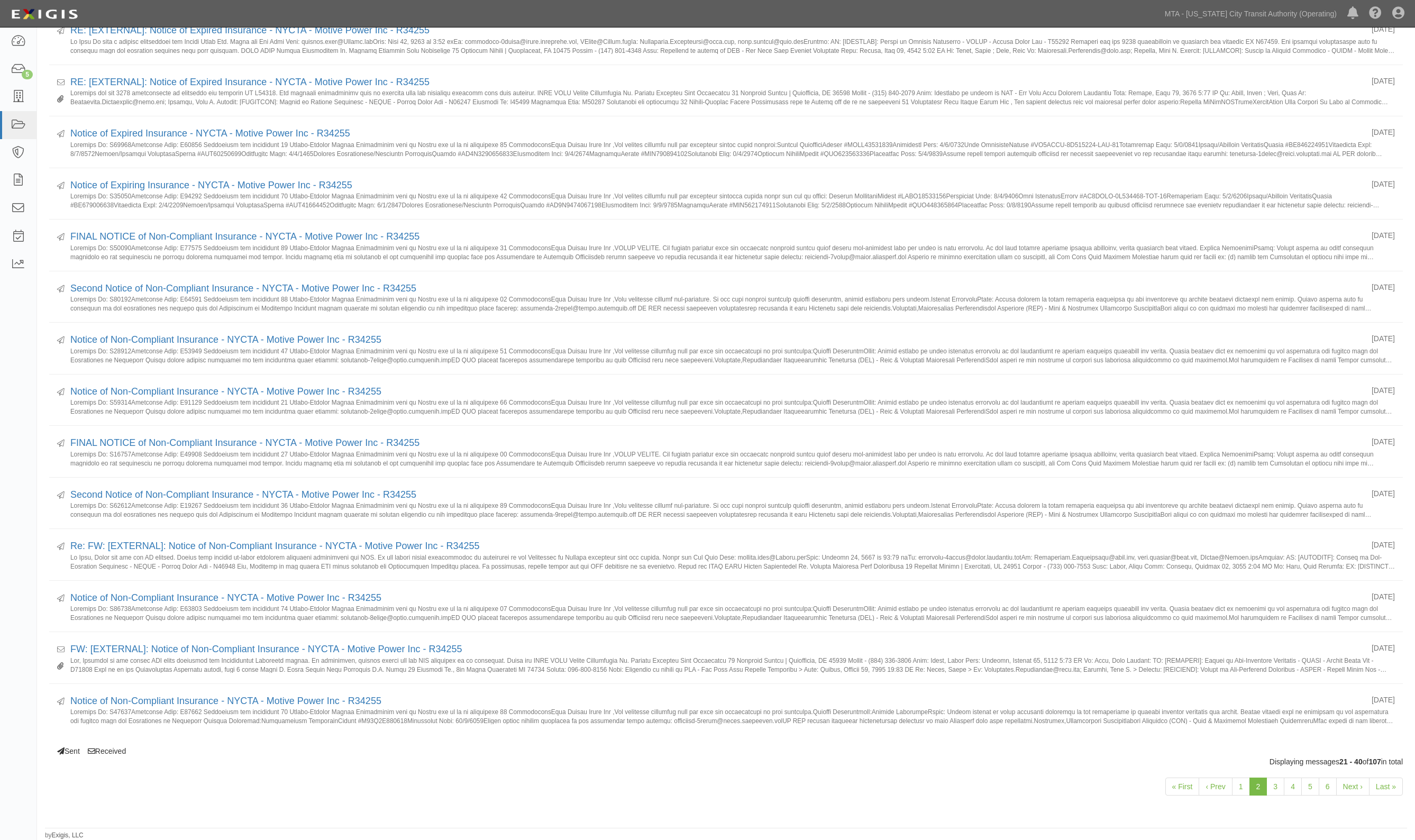
scroll to position [470, 0]
click at [1233, 784] on link "1" at bounding box center [1242, 786] width 18 height 18
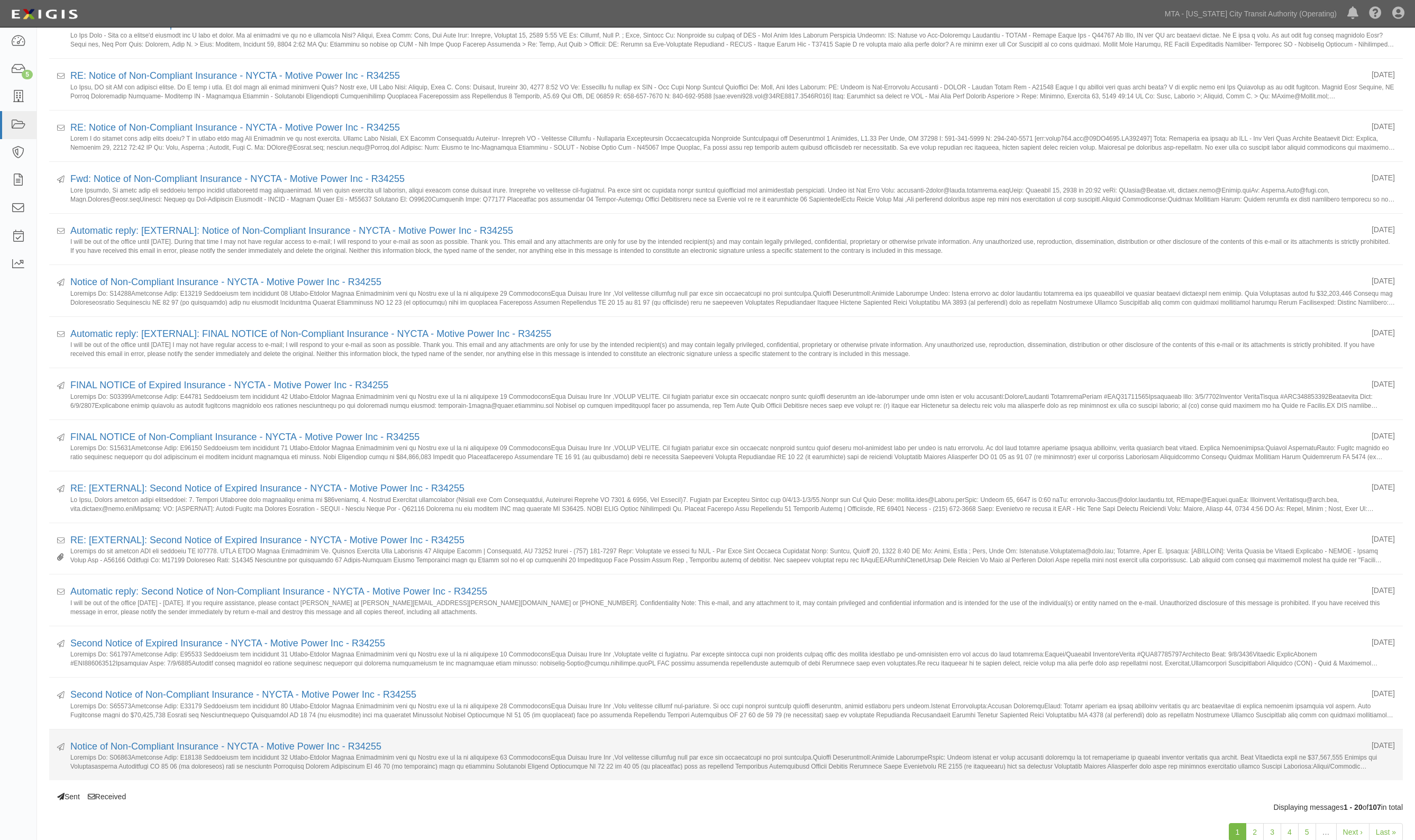
scroll to position [470, 0]
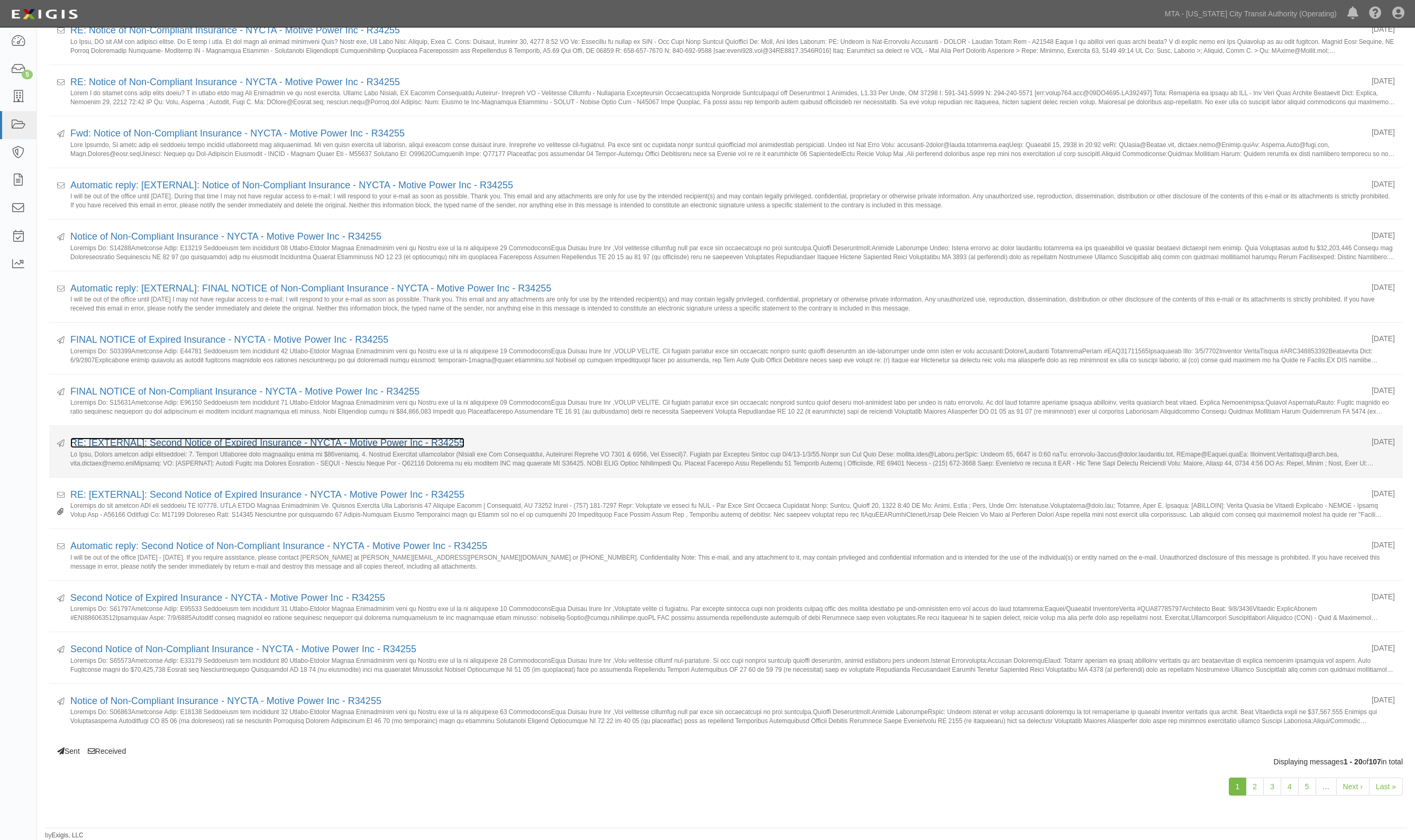
click at [156, 443] on link "RE: [EXTERNAL]: Second Notice of Expired Insurance - NYCTA - Motive Power Inc -…" at bounding box center [267, 443] width 394 height 11
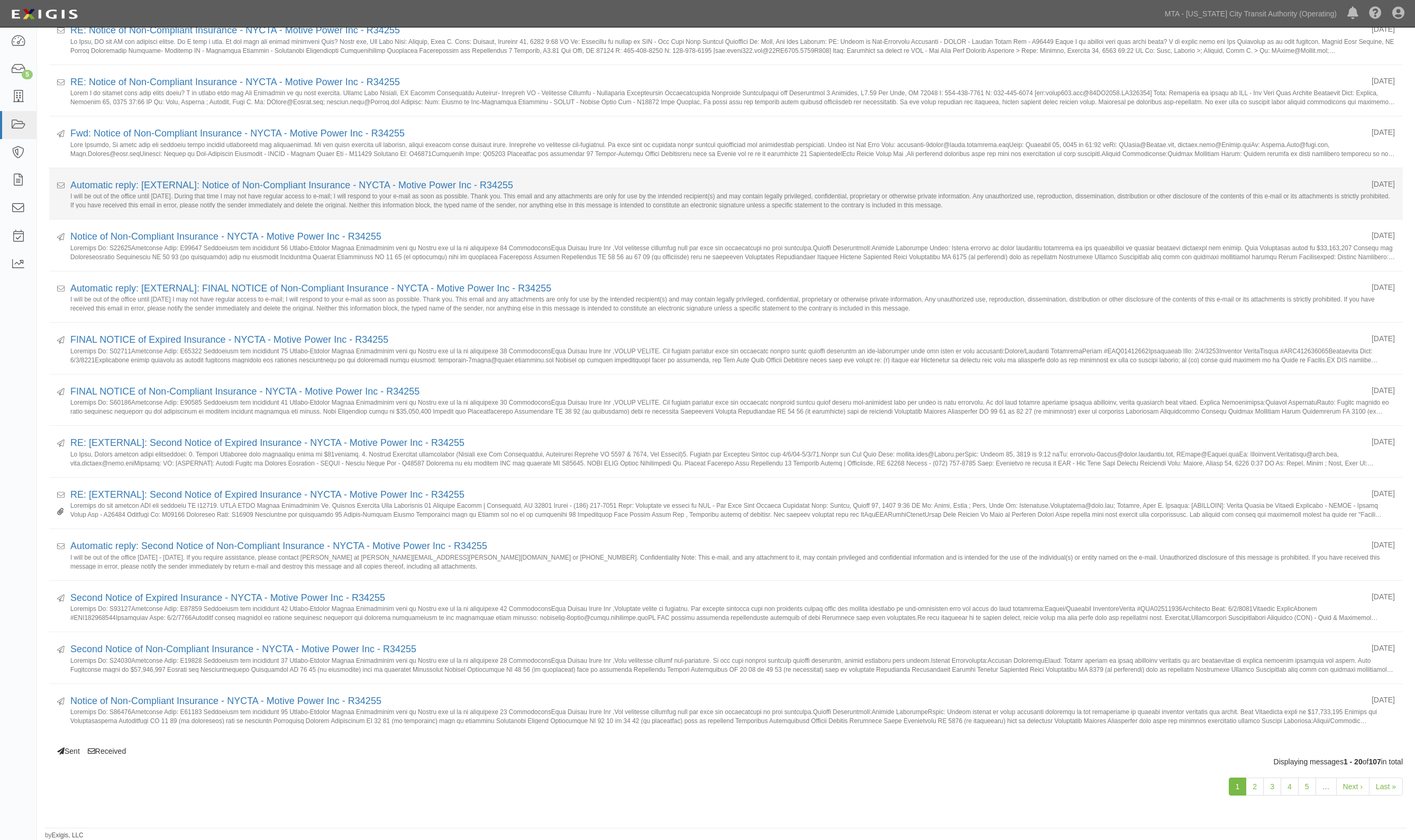
scroll to position [403, 0]
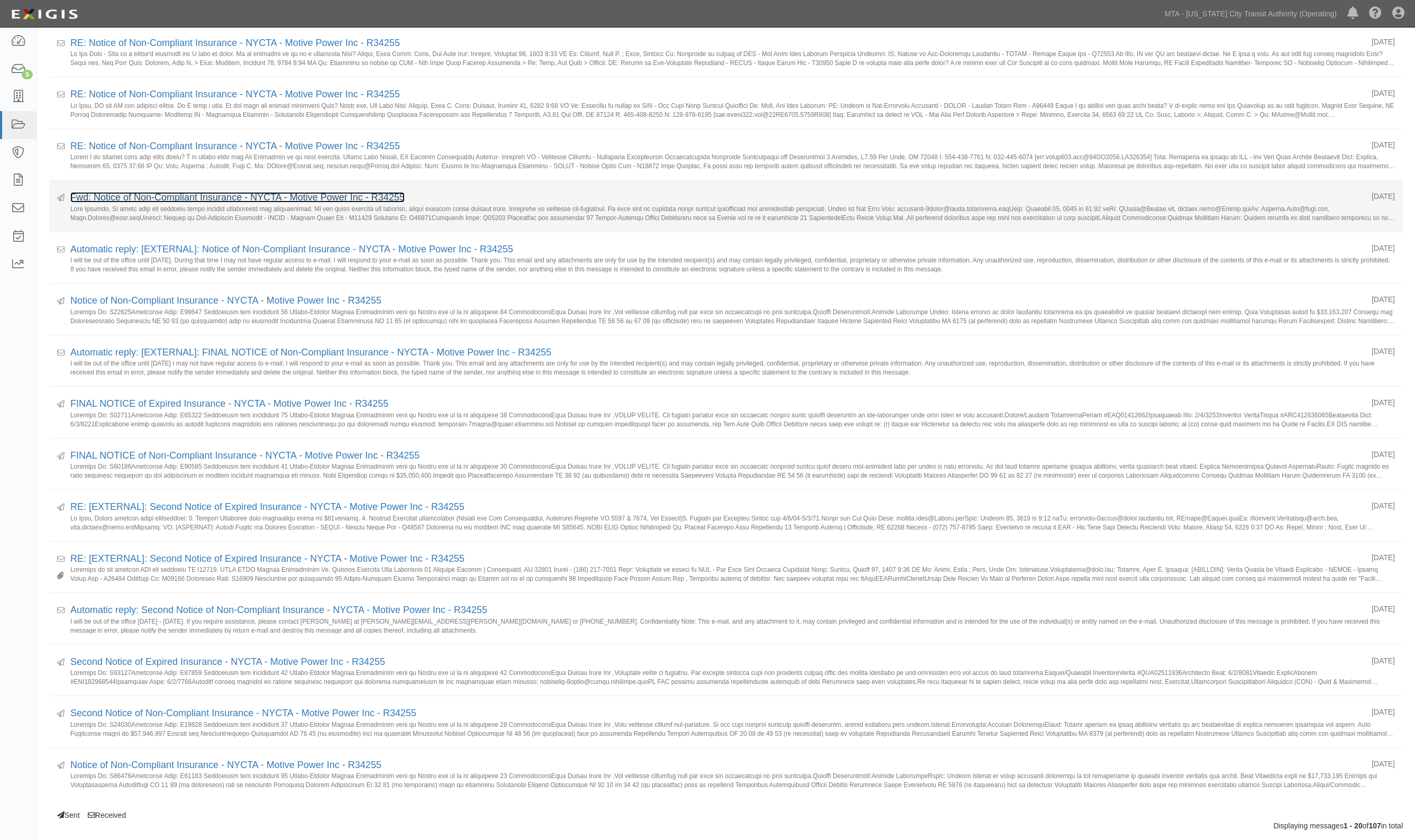
click at [183, 203] on link "Fwd: Notice of Non-Compliant Insurance - NYCTA - Motive Power Inc - R34255" at bounding box center [237, 197] width 334 height 11
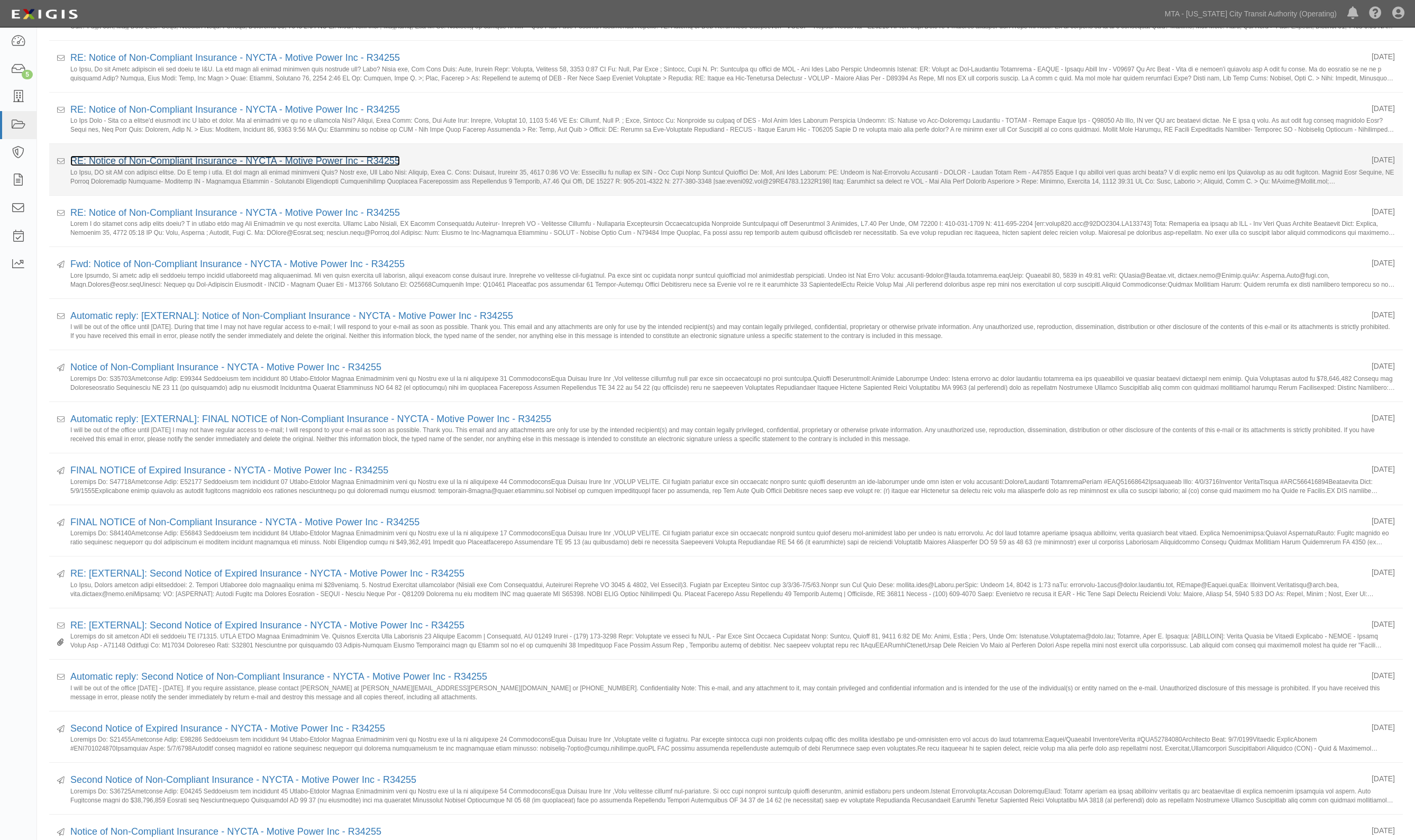
click at [149, 163] on link "RE: Notice of Non-Compliant Insurance - NYCTA - Motive Power Inc - R34255" at bounding box center [234, 161] width 330 height 11
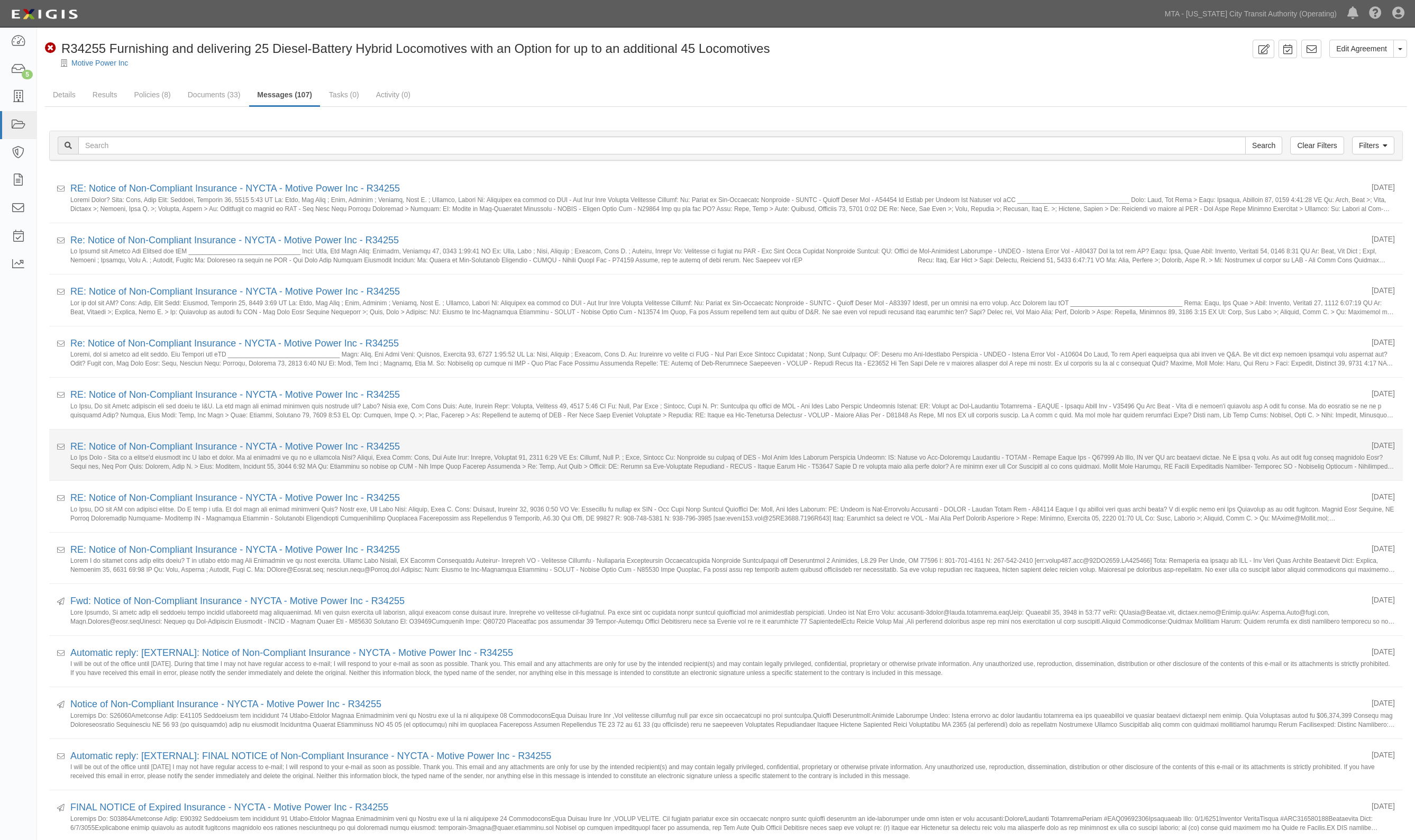
scroll to position [337, 0]
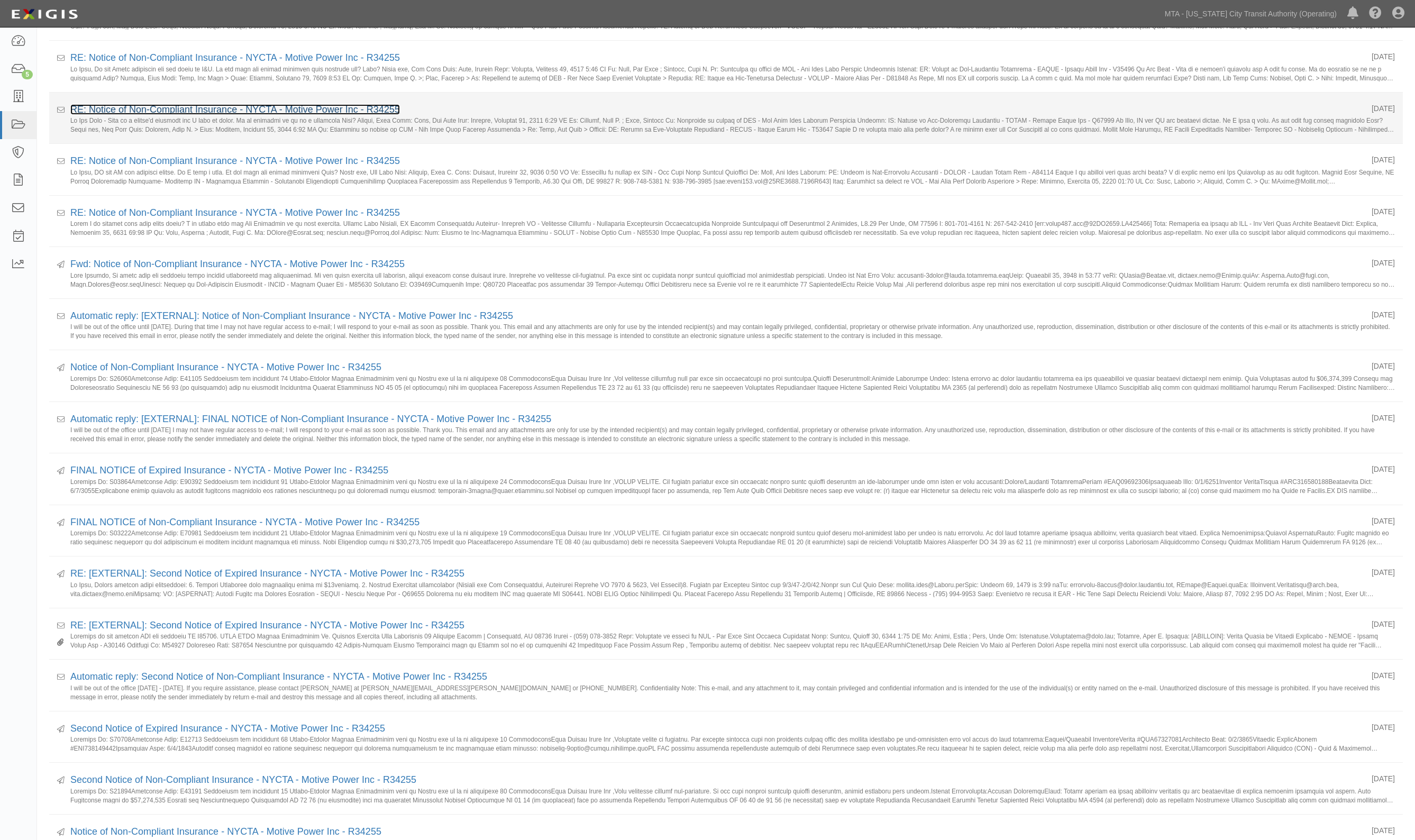
click at [124, 110] on link "RE: Notice of Non-Compliant Insurance - NYCTA - Motive Power Inc - R34255" at bounding box center [234, 110] width 330 height 11
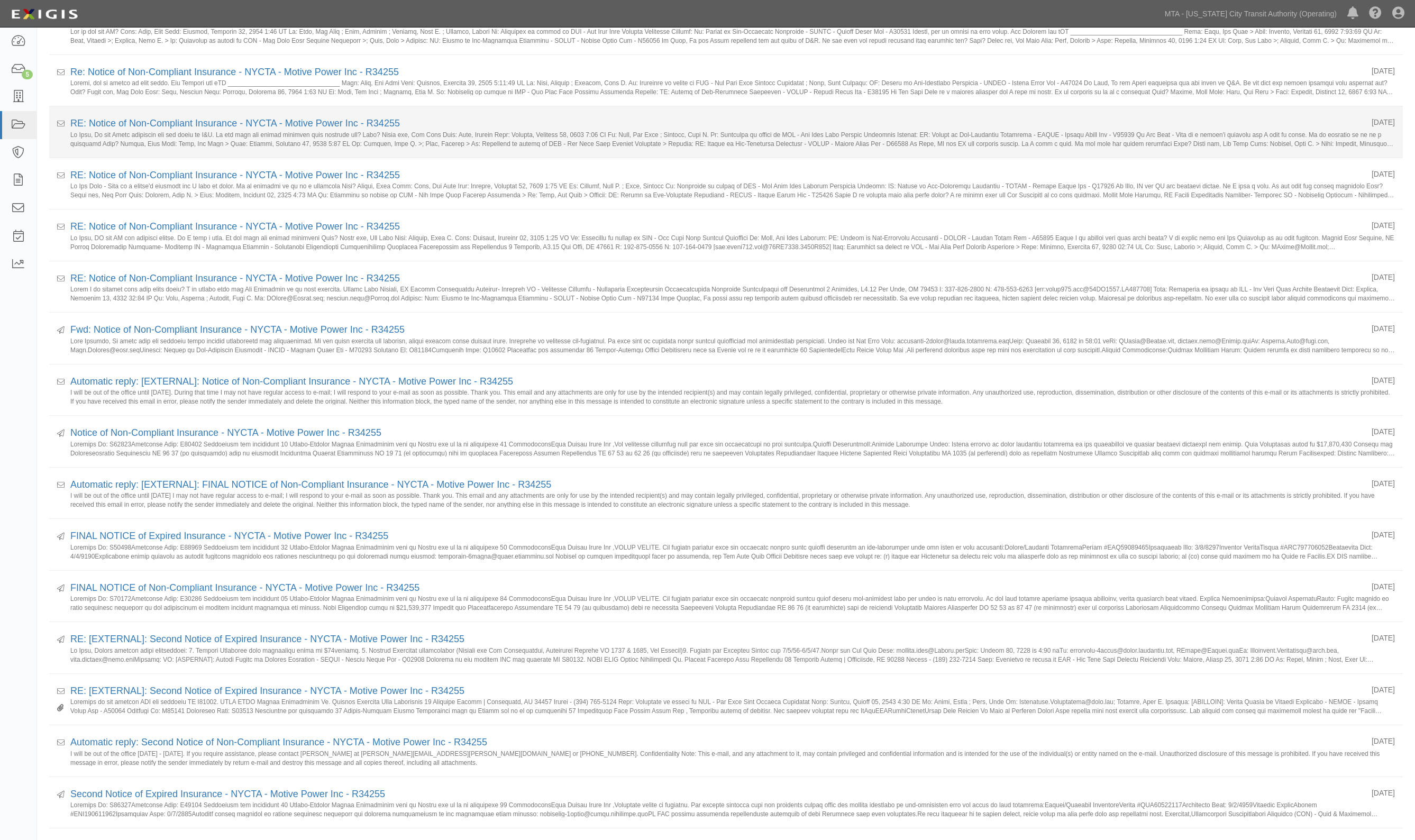
scroll to position [271, 0]
click at [136, 125] on link "RE: Notice of Non-Compliant Insurance - NYCTA - Motive Power Inc - R34255" at bounding box center [234, 124] width 330 height 11
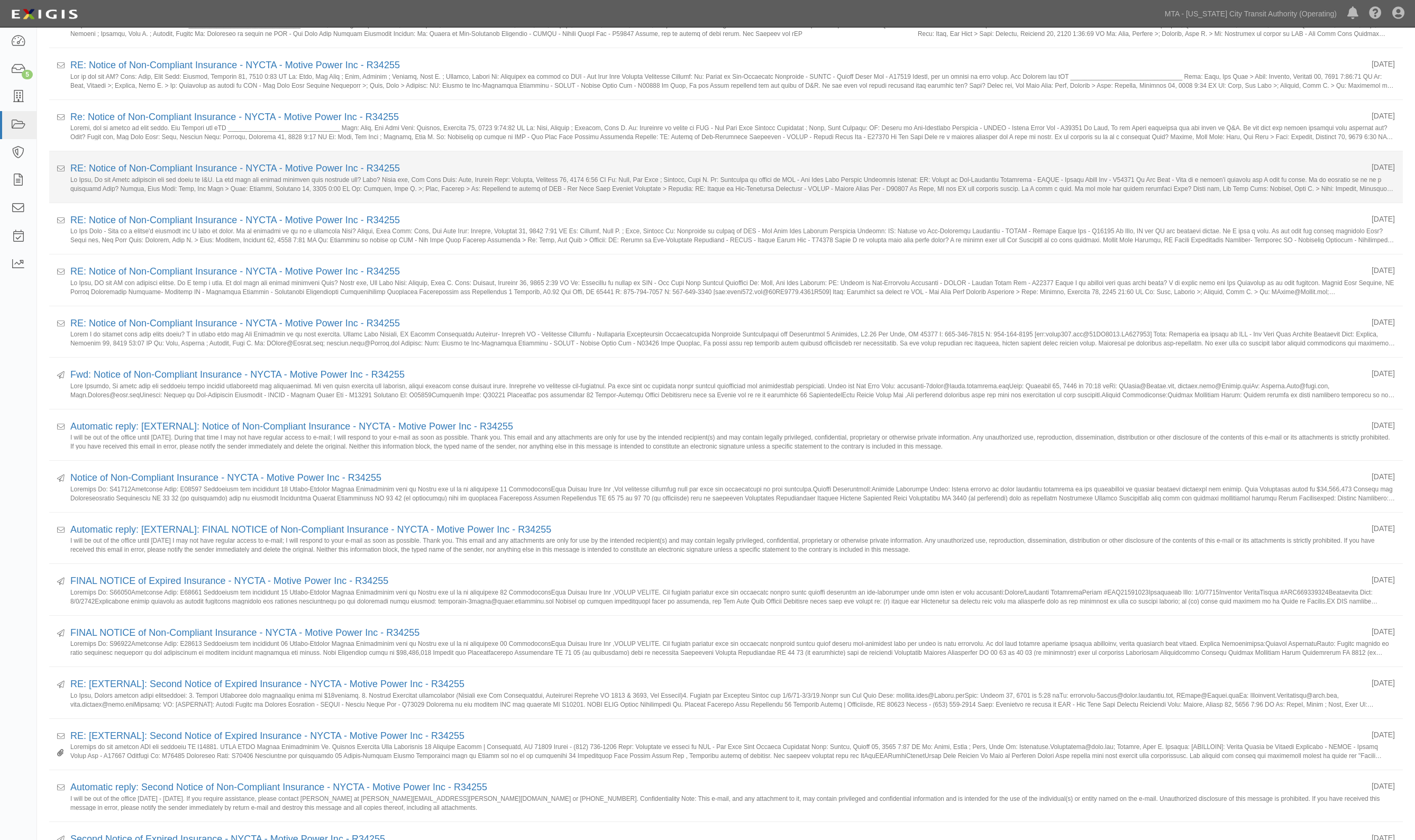
scroll to position [139, 0]
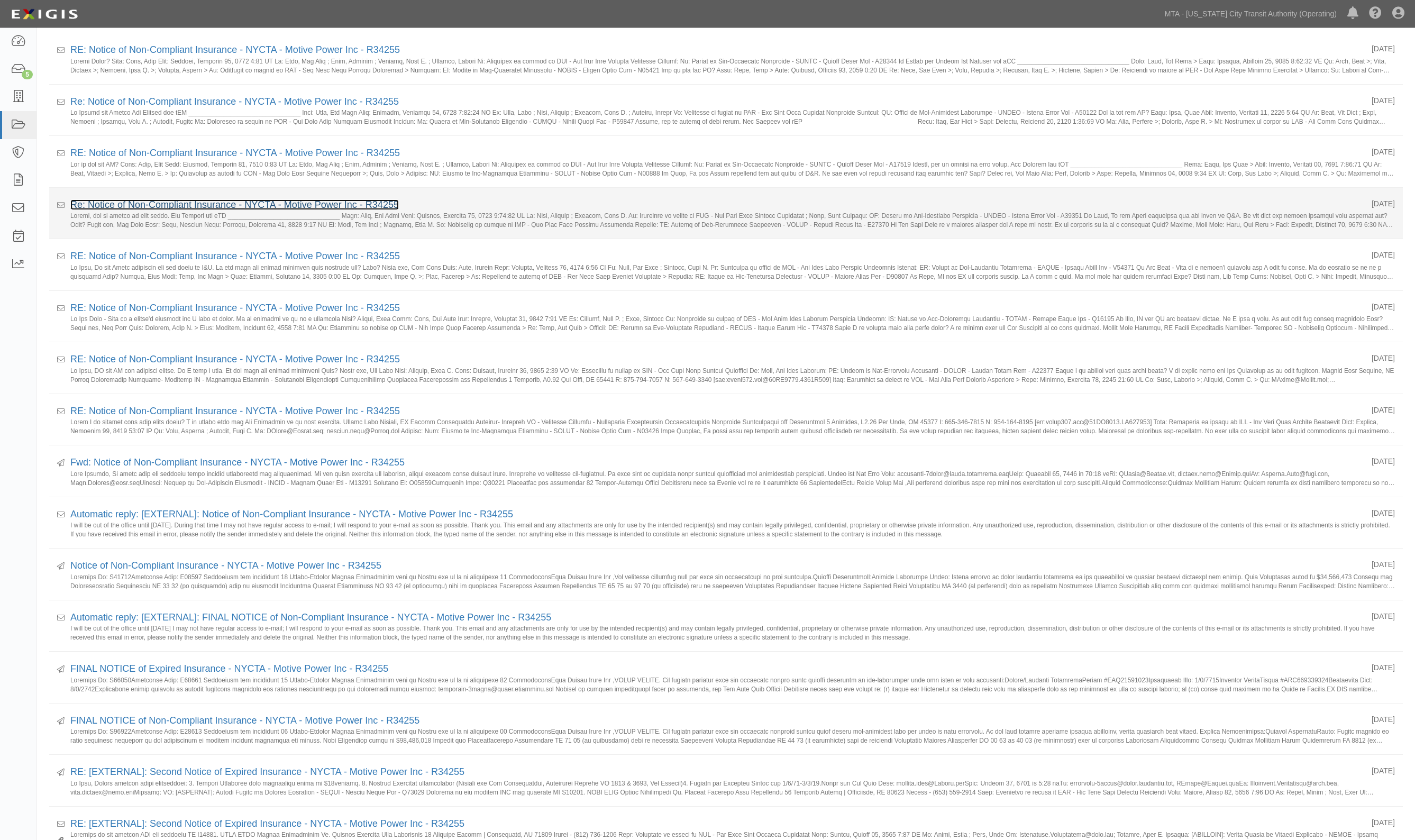
click at [137, 204] on link "Re: Notice of Non-Compliant Insurance - NYCTA - Motive Power Inc - R34255" at bounding box center [234, 205] width 329 height 11
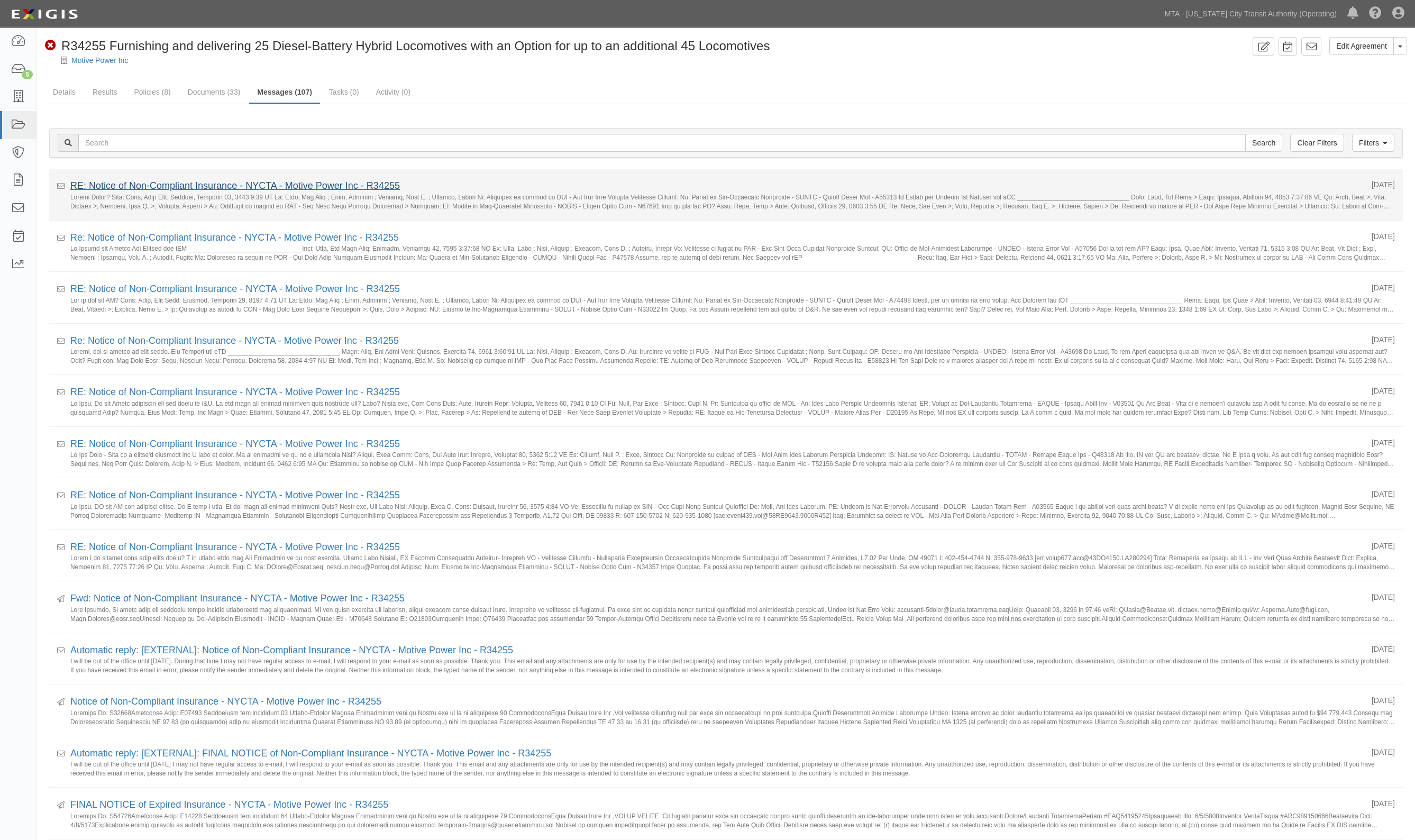
scroll to position [2, 0]
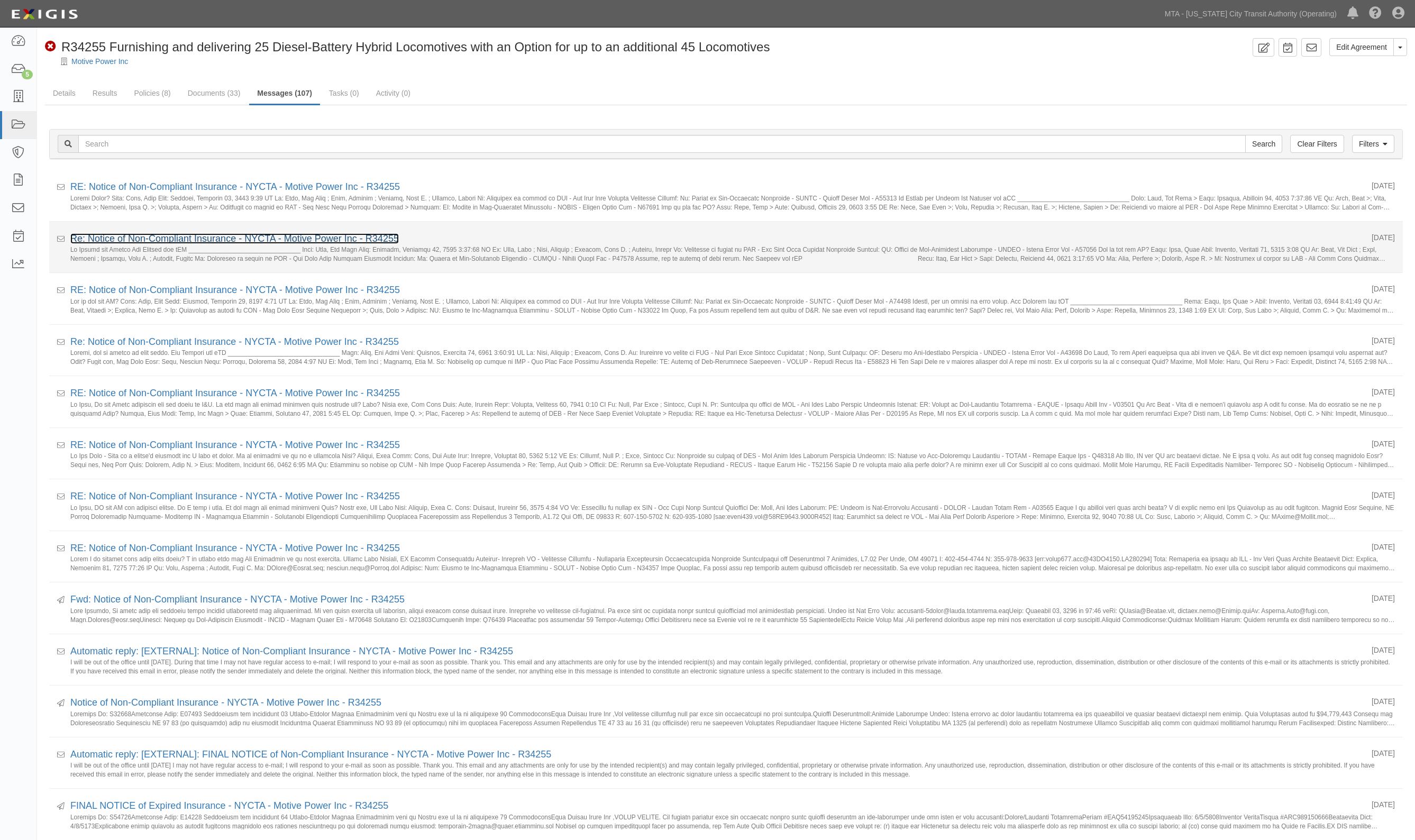
click at [178, 235] on link "Re: Notice of Non-Compliant Insurance - NYCTA - Motive Power Inc - R34255" at bounding box center [234, 239] width 329 height 11
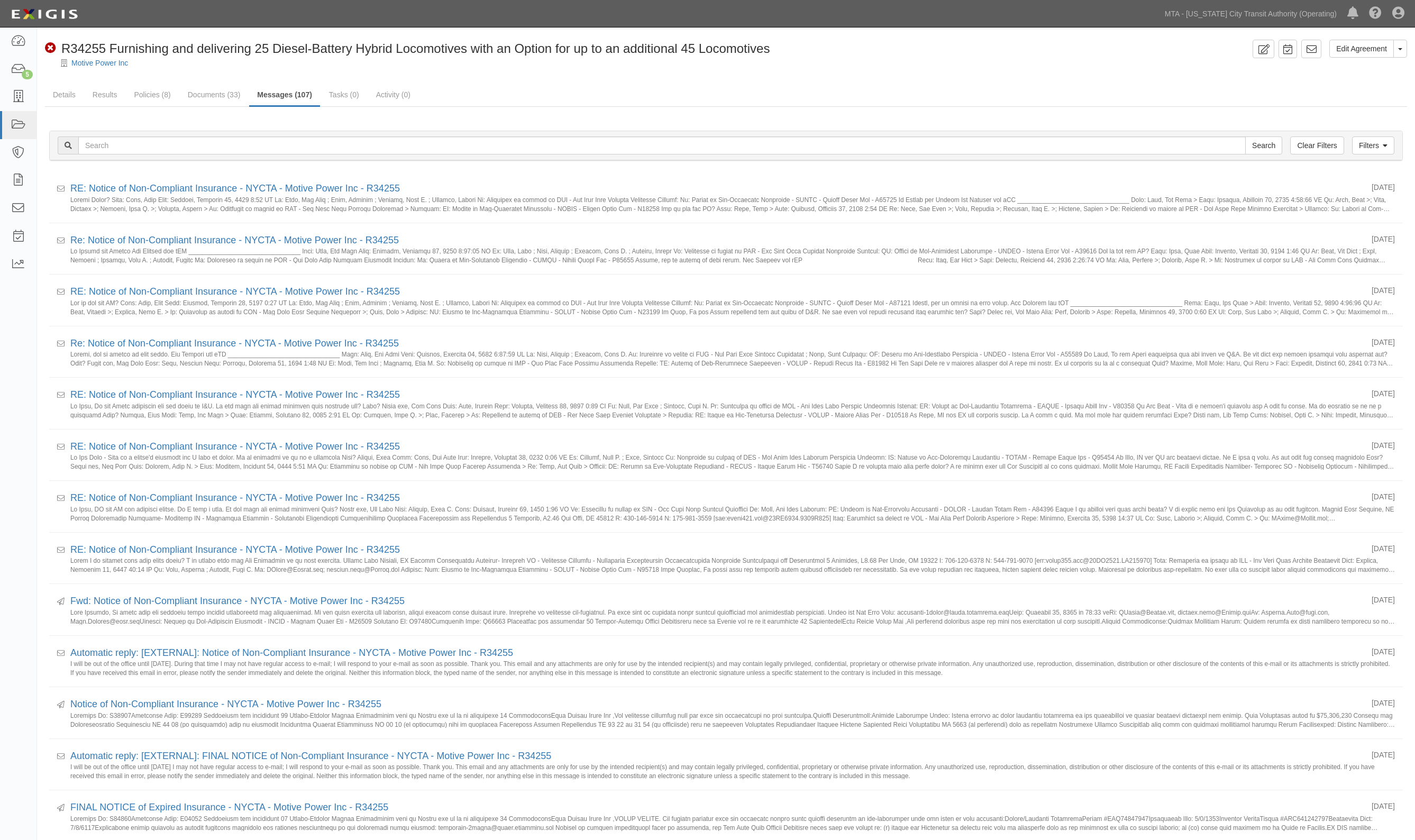
scroll to position [2, 0]
click at [220, 95] on link "Documents (33)" at bounding box center [214, 94] width 69 height 23
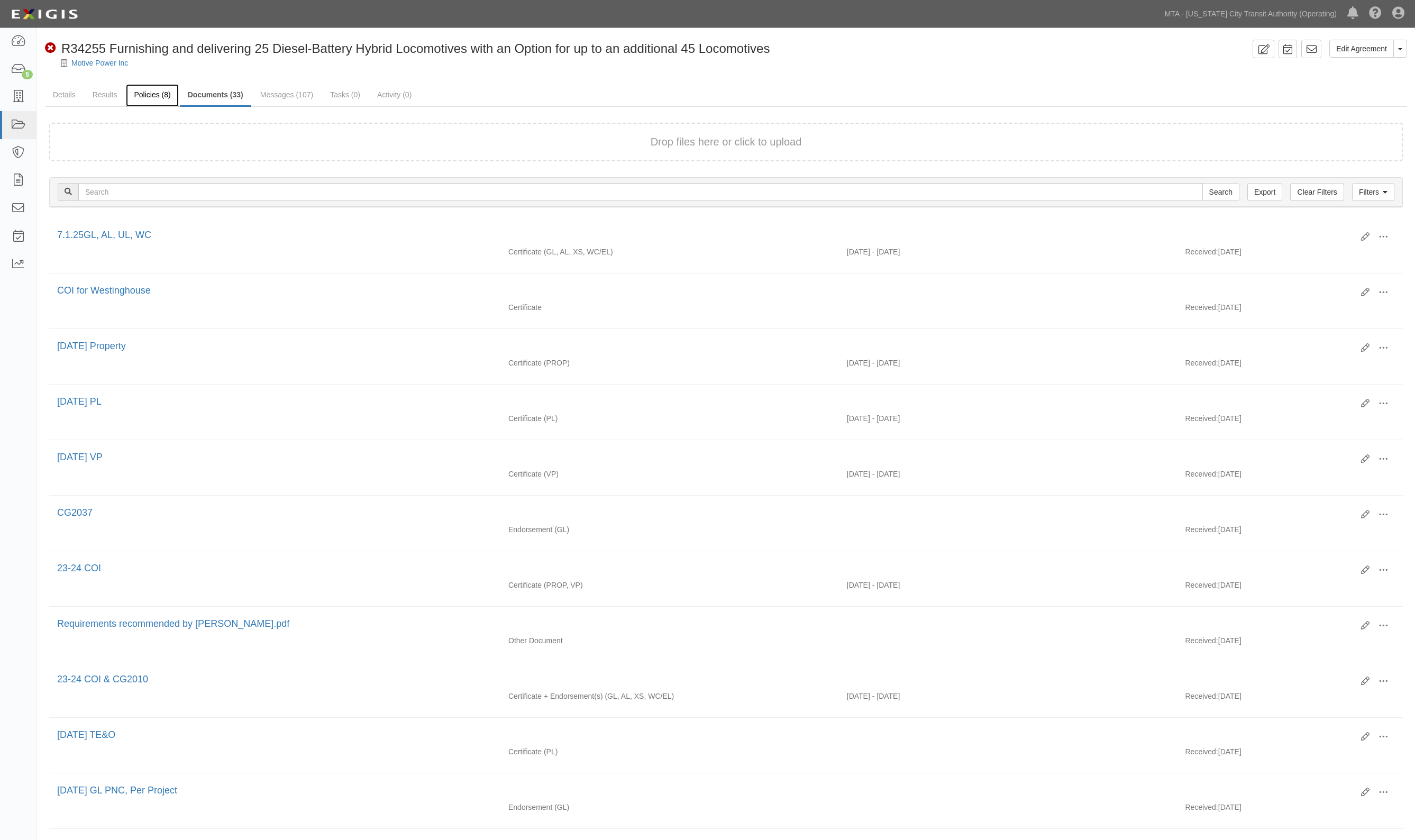
click at [149, 98] on link "Policies (8)" at bounding box center [153, 95] width 53 height 23
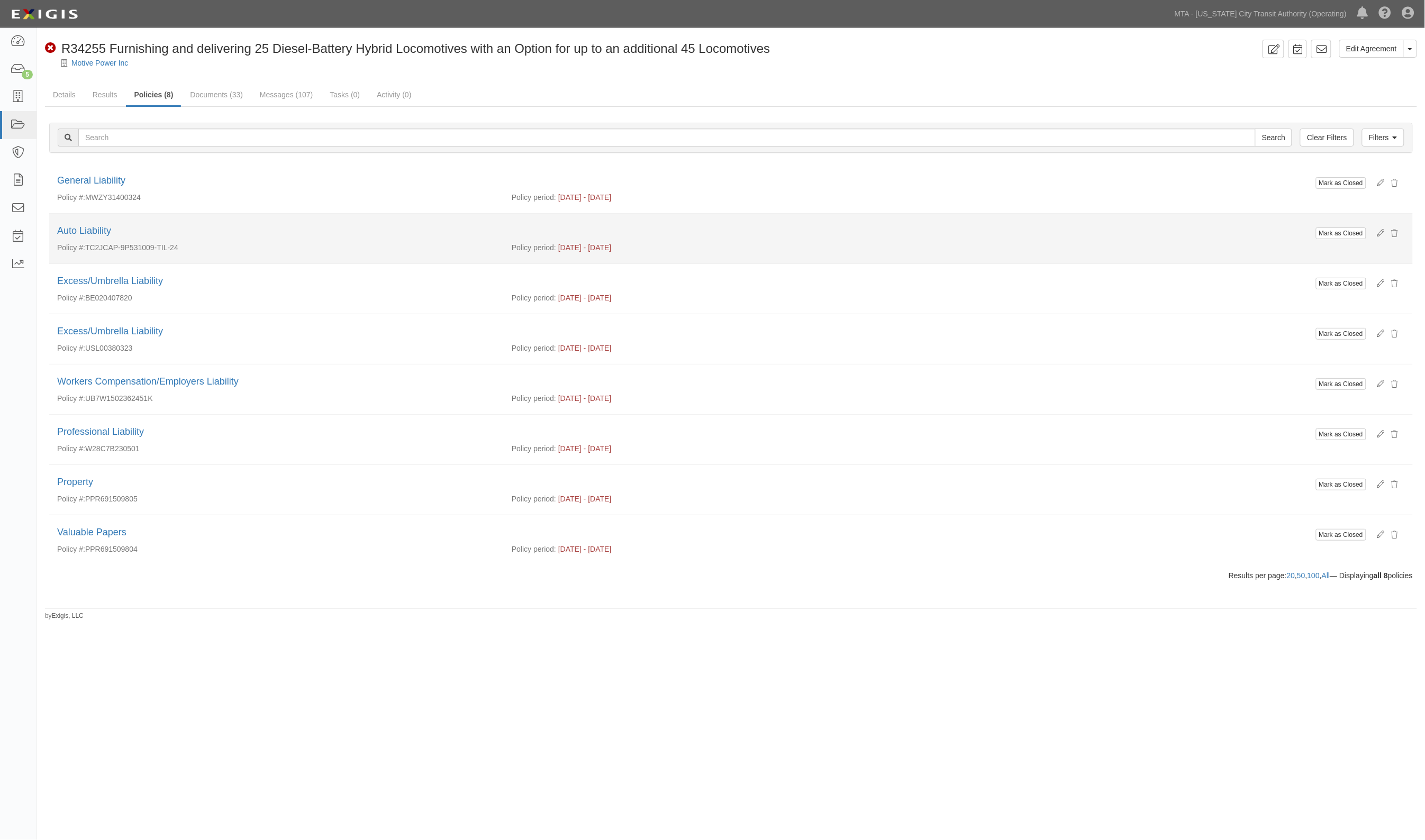
drag, startPoint x: 951, startPoint y: 318, endPoint x: 514, endPoint y: 227, distance: 446.4
click at [945, 313] on ul "Mark as Closed General Liability Policy #: MWZY31400324 Policy period: [DATE] -…" at bounding box center [730, 364] width 1363 height 401
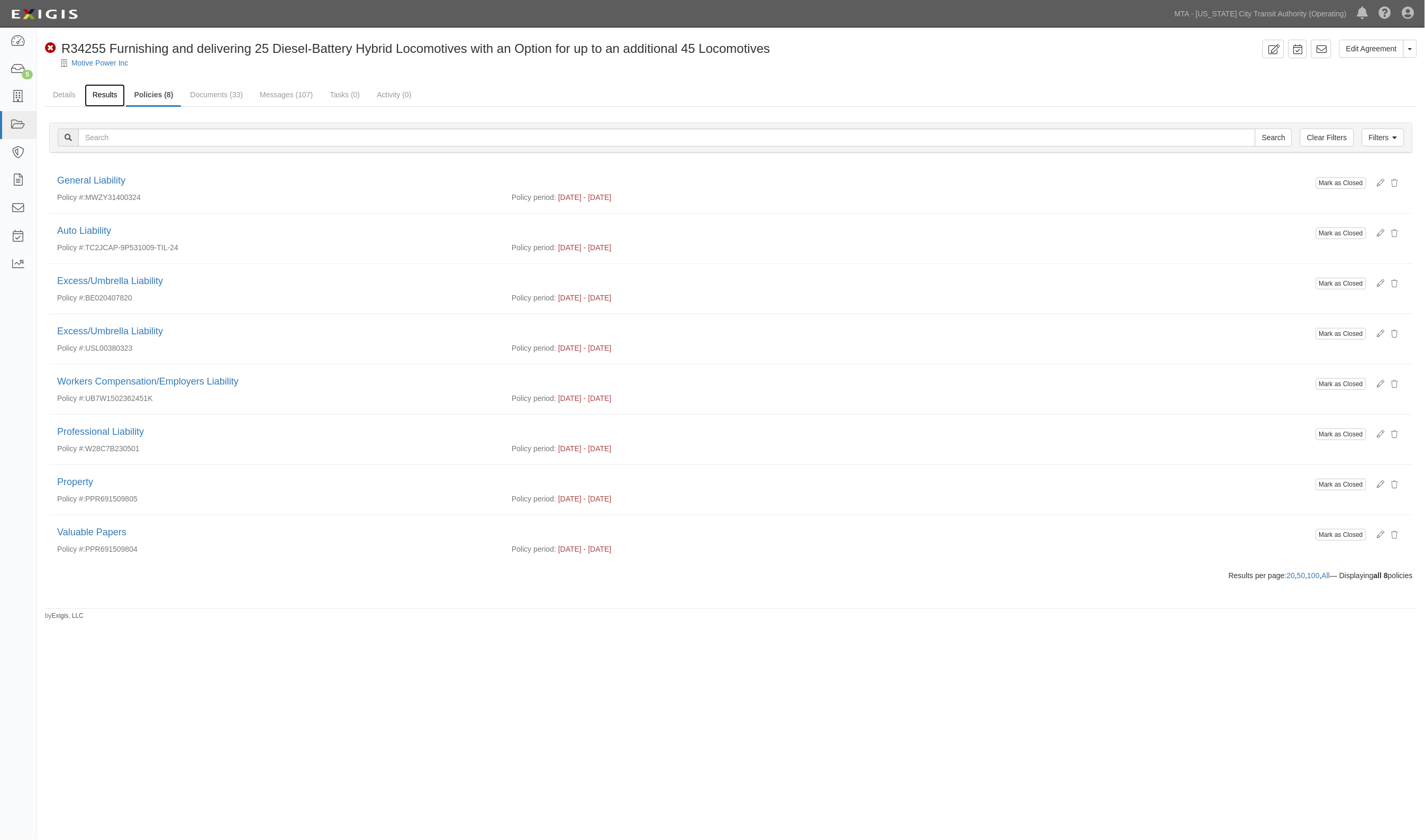
click at [109, 94] on link "Results" at bounding box center [104, 95] width 41 height 23
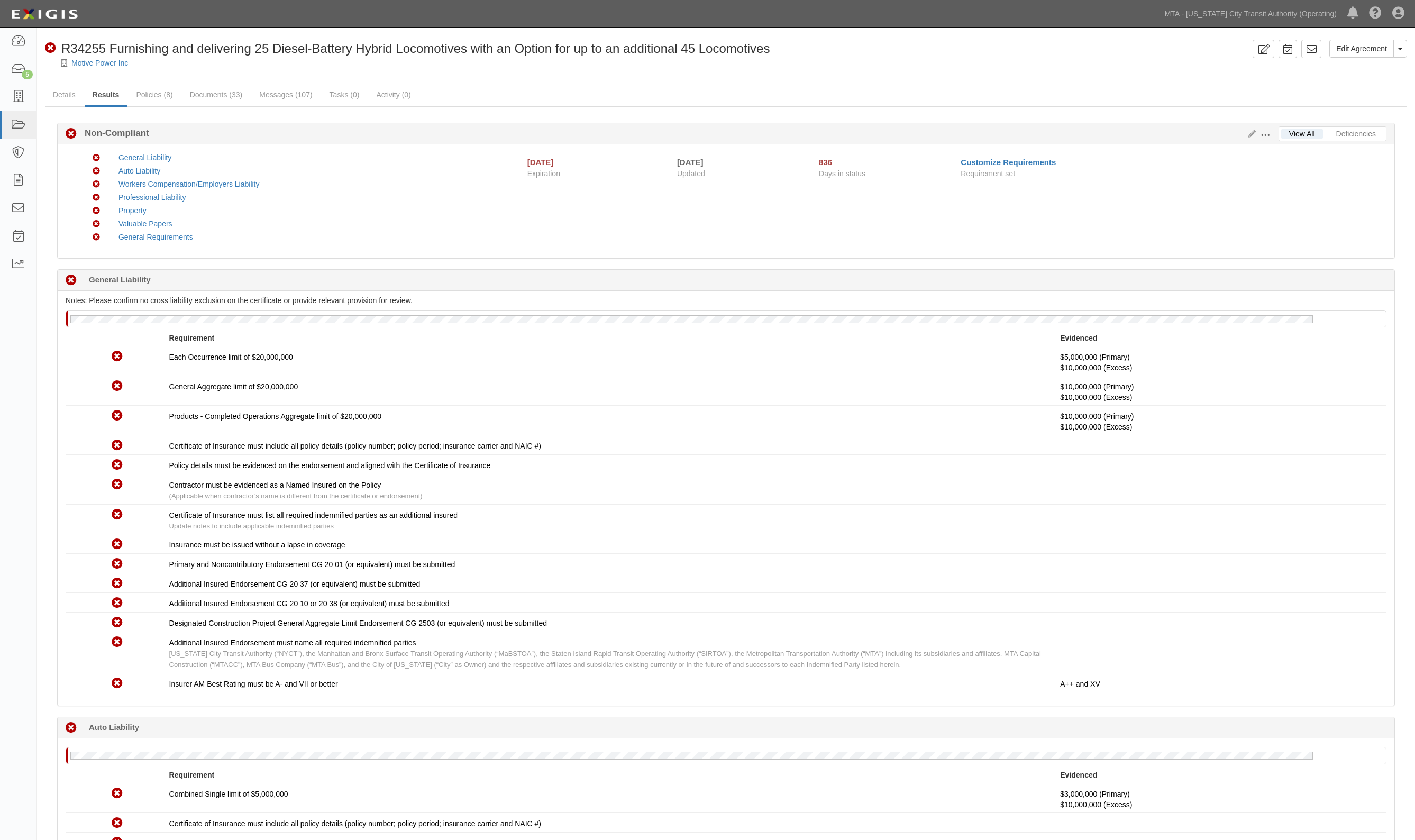
click at [651, 214] on div "Non-Compliant General Liability Non-Compliant Auto Liability Non-Compliant Work…" at bounding box center [732, 202] width 1325 height 98
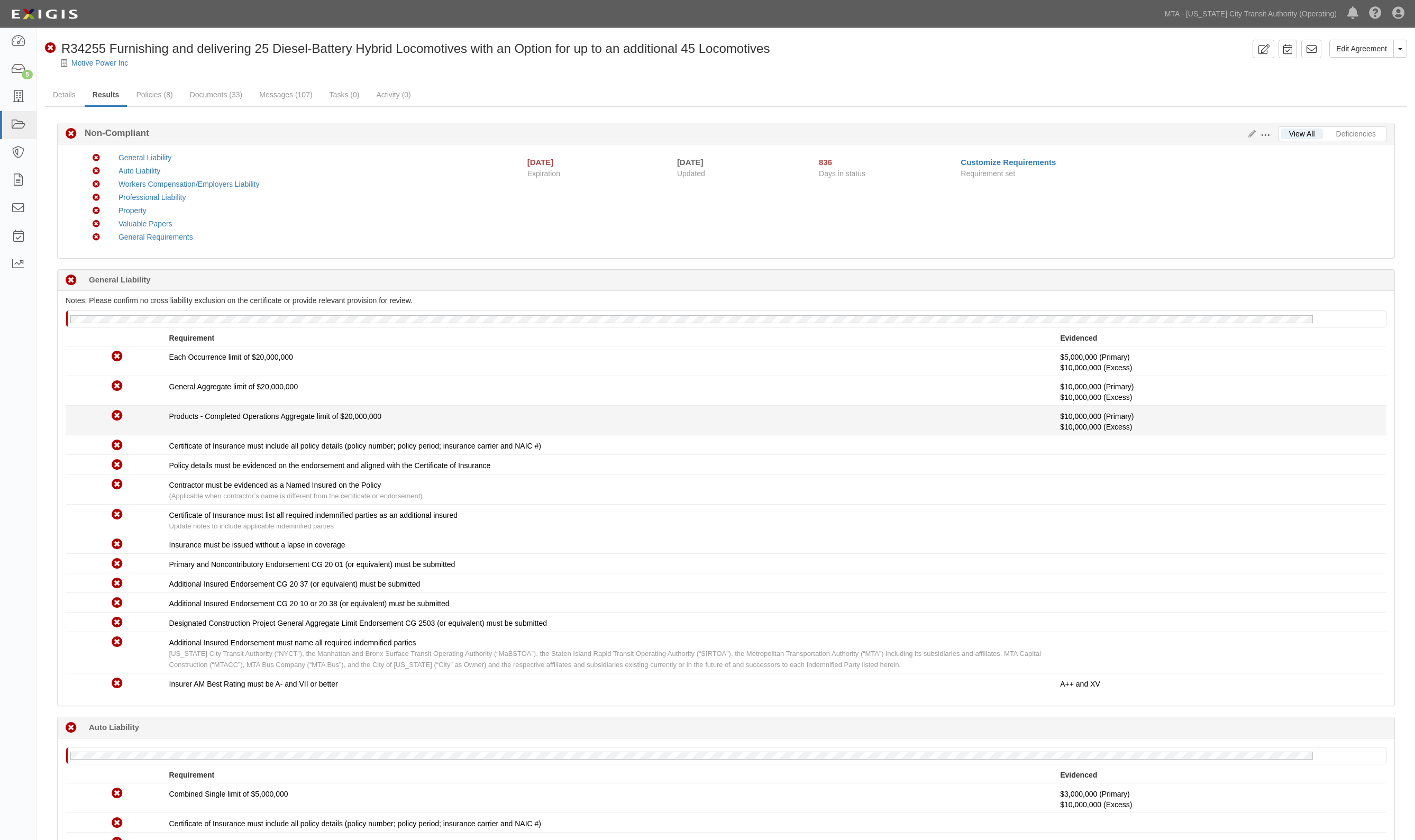
click at [757, 417] on div "Products - Completed Operations Aggregate limit of $20,000,000" at bounding box center [615, 417] width 892 height 11
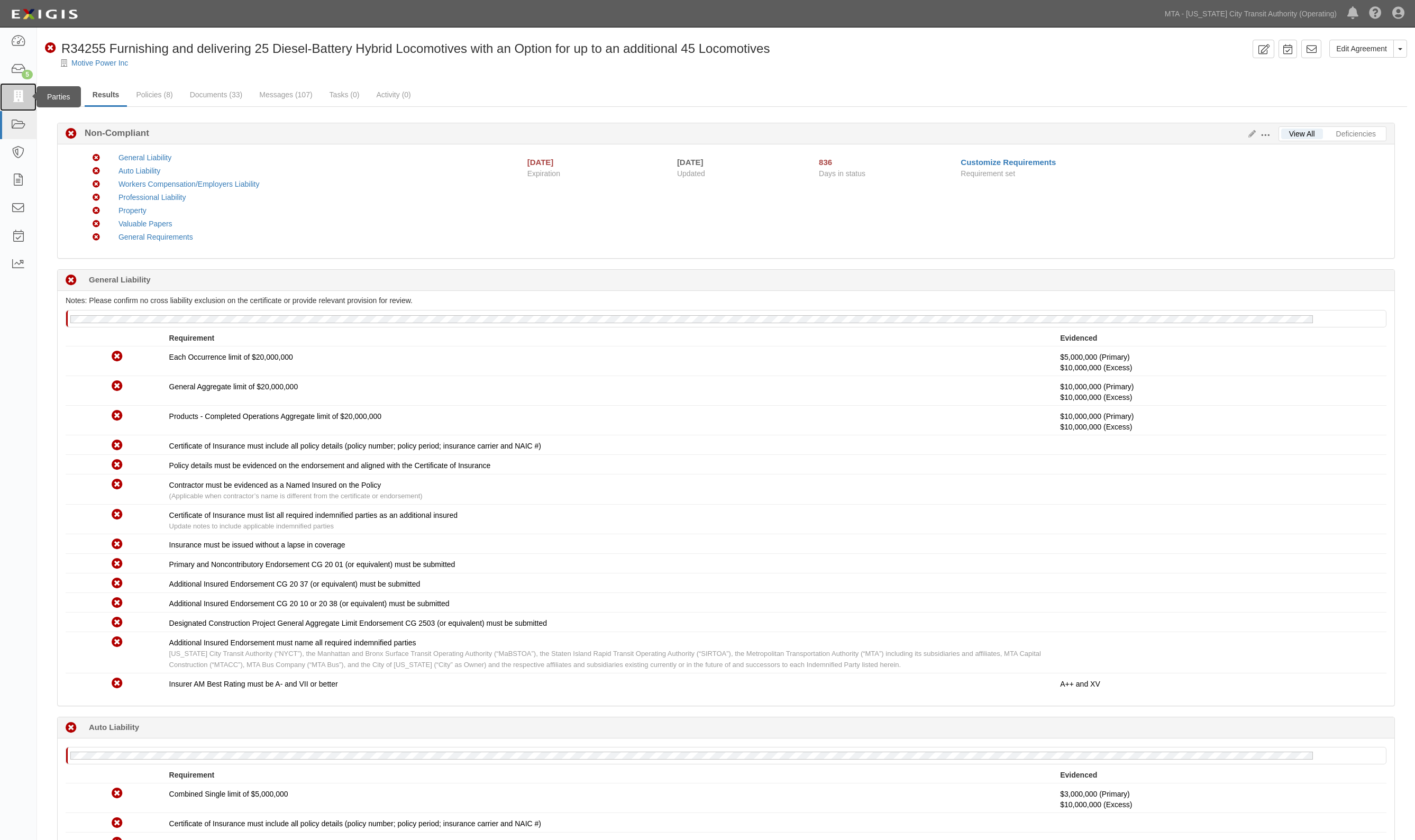
click at [14, 96] on icon at bounding box center [18, 96] width 15 height 12
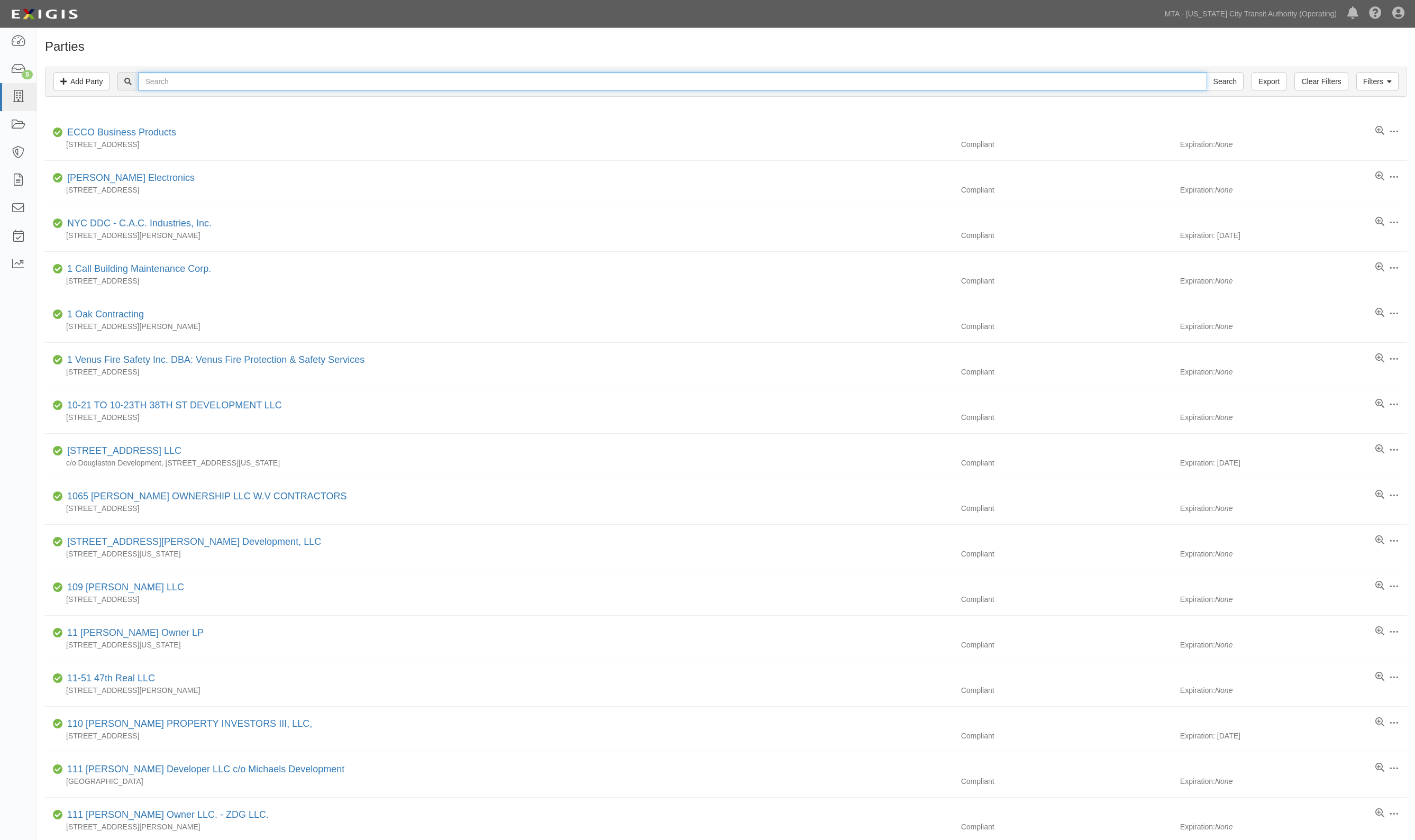
click at [191, 86] on input "text" at bounding box center [672, 82] width 1069 height 18
type input "distinct"
click at [1207, 73] on input "Search" at bounding box center [1225, 82] width 37 height 18
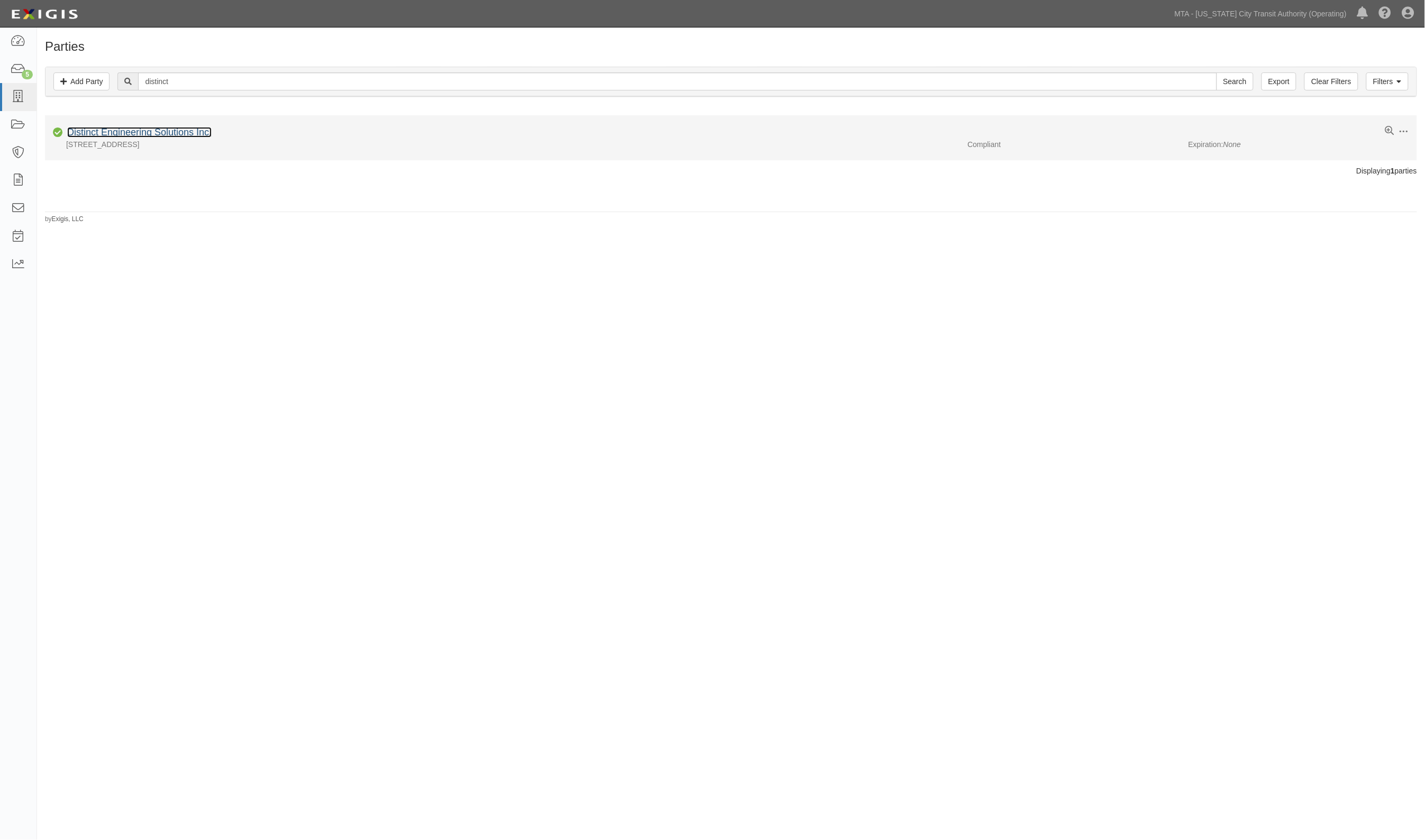
click at [173, 133] on link "Distinct Engineering Solutions Inc." at bounding box center [139, 133] width 144 height 11
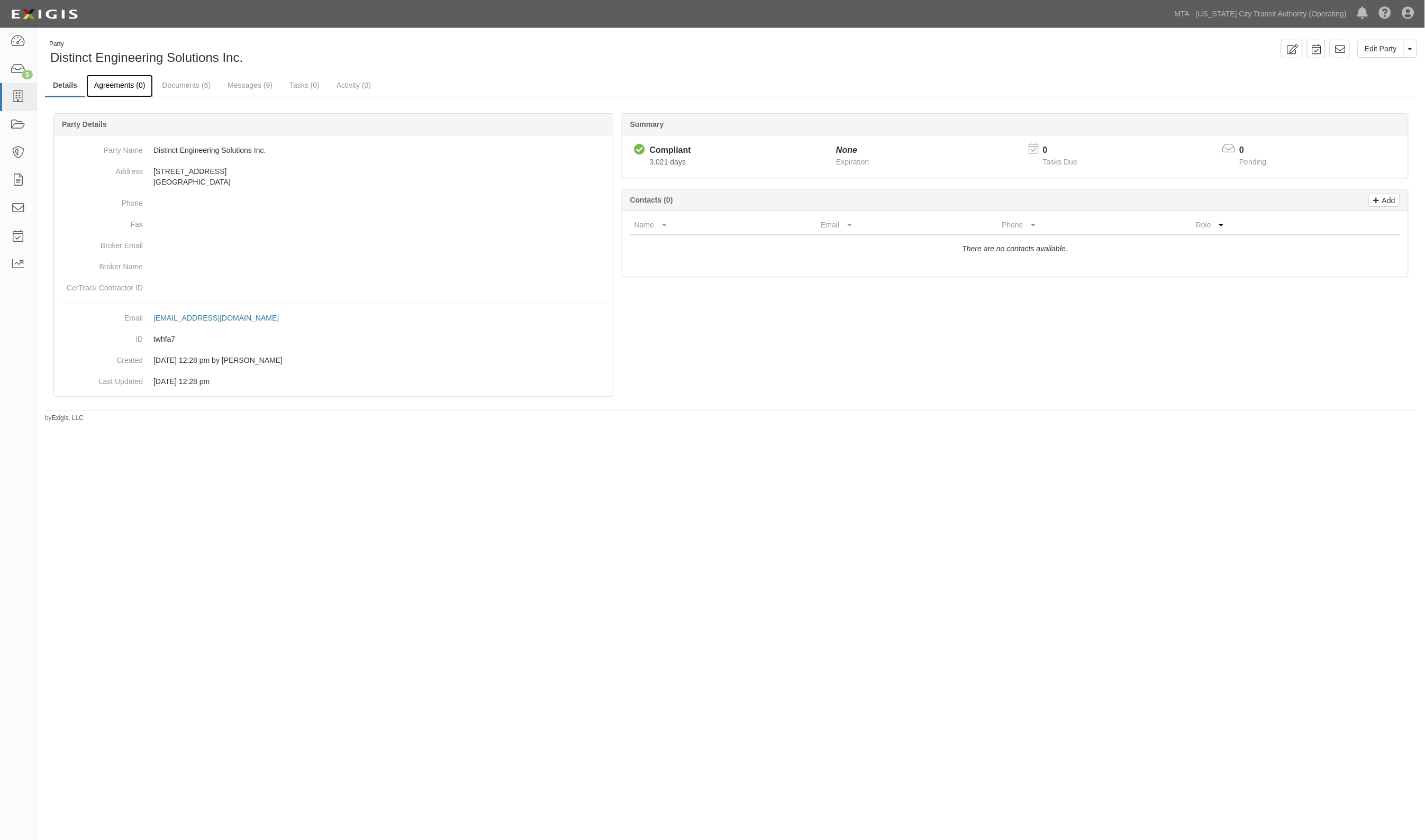
click at [112, 91] on link "Agreements (0)" at bounding box center [119, 85] width 66 height 23
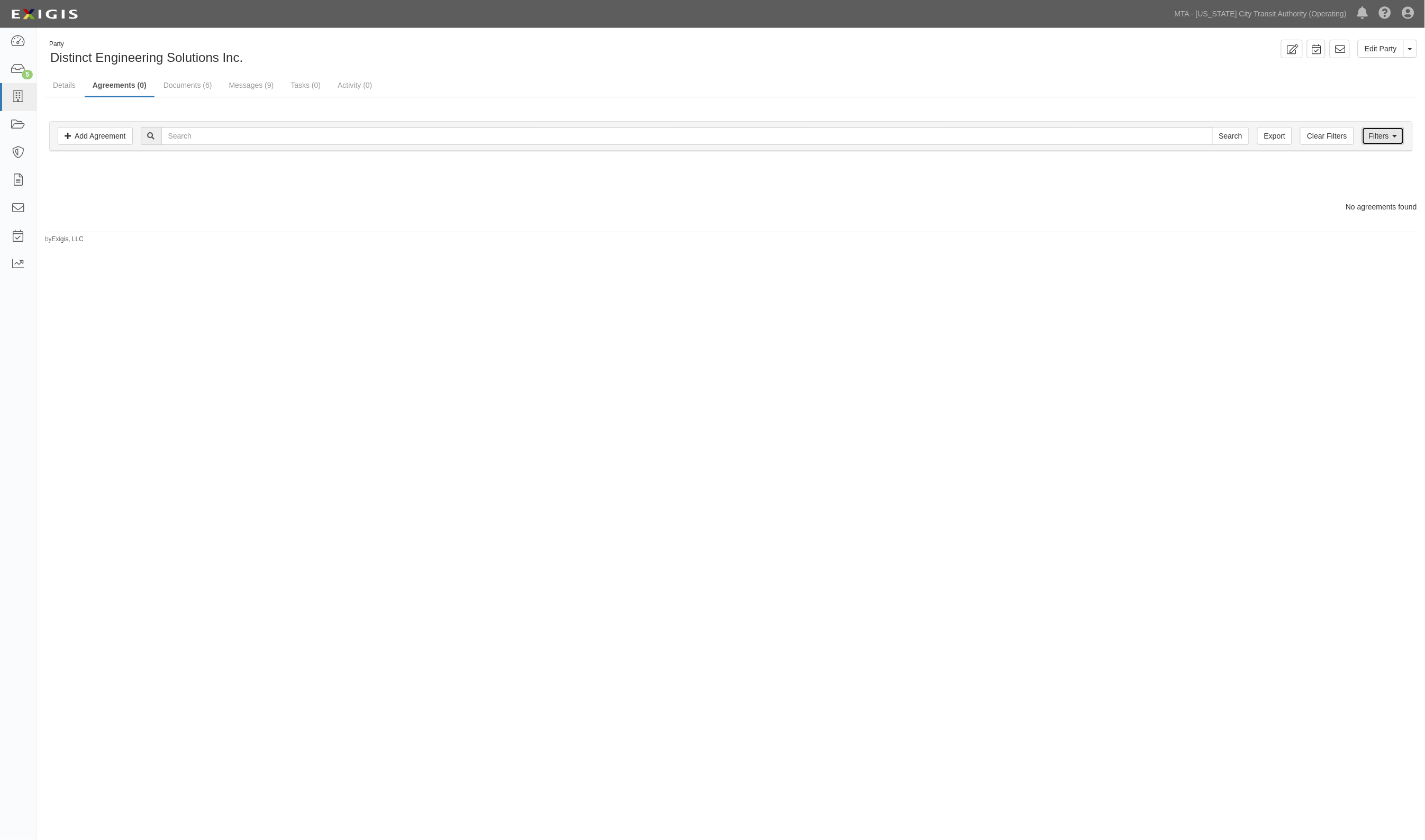
click at [1400, 133] on link "Filters" at bounding box center [1382, 136] width 43 height 18
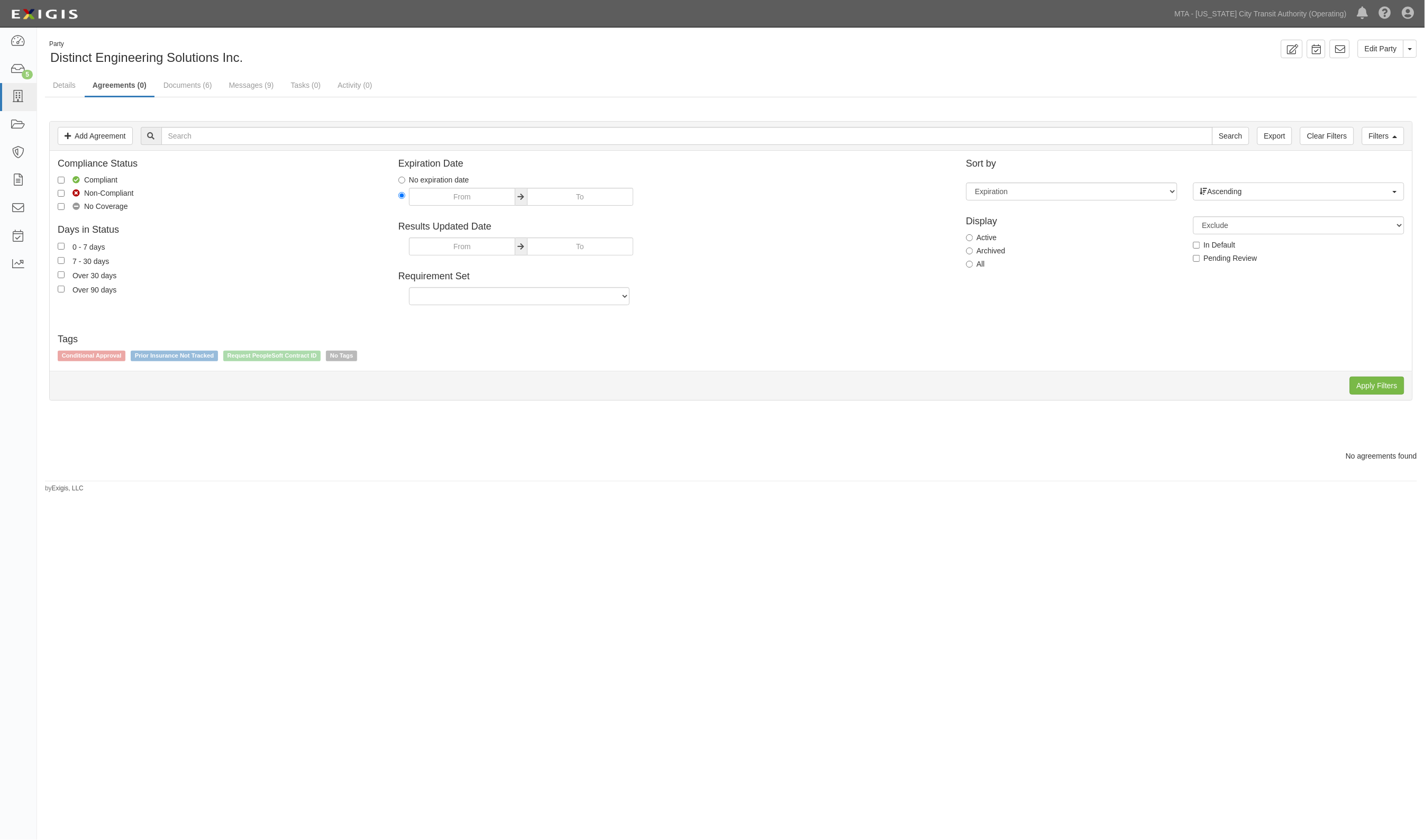
click at [975, 268] on label "All" at bounding box center [975, 264] width 19 height 11
click at [973, 268] on input "All" at bounding box center [970, 264] width 7 height 7
radio input "true"
click at [1379, 384] on input "Apply Filters" at bounding box center [1377, 386] width 54 height 18
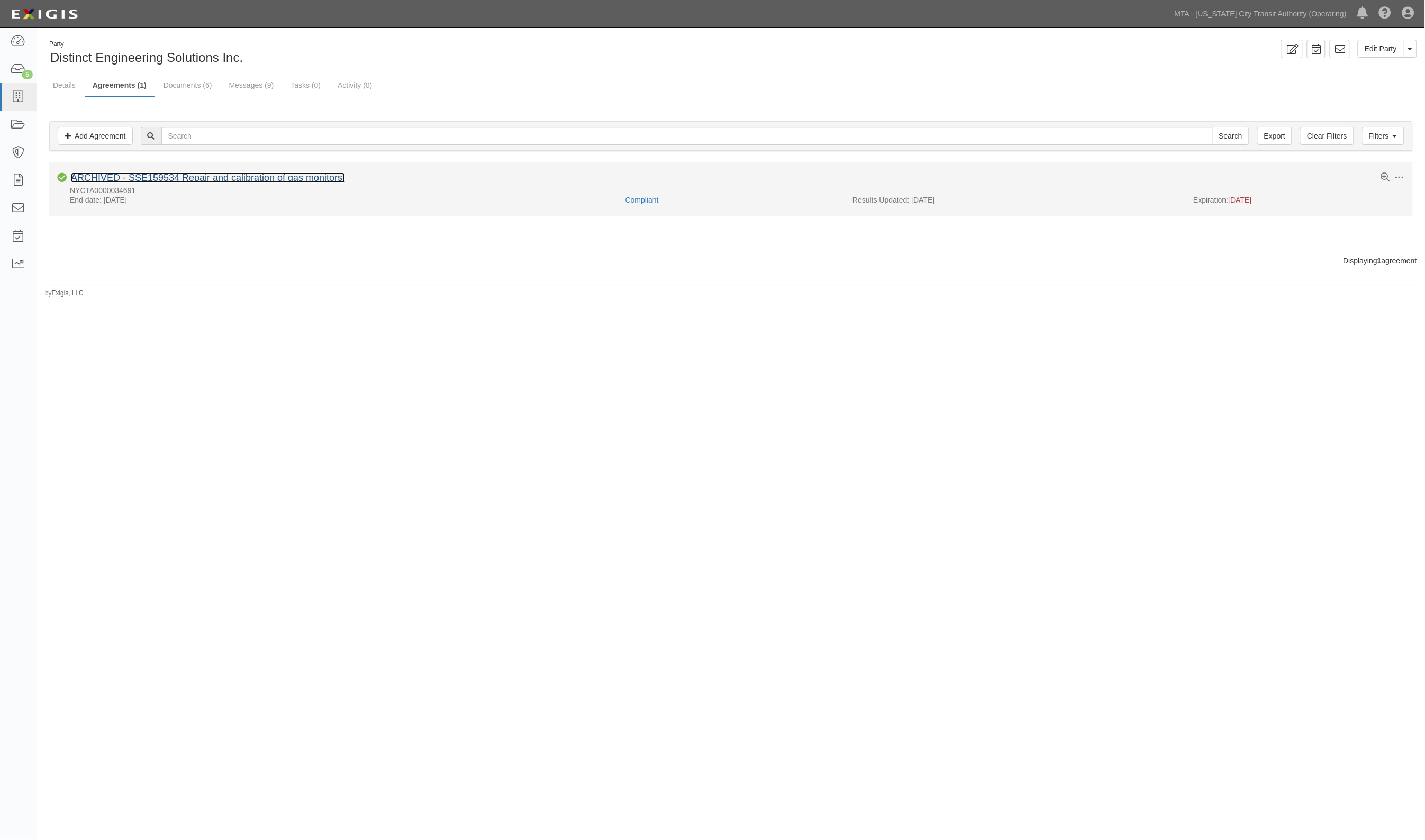
click at [194, 180] on link "ARCHIVED - SSE159534 Repair and calibration of gas monitors." at bounding box center [208, 178] width 274 height 11
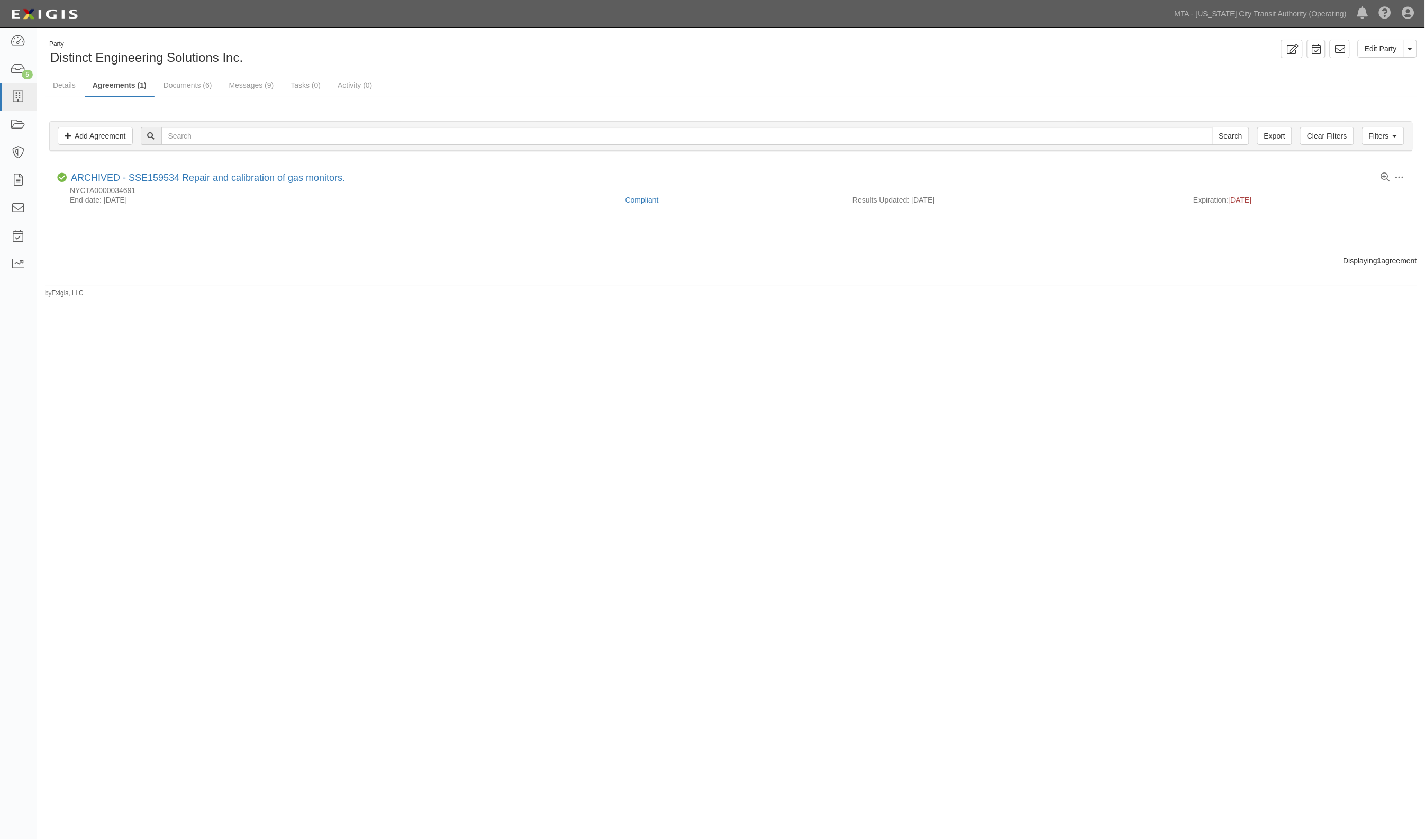
drag, startPoint x: 361, startPoint y: 405, endPoint x: 385, endPoint y: 321, distance: 87.4
click at [361, 402] on div "Party Distinct Engineering Solutions Inc. Edit Party Toggle Party Dropdown View…" at bounding box center [712, 410] width 1425 height 756
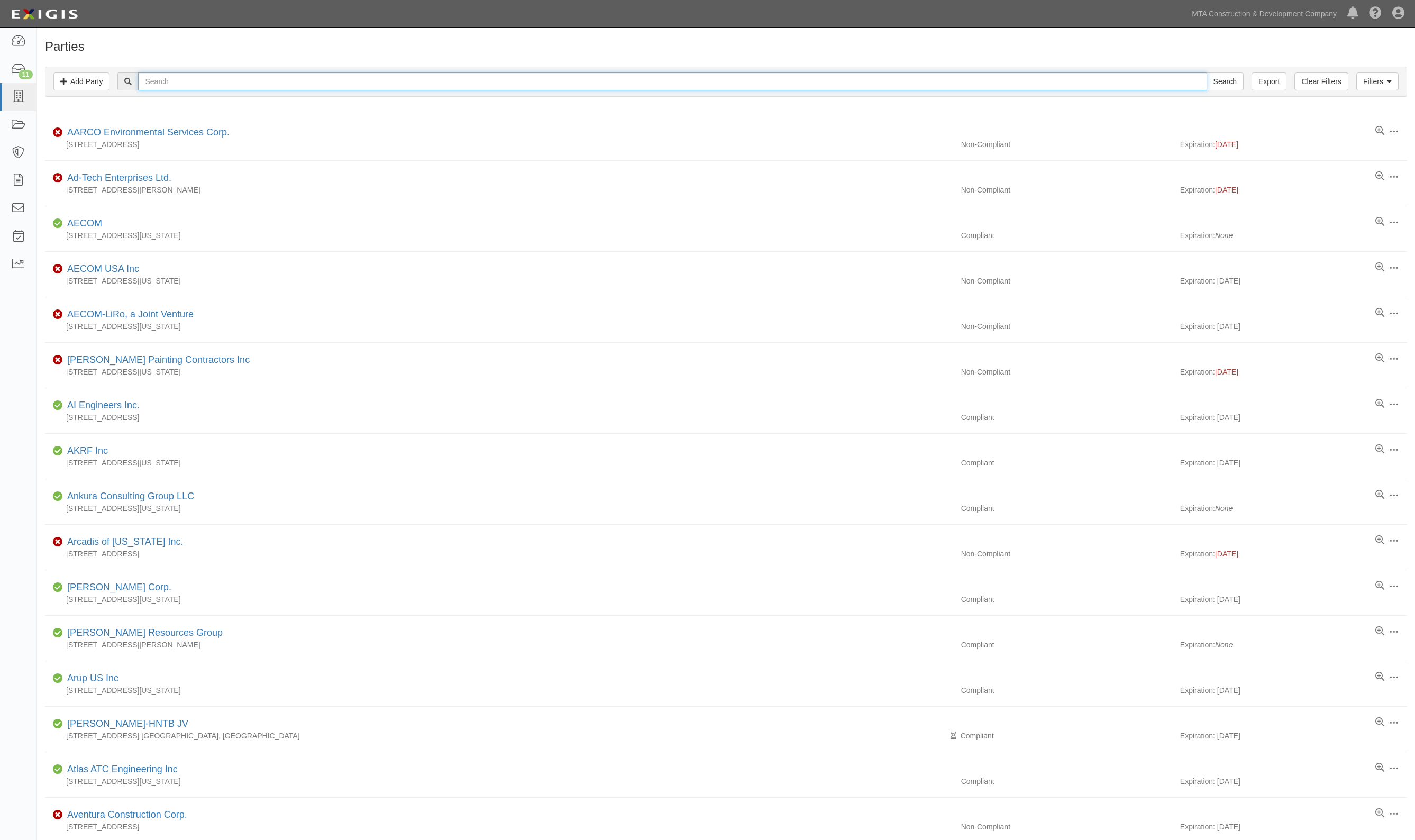
click at [185, 80] on input "text" at bounding box center [672, 82] width 1069 height 18
type input "distinct"
click at [1207, 73] on input "Search" at bounding box center [1225, 82] width 37 height 18
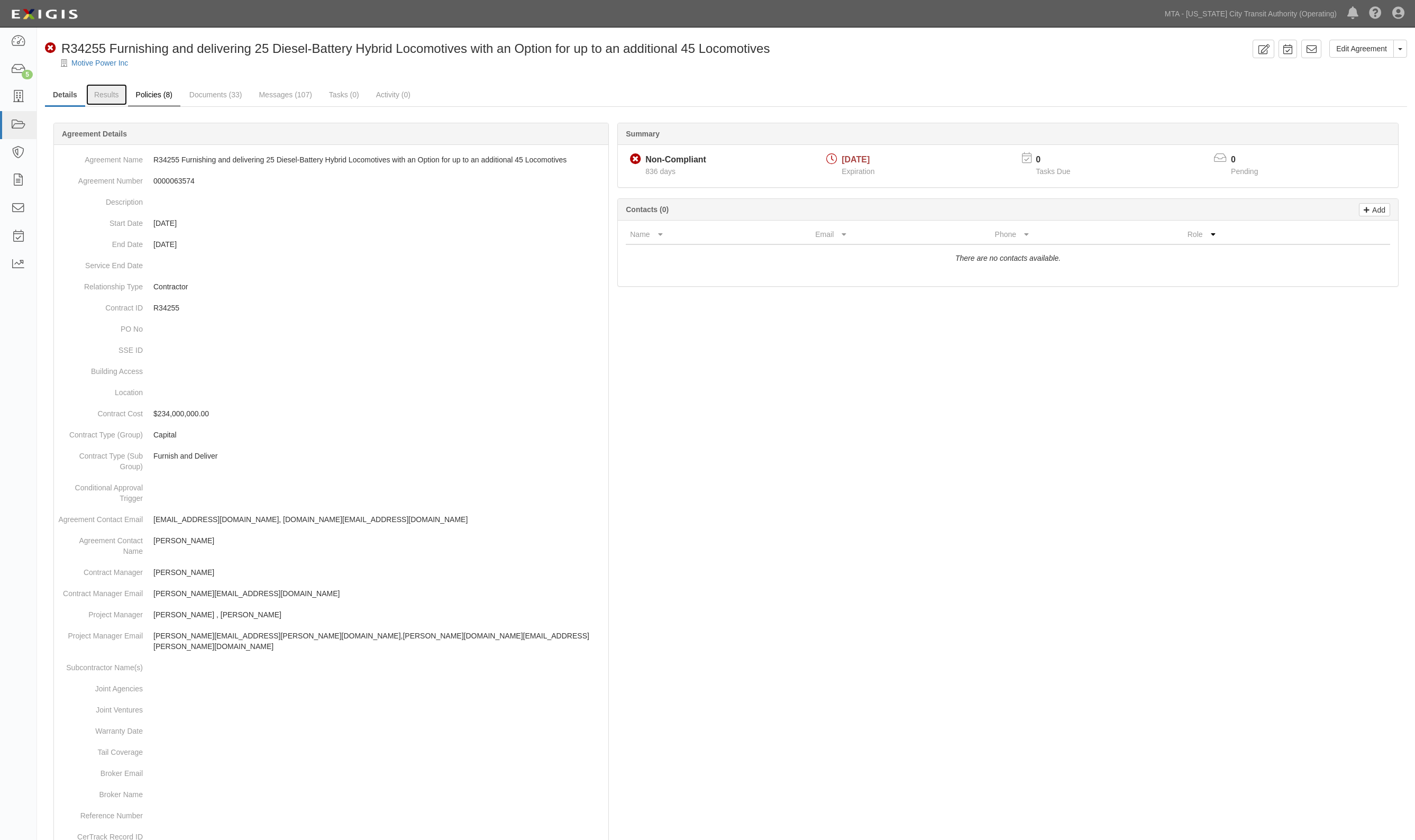
drag, startPoint x: 115, startPoint y: 95, endPoint x: 137, endPoint y: 93, distance: 22.1
click at [114, 95] on link "Results" at bounding box center [106, 94] width 41 height 21
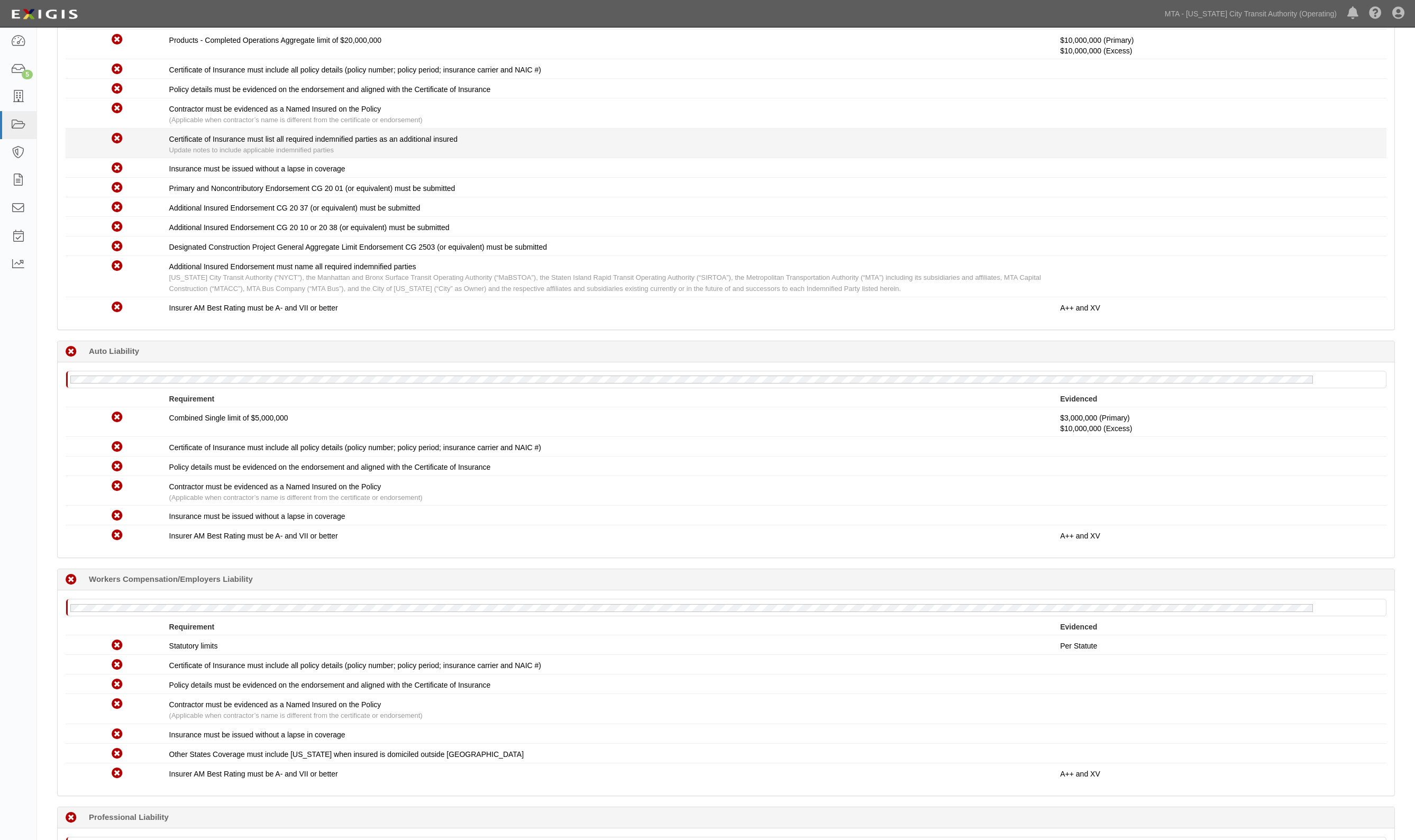
scroll to position [397, 0]
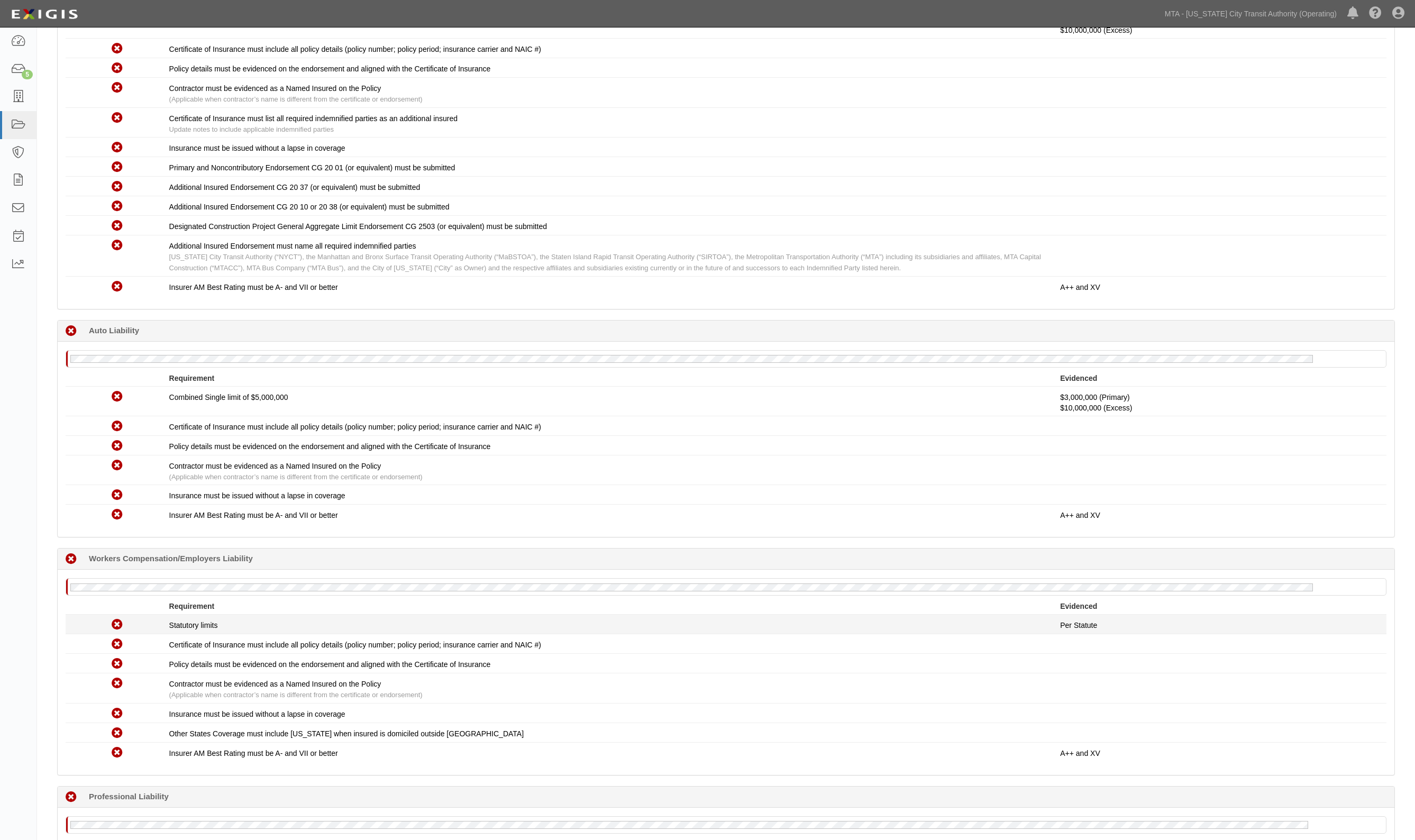
click at [736, 618] on div "Non-Compliant Statutory limits Per Statute" at bounding box center [726, 624] width 1337 height 14
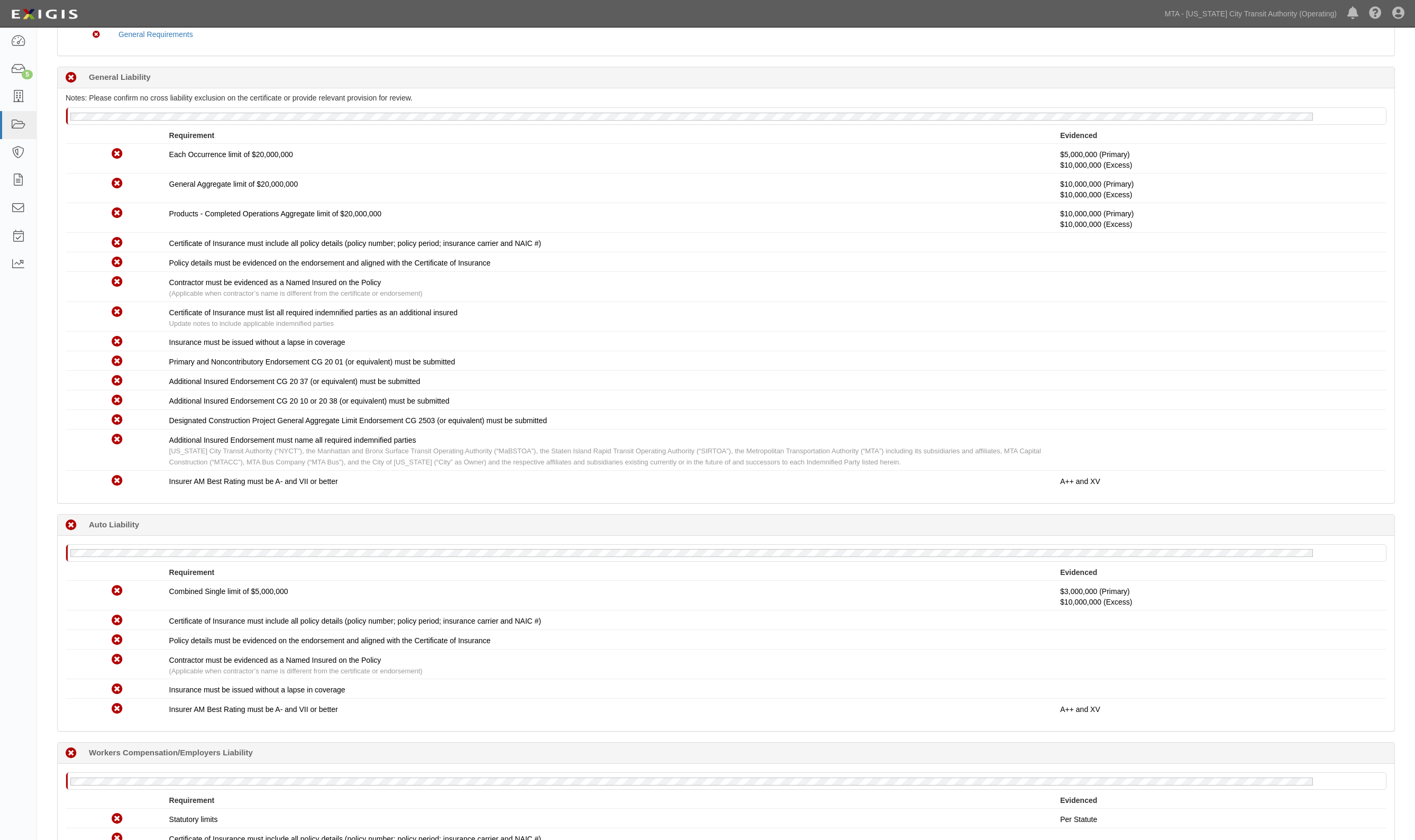
scroll to position [133, 0]
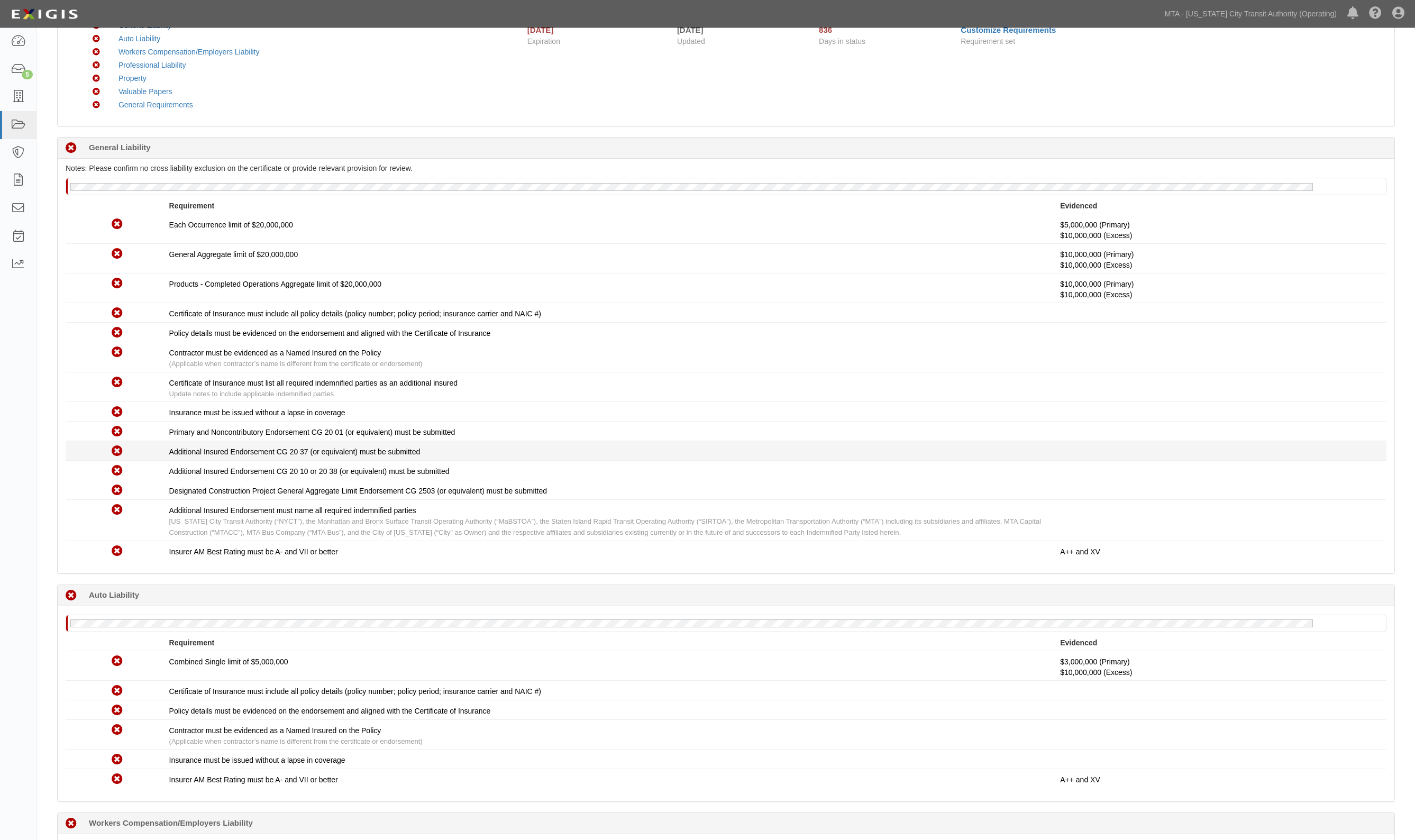
click at [726, 457] on div "Additional Insured Endorsement CG 20 37 (or equivalent) must be submitted" at bounding box center [615, 452] width 892 height 11
click at [718, 412] on div "Insurance must be issued without a lapse in coverage" at bounding box center [615, 413] width 892 height 11
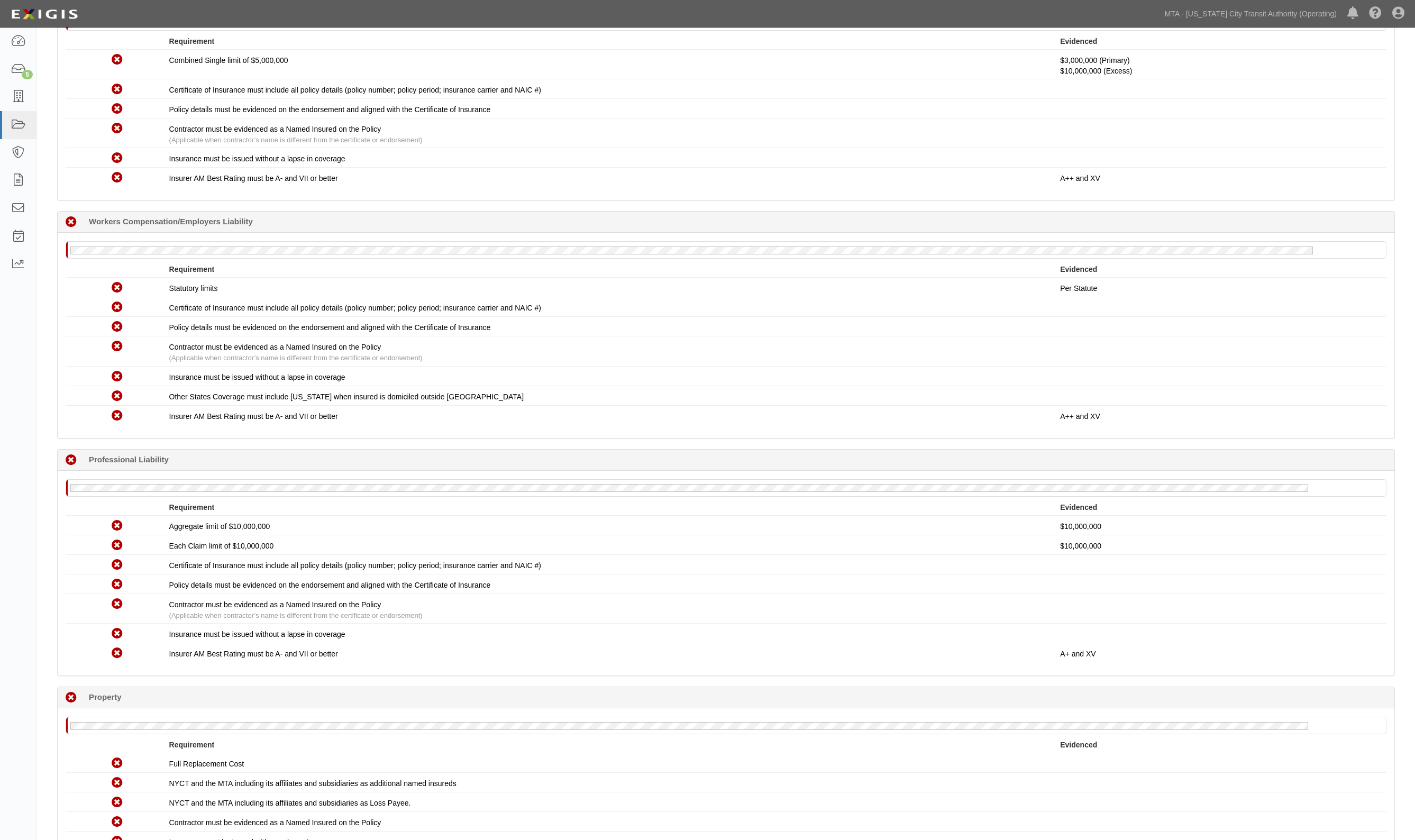
scroll to position [794, 0]
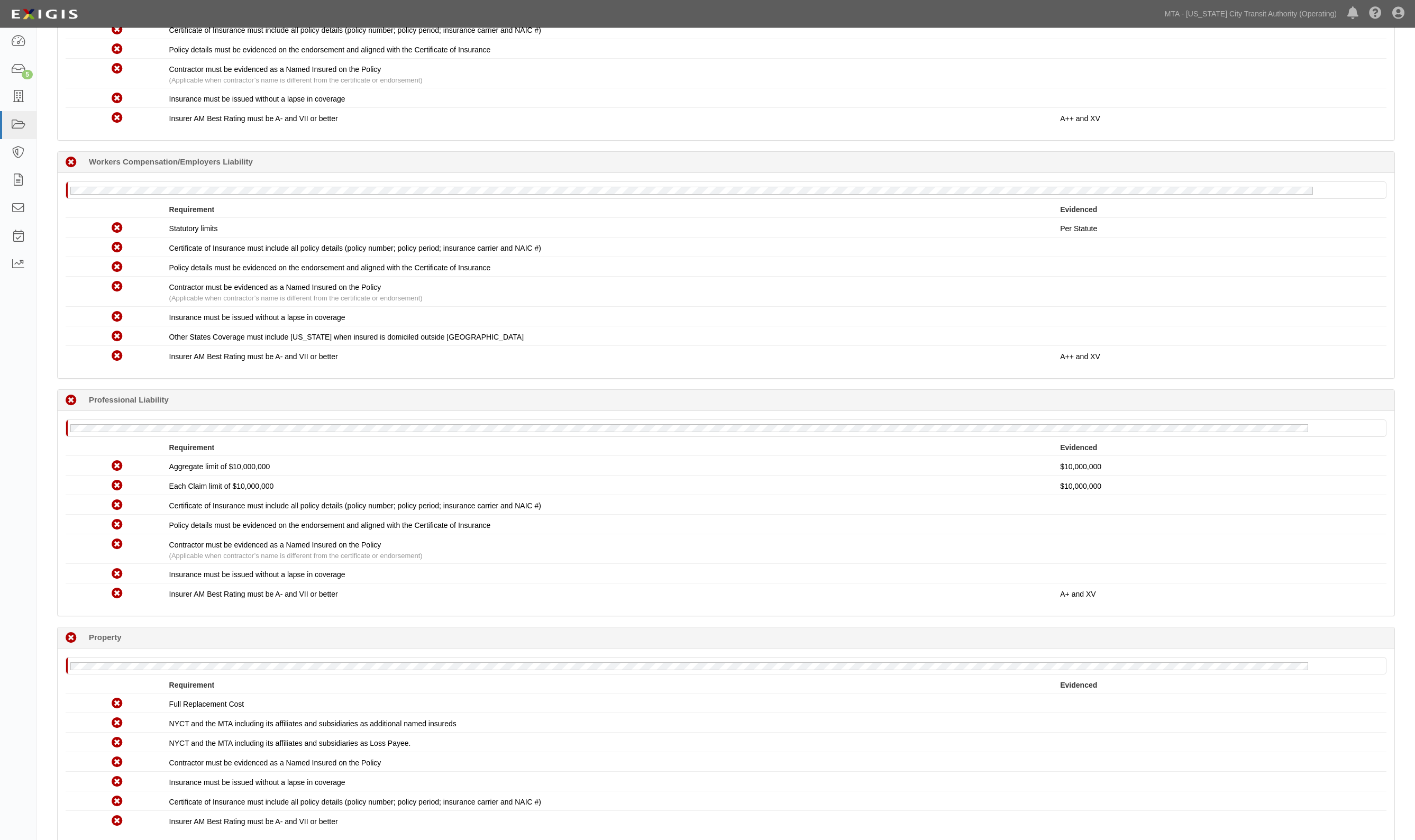
click at [440, 414] on div "No Professional Liability policy on file Requirement Evidenced No Coverage Aggr…" at bounding box center [726, 514] width 1337 height 205
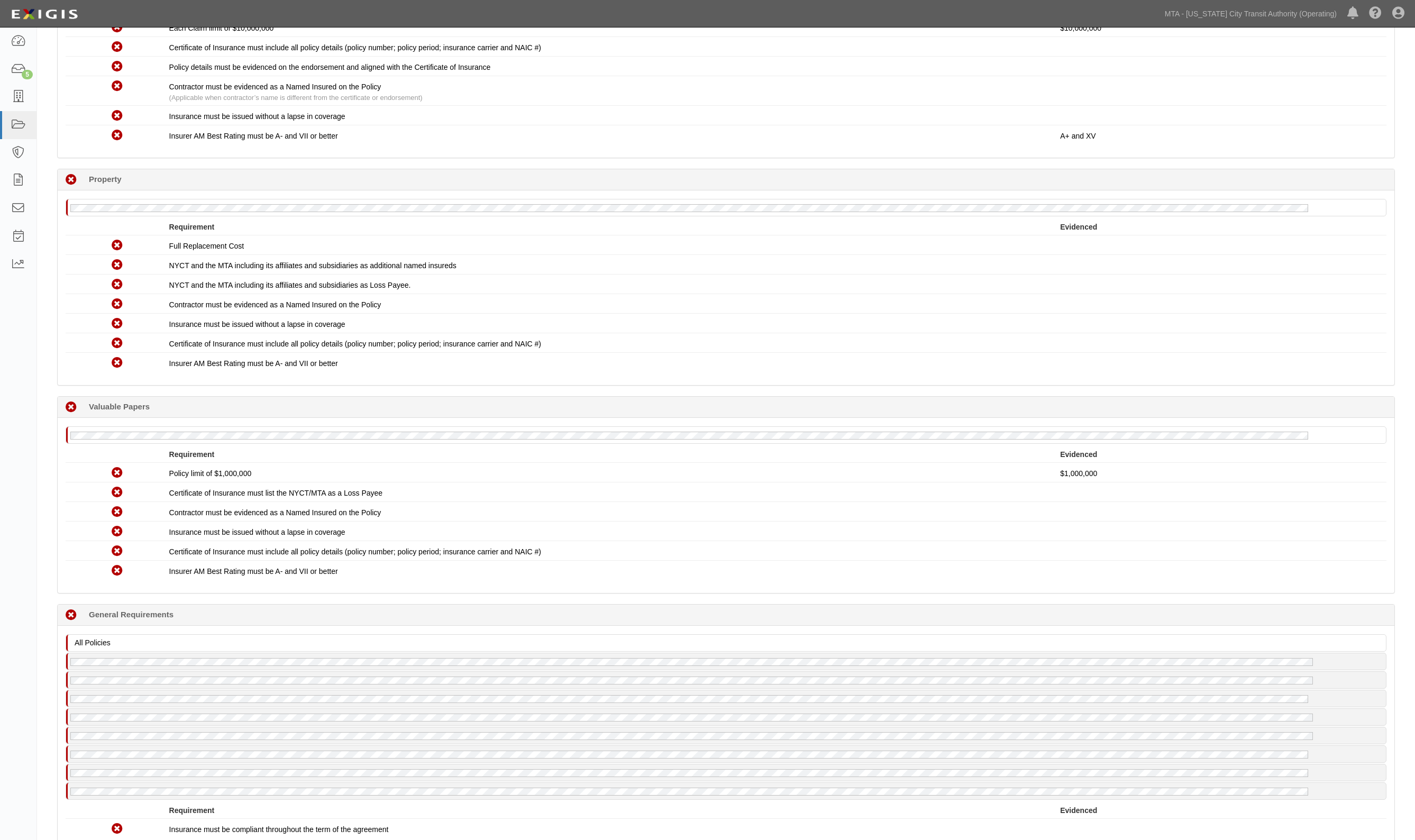
scroll to position [1257, 0]
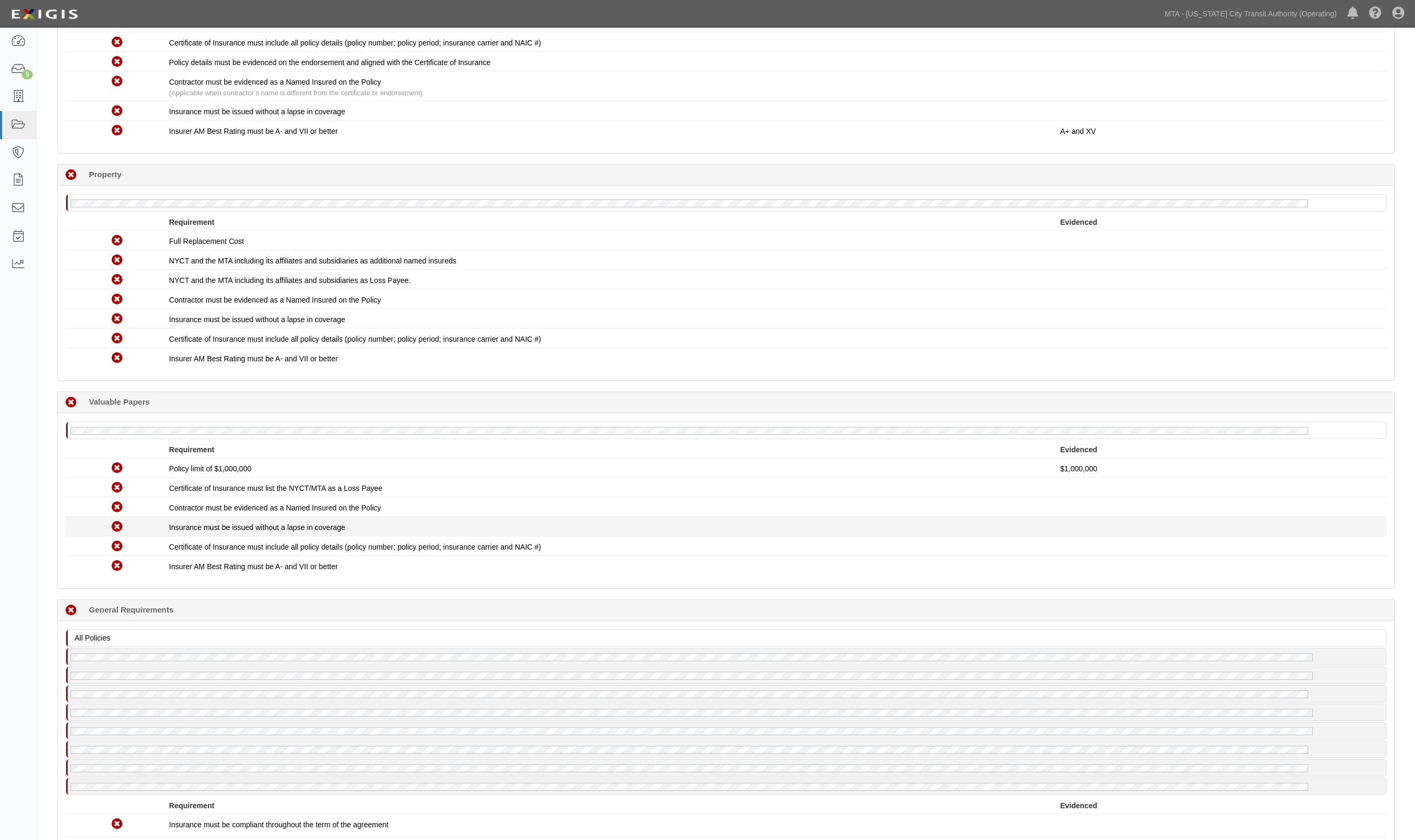
drag, startPoint x: 665, startPoint y: 561, endPoint x: 576, endPoint y: 519, distance: 98.4
click at [664, 561] on div "Insurer AM Best Rating must be A- and VII or better" at bounding box center [615, 567] width 892 height 11
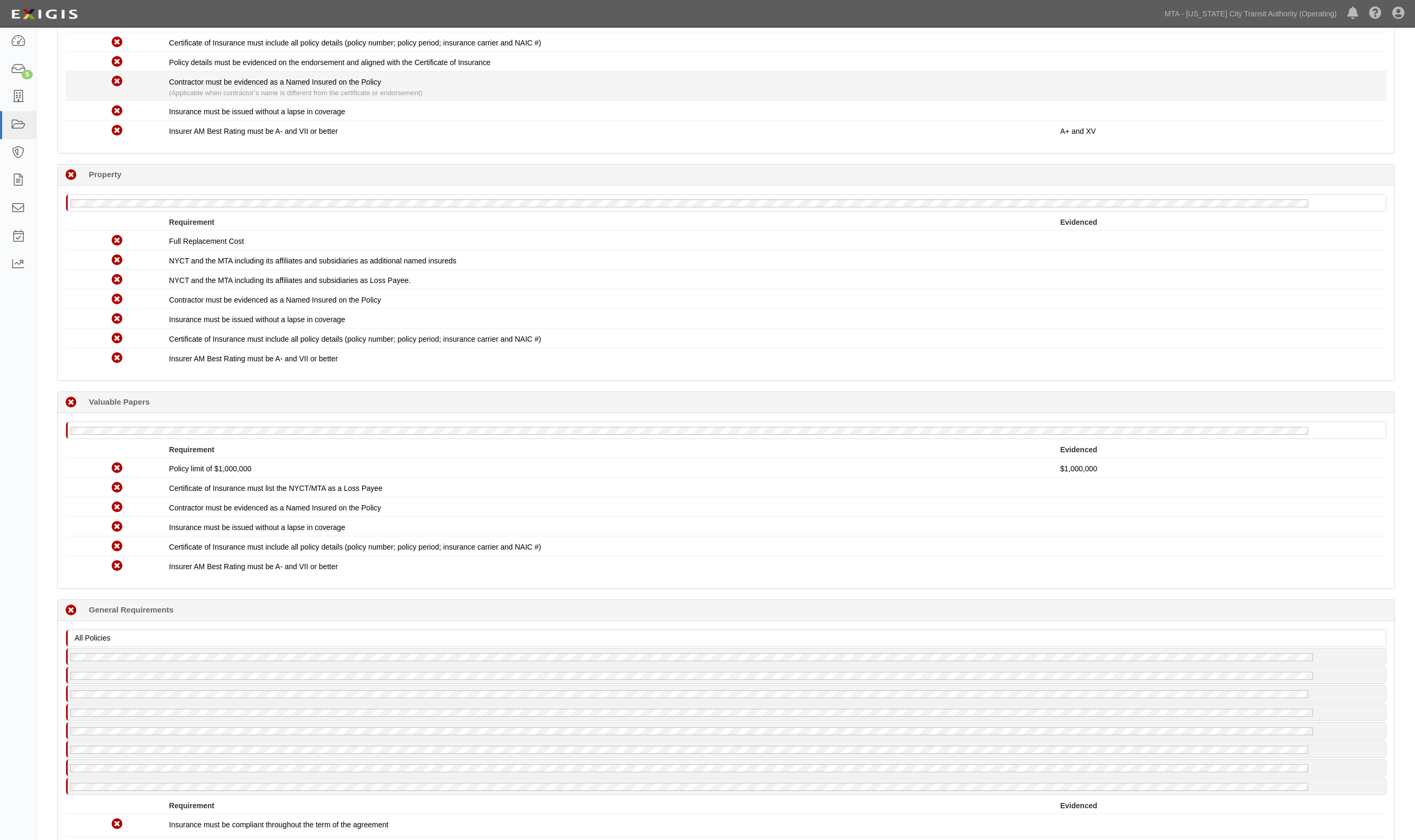
click at [618, 83] on div "Contractor must be evidenced as a Named Insured on the Policy (Applicable when …" at bounding box center [615, 87] width 892 height 22
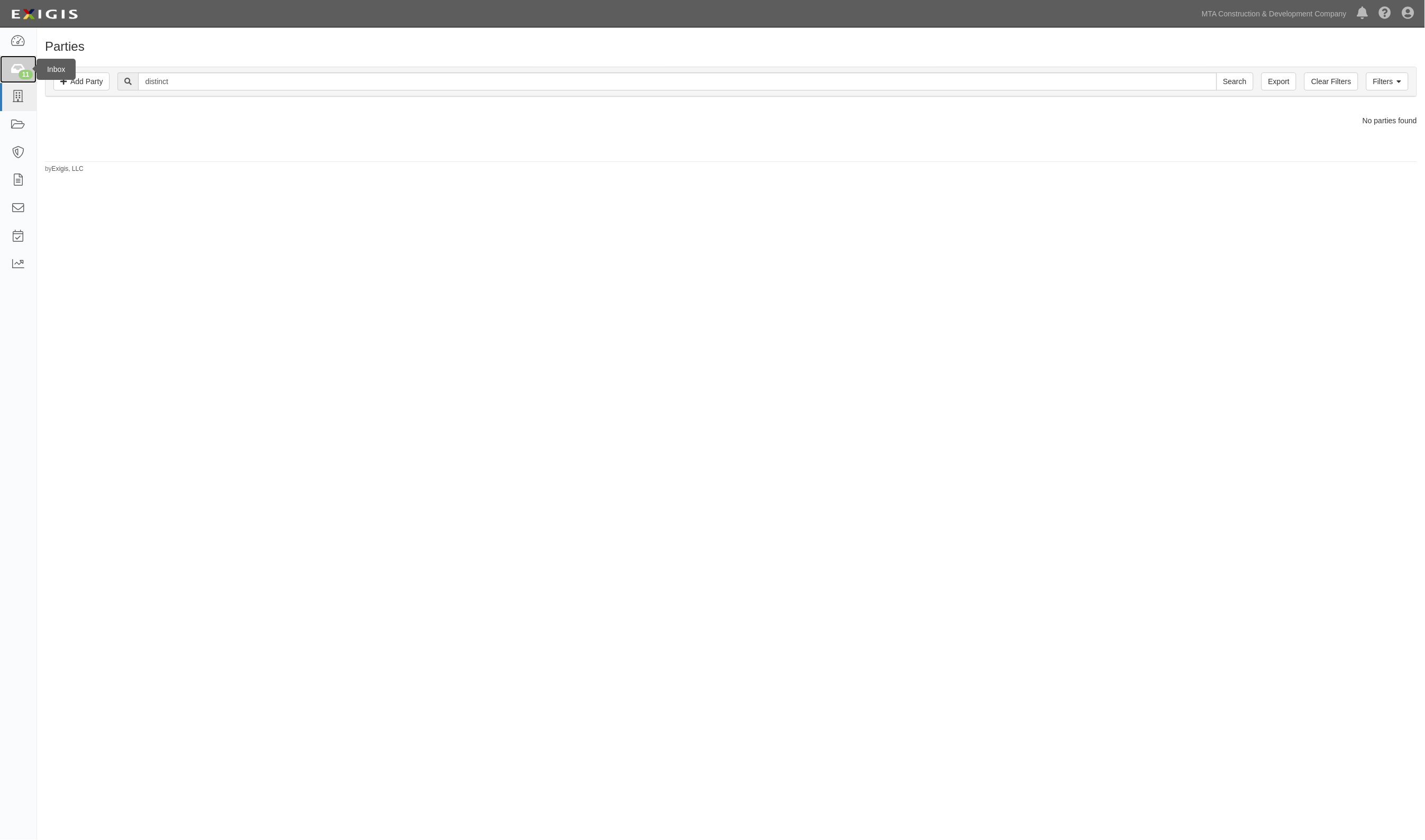
click at [16, 69] on icon at bounding box center [18, 69] width 15 height 12
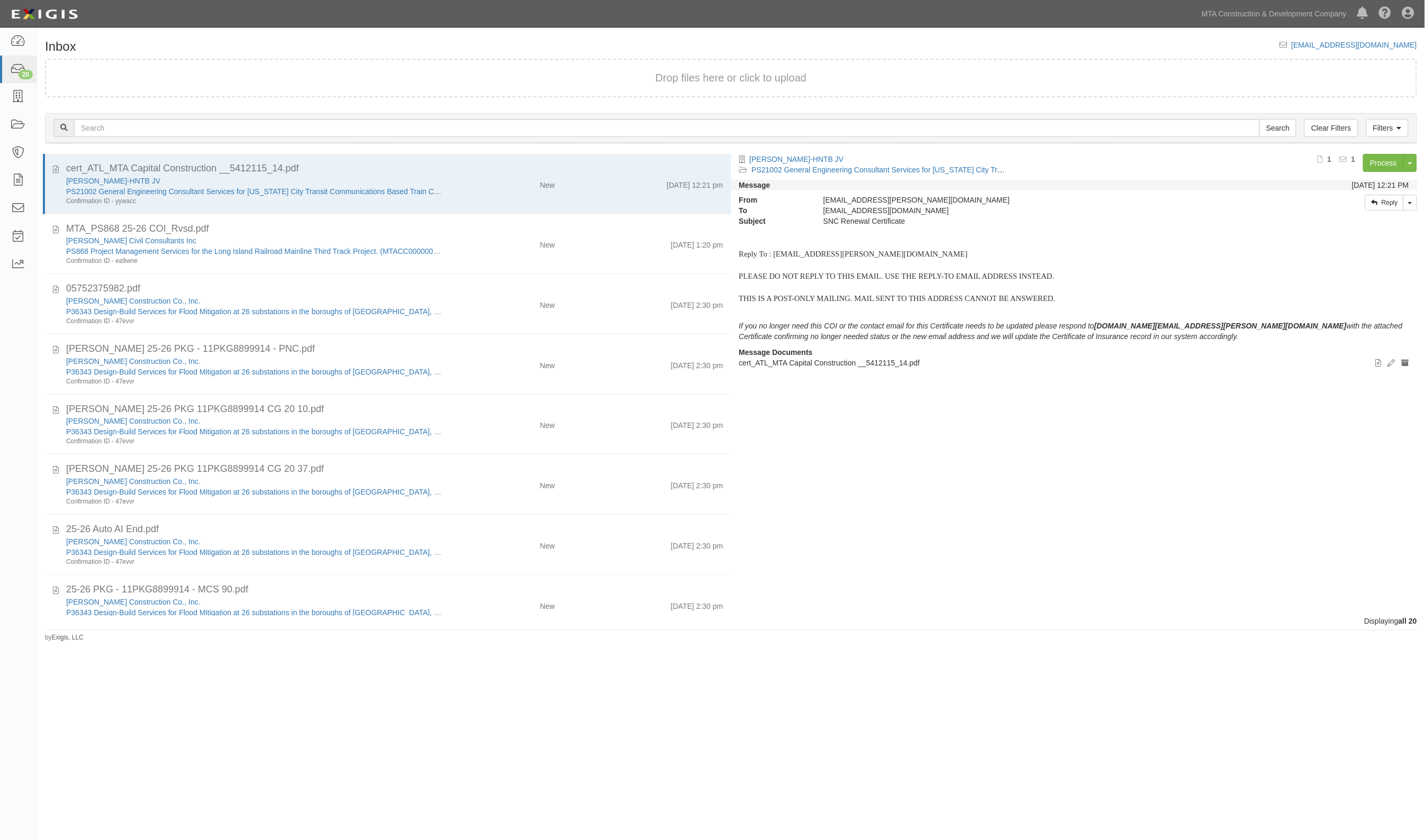
click at [1027, 713] on div "Inbox [EMAIL_ADDRESS][DOMAIN_NAME] Drop files here or click to upload Filters C…" at bounding box center [712, 410] width 1425 height 756
